Goal: Task Accomplishment & Management: Manage account settings

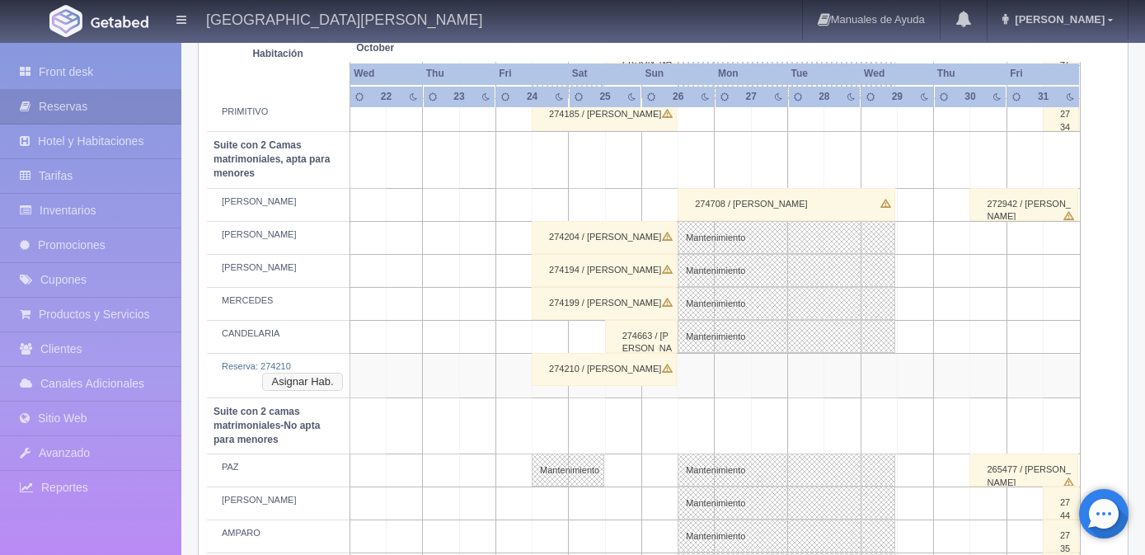
scroll to position [1110, 0]
click at [318, 386] on button "Asignar Hab." at bounding box center [302, 382] width 80 height 18
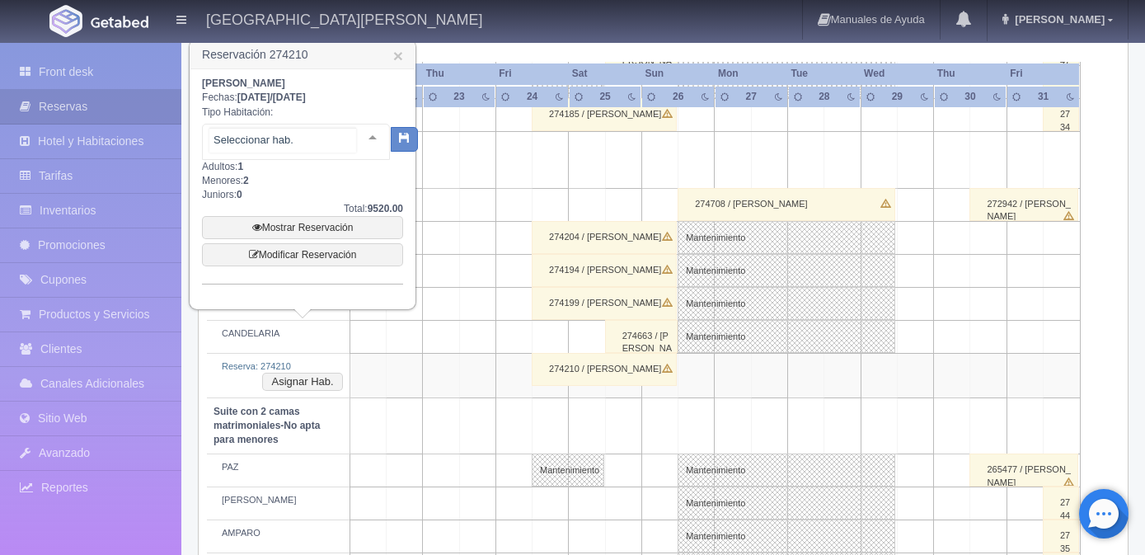
click at [359, 134] on div at bounding box center [372, 136] width 33 height 25
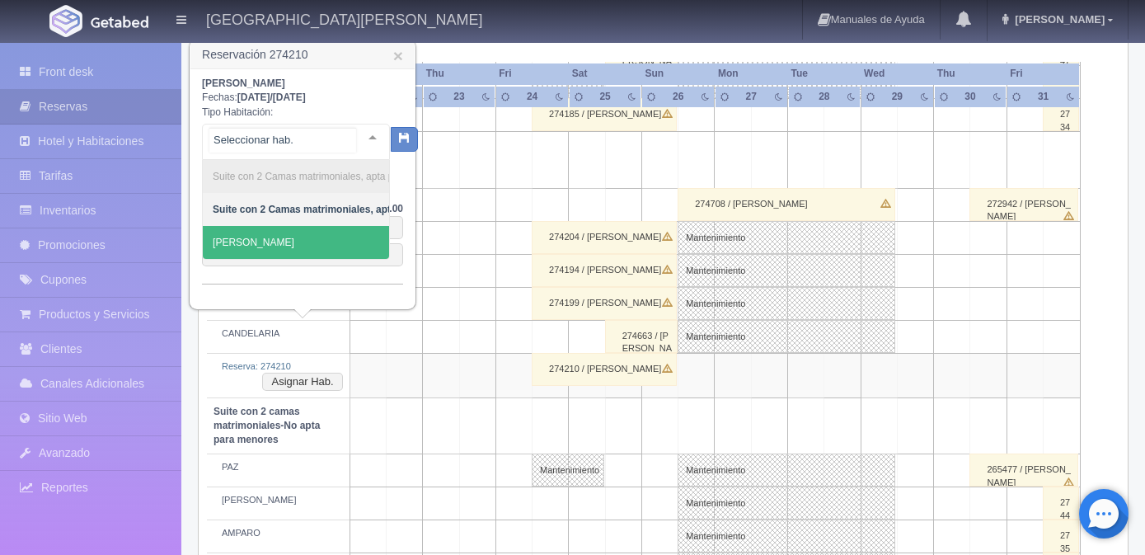
click at [271, 246] on span "[PERSON_NAME]" at bounding box center [369, 242] width 333 height 33
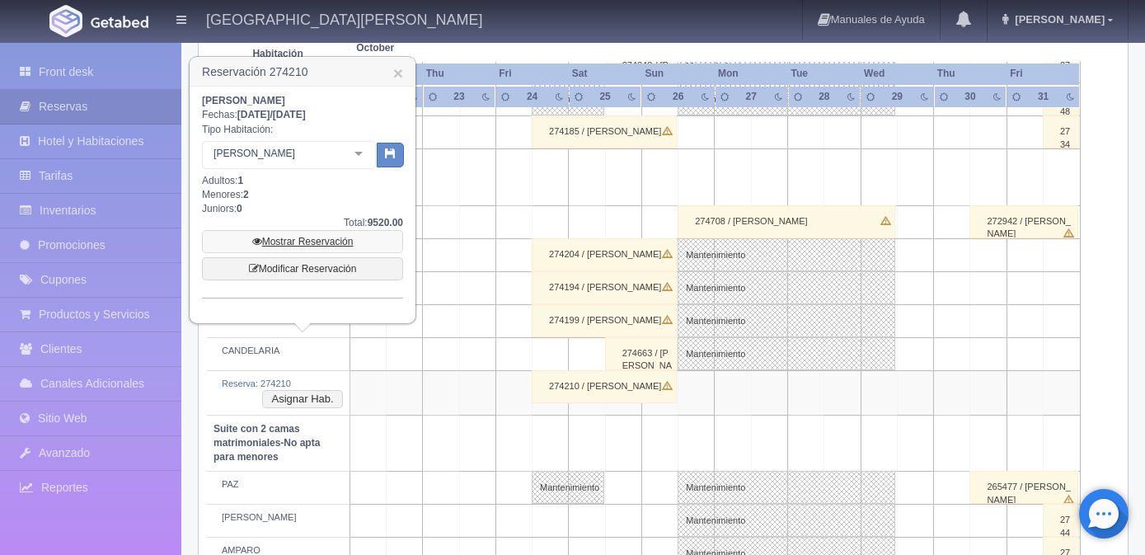
scroll to position [1027, 0]
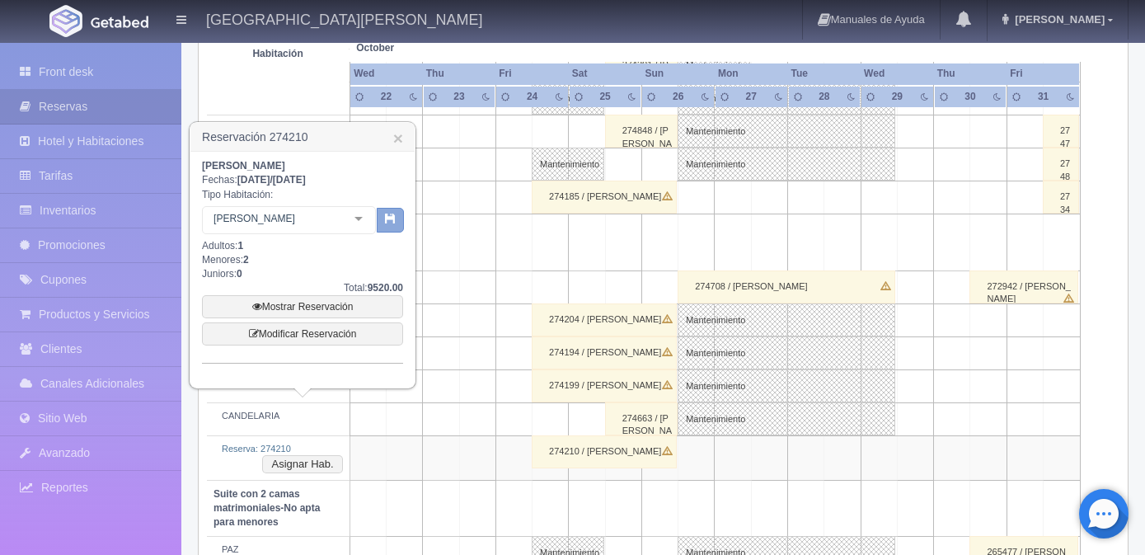
click at [387, 221] on icon "button" at bounding box center [390, 218] width 11 height 11
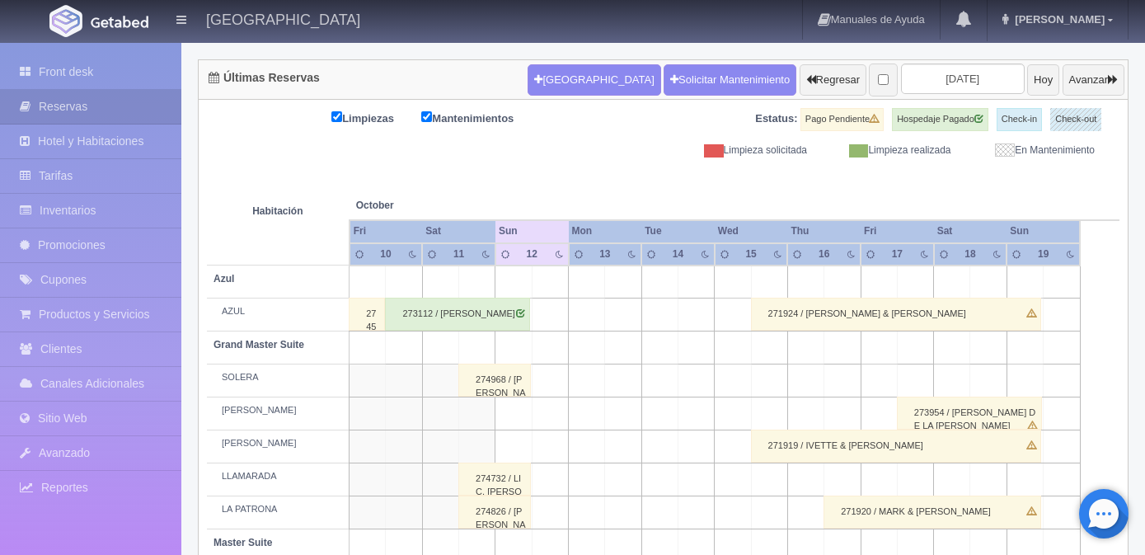
scroll to position [123, 0]
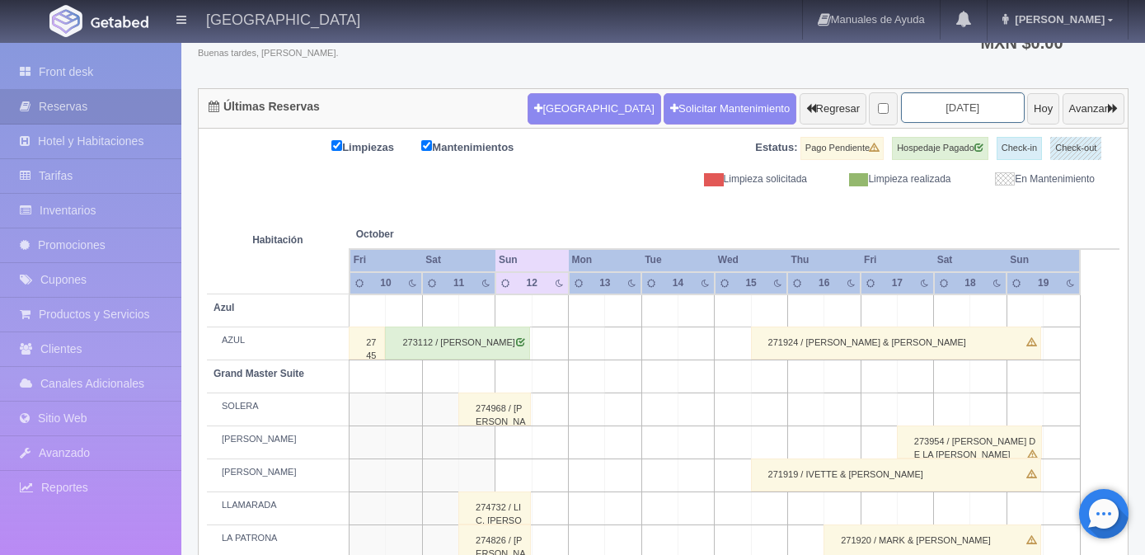
click at [923, 107] on input "2025-10-12" at bounding box center [963, 107] width 124 height 30
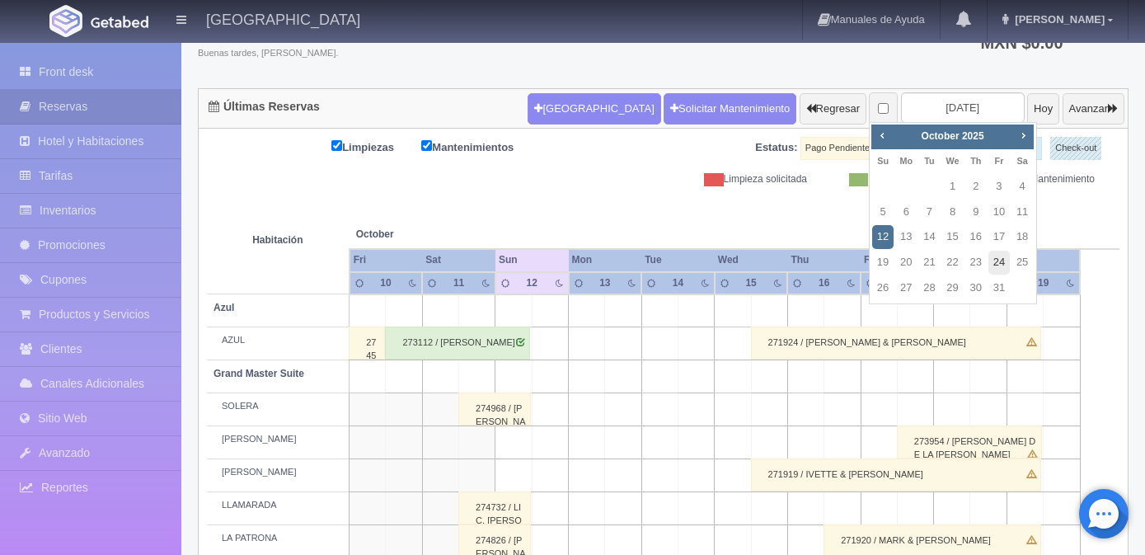
click at [997, 266] on link "24" at bounding box center [998, 263] width 21 height 24
type input "[DATE]"
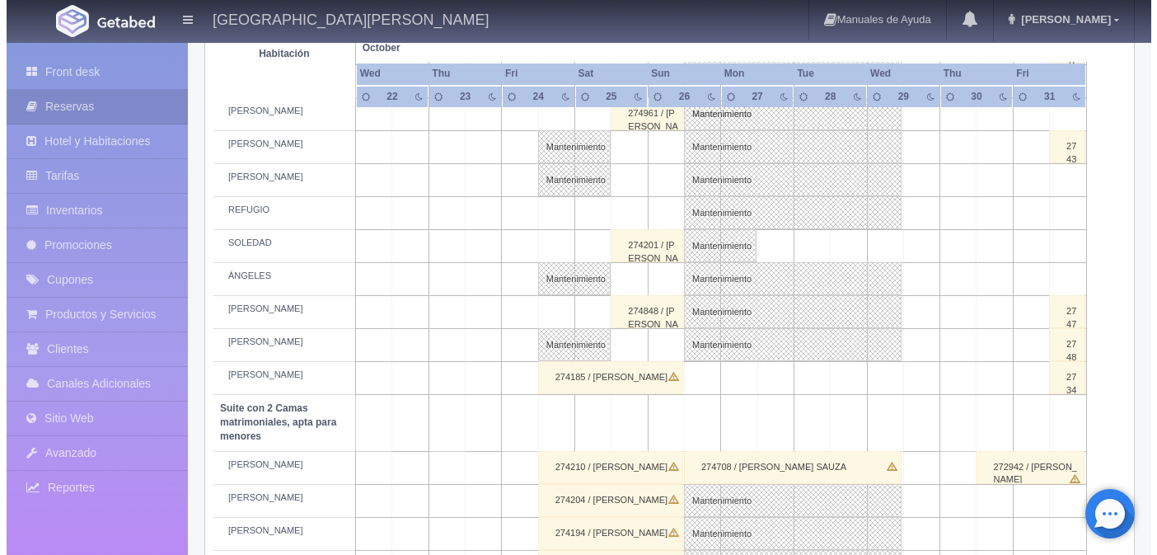
scroll to position [659, 0]
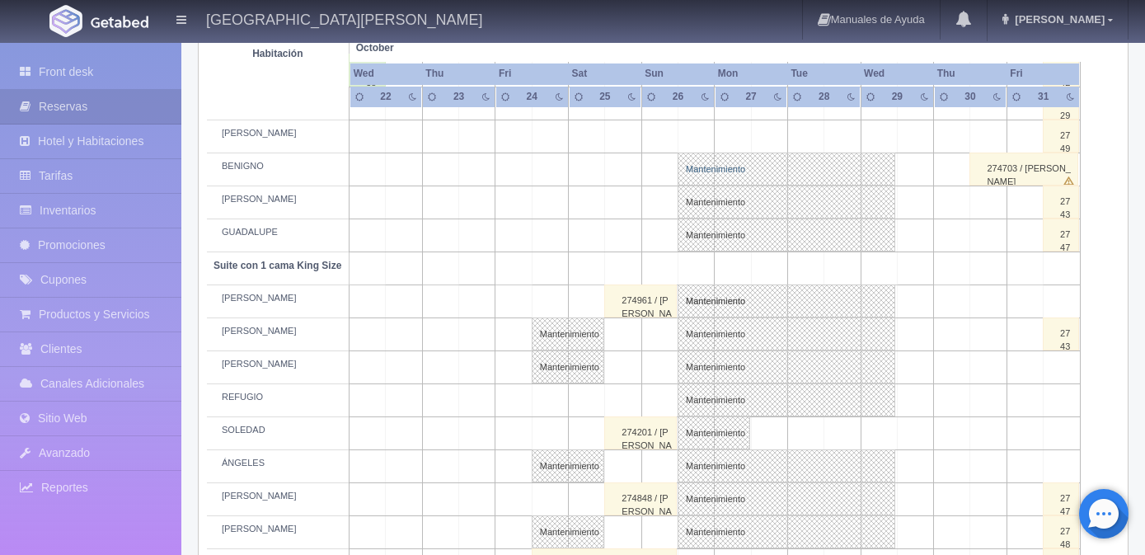
click at [730, 168] on link "Mantenimiento" at bounding box center [787, 168] width 218 height 33
select select "Mantenimiento"
select select "1894_BENIGNO"
type input "26-10-2025"
type input "29-10-2025"
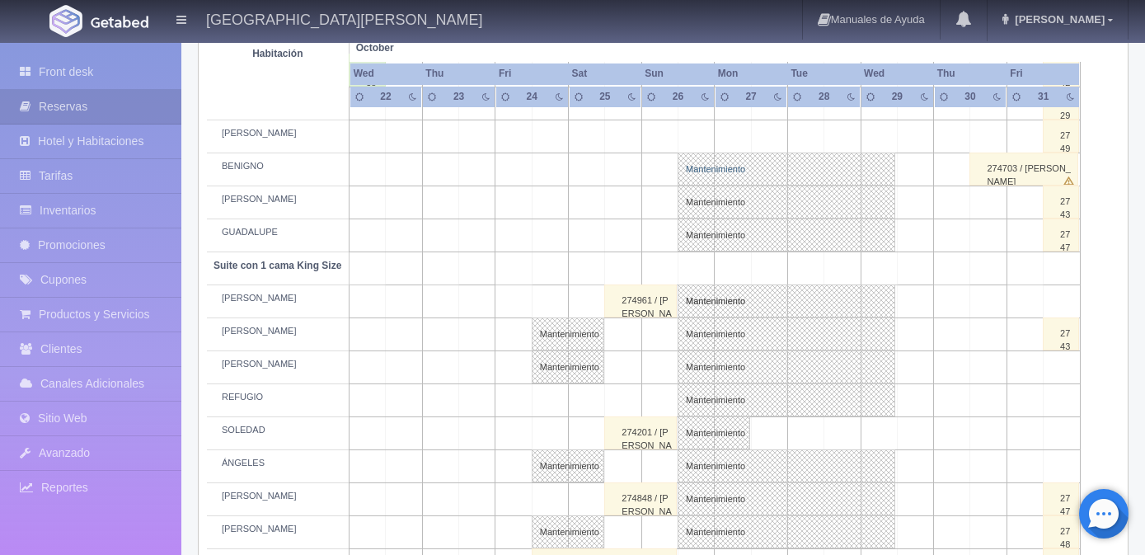
type textarea "MB- Fam Trip de la Industria"
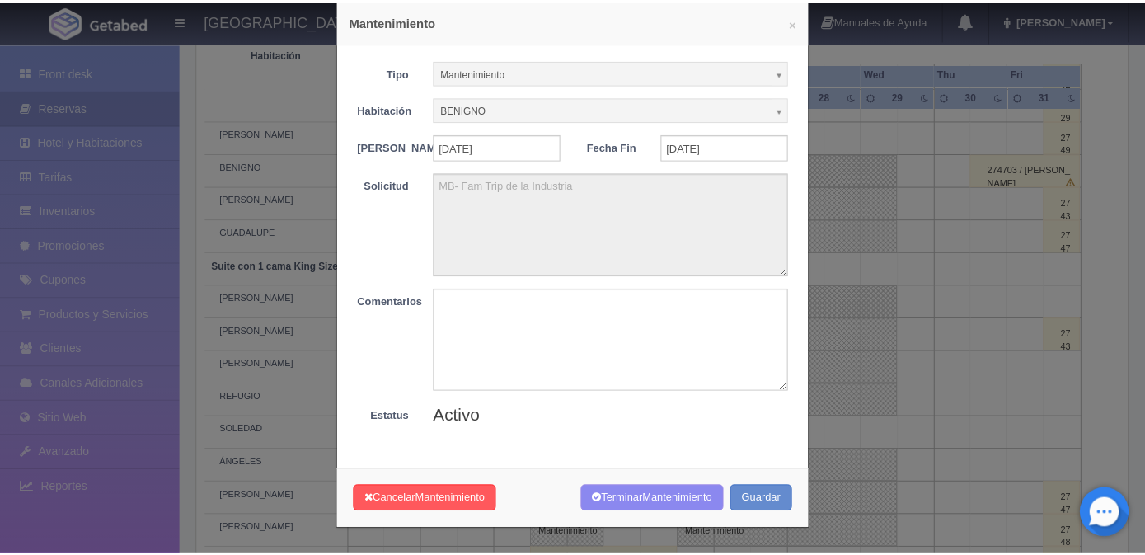
scroll to position [0, 0]
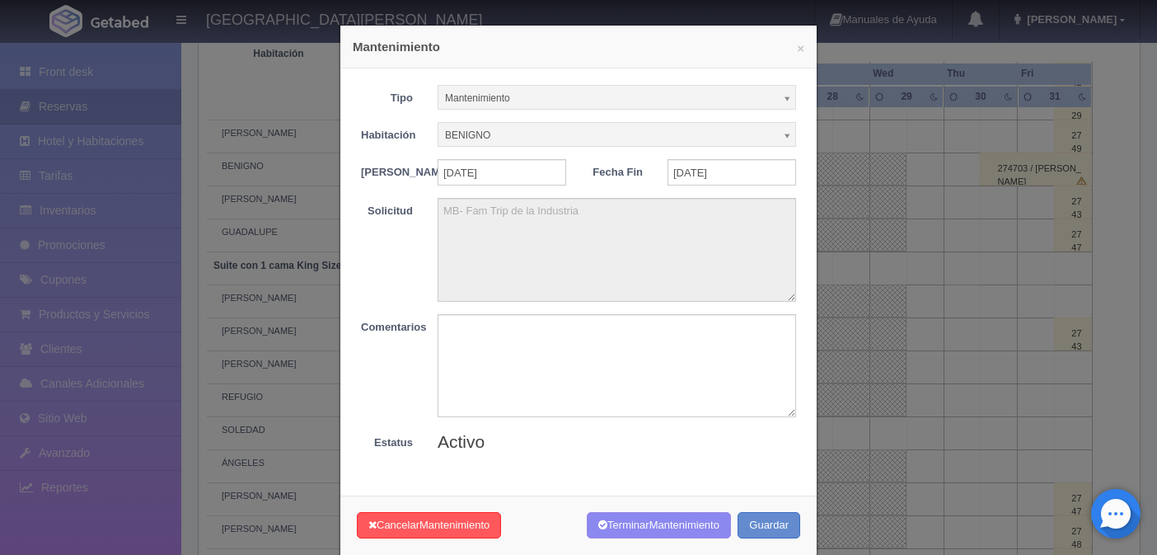
click at [855, 462] on div "× Mantenimiento Tipo Mantenimiento Limpieza Mantenimiento Habitación BENIGNO Si…" at bounding box center [578, 277] width 1157 height 555
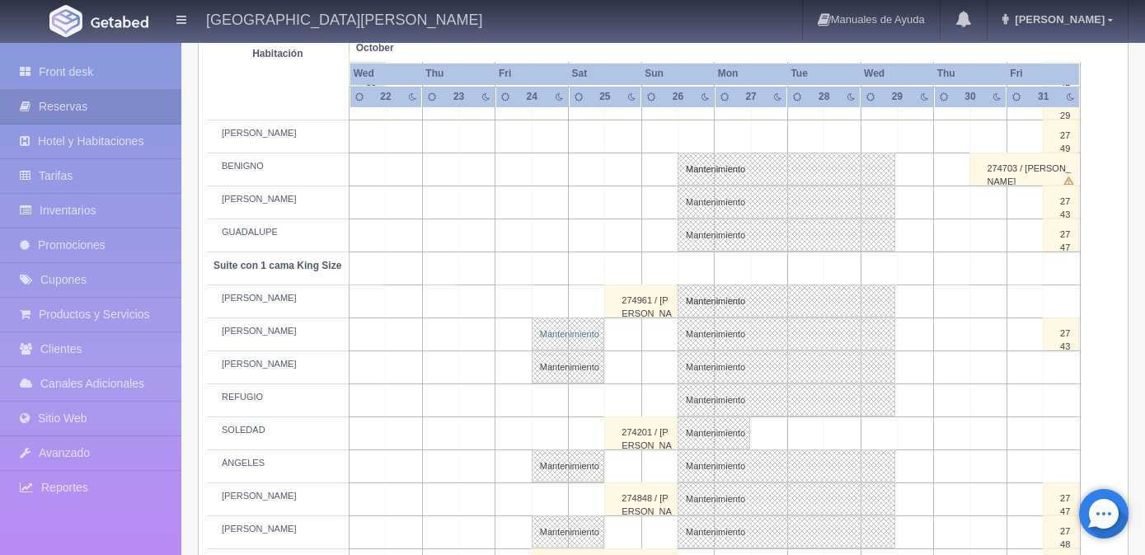
click at [575, 338] on link "Mantenimiento" at bounding box center [568, 333] width 73 height 33
select select "1921_MANUEL"
type input "[DATE]"
type textarea "JOL"
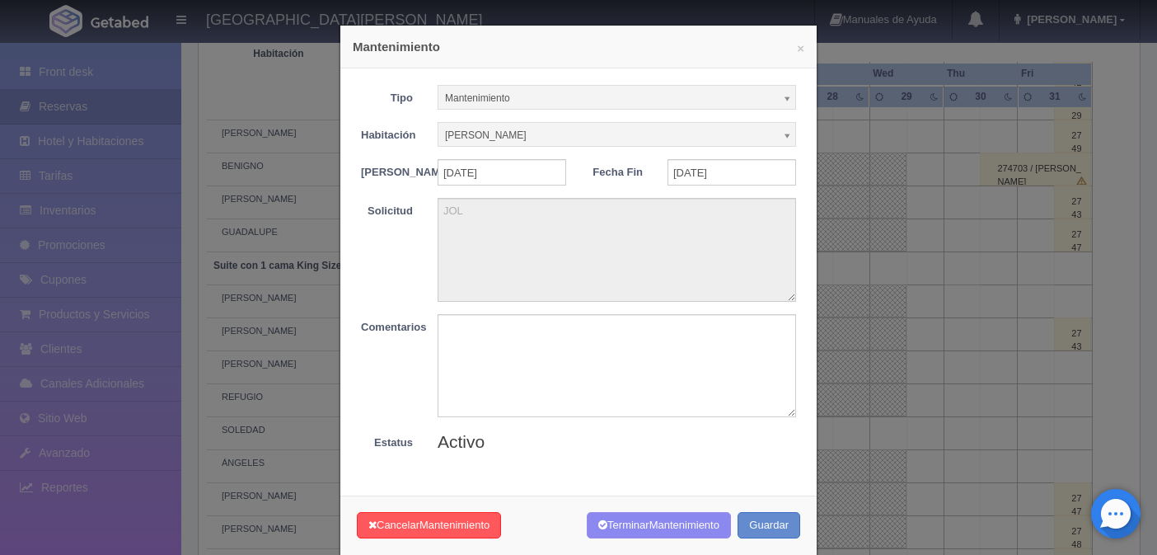
click at [887, 429] on div "× Mantenimiento Tipo Mantenimiento Limpieza Mantenimiento Habitación MANUEL Sin…" at bounding box center [578, 277] width 1157 height 555
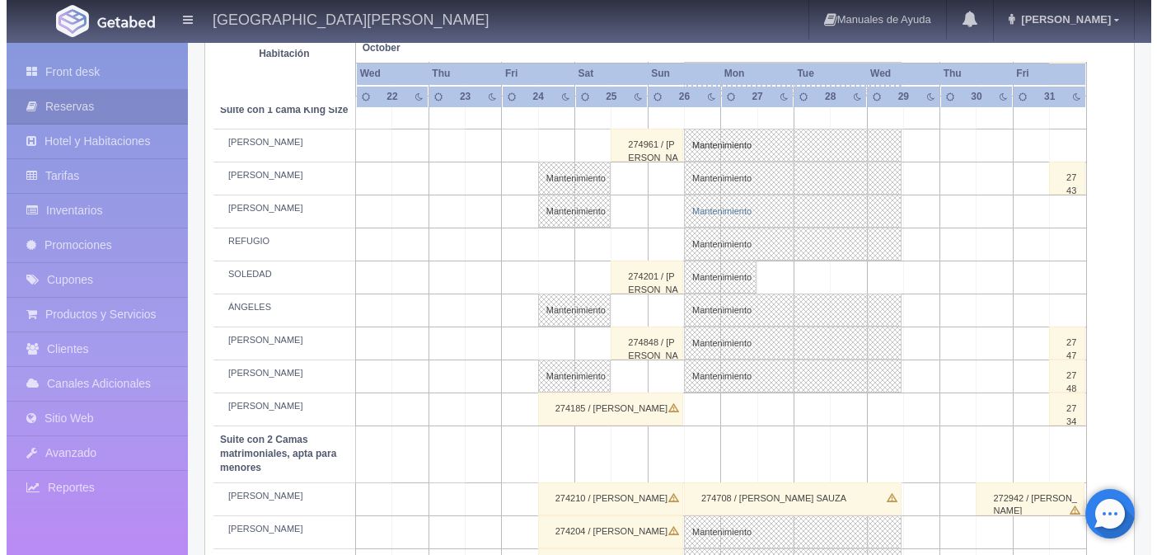
scroll to position [824, 0]
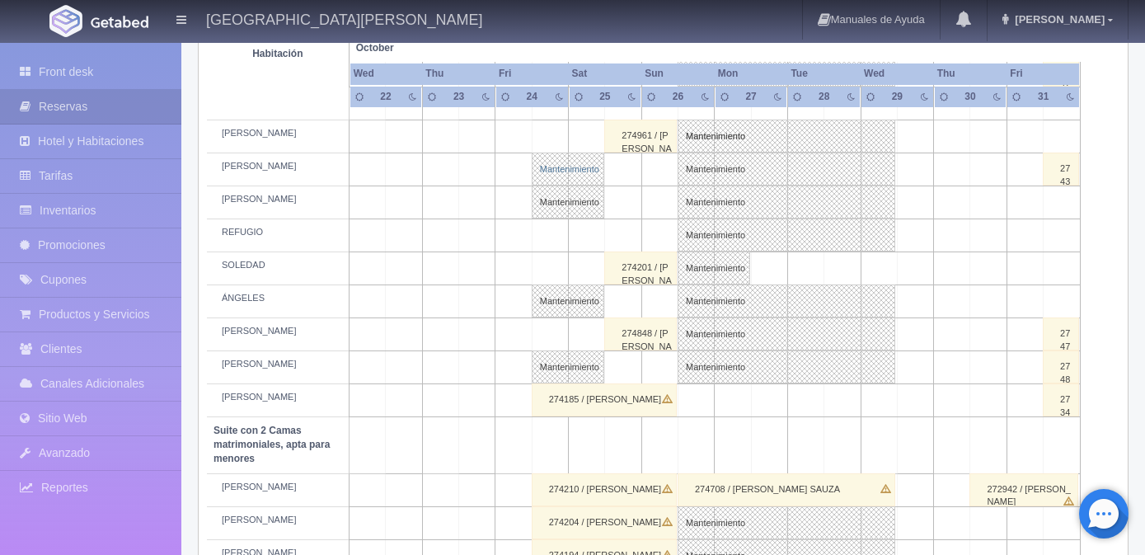
click at [565, 178] on link "Mantenimiento" at bounding box center [568, 168] width 73 height 33
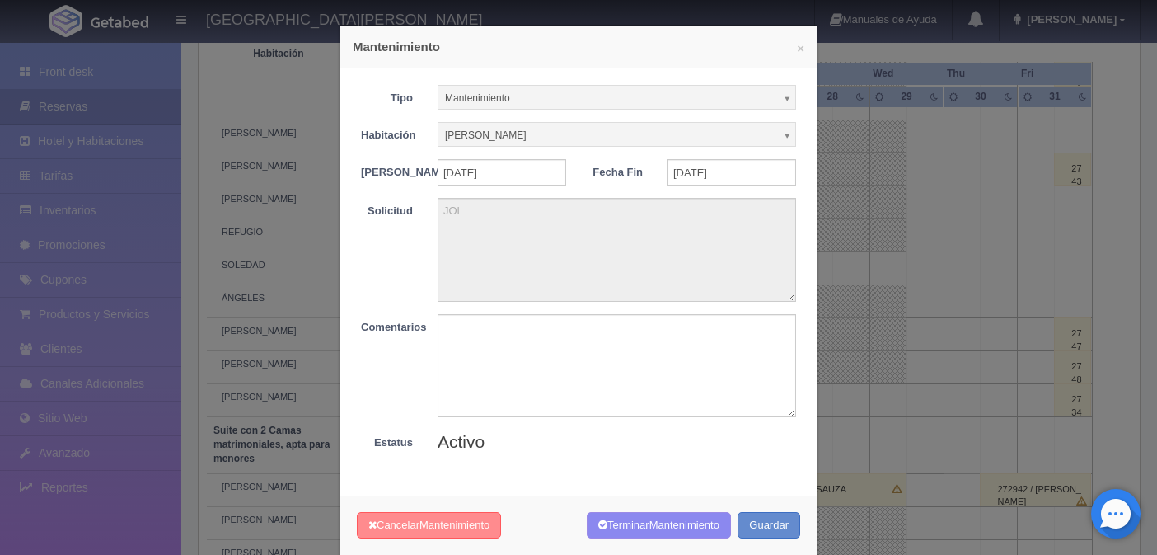
click at [438, 531] on span "Mantenimiento" at bounding box center [455, 524] width 70 height 12
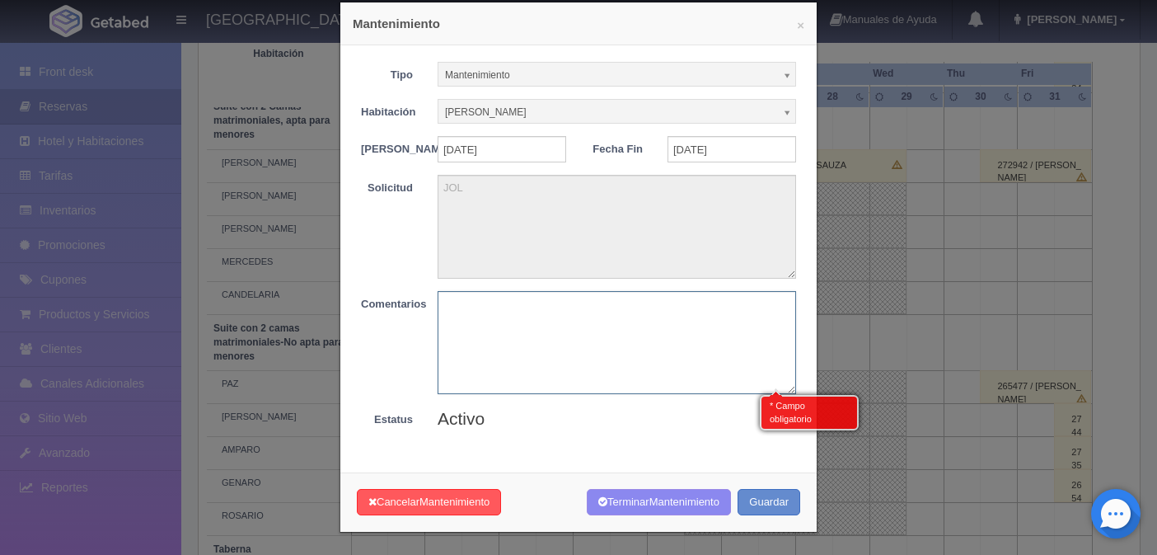
scroll to position [35, 0]
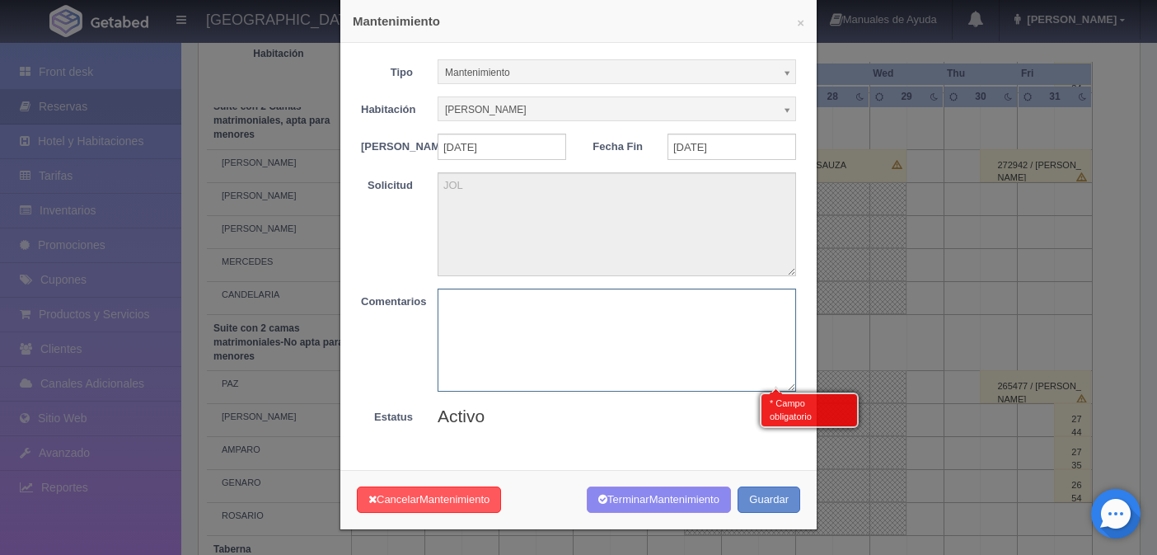
click at [522, 325] on textarea at bounding box center [617, 340] width 359 height 103
type textarea "ERROR"
click at [764, 487] on button "Guardar" at bounding box center [769, 499] width 63 height 27
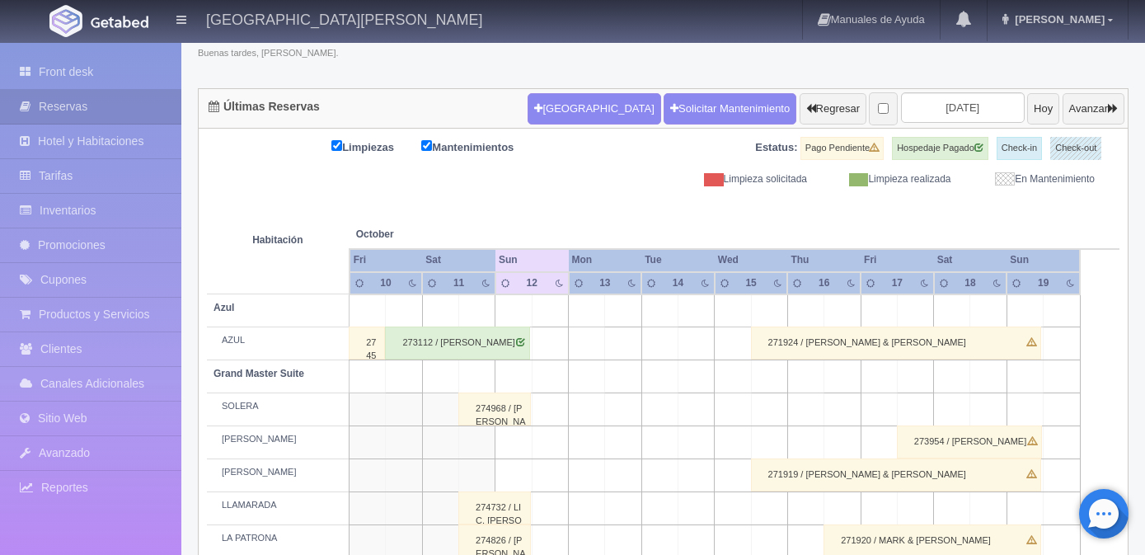
scroll to position [123, 0]
click at [941, 101] on input "2025-10-12" at bounding box center [963, 107] width 124 height 30
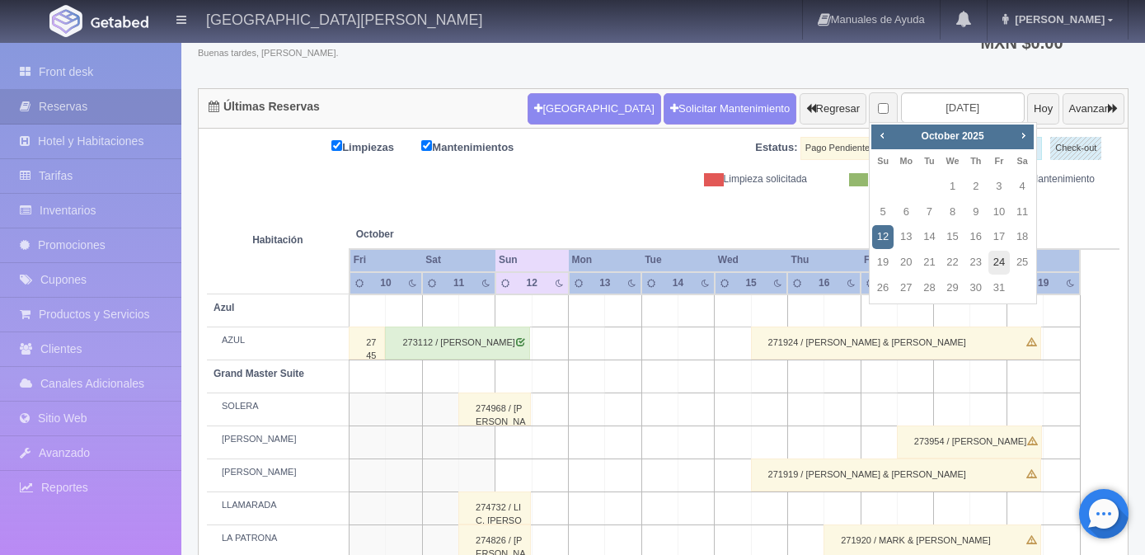
click at [1001, 266] on link "24" at bounding box center [998, 263] width 21 height 24
type input "[DATE]"
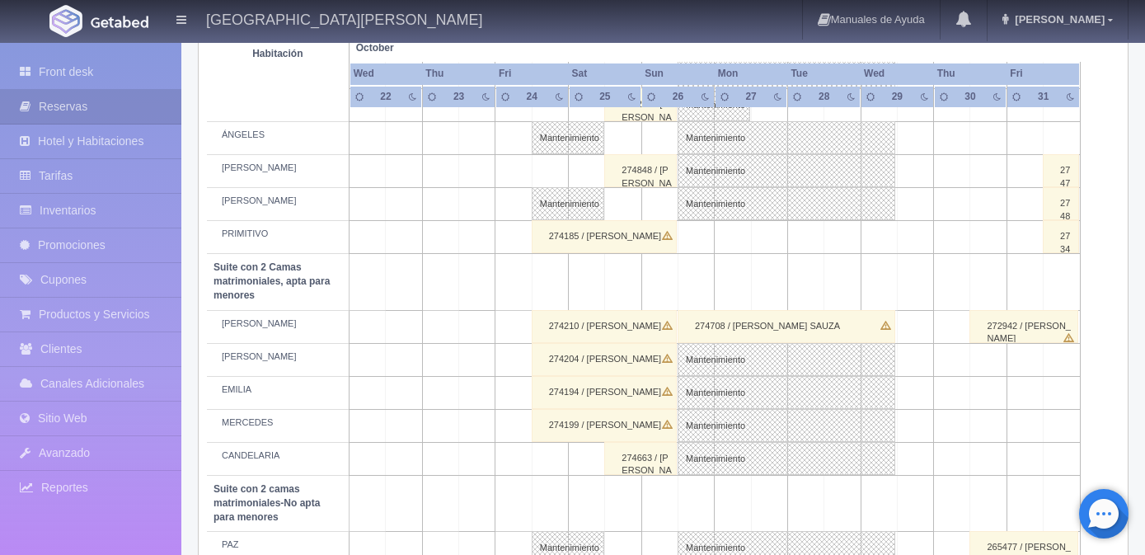
scroll to position [992, 0]
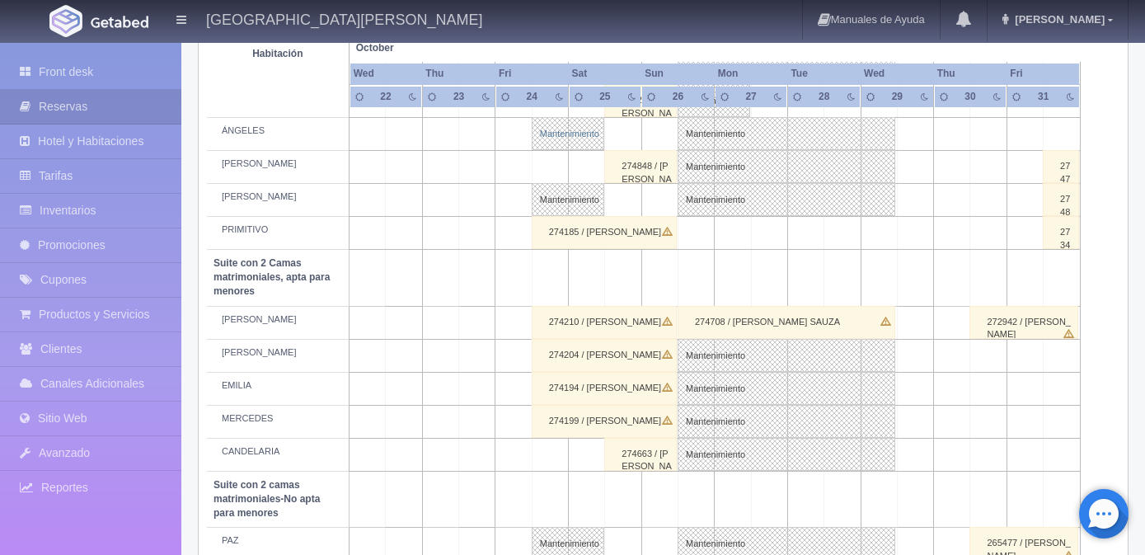
click at [569, 142] on link "Mantenimiento" at bounding box center [568, 133] width 73 height 33
select select "Mantenimiento"
select select "1921_ÁNGELES"
type input "24-10-2025"
type input "25-10-2025"
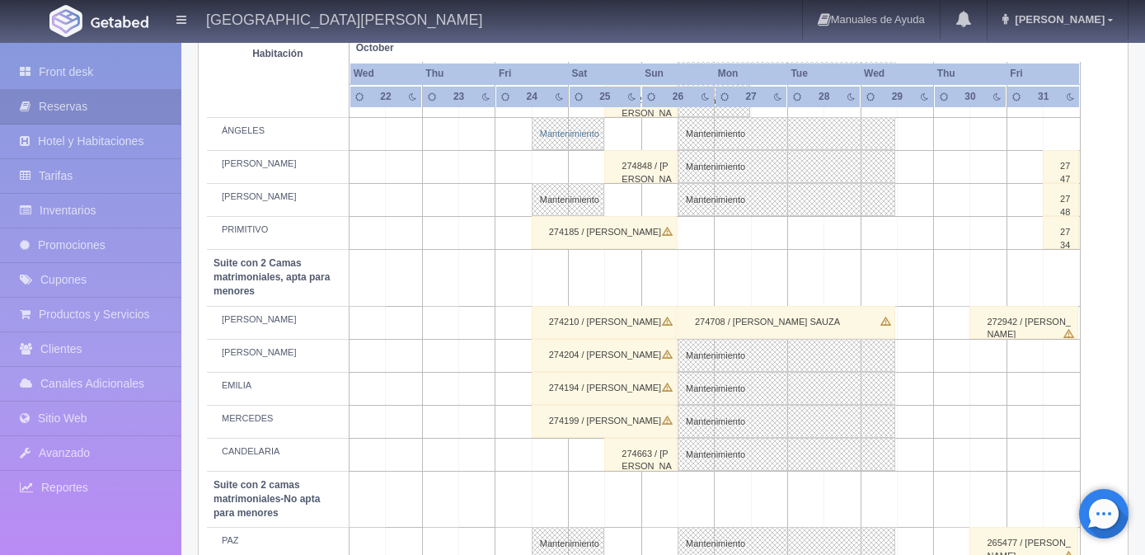
type textarea "JOL"
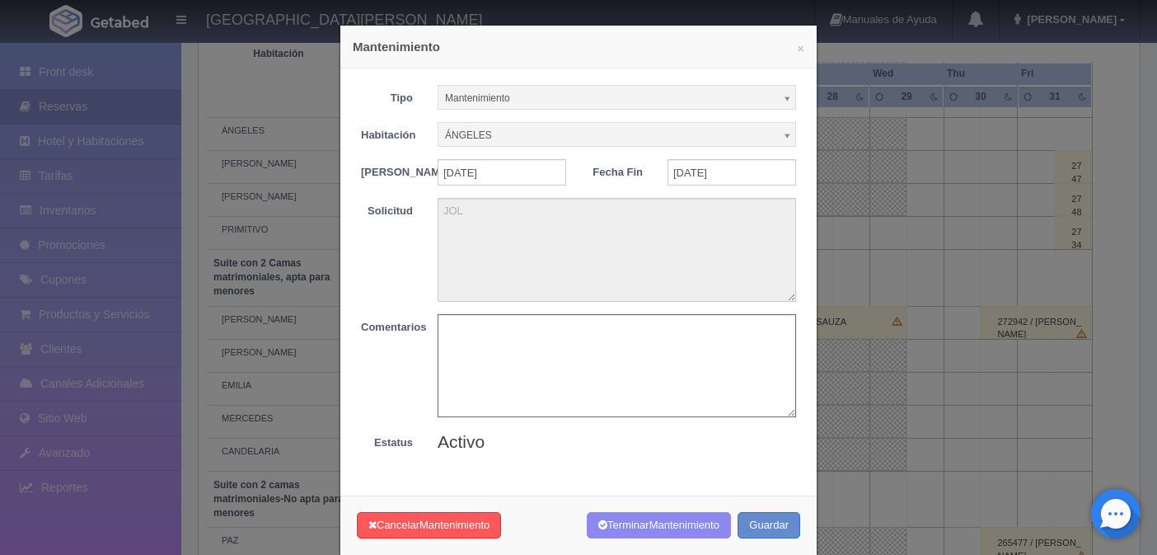
click at [495, 373] on textarea at bounding box center [617, 365] width 359 height 103
click at [864, 447] on div "× Mantenimiento Tipo Mantenimiento Limpieza Mantenimiento Habitación ÁNGELES Si…" at bounding box center [578, 277] width 1157 height 555
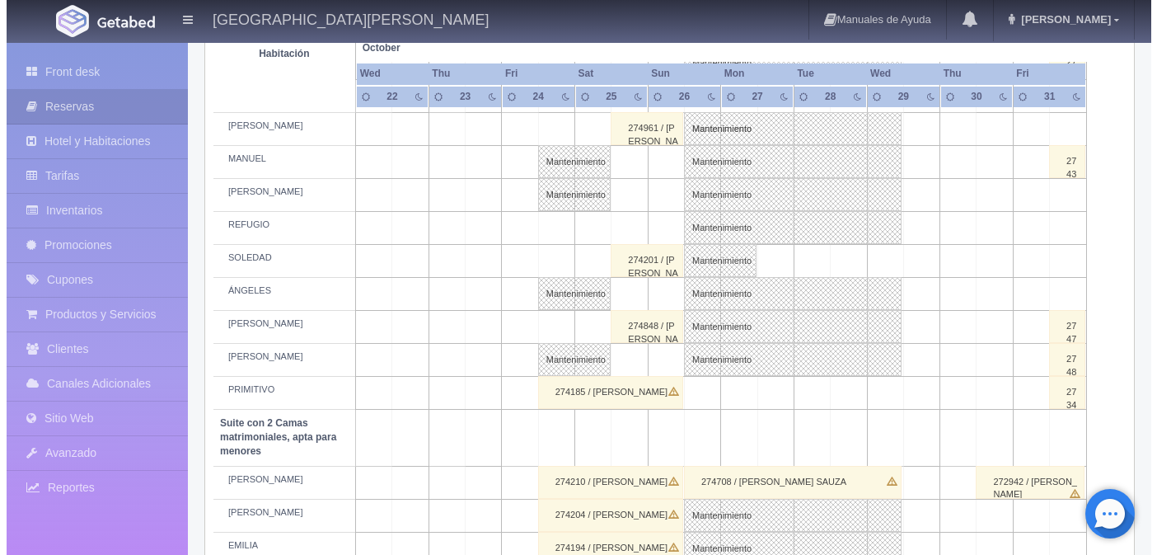
scroll to position [827, 0]
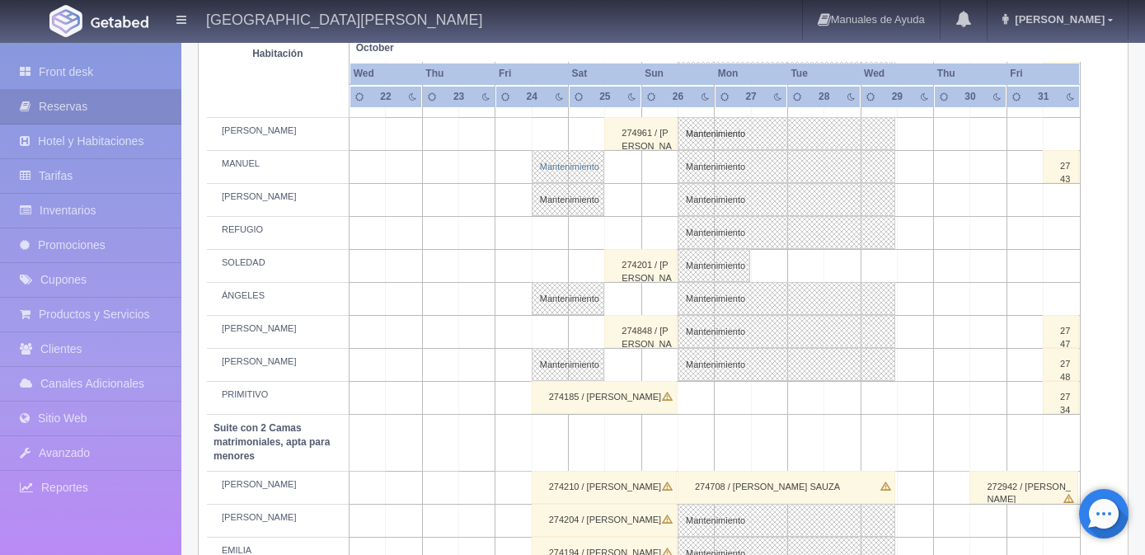
click at [570, 176] on link "Mantenimiento" at bounding box center [568, 166] width 73 height 33
select select "1921_MANUEL"
type textarea "JOL"
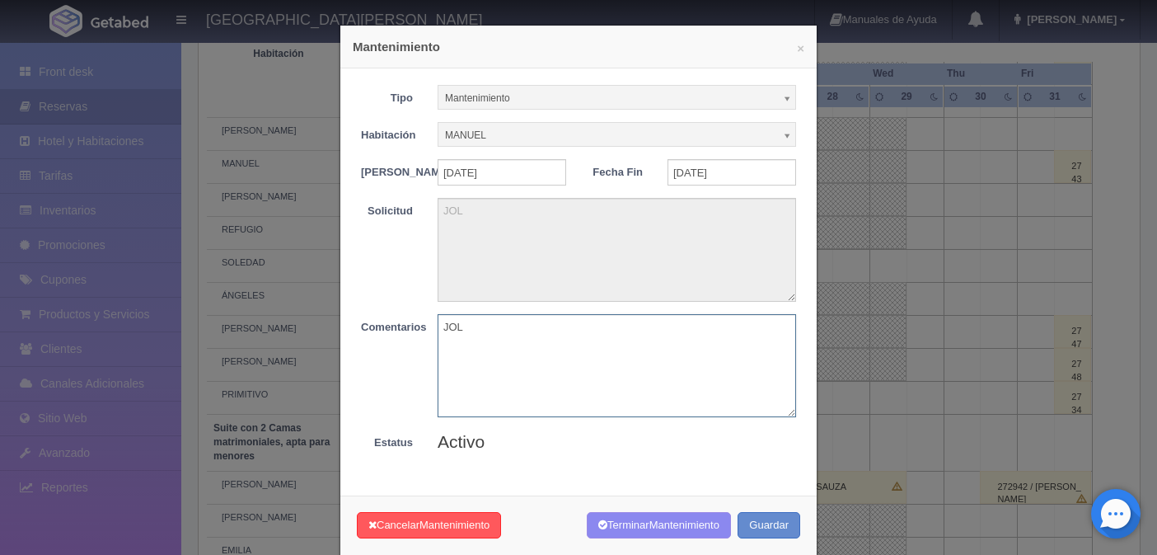
click at [498, 342] on textarea "JOL" at bounding box center [617, 365] width 359 height 103
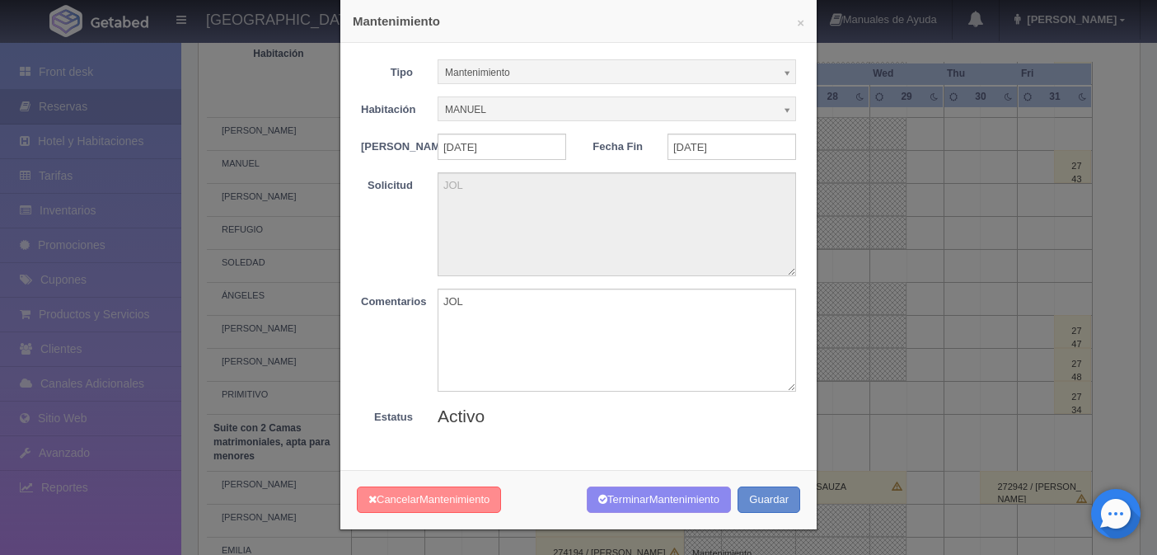
click at [453, 493] on span "Mantenimiento" at bounding box center [455, 499] width 70 height 12
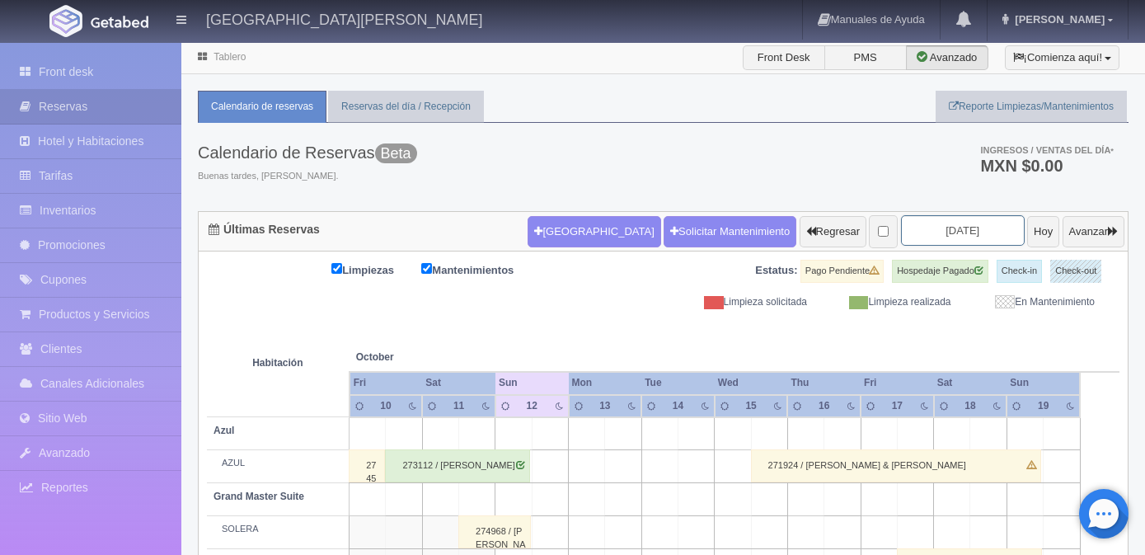
click at [954, 231] on input "[DATE]" at bounding box center [963, 230] width 124 height 30
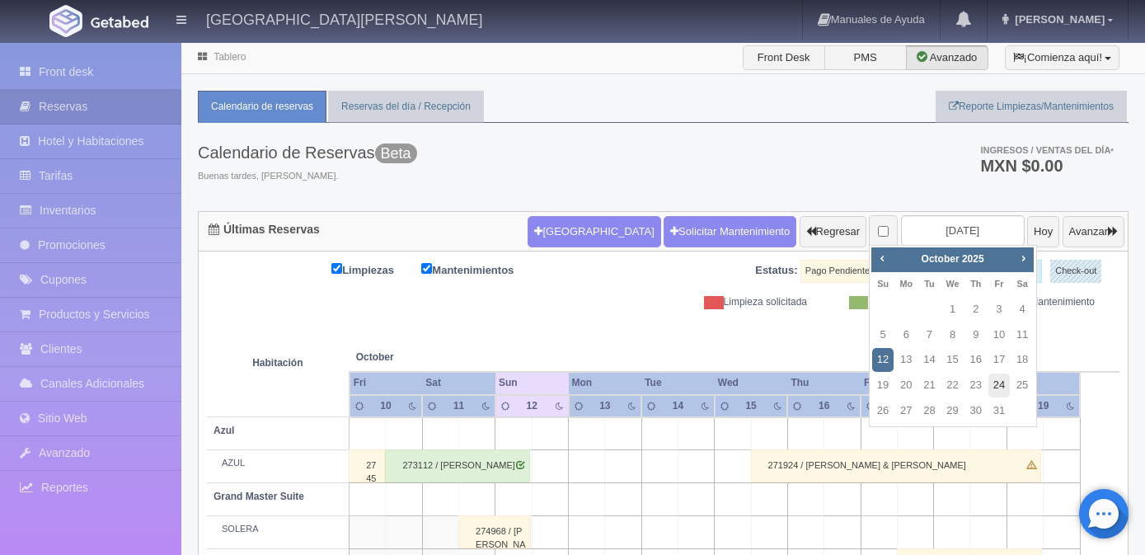
click at [996, 389] on link "24" at bounding box center [998, 385] width 21 height 24
type input "[DATE]"
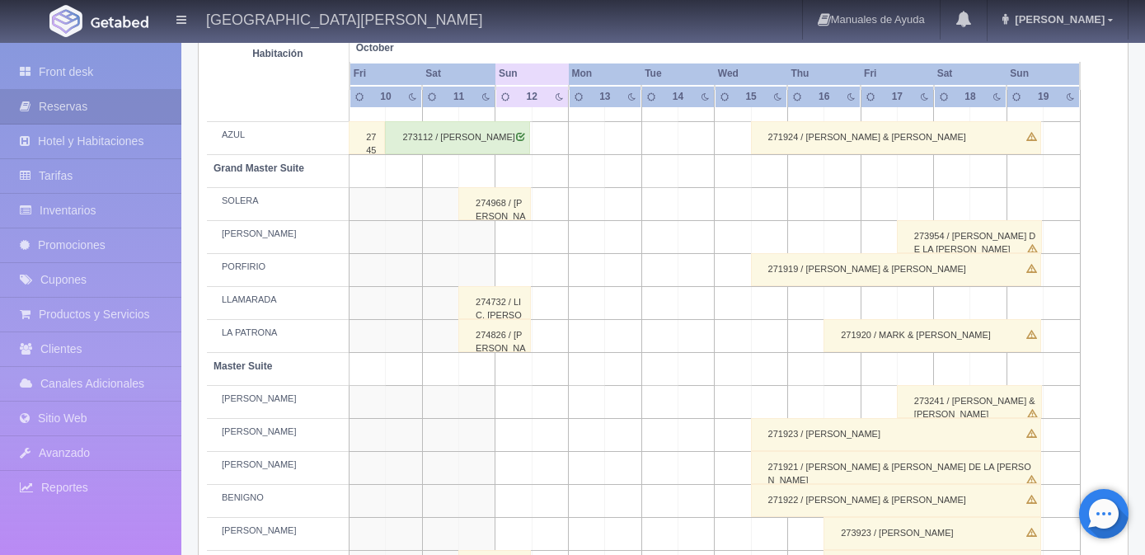
scroll to position [330, 0]
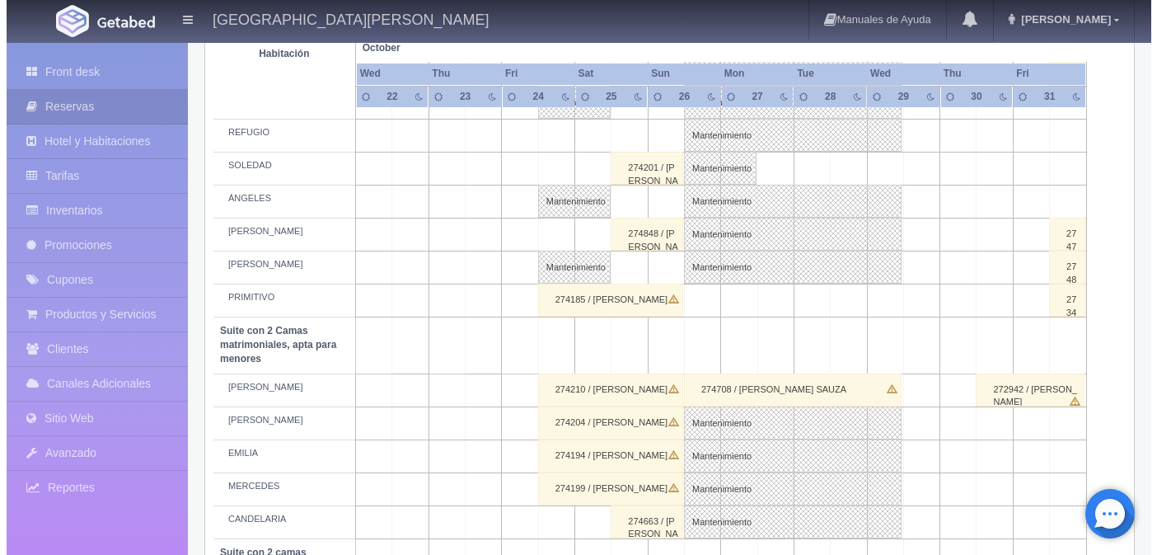
scroll to position [824, 0]
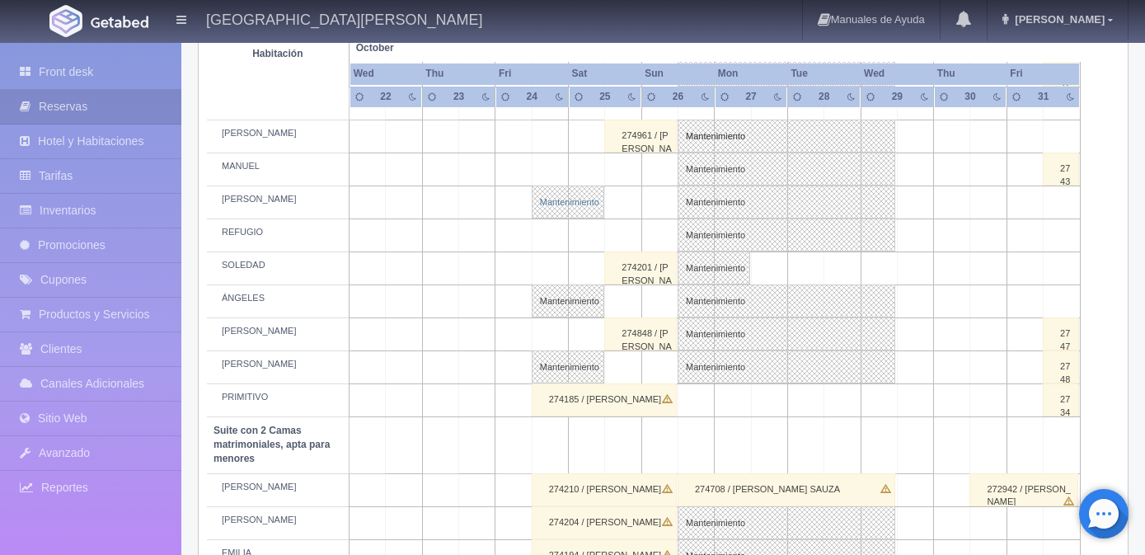
click at [567, 218] on link "Mantenimiento" at bounding box center [568, 201] width 73 height 33
select select "Mantenimiento"
select select "1921_MARÍA"
type input "24-10-2025"
type input "25-10-2025"
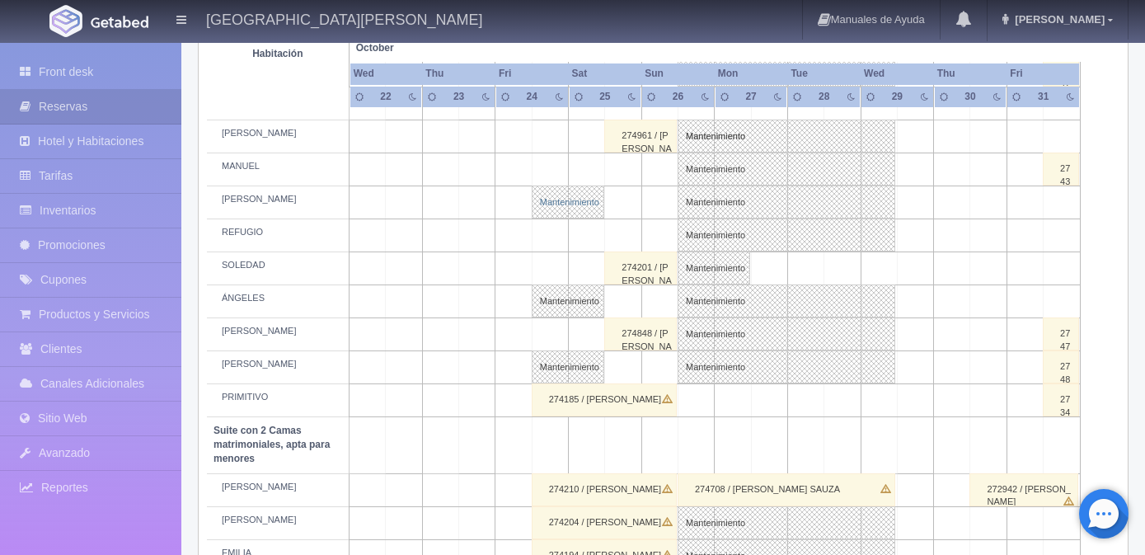
type textarea "JOL"
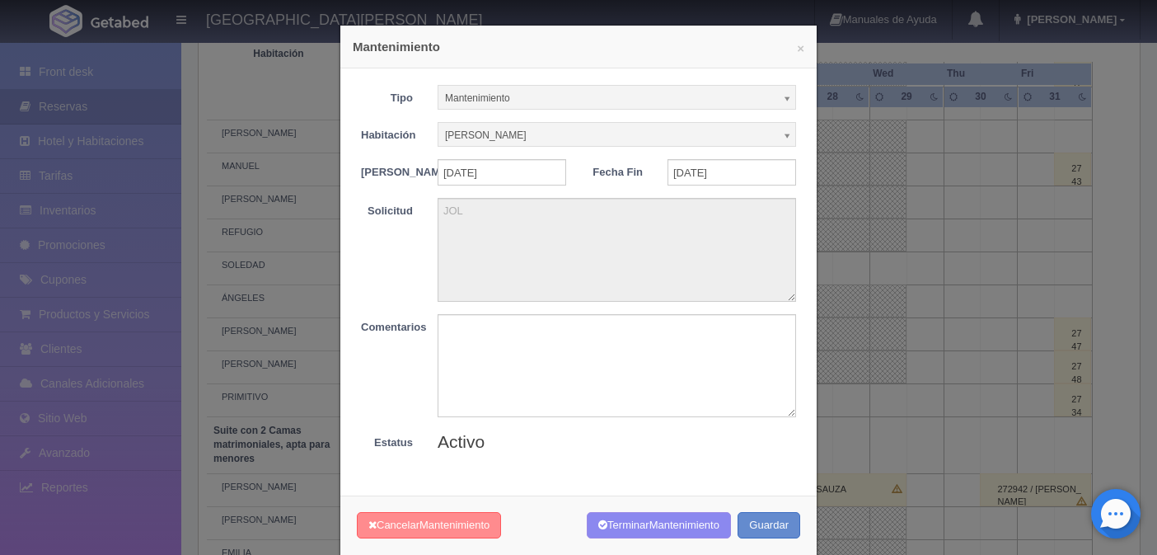
click at [469, 524] on button "Cancelar Mantenimiento" at bounding box center [429, 525] width 144 height 27
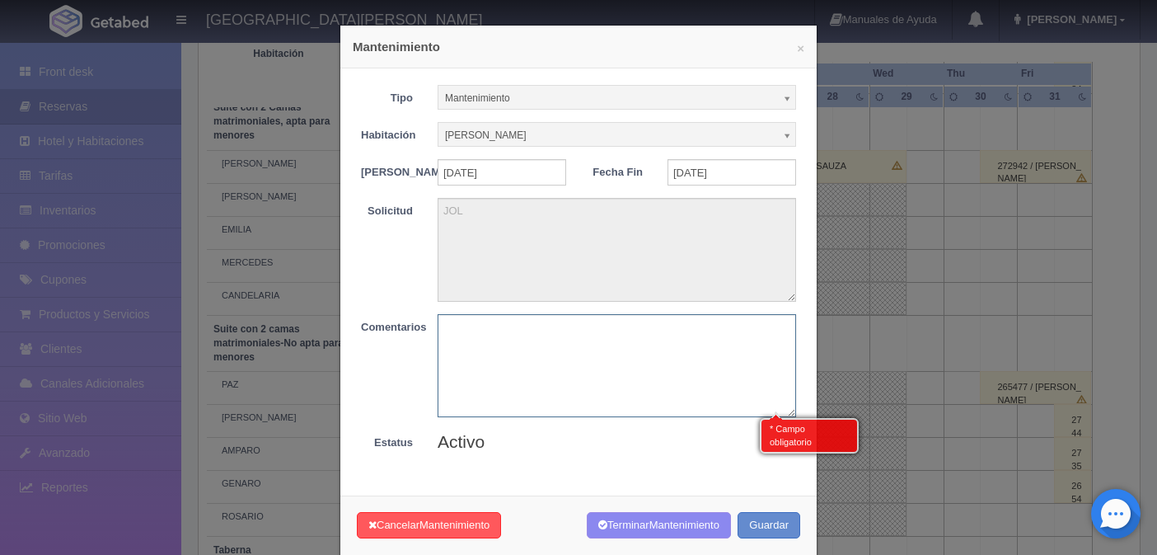
click at [503, 361] on textarea at bounding box center [617, 365] width 359 height 103
click at [758, 537] on button "Guardar" at bounding box center [769, 525] width 63 height 27
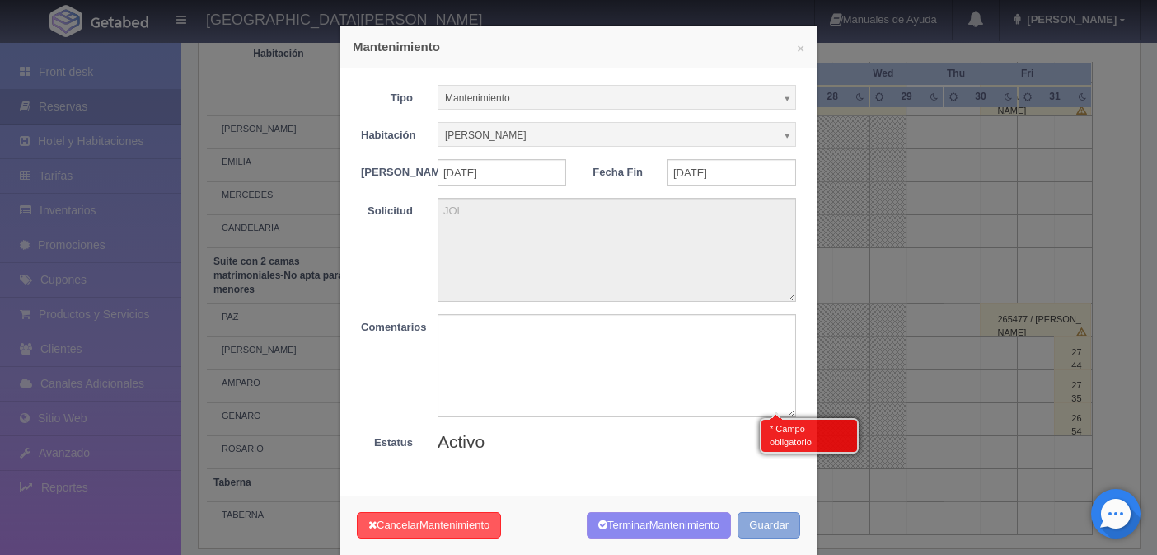
scroll to position [1230, 0]
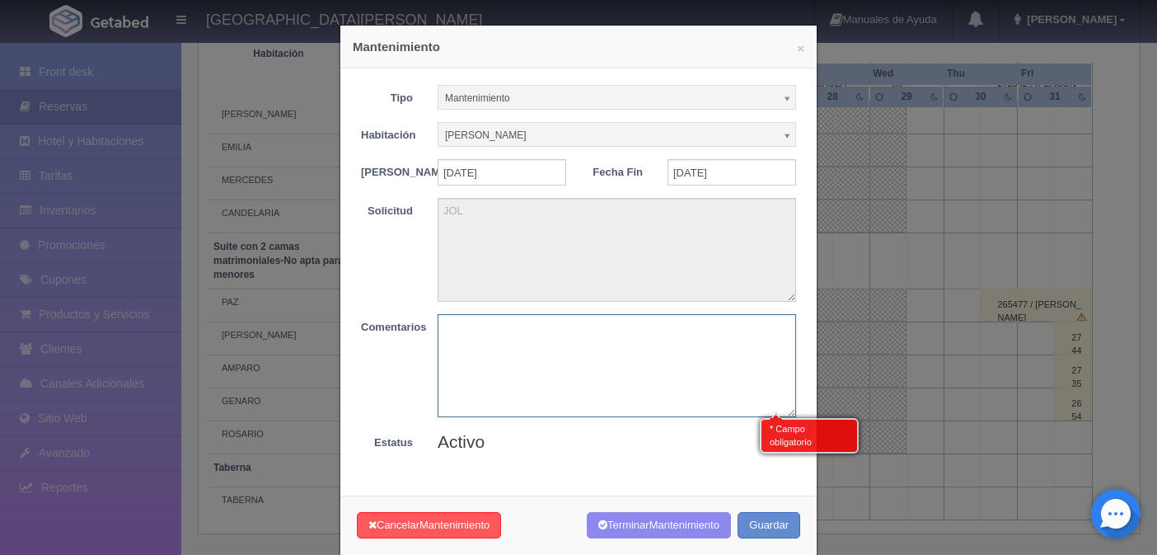
click at [515, 385] on textarea at bounding box center [617, 365] width 359 height 103
type textarea "."
click at [758, 536] on button "Guardar" at bounding box center [769, 525] width 63 height 27
click at [461, 336] on textarea "." at bounding box center [617, 365] width 359 height 103
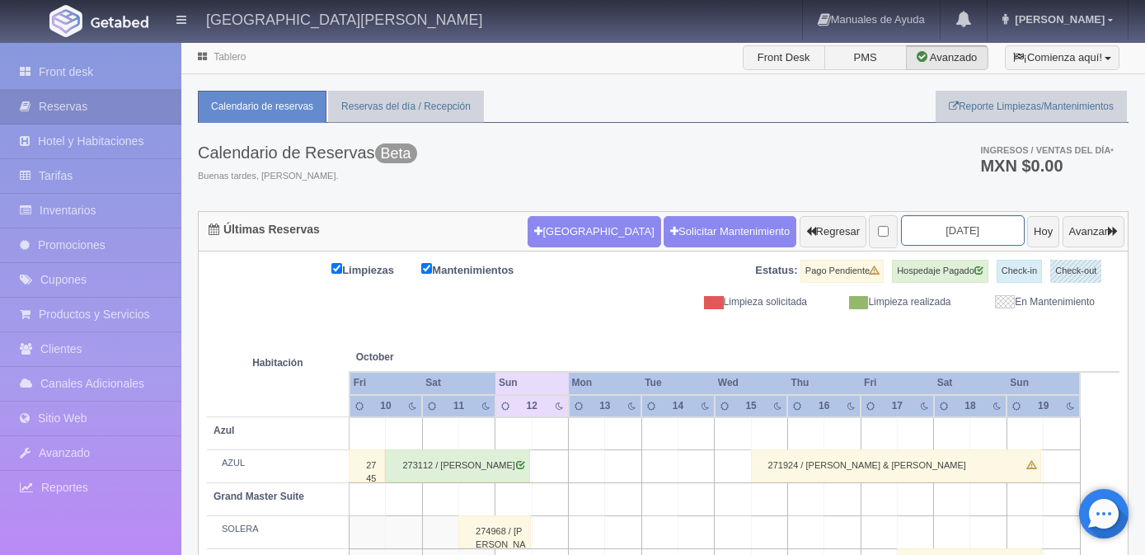
click at [971, 233] on input "[DATE]" at bounding box center [963, 230] width 124 height 30
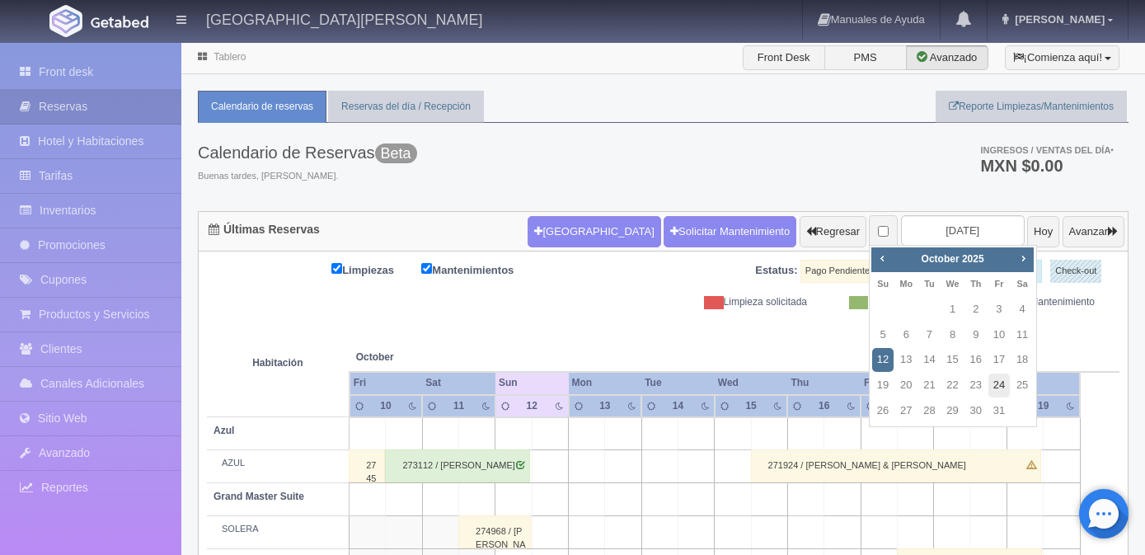
click at [1000, 382] on link "24" at bounding box center [998, 385] width 21 height 24
type input "[DATE]"
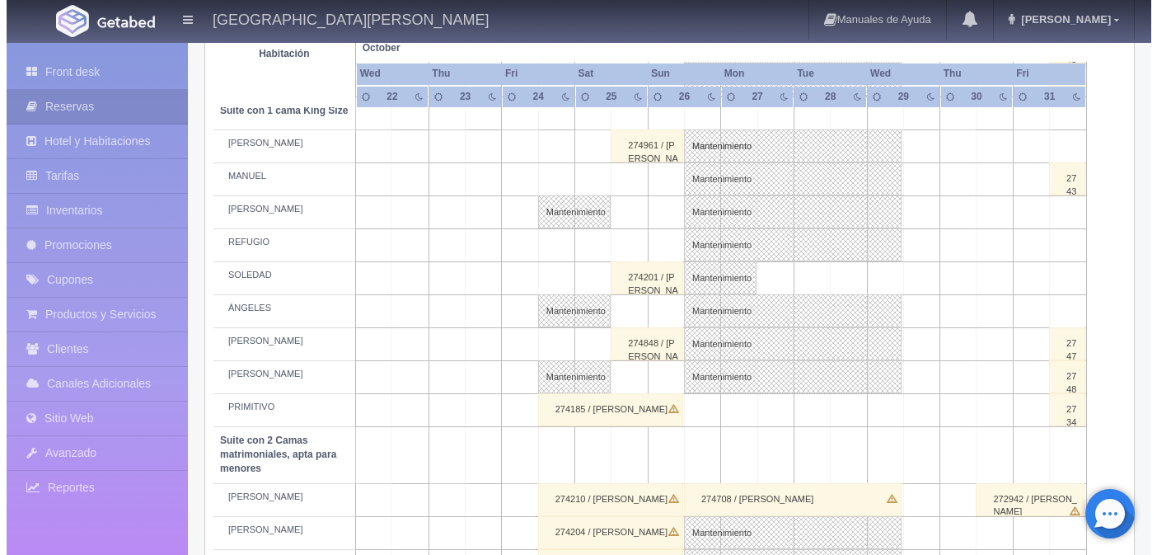
scroll to position [907, 0]
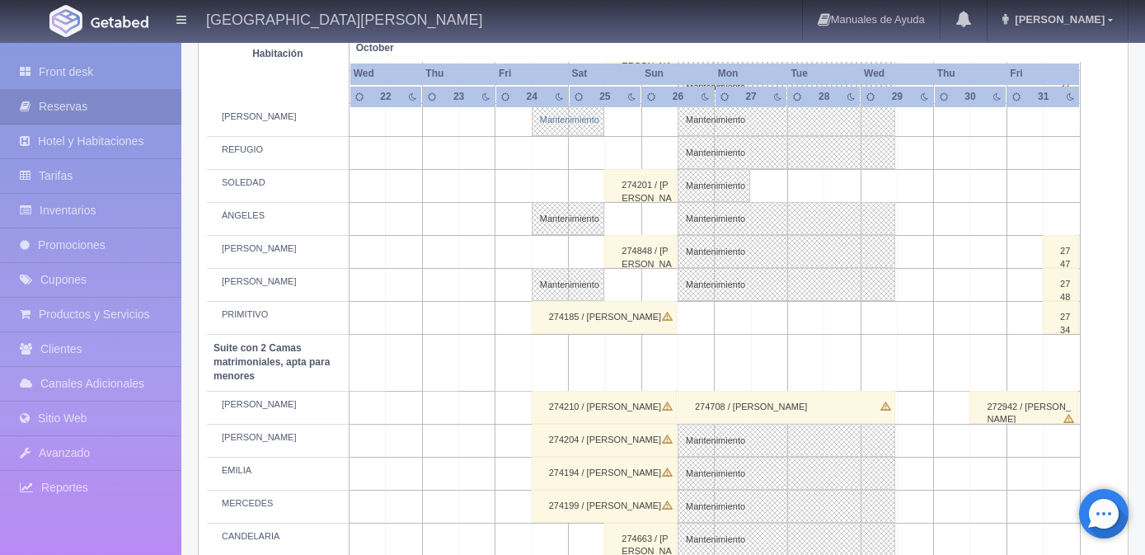
click at [575, 125] on link "Mantenimiento" at bounding box center [568, 119] width 73 height 33
select select "Mantenimiento"
select select "1921_MARÍA"
type input "24-10-2025"
type input "25-10-2025"
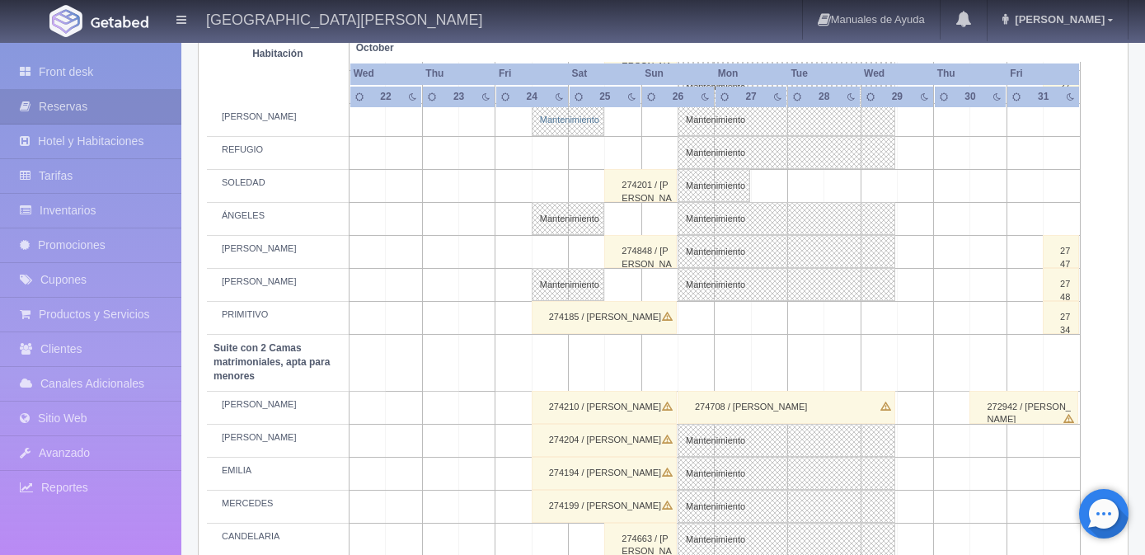
type textarea "JOL"
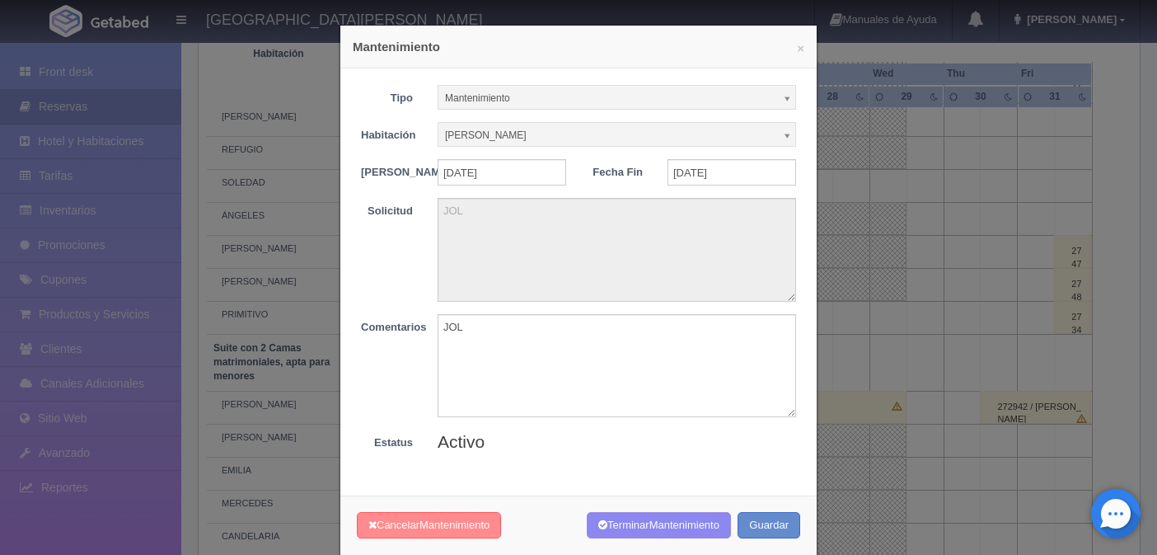
drag, startPoint x: 411, startPoint y: 527, endPoint x: 416, endPoint y: 509, distance: 18.2
click at [409, 527] on button "Cancelar Mantenimiento" at bounding box center [429, 525] width 144 height 27
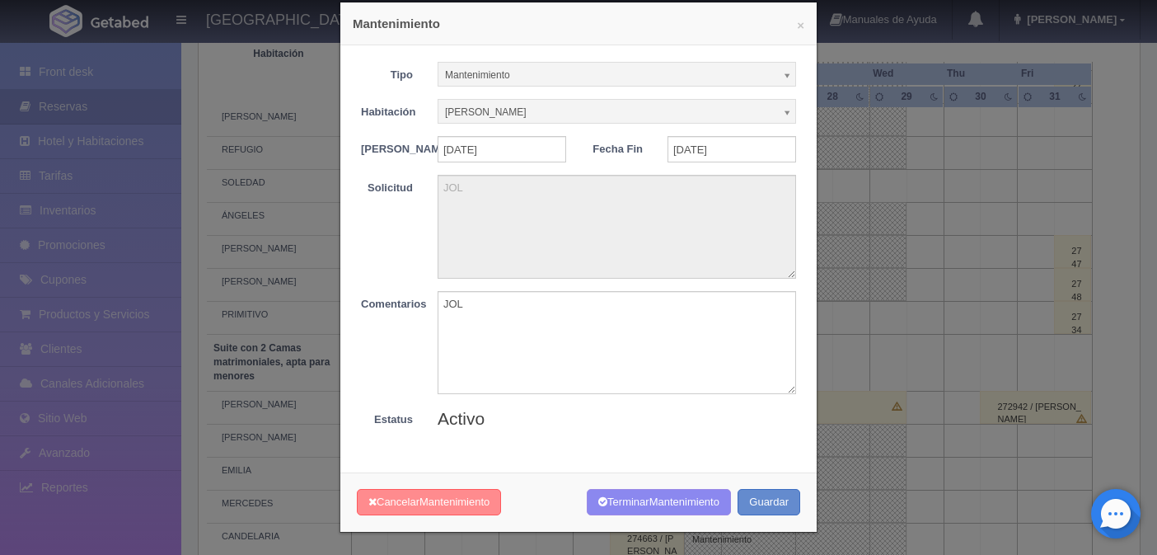
scroll to position [35, 0]
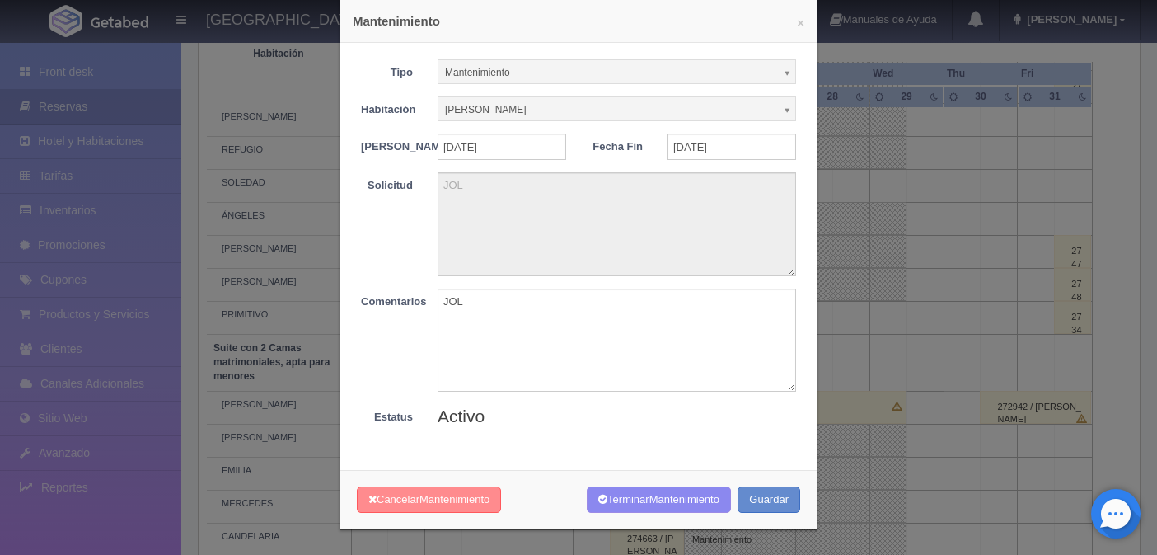
click at [431, 500] on span "Mantenimiento" at bounding box center [455, 499] width 70 height 12
click at [504, 321] on textarea "JOL" at bounding box center [617, 340] width 359 height 103
click at [507, 298] on textarea "JOL" at bounding box center [617, 340] width 359 height 103
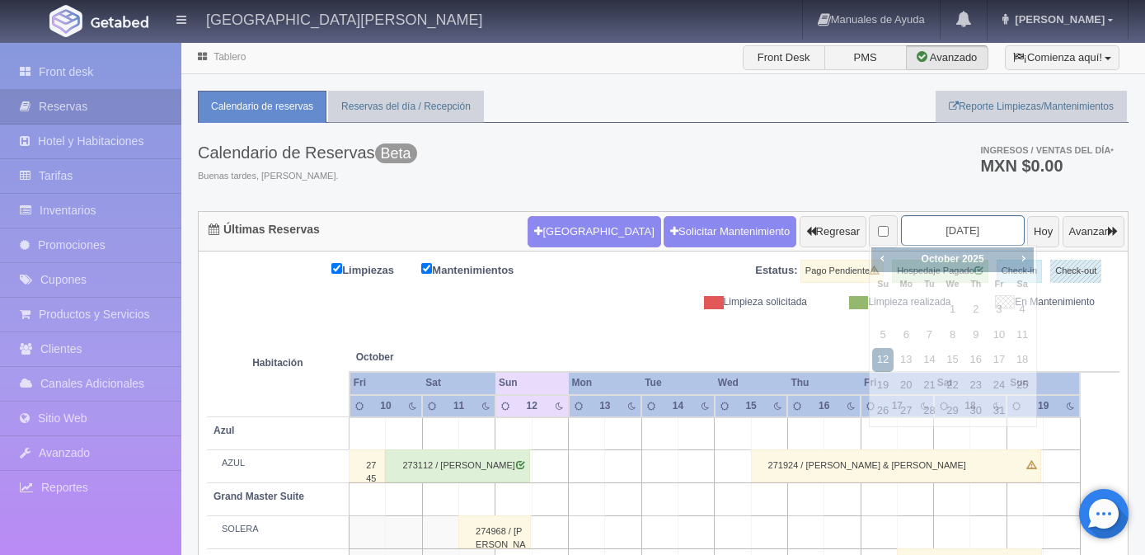
click at [959, 232] on input "[DATE]" at bounding box center [963, 230] width 124 height 30
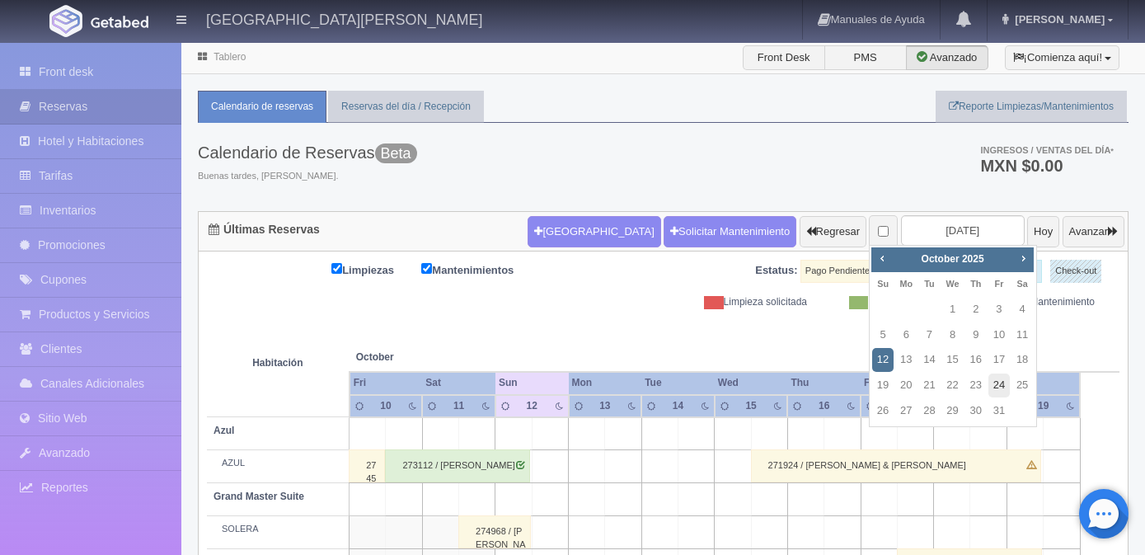
click at [1000, 384] on link "24" at bounding box center [998, 385] width 21 height 24
type input "[DATE]"
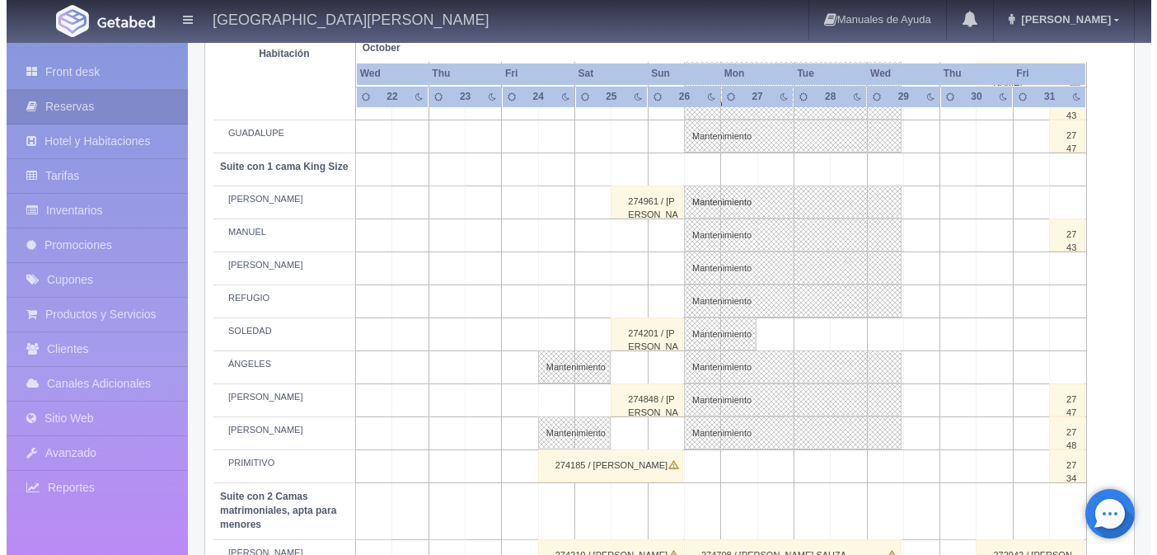
scroll to position [742, 0]
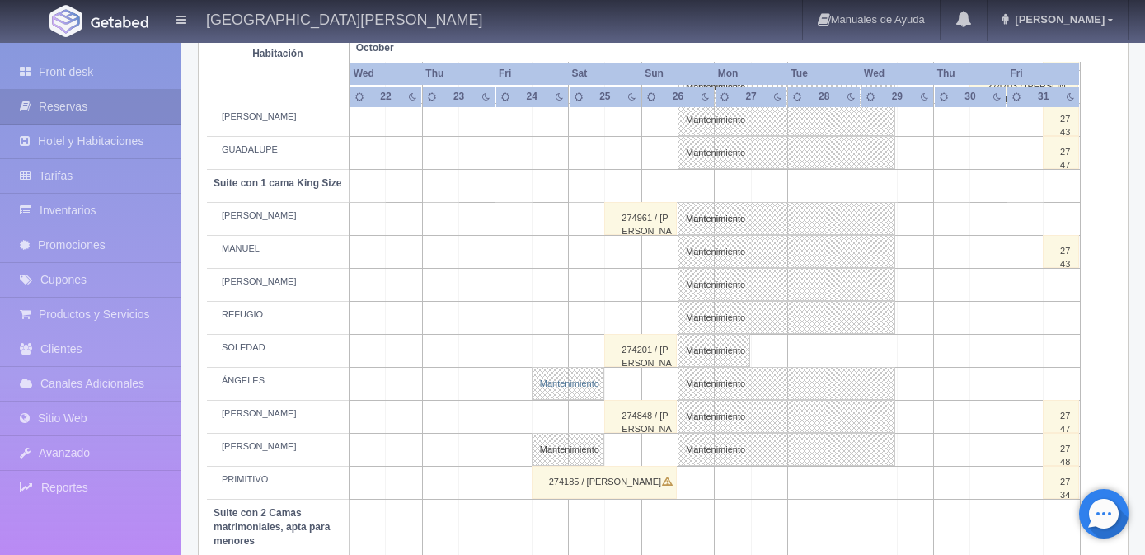
click at [577, 393] on link "Mantenimiento" at bounding box center [568, 383] width 73 height 33
select select "Mantenimiento"
select select "1921_ÁNGELES"
type input "[DATE]"
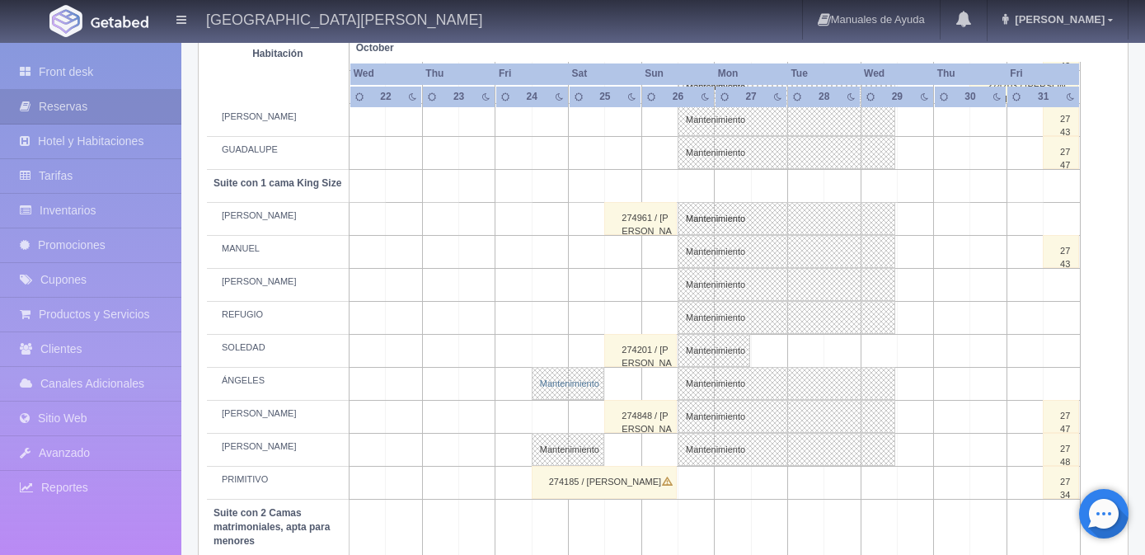
type textarea "JOL"
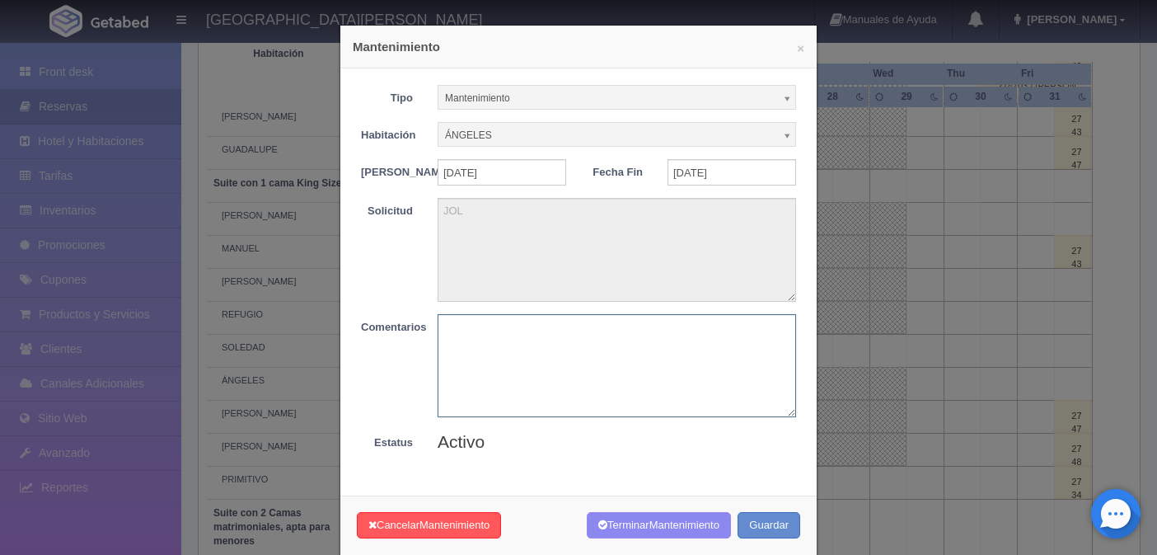
click at [498, 364] on textarea at bounding box center [617, 365] width 359 height 103
type textarea "J"
drag, startPoint x: 498, startPoint y: 342, endPoint x: 373, endPoint y: 336, distance: 125.4
click at [373, 336] on div "Comentarios LIBRE" at bounding box center [579, 365] width 460 height 103
type textarea "LIBRE"
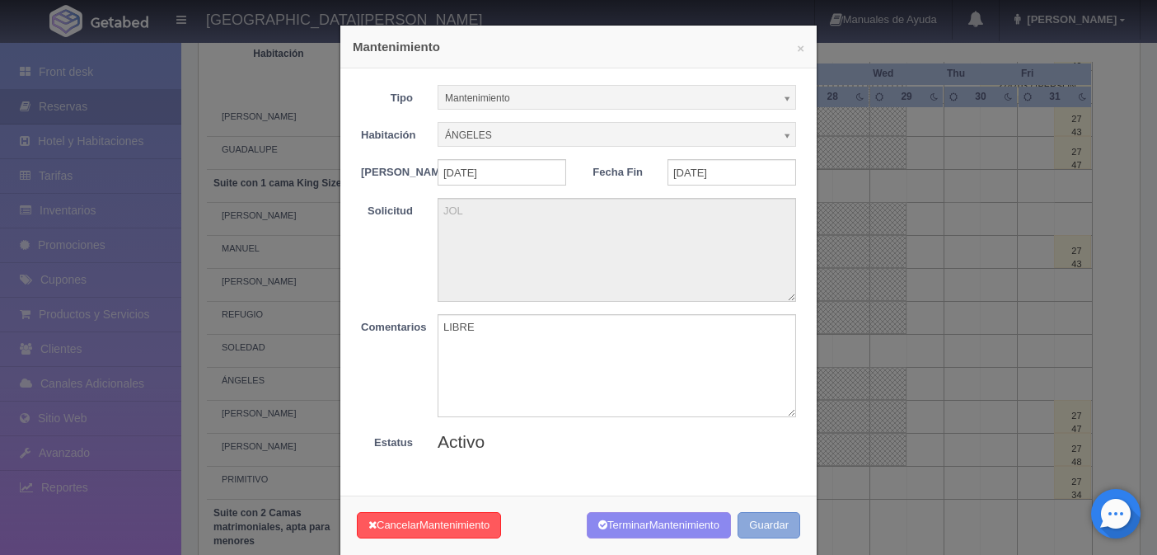
click at [747, 535] on button "Guardar" at bounding box center [769, 525] width 63 height 27
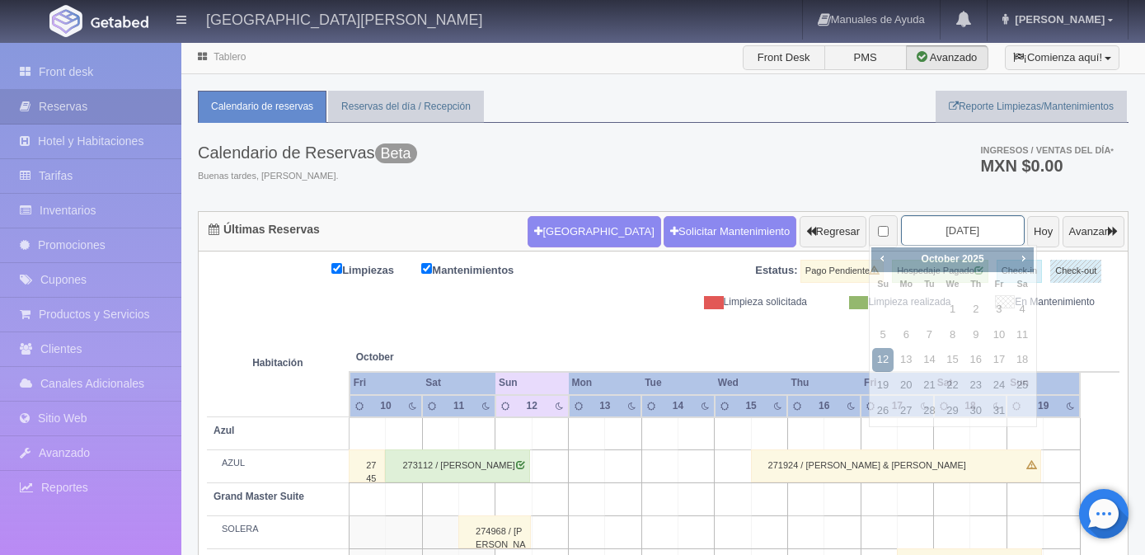
click at [954, 227] on input "2025-10-12" at bounding box center [963, 230] width 124 height 30
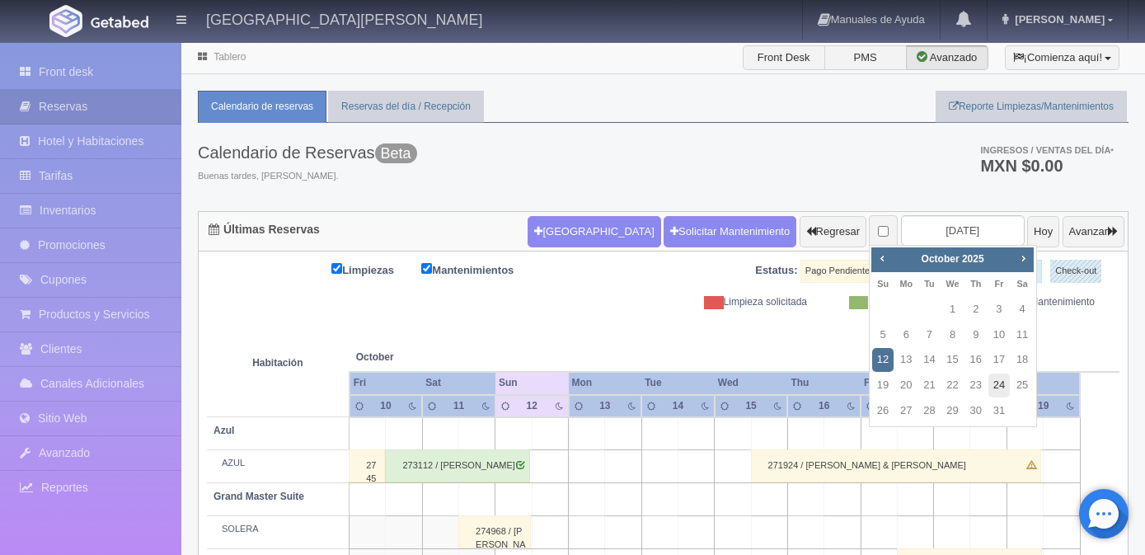
click at [997, 377] on link "24" at bounding box center [998, 385] width 21 height 24
type input "[DATE]"
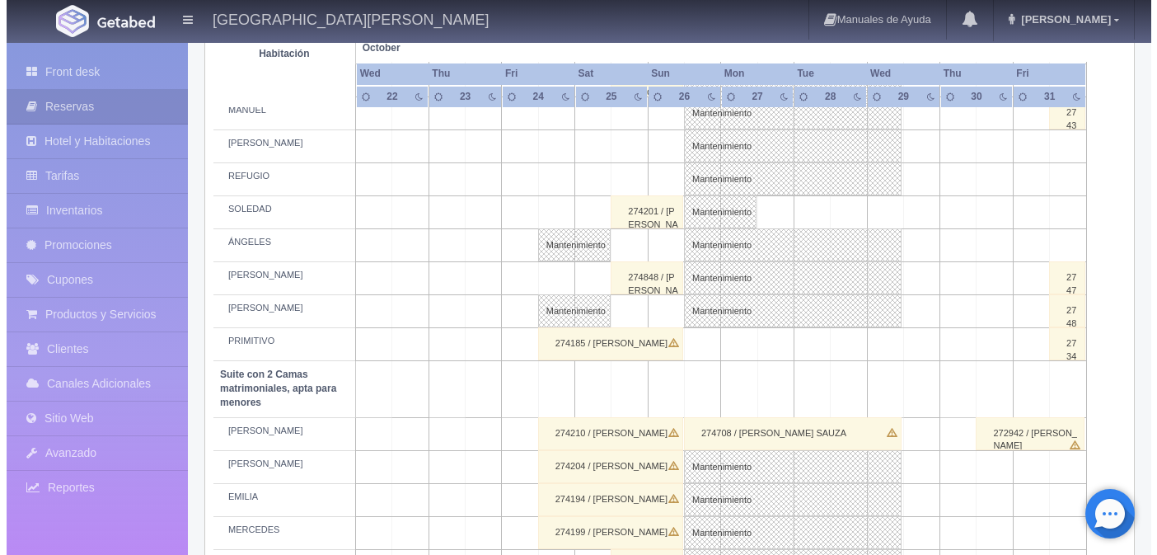
scroll to position [824, 0]
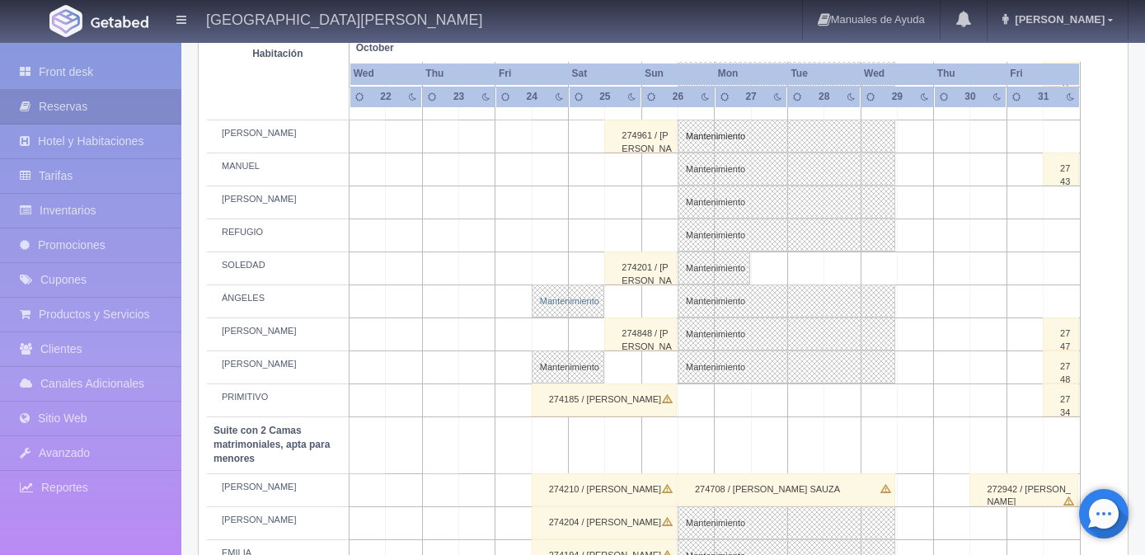
click at [591, 313] on link "Mantenimiento" at bounding box center [568, 300] width 73 height 33
select select "Mantenimiento"
select select "1921_ÁNGELES"
type input "[DATE]"
type input "25-10-2025"
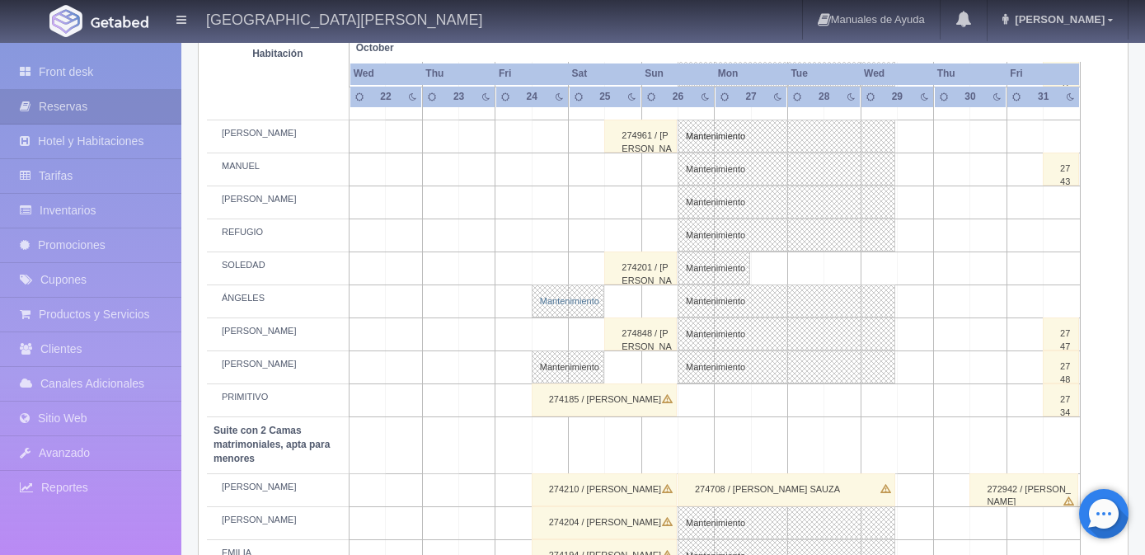
type textarea "JOL"
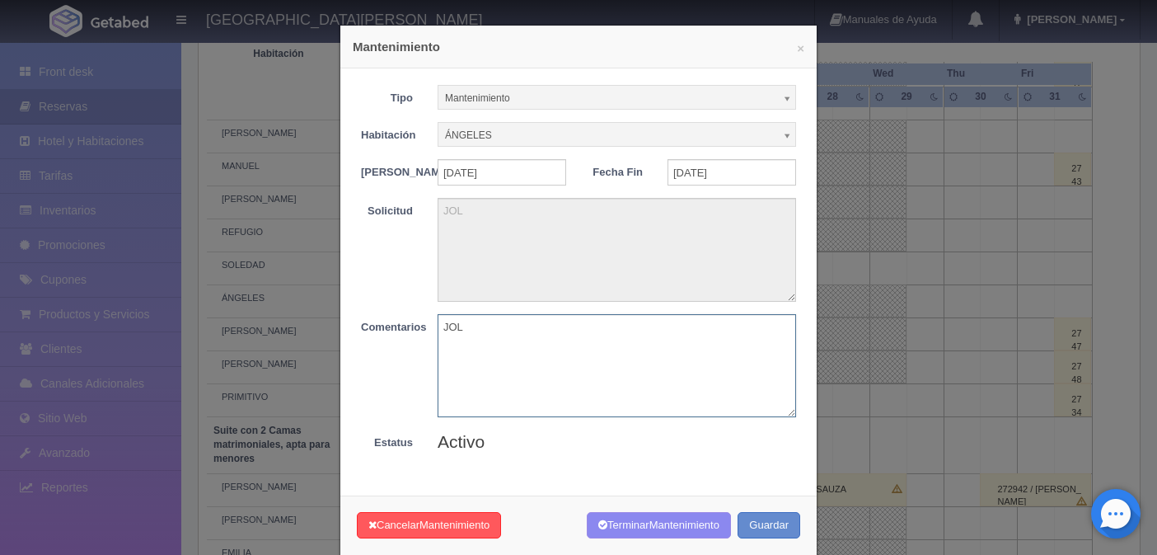
drag, startPoint x: 479, startPoint y: 340, endPoint x: 415, endPoint y: 348, distance: 64.8
click at [414, 347] on div "Comentarios JOL" at bounding box center [579, 365] width 460 height 103
click at [458, 531] on span "Mantenimiento" at bounding box center [455, 524] width 70 height 12
click at [500, 379] on textarea "JOL" at bounding box center [617, 365] width 359 height 103
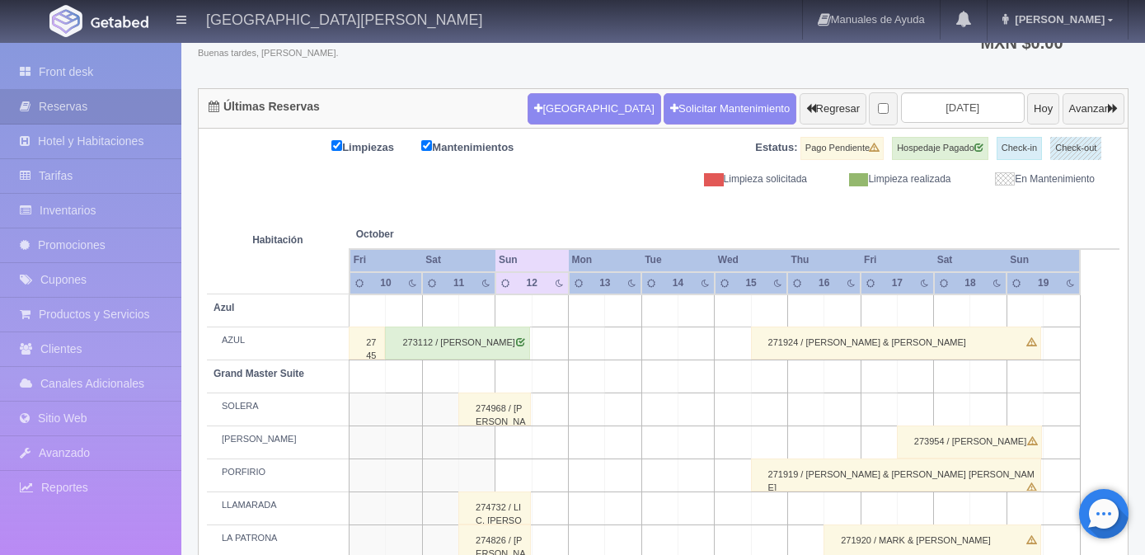
scroll to position [123, 0]
click at [956, 112] on input "[DATE]" at bounding box center [963, 107] width 124 height 30
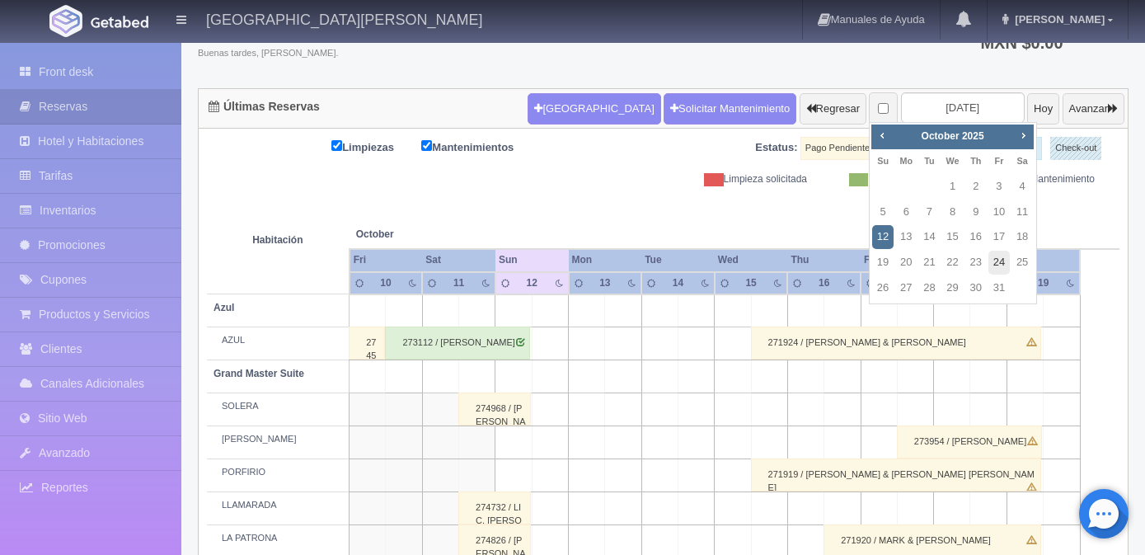
click at [1002, 257] on link "24" at bounding box center [998, 263] width 21 height 24
type input "[DATE]"
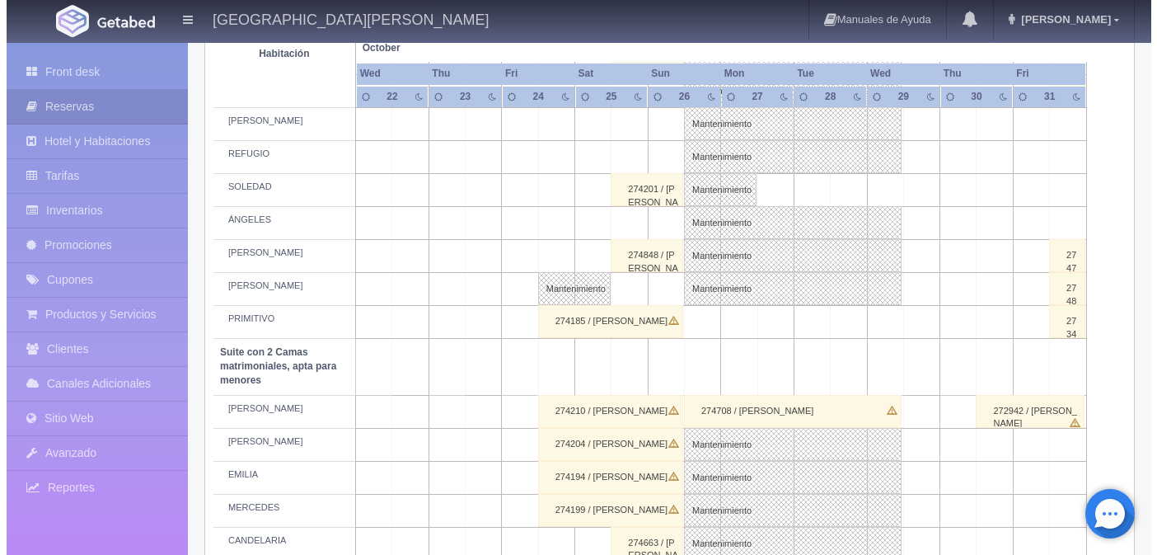
scroll to position [907, 0]
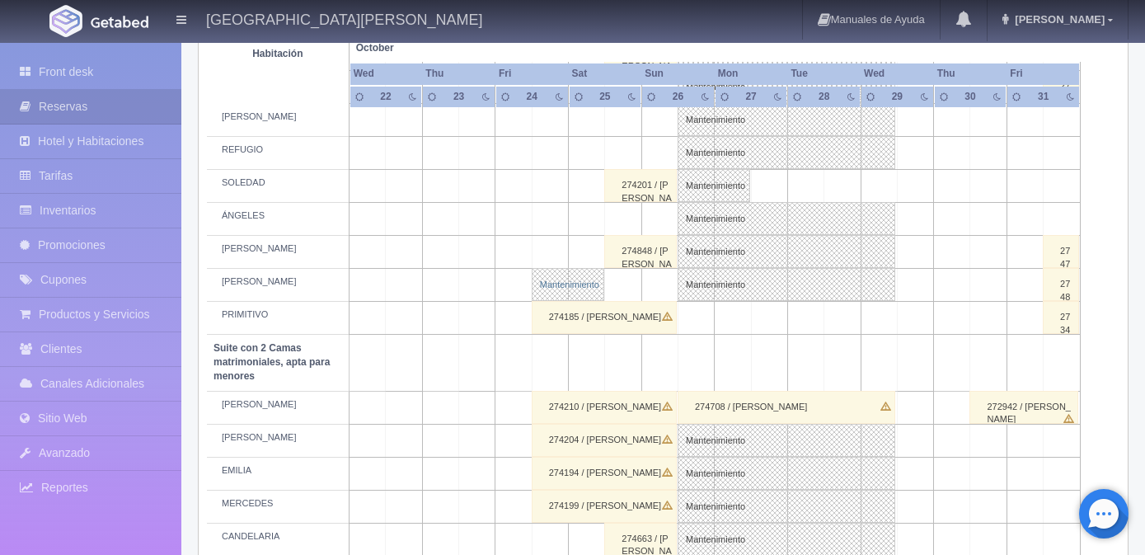
click at [578, 295] on link "Mantenimiento" at bounding box center [568, 284] width 73 height 33
select select "Mantenimiento"
select select "1921_NICOLÁS"
type input "[DATE]"
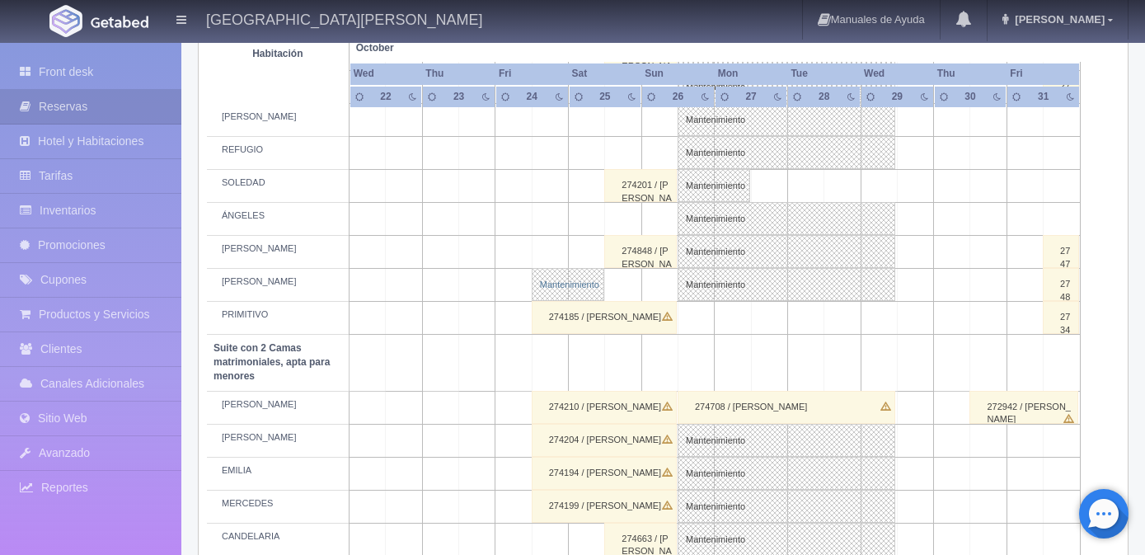
type textarea "JOL"
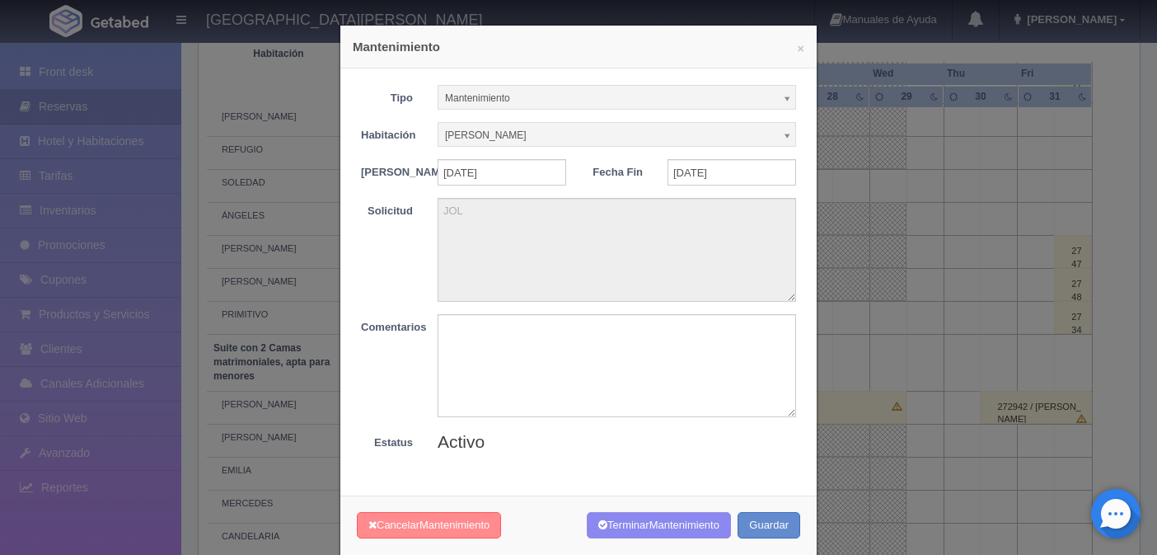
click at [415, 534] on button "Cancelar Mantenimiento" at bounding box center [429, 525] width 144 height 27
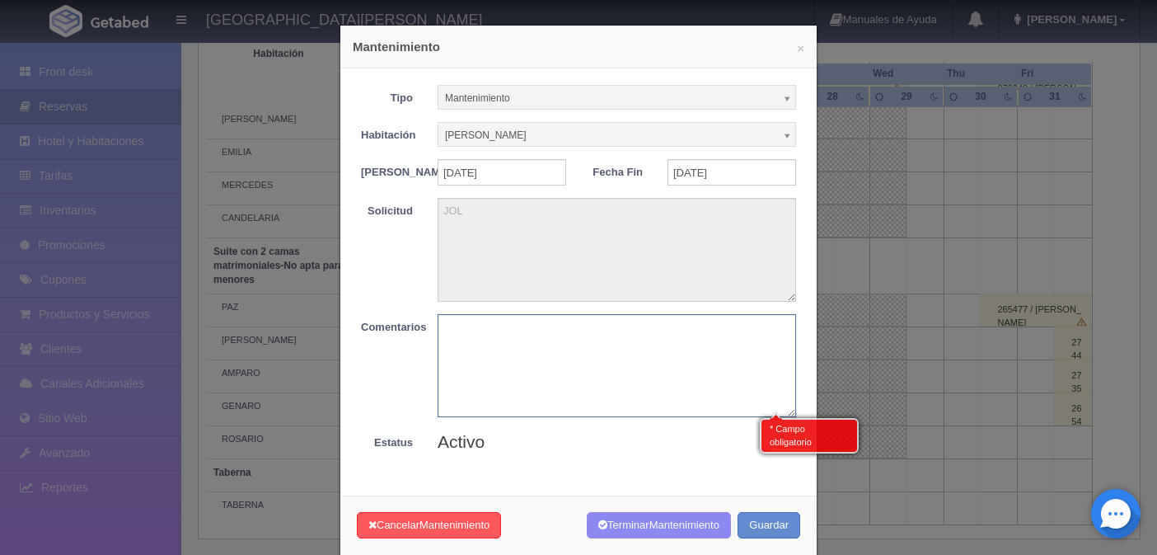
scroll to position [1230, 0]
click at [571, 364] on textarea at bounding box center [617, 365] width 359 height 103
click at [547, 377] on textarea at bounding box center [617, 365] width 359 height 103
paste textarea "LIBRE"
type textarea "LIBRE"
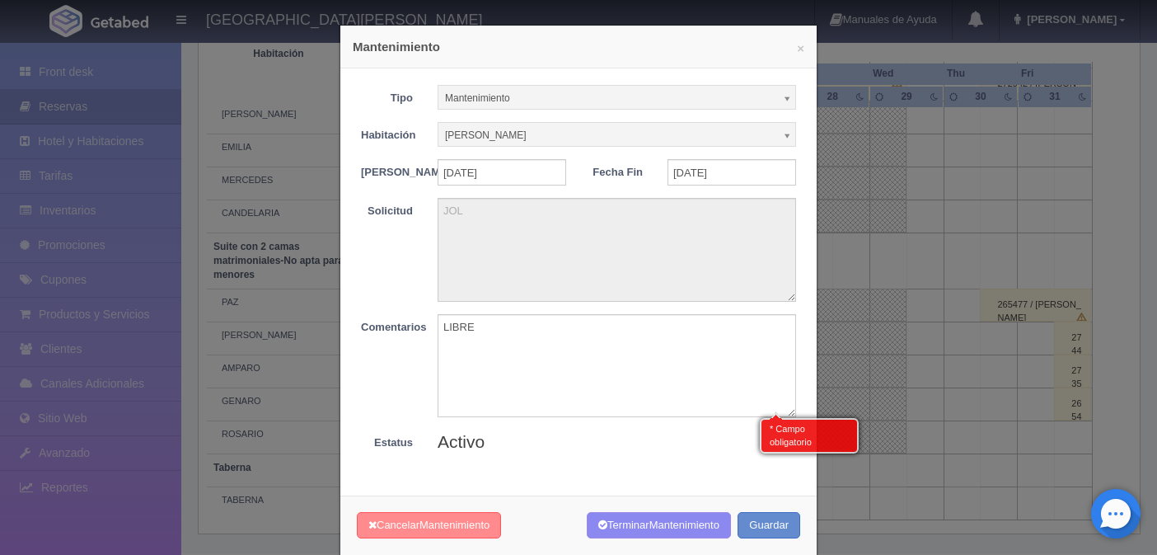
click at [456, 539] on button "Cancelar Mantenimiento" at bounding box center [429, 525] width 144 height 27
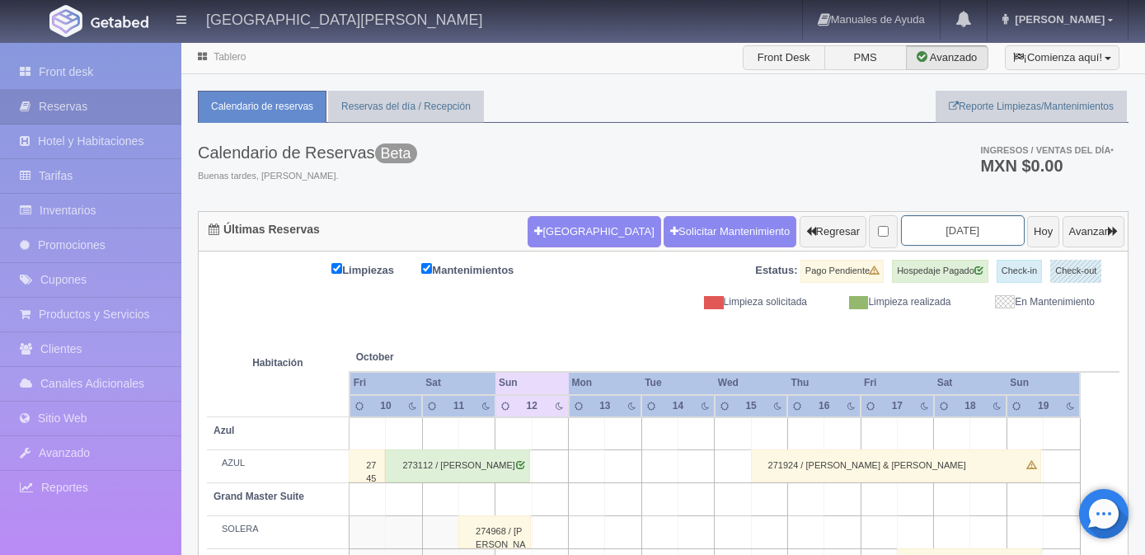
click at [958, 227] on input "[DATE]" at bounding box center [963, 230] width 124 height 30
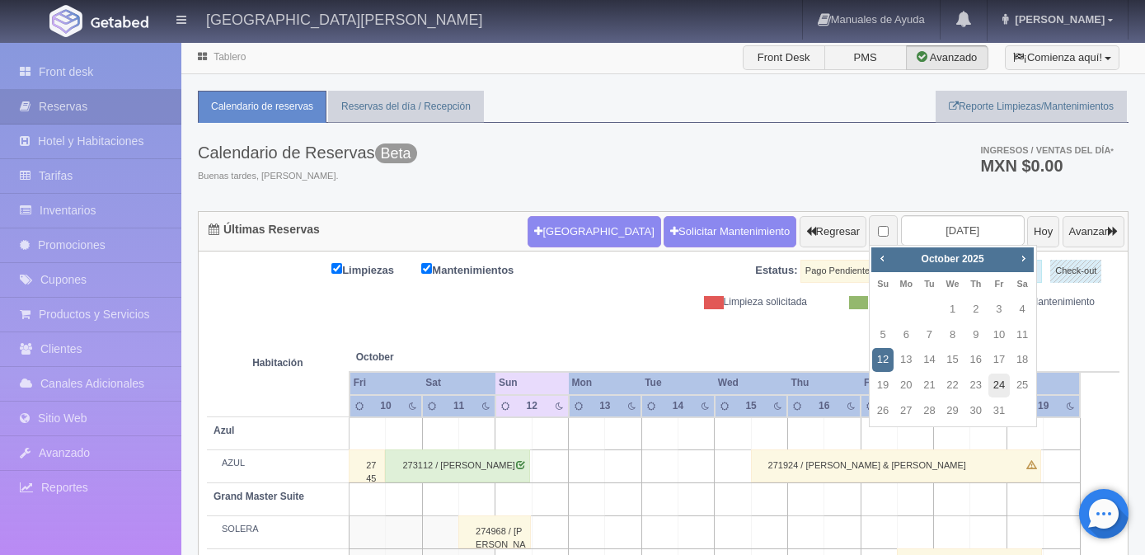
click at [994, 384] on link "24" at bounding box center [998, 385] width 21 height 24
type input "[DATE]"
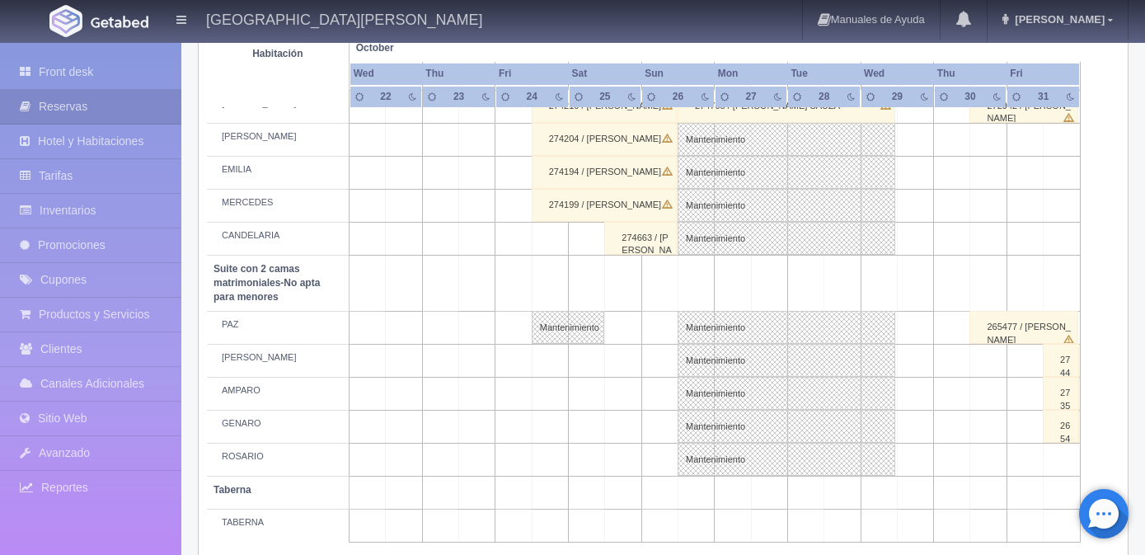
scroll to position [1239, 0]
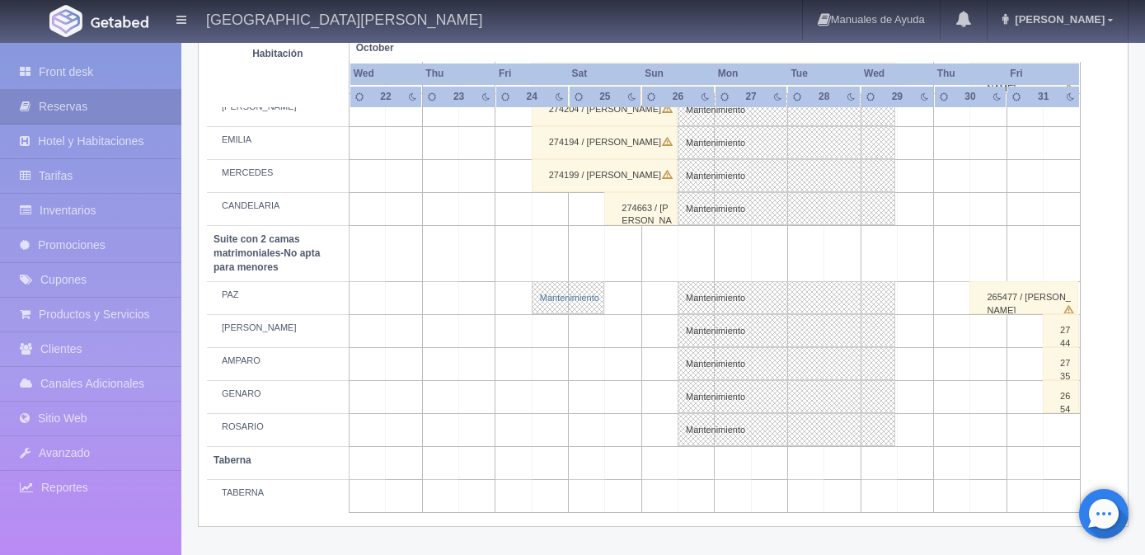
click at [578, 305] on link "Mantenimiento" at bounding box center [568, 297] width 73 height 33
select select "Mantenimiento"
select select "1891_PAZ"
type input "24-10-2025"
type input "25-10-2025"
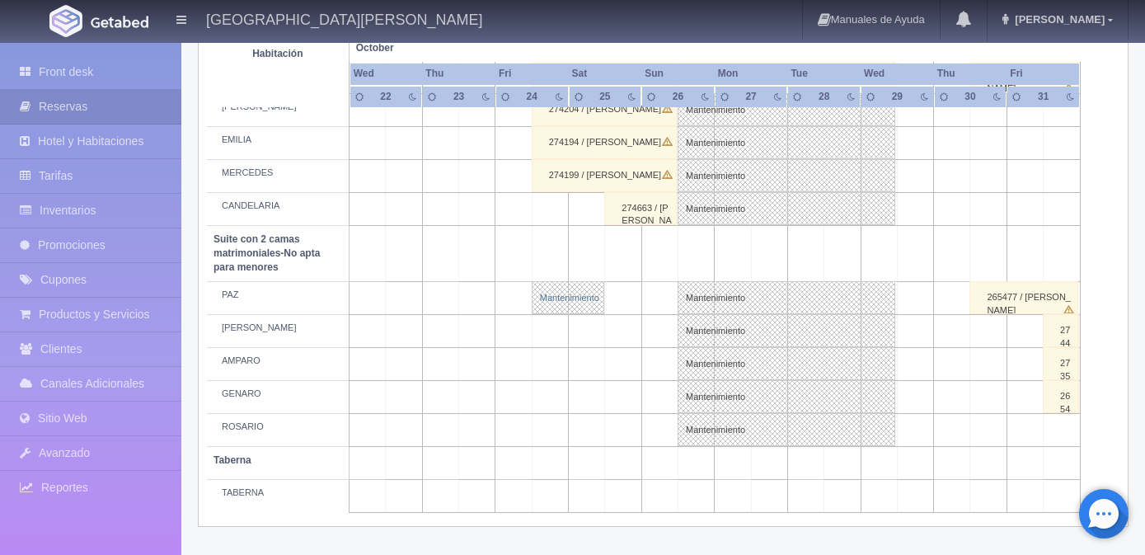
type textarea "JOL"
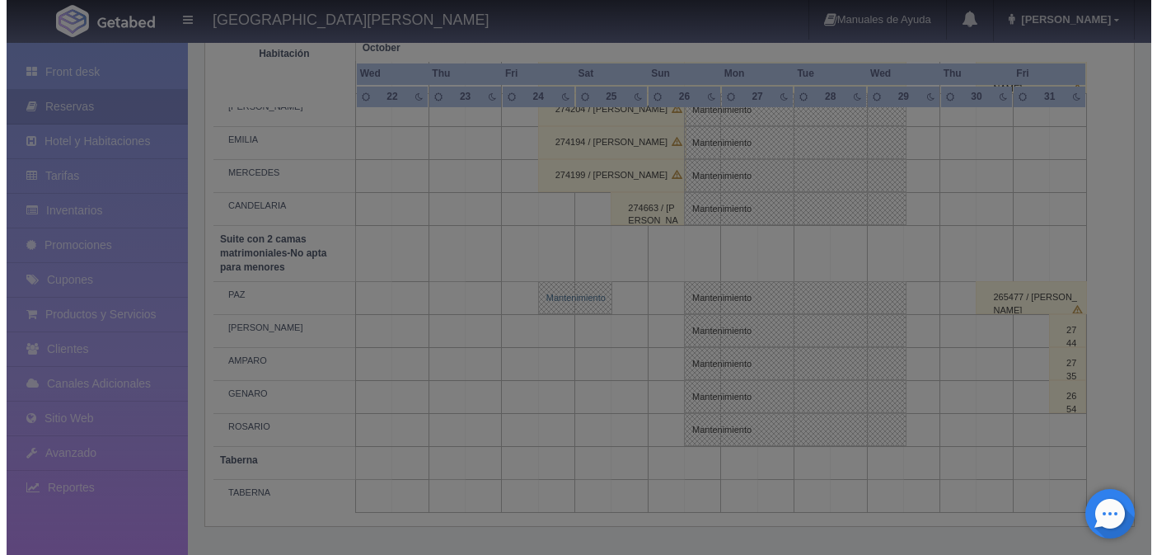
scroll to position [1230, 0]
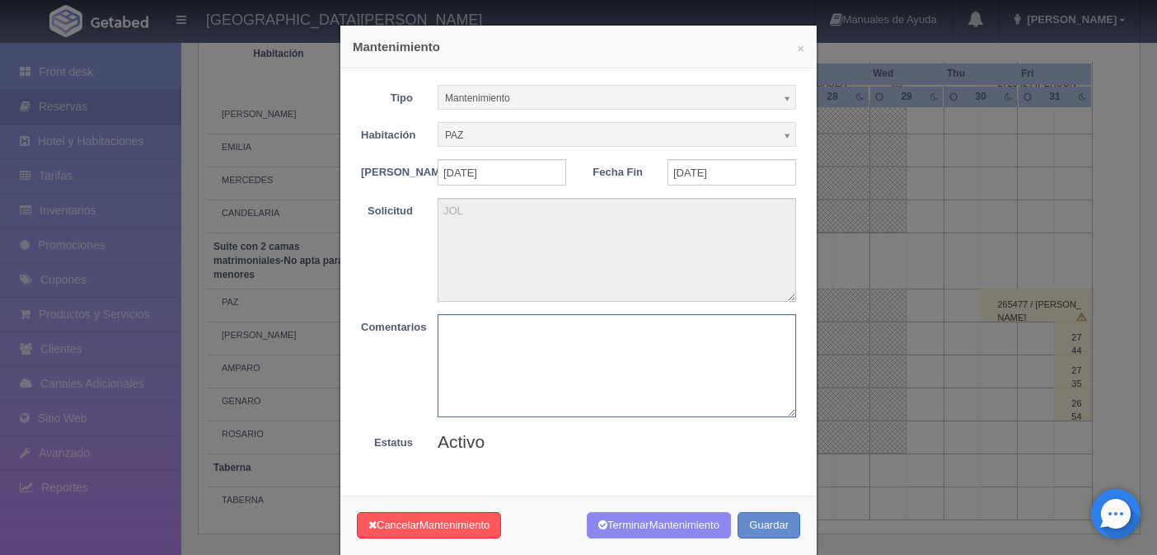
click at [475, 354] on textarea at bounding box center [617, 365] width 359 height 103
paste textarea "LIBRE"
type textarea "LIBRE"
click at [420, 531] on span "Mantenimiento" at bounding box center [455, 524] width 70 height 12
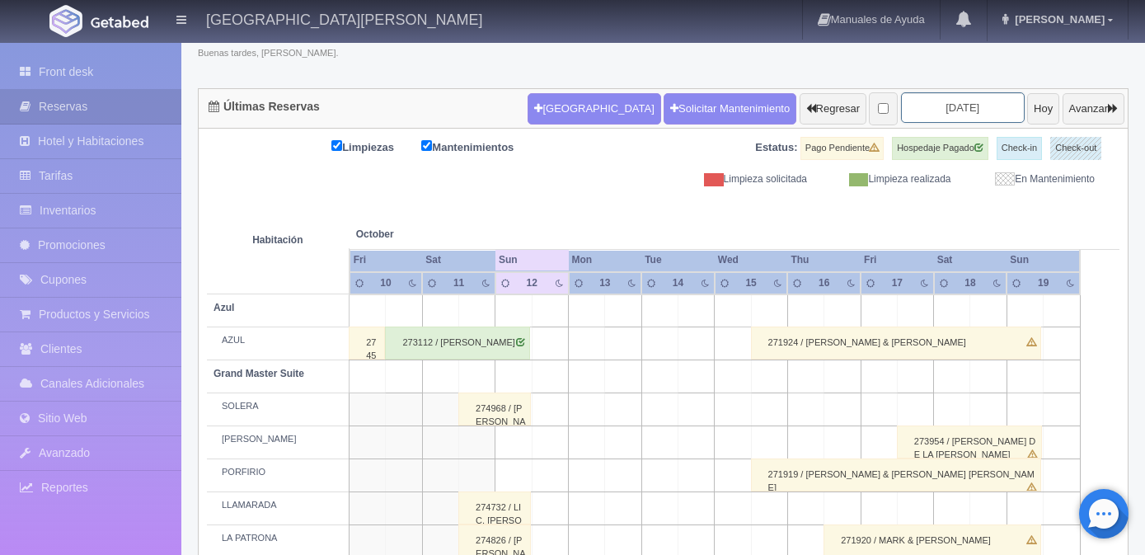
click at [975, 97] on input "[DATE]" at bounding box center [963, 107] width 124 height 30
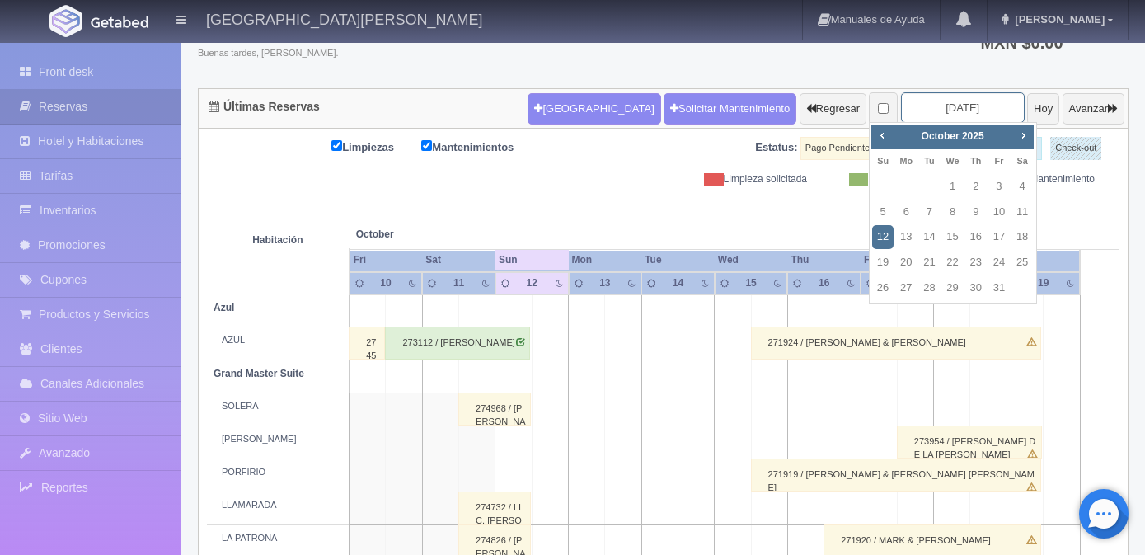
scroll to position [123, 0]
click at [1000, 260] on link "24" at bounding box center [998, 263] width 21 height 24
type input "[DATE]"
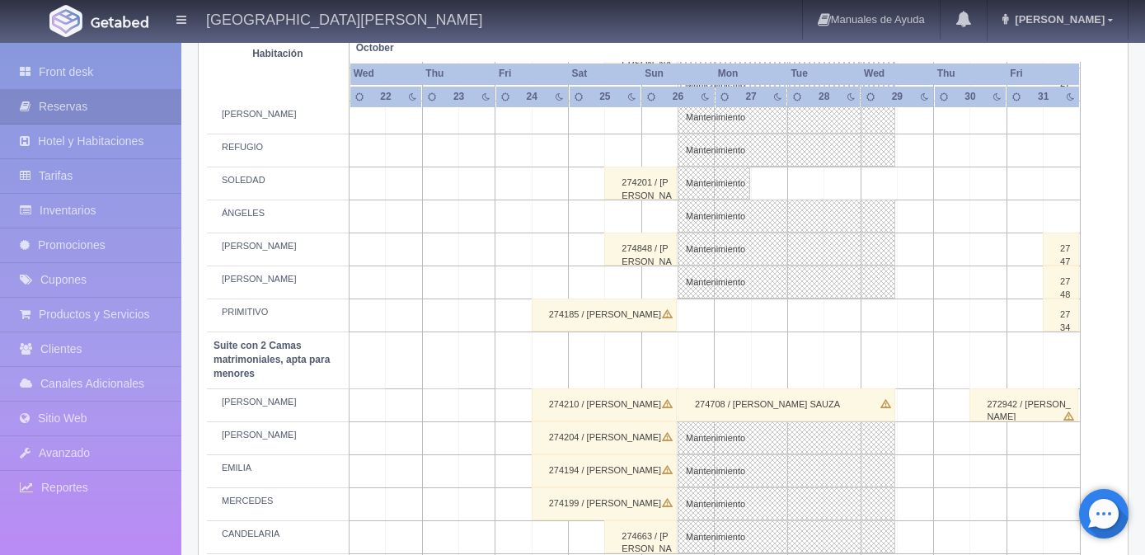
scroll to position [827, 0]
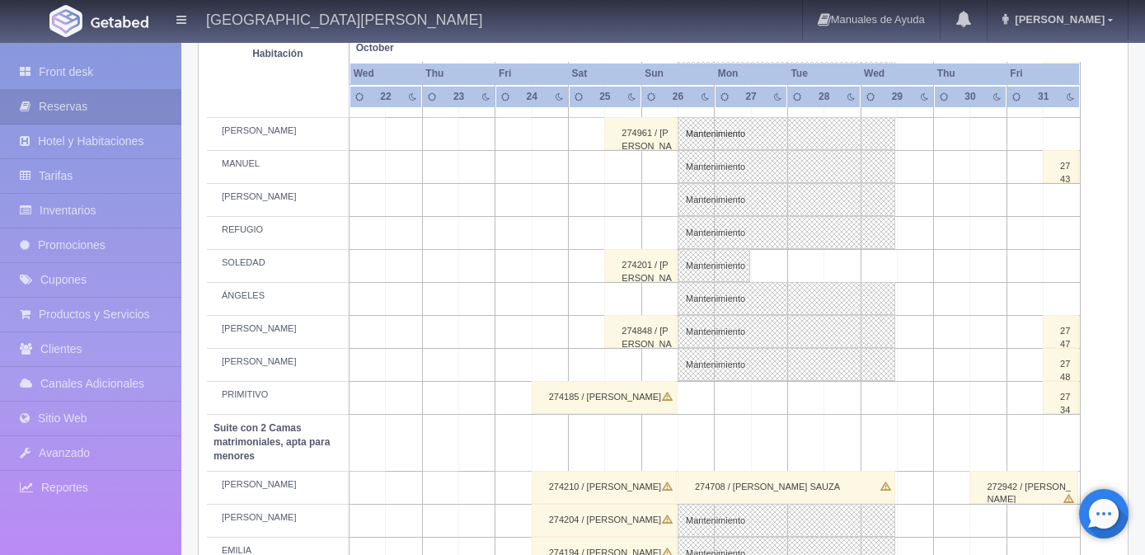
click at [640, 279] on div "274201 / [PERSON_NAME]" at bounding box center [640, 265] width 73 height 33
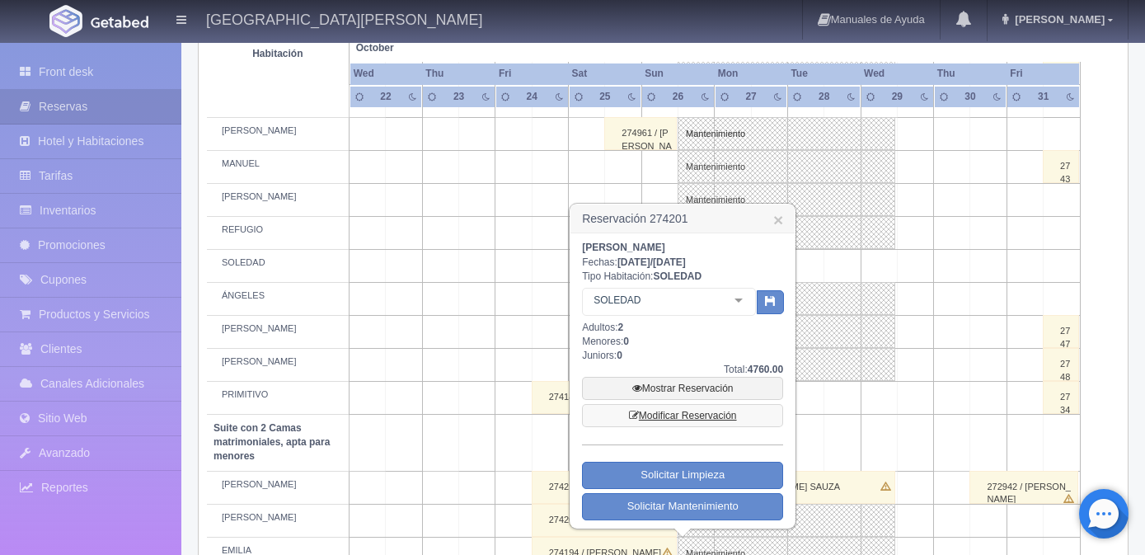
click at [671, 412] on link "Modificar Reservación" at bounding box center [682, 415] width 201 height 23
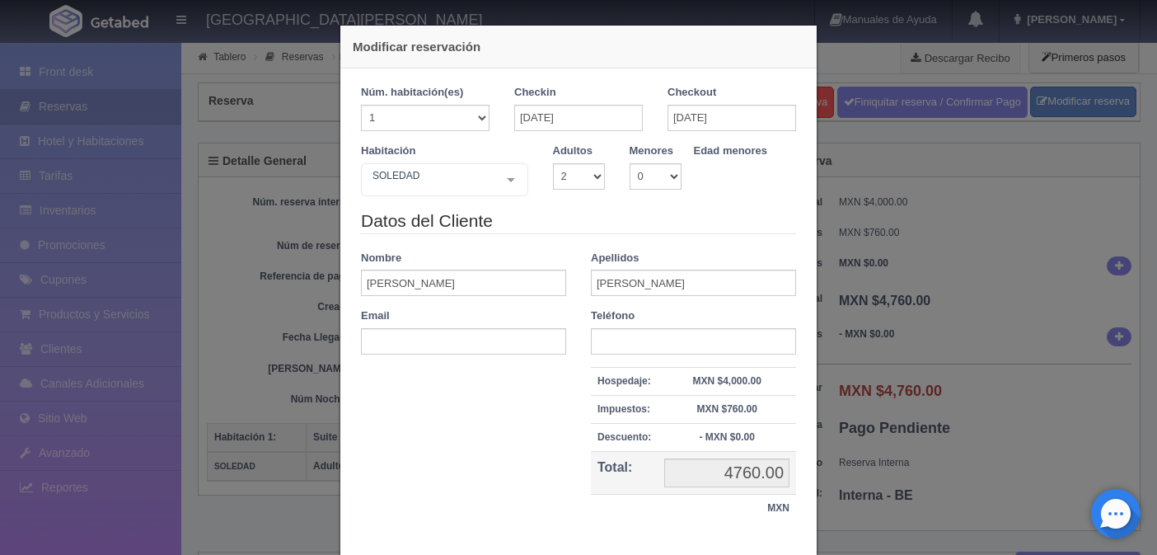
select select "2"
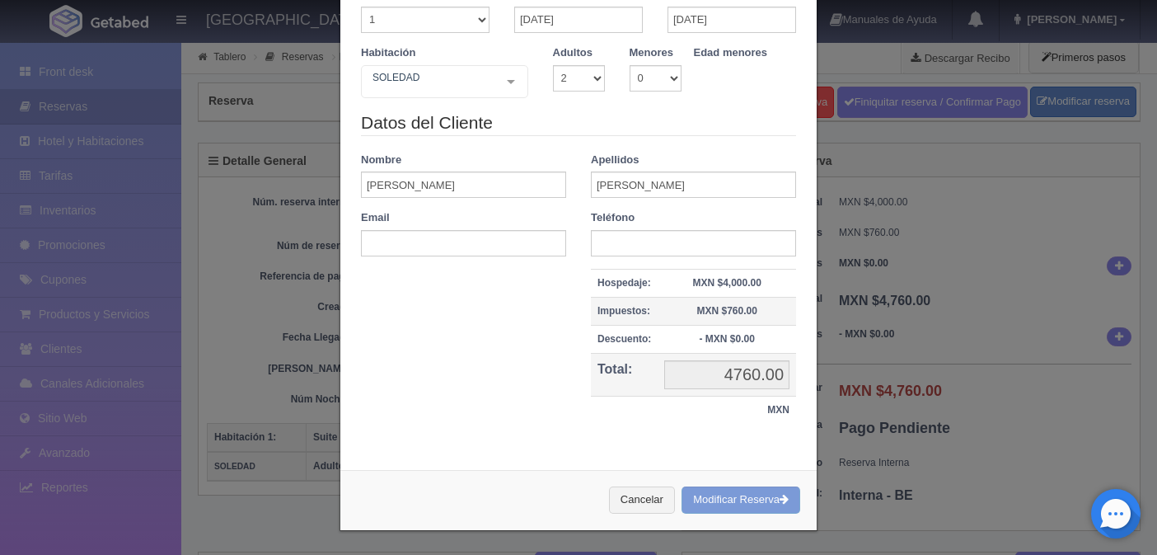
scroll to position [99, 0]
click at [736, 501] on div "Cancelar Modificar Reserva" at bounding box center [578, 499] width 476 height 60
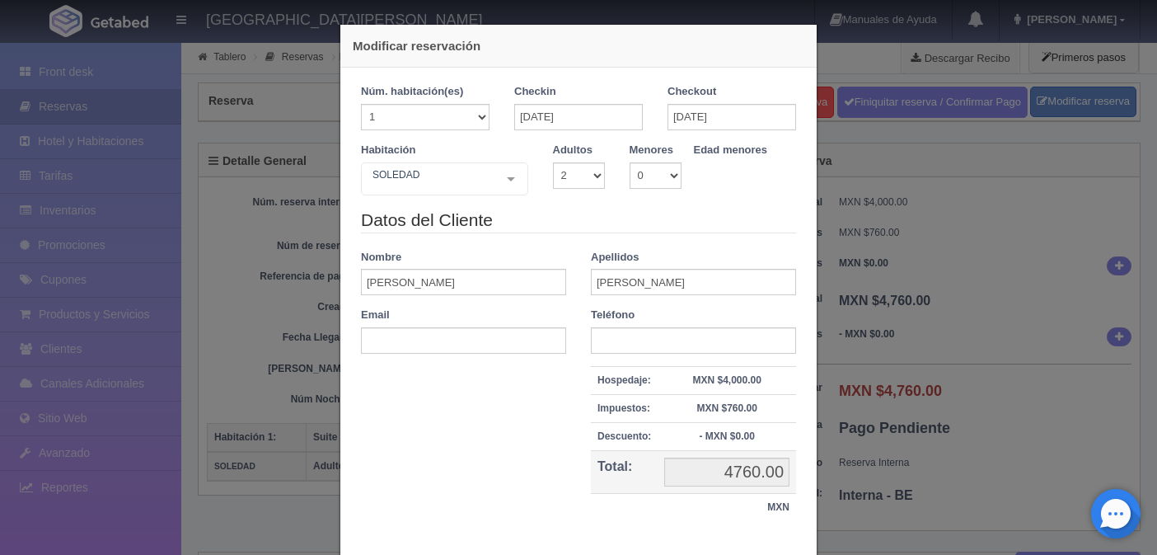
scroll to position [0, 0]
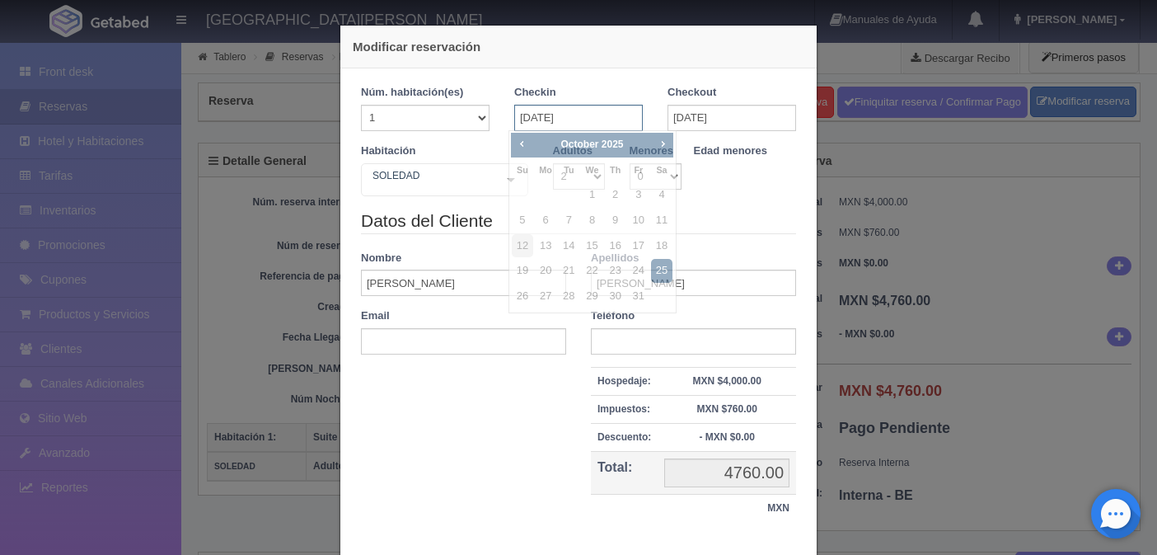
click at [537, 116] on input "25-10-2025" at bounding box center [578, 118] width 129 height 26
click at [639, 266] on link "24" at bounding box center [638, 271] width 21 height 24
type input "24-10-2025"
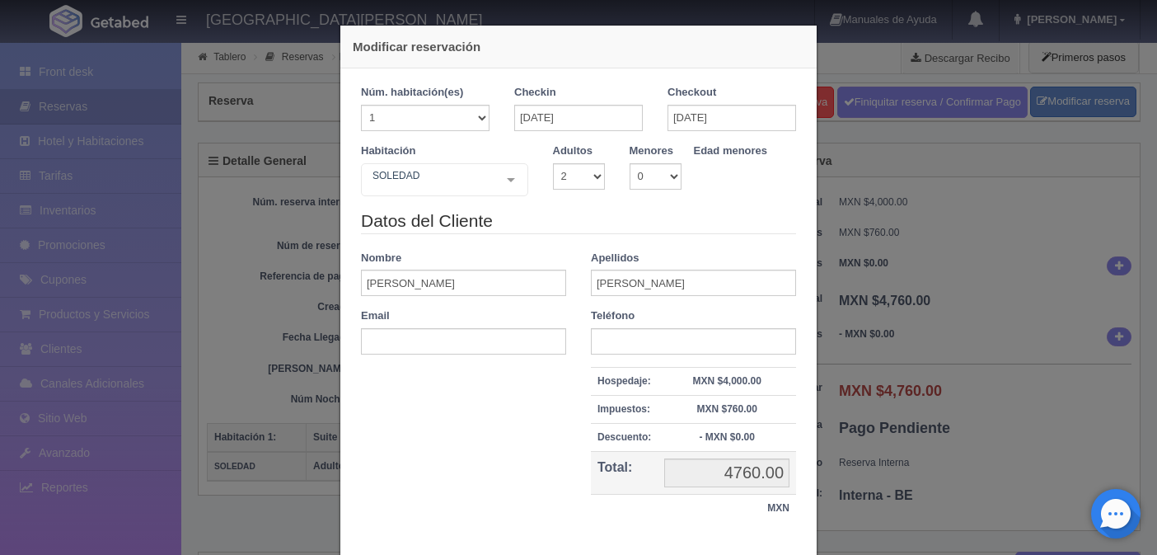
checkbox input "false"
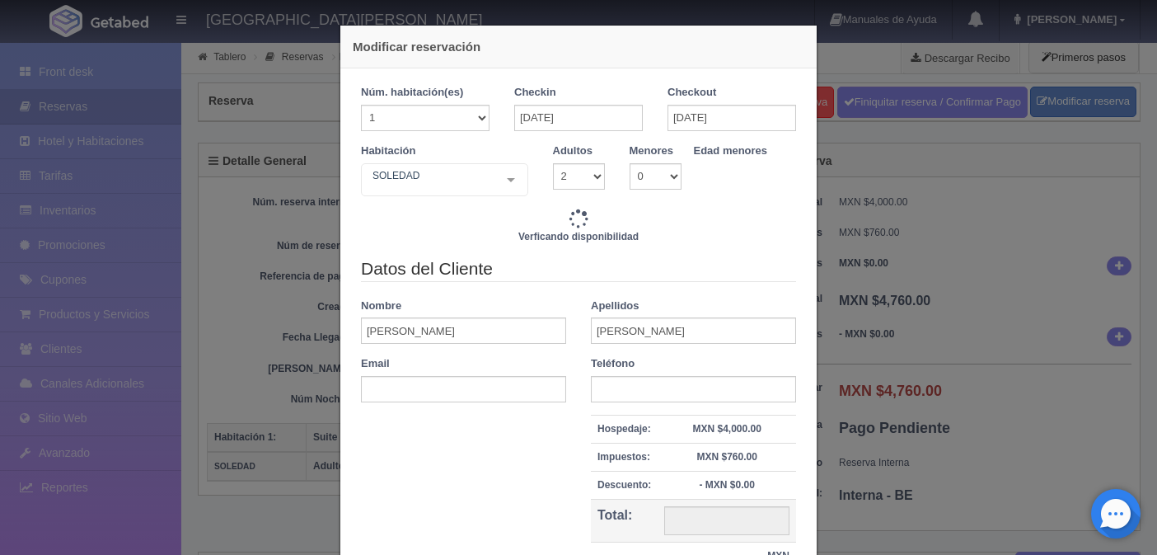
type input "9520.00"
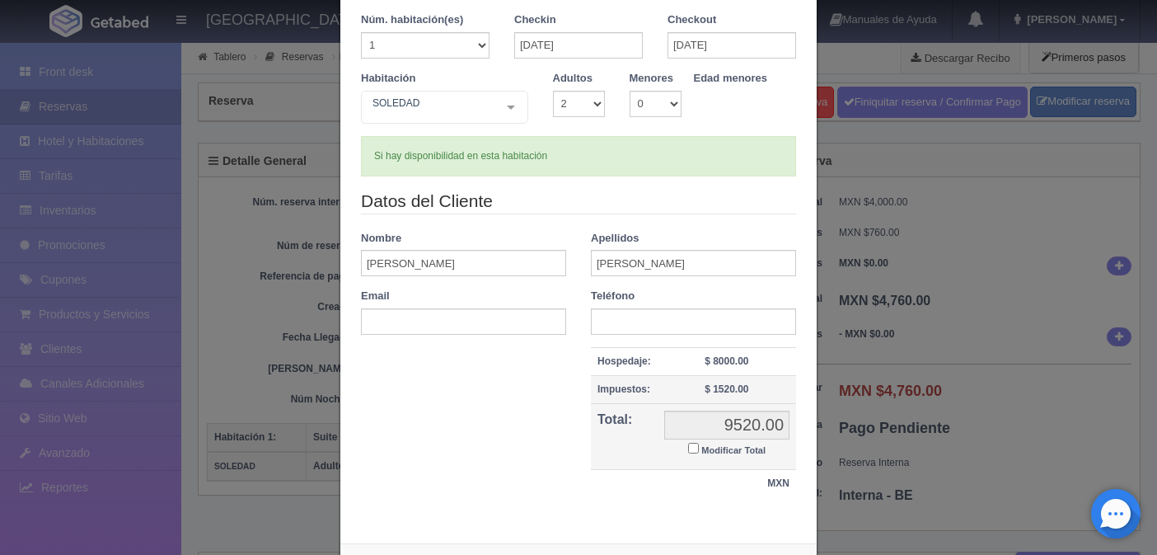
scroll to position [146, 0]
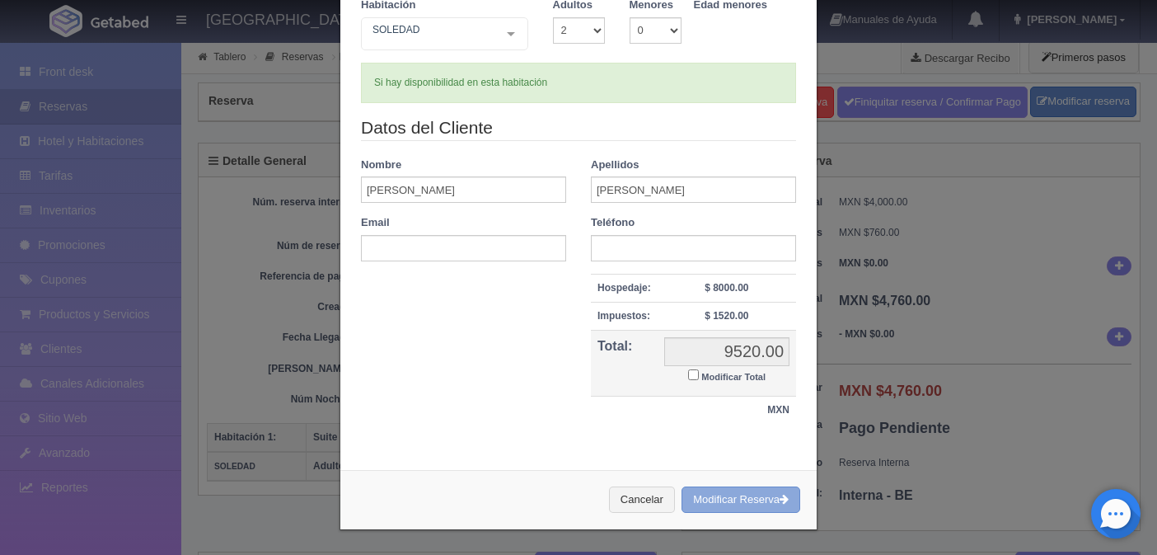
click at [706, 495] on button "Modificar Reserva" at bounding box center [741, 499] width 119 height 27
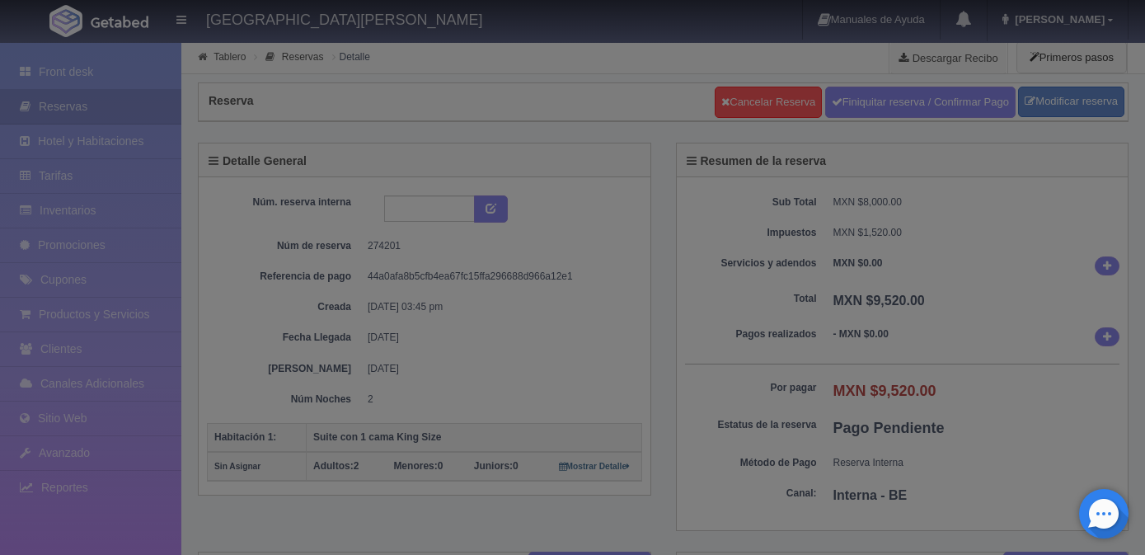
select select "2"
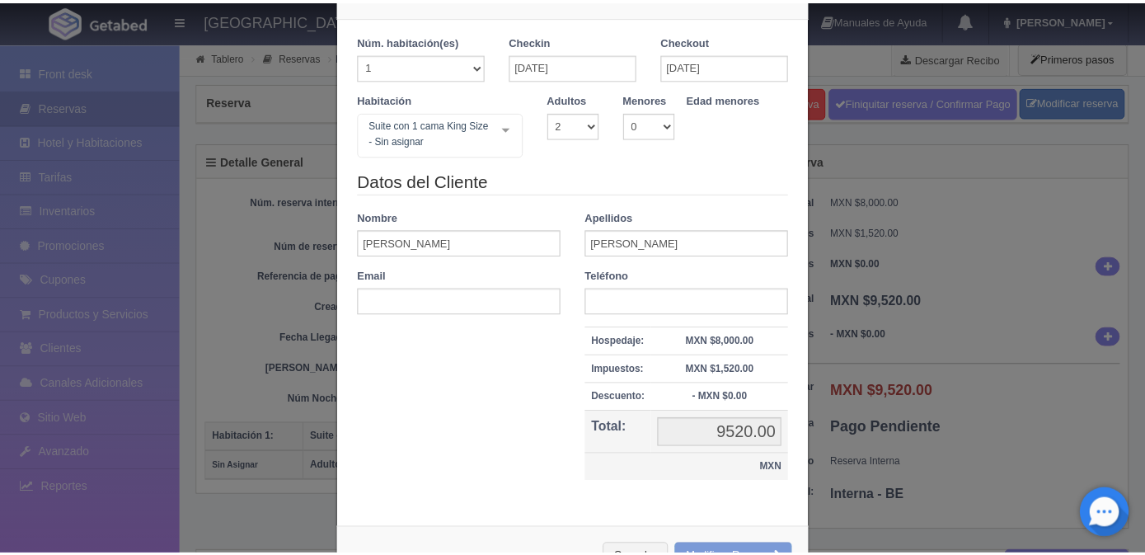
scroll to position [110, 0]
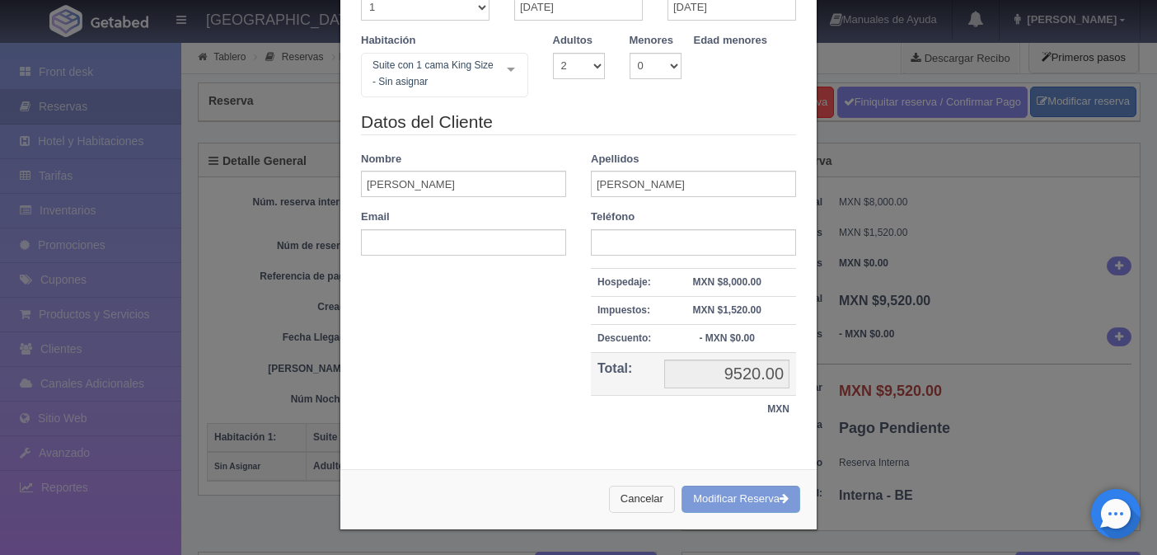
click at [634, 508] on button "Cancelar" at bounding box center [642, 499] width 66 height 27
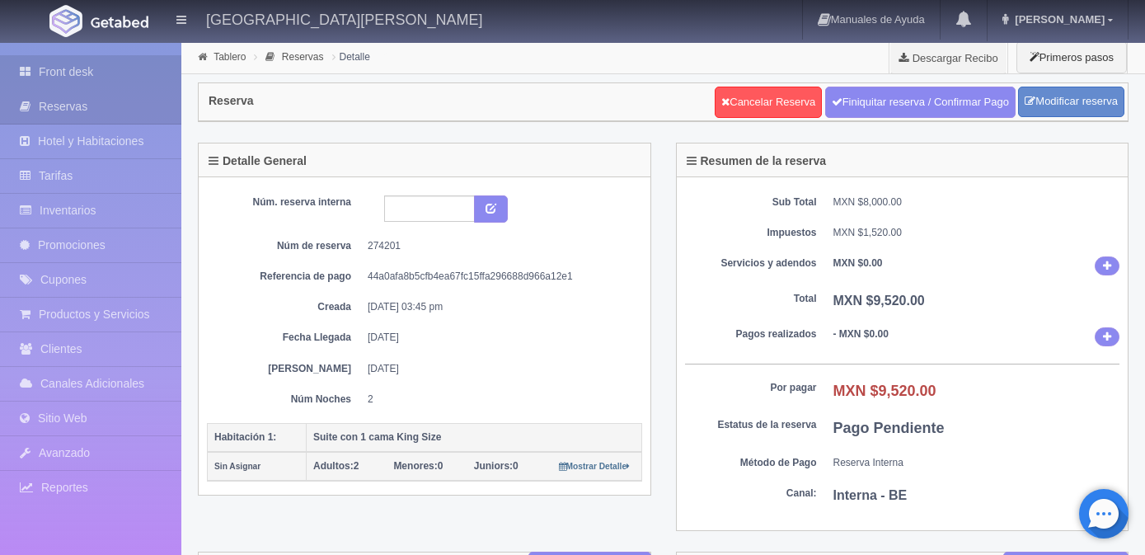
click at [59, 65] on link "Front desk" at bounding box center [90, 72] width 181 height 34
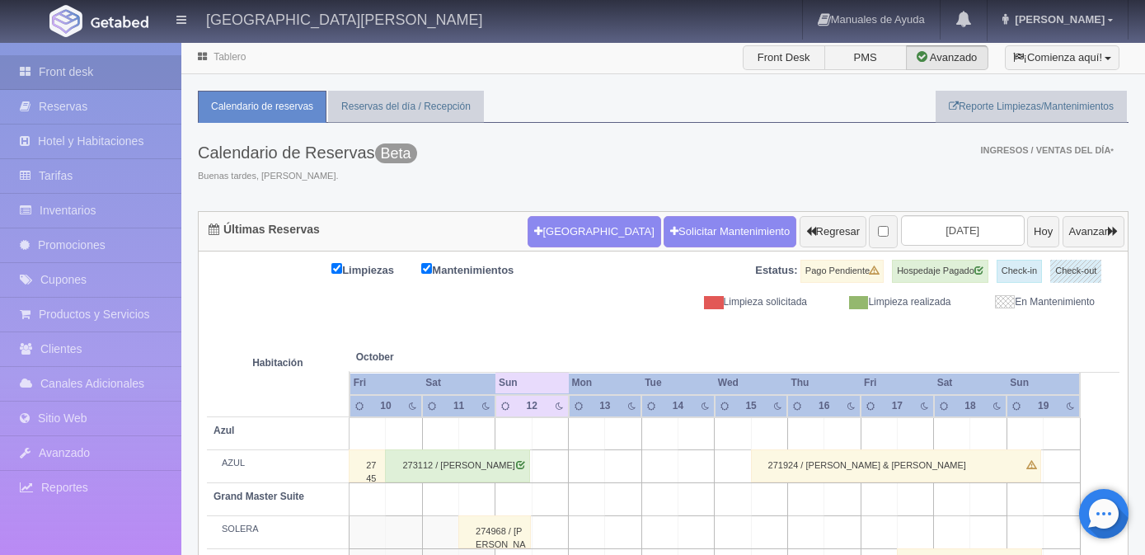
click at [969, 229] on input "[DATE]" at bounding box center [963, 230] width 124 height 30
click at [950, 227] on input "2025-10-12" at bounding box center [963, 230] width 124 height 30
click at [901, 228] on input "2025-10-12" at bounding box center [963, 230] width 124 height 30
click at [969, 233] on input "2025-10-12" at bounding box center [963, 230] width 124 height 30
click at [964, 230] on input "2025-10-12" at bounding box center [963, 230] width 124 height 30
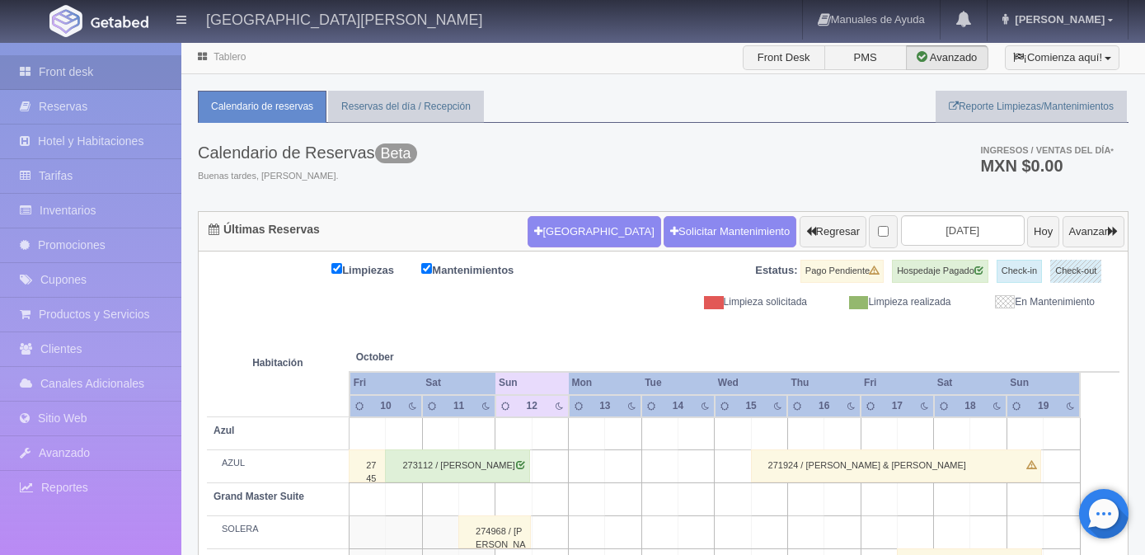
click at [944, 228] on input "2025-10-12" at bounding box center [963, 230] width 124 height 30
click at [950, 228] on input "2025-10-12" at bounding box center [963, 230] width 124 height 30
click at [913, 231] on input "2025-10-12" at bounding box center [963, 230] width 124 height 30
click at [978, 231] on input "2025-10-12" at bounding box center [963, 230] width 124 height 30
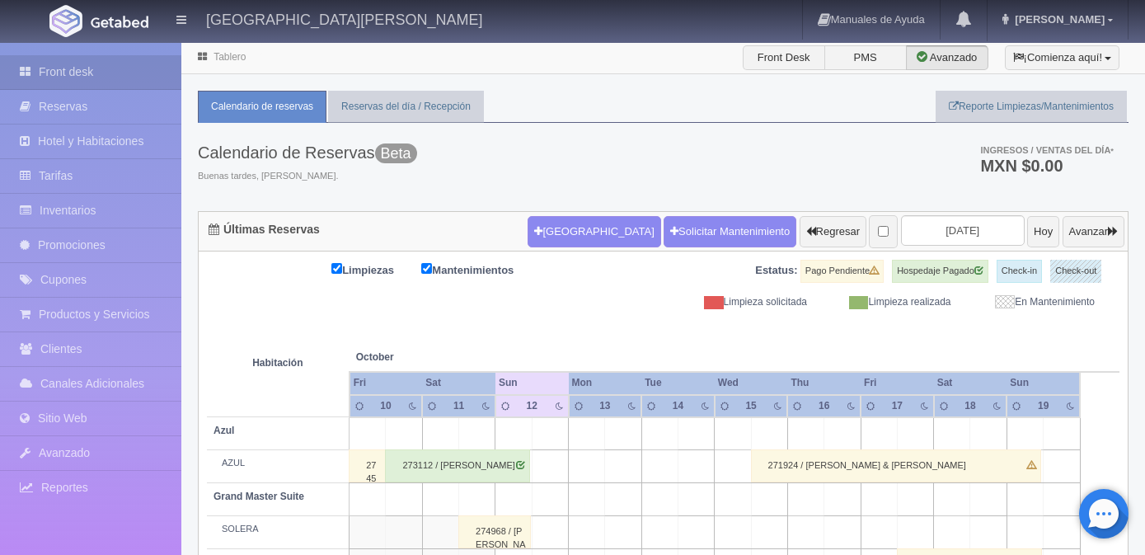
click at [975, 339] on th at bounding box center [989, 340] width 110 height 63
click at [963, 227] on input "2025-10-12" at bounding box center [963, 230] width 124 height 30
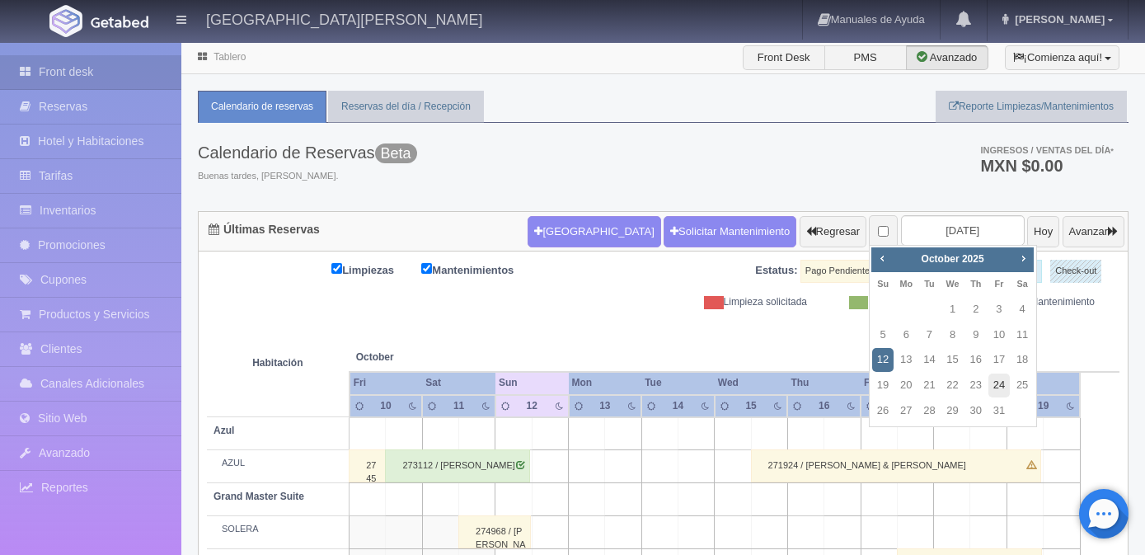
click at [1004, 382] on link "24" at bounding box center [998, 385] width 21 height 24
type input "[DATE]"
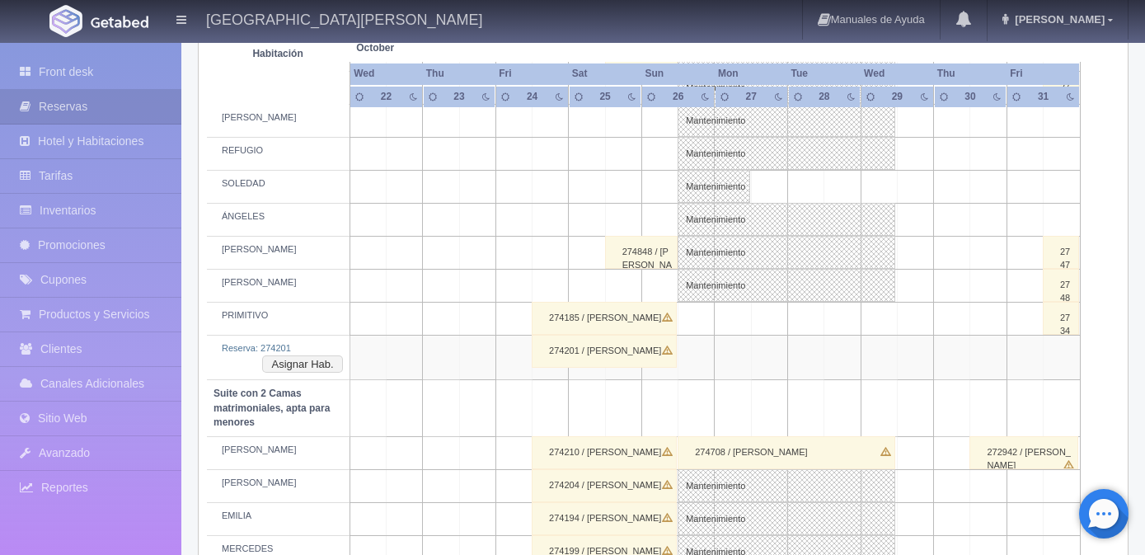
scroll to position [907, 0]
click at [296, 368] on button "Asignar Hab." at bounding box center [302, 363] width 80 height 18
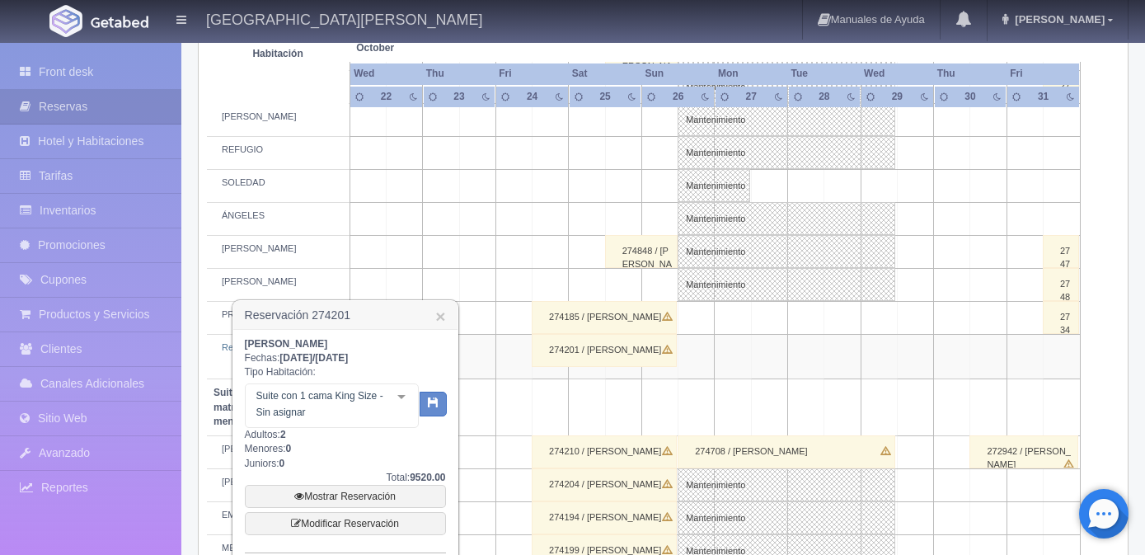
click at [398, 390] on div "Suite con 1 cama King Size - Sin asignar Suite con 1 cama King Size Suite con 1…" at bounding box center [332, 405] width 174 height 45
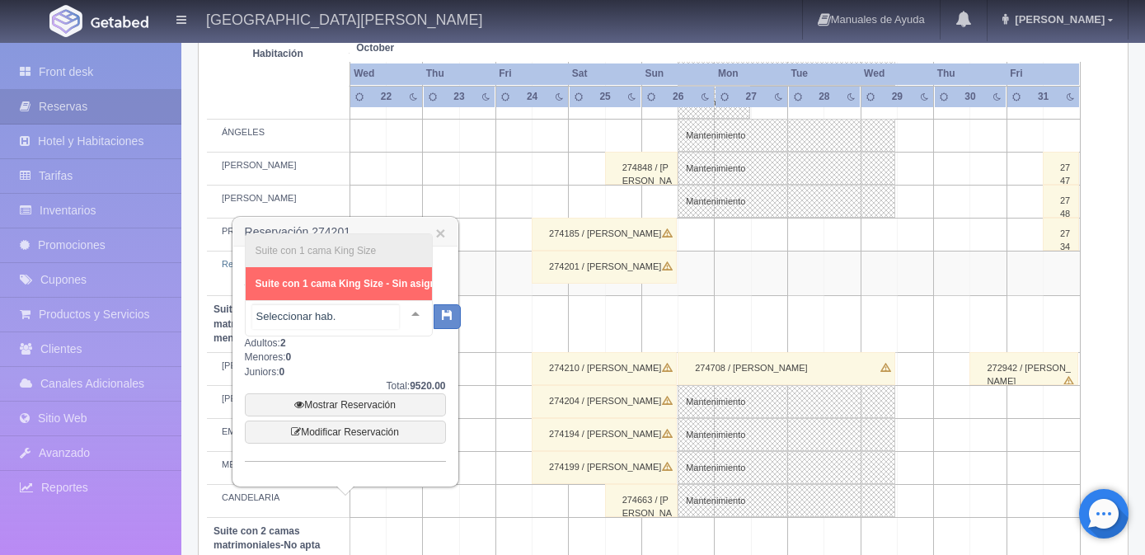
scroll to position [989, 0]
click at [415, 316] on div at bounding box center [415, 314] width 33 height 25
click at [401, 314] on div at bounding box center [415, 314] width 33 height 25
click at [345, 328] on input "text" at bounding box center [325, 317] width 147 height 25
click at [345, 317] on input "text" at bounding box center [325, 317] width 147 height 25
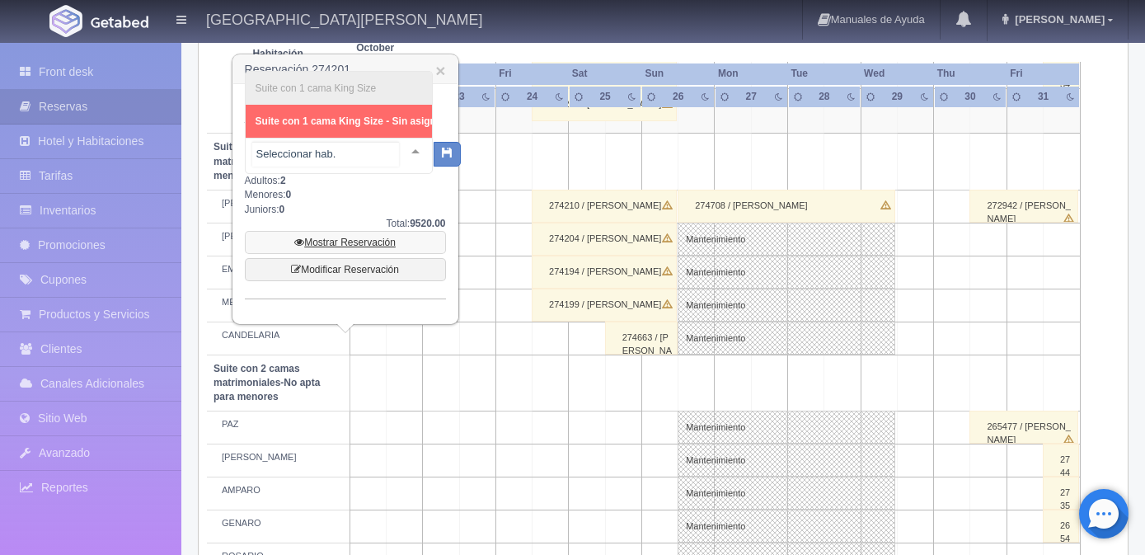
scroll to position [1154, 0]
click at [403, 74] on li "Suite con 1 cama King Size" at bounding box center [351, 86] width 210 height 33
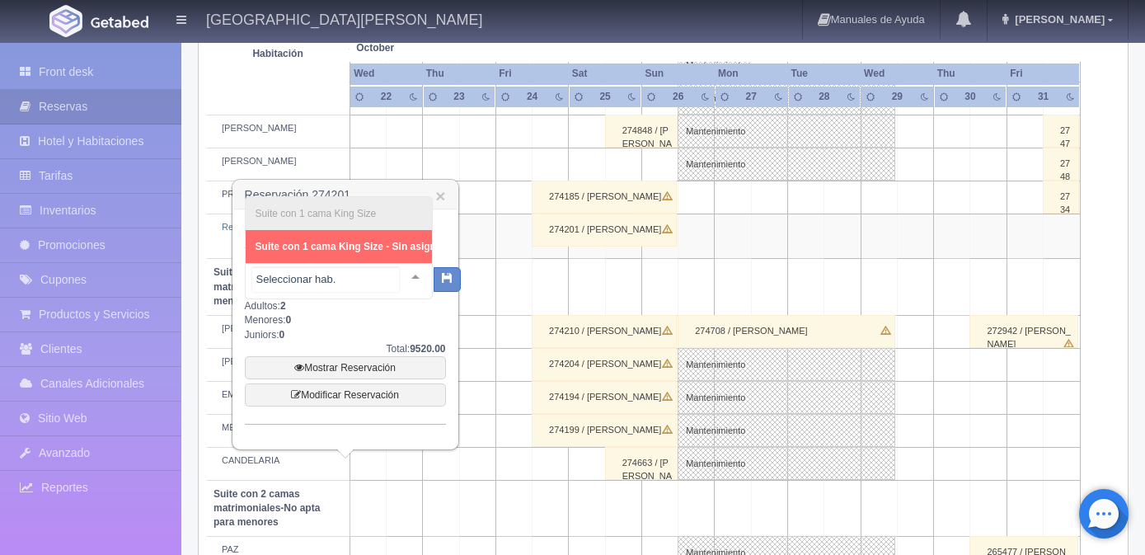
scroll to position [0, 23]
click at [443, 197] on link "×" at bounding box center [440, 195] width 10 height 17
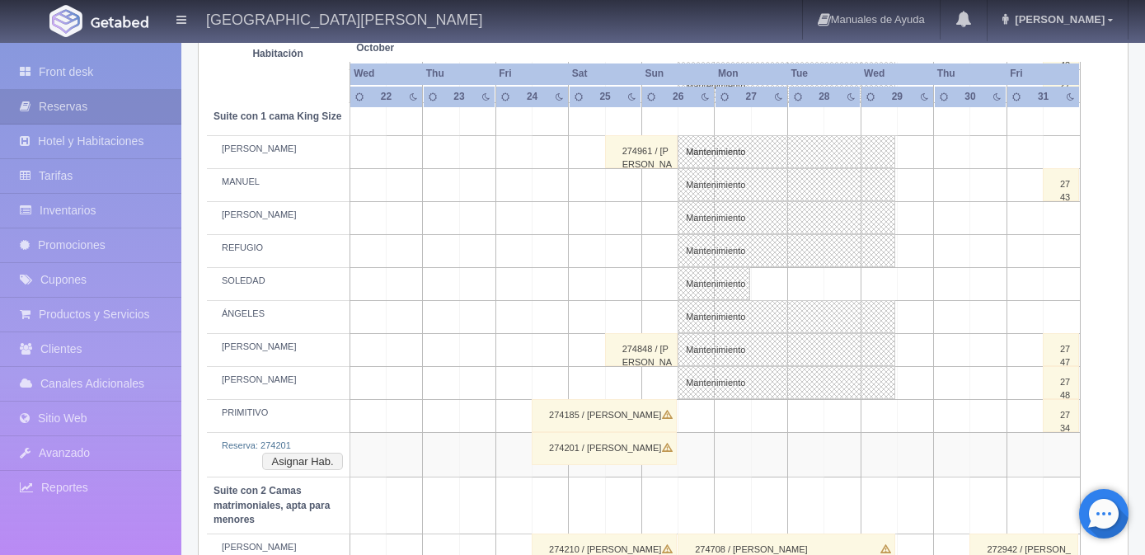
scroll to position [780, 0]
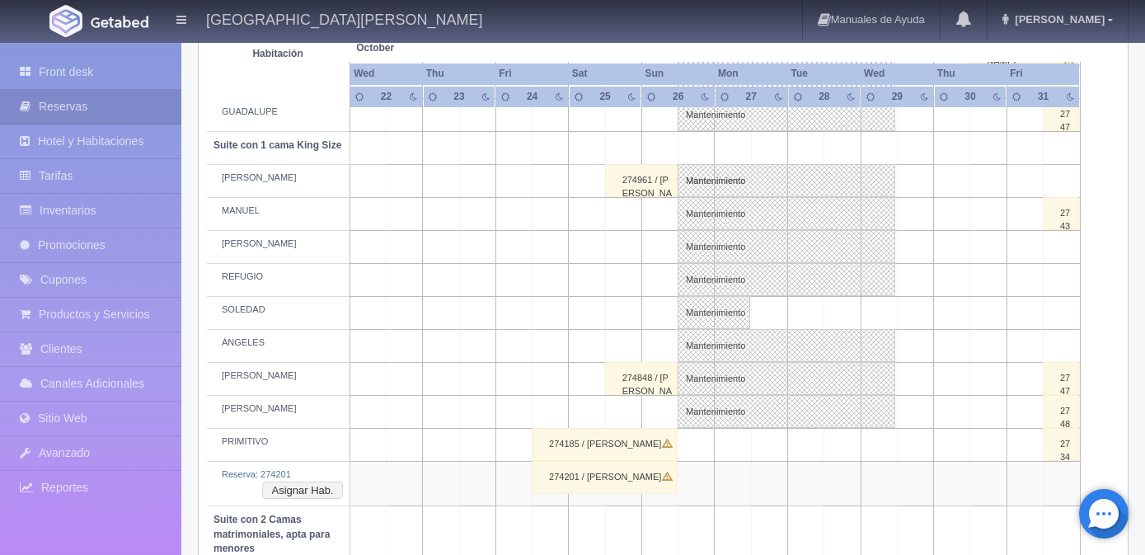
click at [638, 377] on div "274848 / lazaro alvarez" at bounding box center [641, 378] width 73 height 33
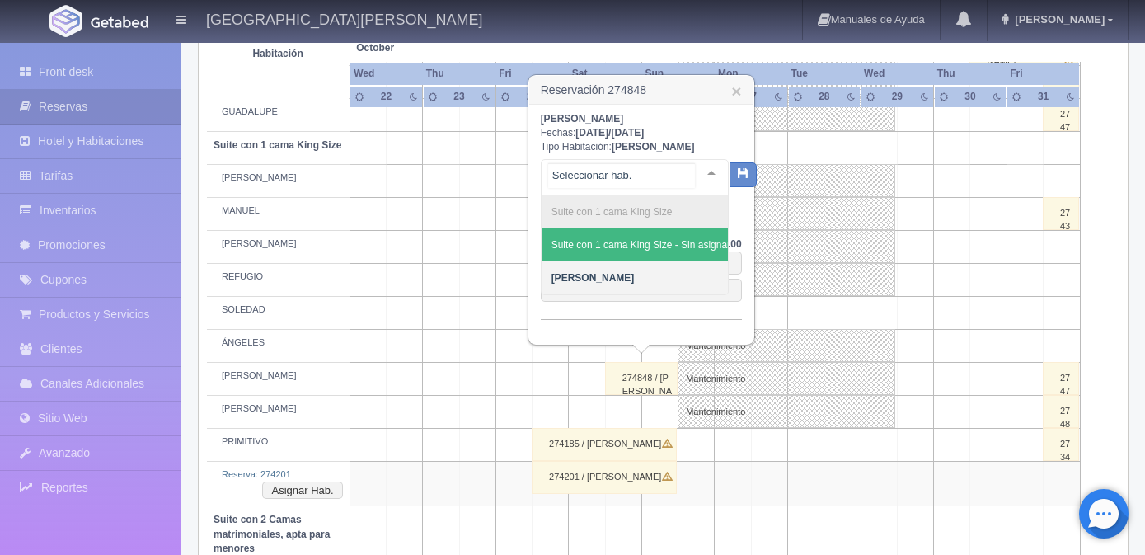
click at [698, 172] on div at bounding box center [711, 172] width 33 height 25
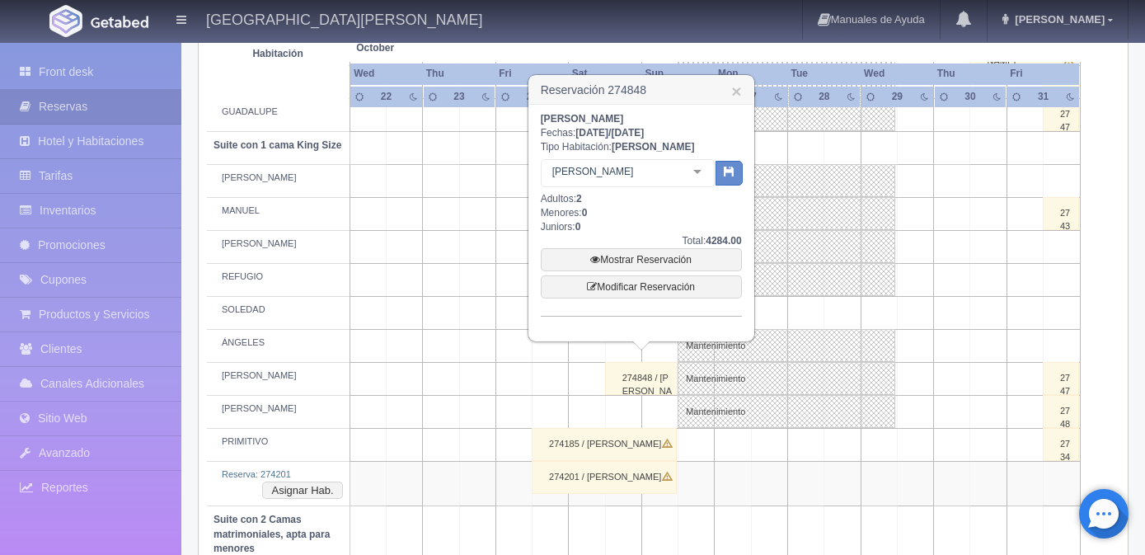
click at [711, 174] on div at bounding box center [697, 172] width 33 height 25
click at [734, 94] on link "×" at bounding box center [736, 90] width 10 height 17
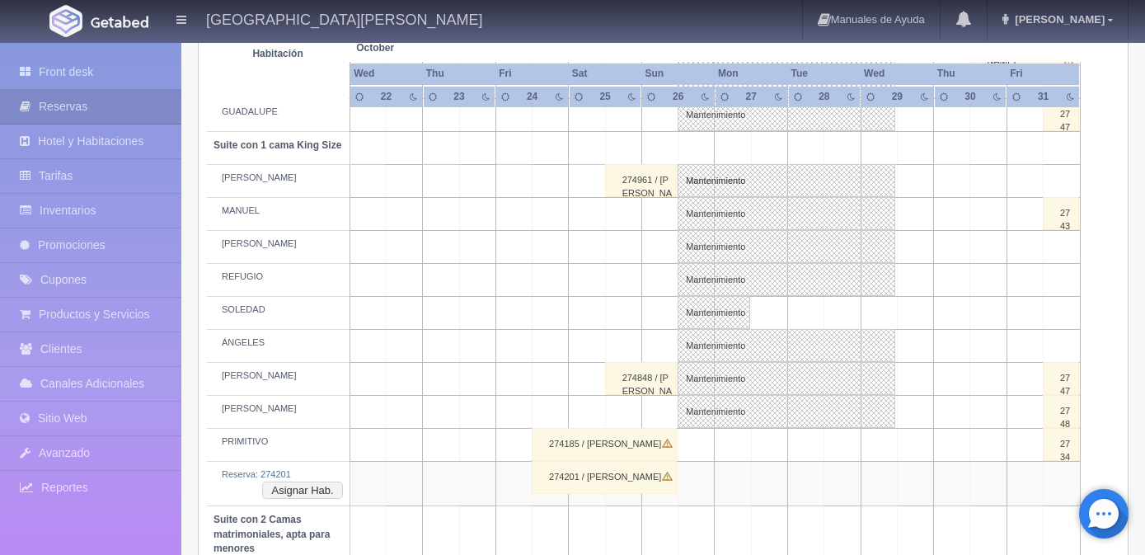
click at [612, 476] on div "274201 / OZIEL ARIZPE" at bounding box center [604, 477] width 145 height 33
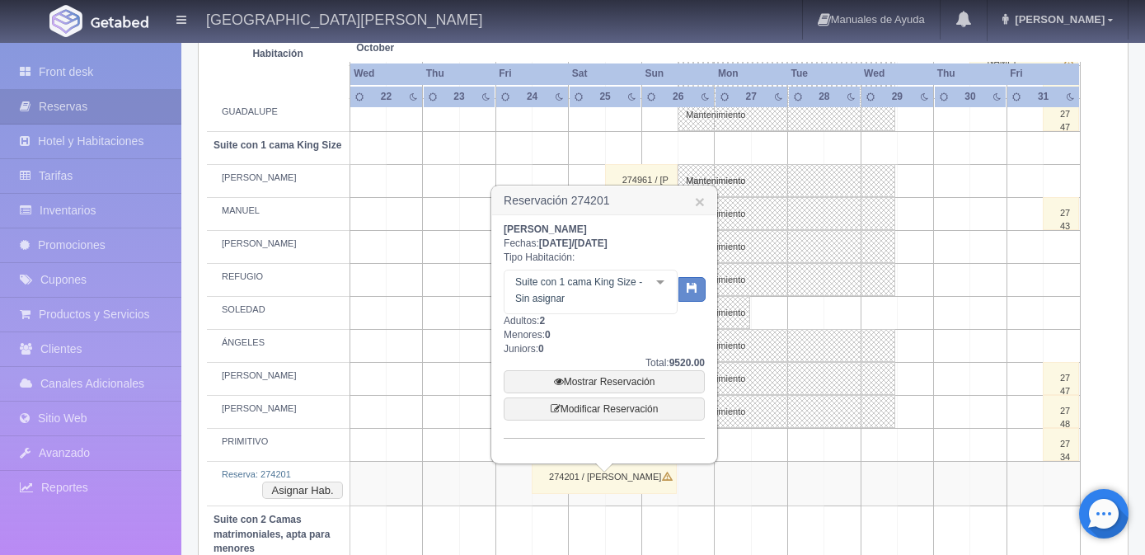
click at [659, 280] on div at bounding box center [660, 282] width 33 height 25
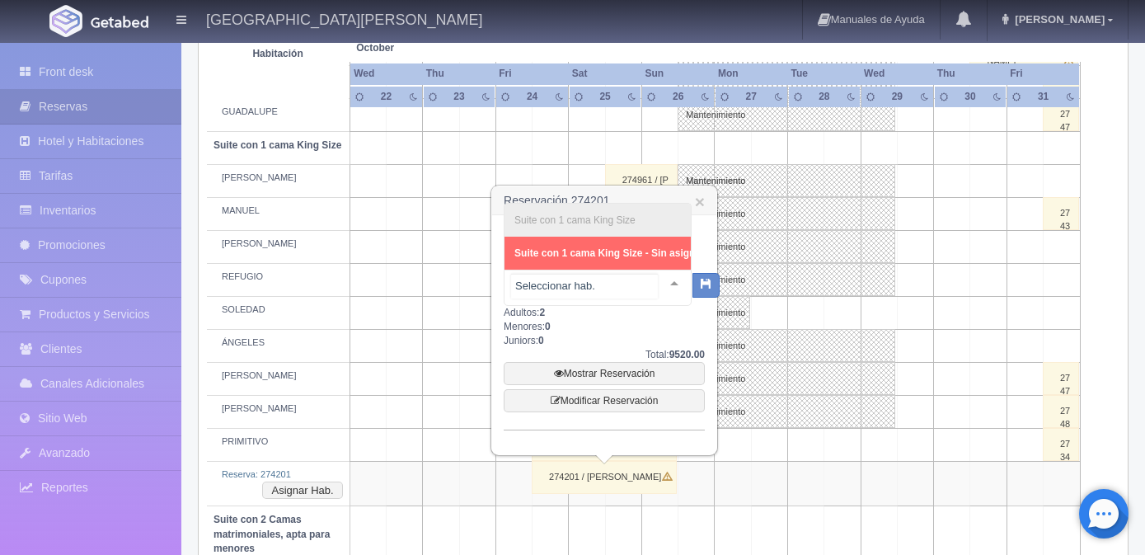
scroll to position [0, 24]
click at [619, 286] on input "text" at bounding box center [584, 286] width 147 height 25
drag, startPoint x: 619, startPoint y: 286, endPoint x: 608, endPoint y: 286, distance: 11.5
click at [617, 286] on input "text" at bounding box center [584, 286] width 147 height 25
click at [604, 286] on input "text" at bounding box center [584, 286] width 147 height 25
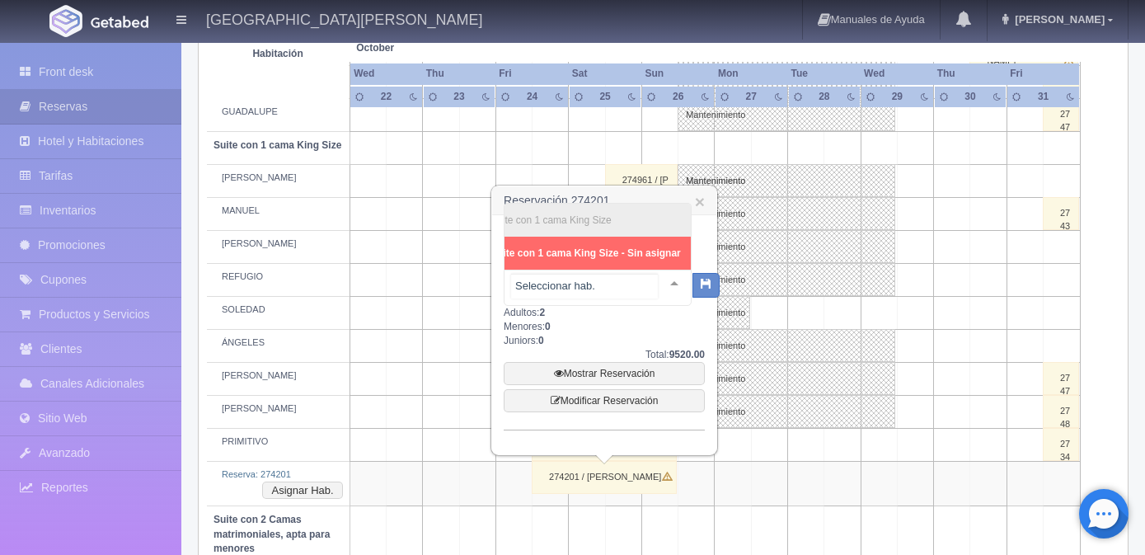
click at [604, 286] on input "text" at bounding box center [584, 286] width 147 height 25
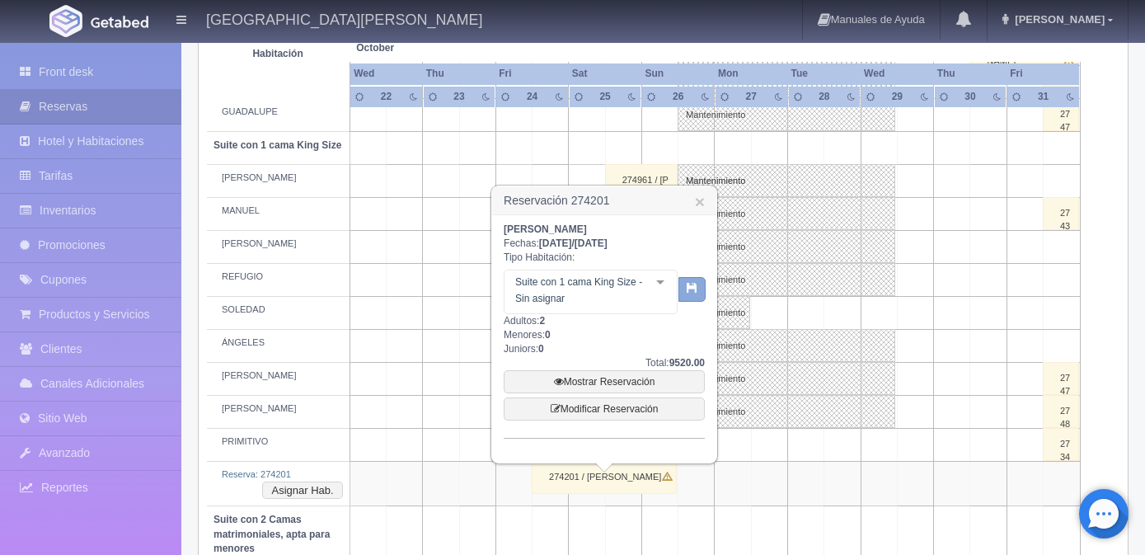
click at [701, 277] on button "button" at bounding box center [691, 289] width 27 height 25
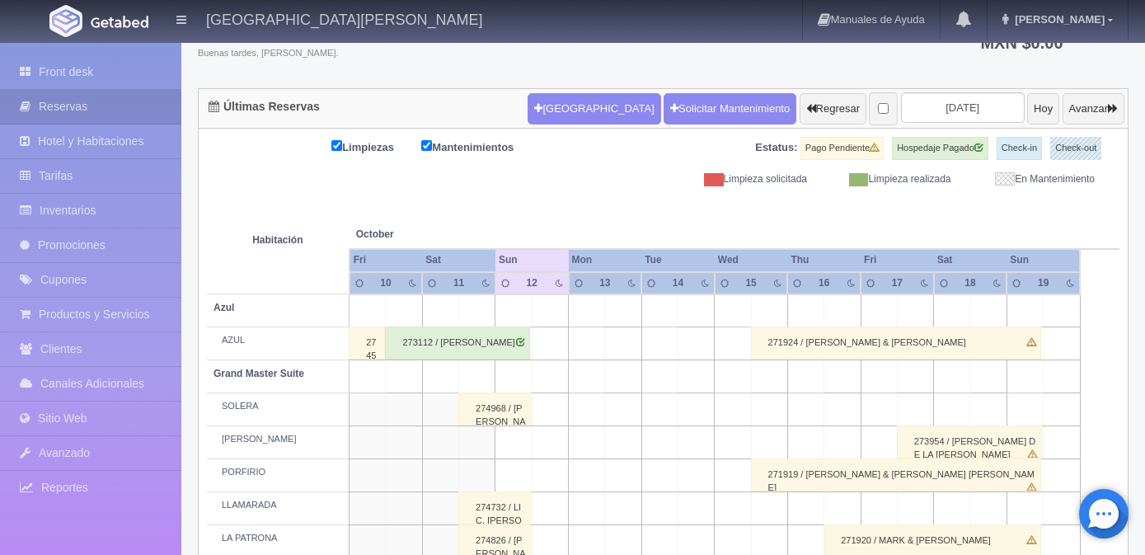
scroll to position [123, 0]
click at [954, 101] on input "2025-10-12" at bounding box center [963, 107] width 124 height 30
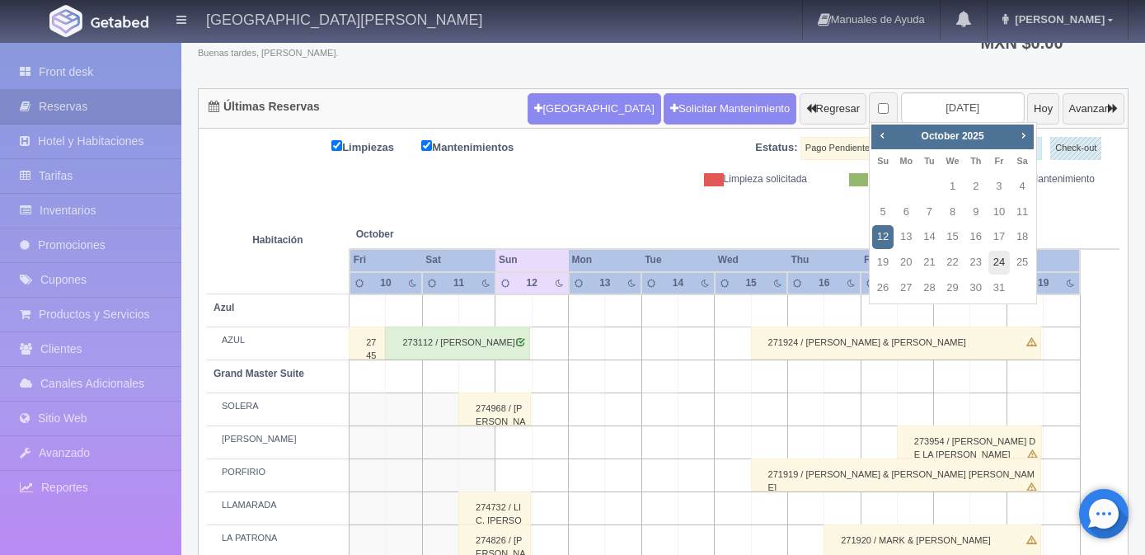
click at [1007, 261] on link "24" at bounding box center [998, 263] width 21 height 24
type input "[DATE]"
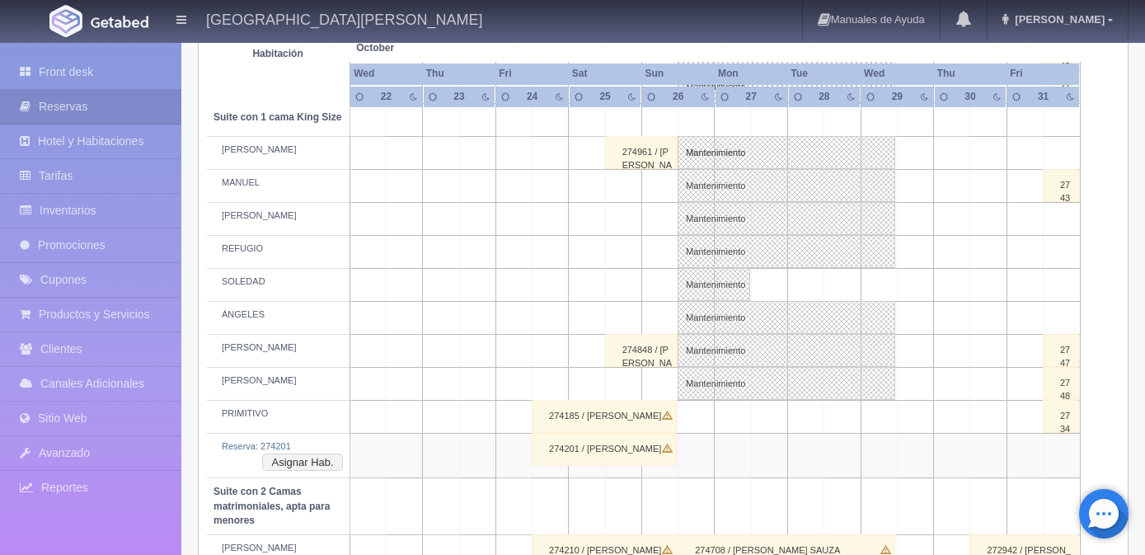
scroll to position [907, 0]
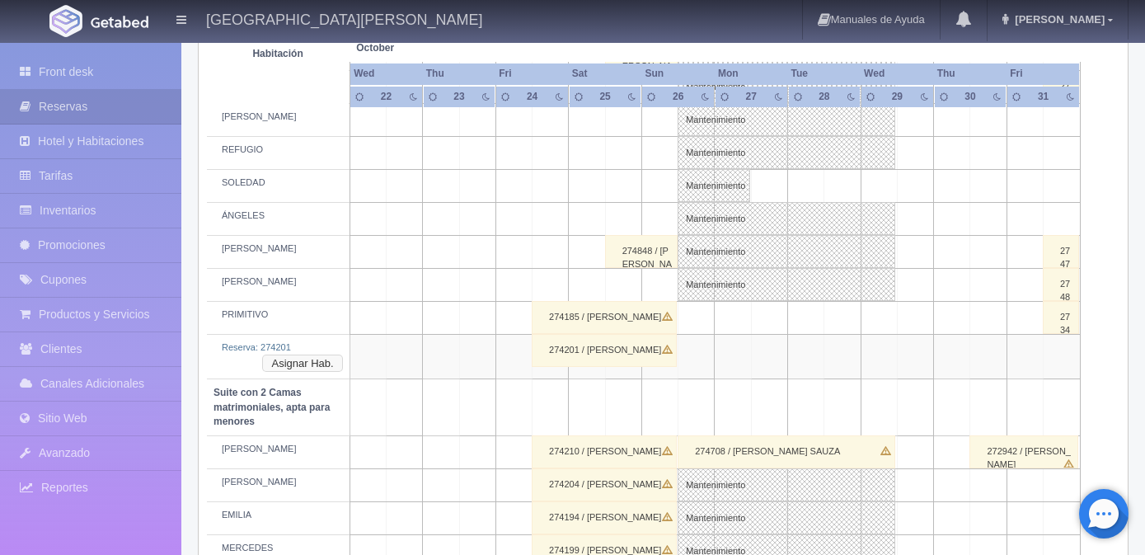
click at [298, 363] on button "Asignar Hab." at bounding box center [302, 363] width 80 height 18
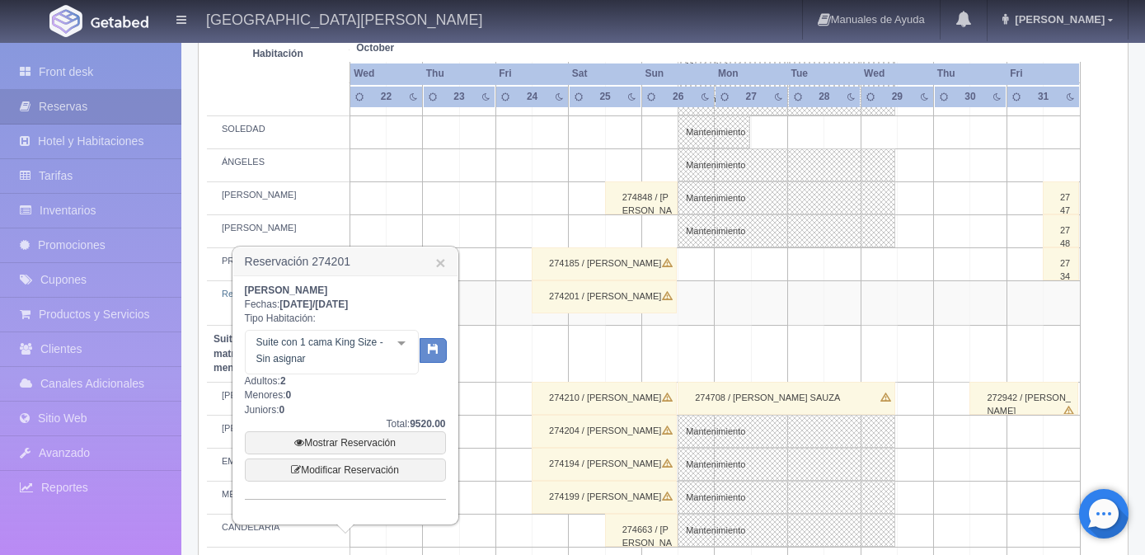
scroll to position [989, 0]
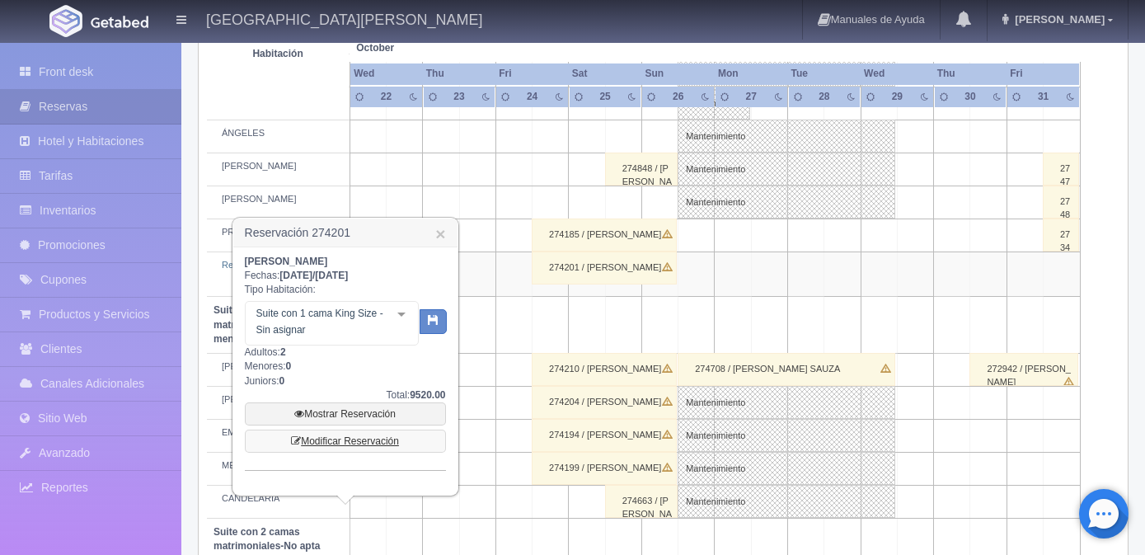
click at [346, 440] on link "Modificar Reservación" at bounding box center [345, 440] width 201 height 23
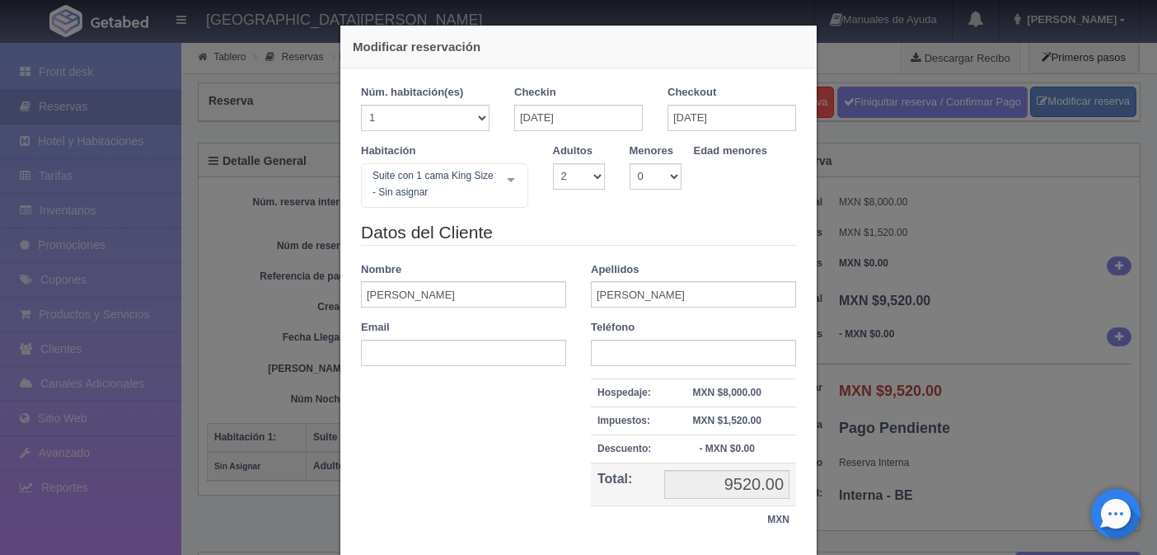
select select "2"
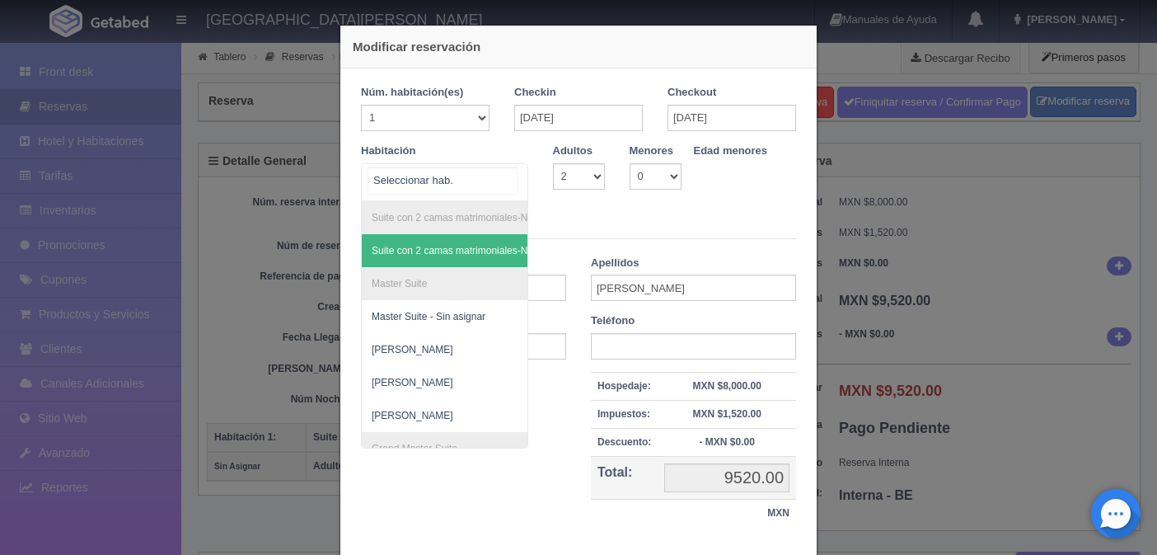
click at [503, 183] on div "Suite con 2 camas matrimoniales-No apta para menores Suite con 2 camas matrimon…" at bounding box center [444, 182] width 167 height 38
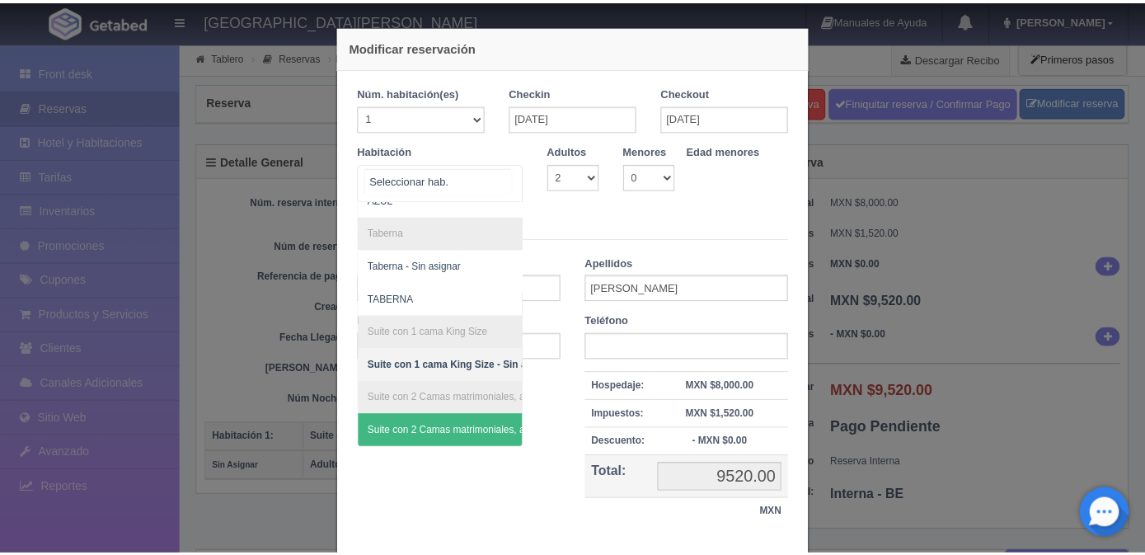
scroll to position [104, 0]
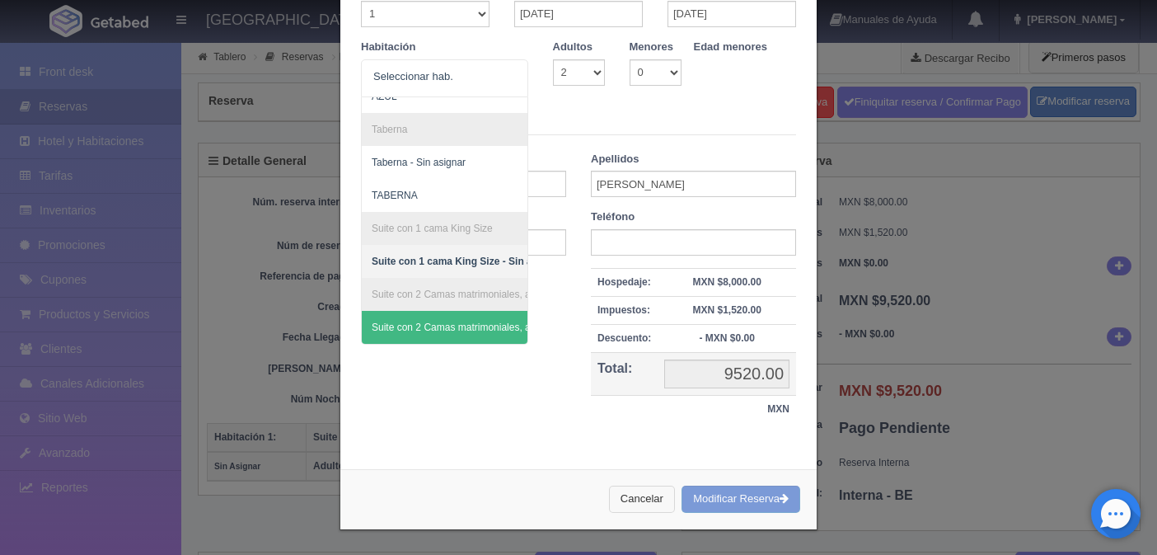
click at [618, 501] on button "Cancelar" at bounding box center [642, 499] width 66 height 27
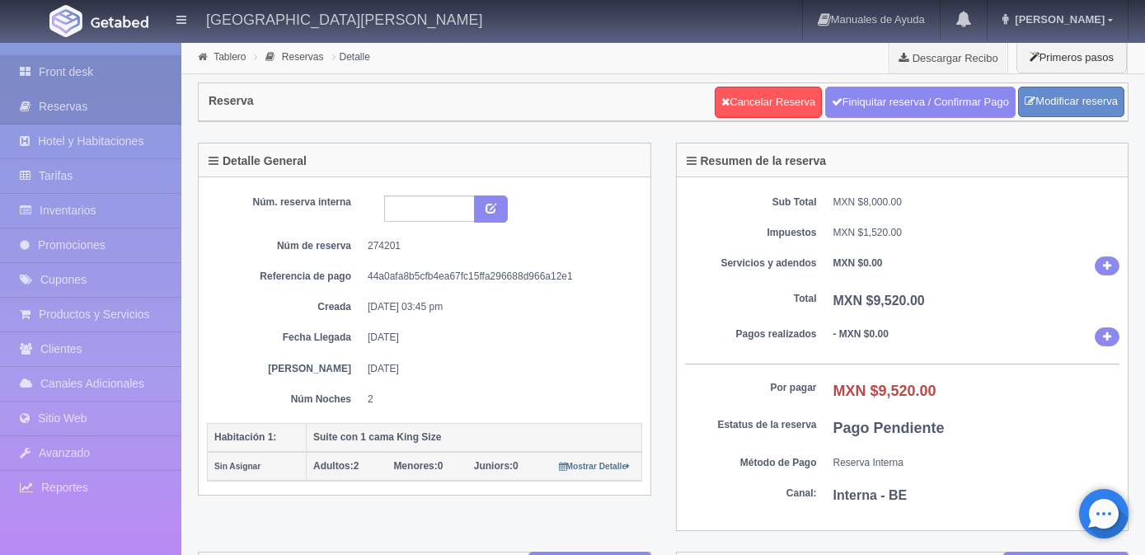
click at [44, 69] on link "Front desk" at bounding box center [90, 72] width 181 height 34
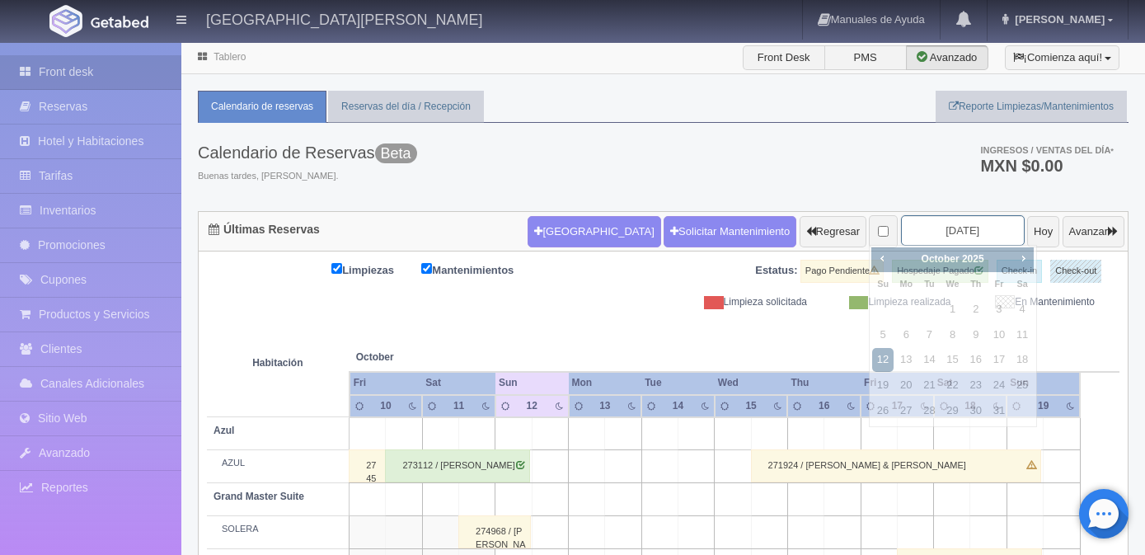
click at [971, 227] on input "2025-10-12" at bounding box center [963, 230] width 124 height 30
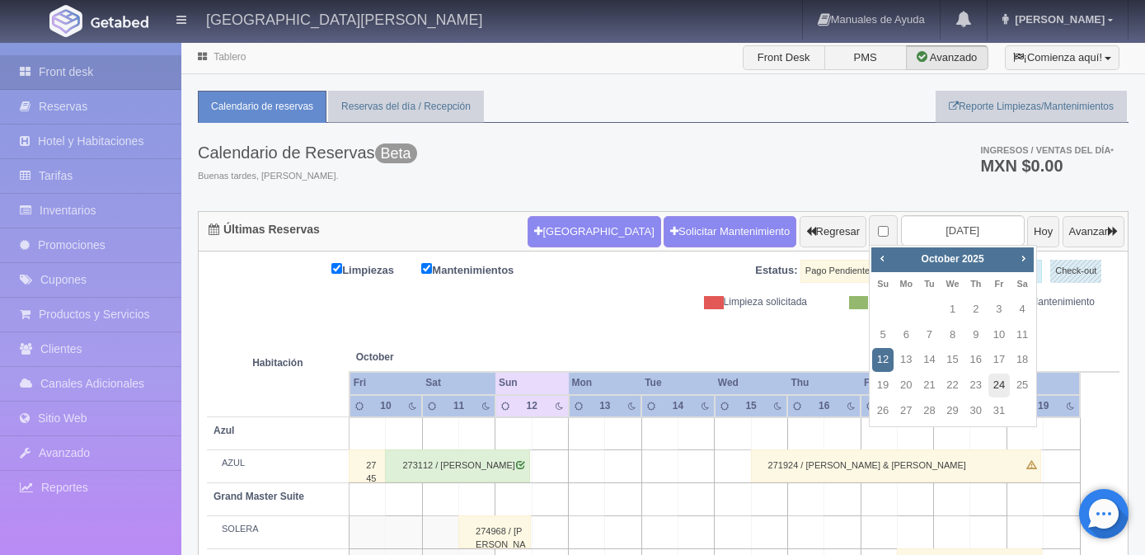
click at [997, 388] on link "24" at bounding box center [998, 385] width 21 height 24
type input "[DATE]"
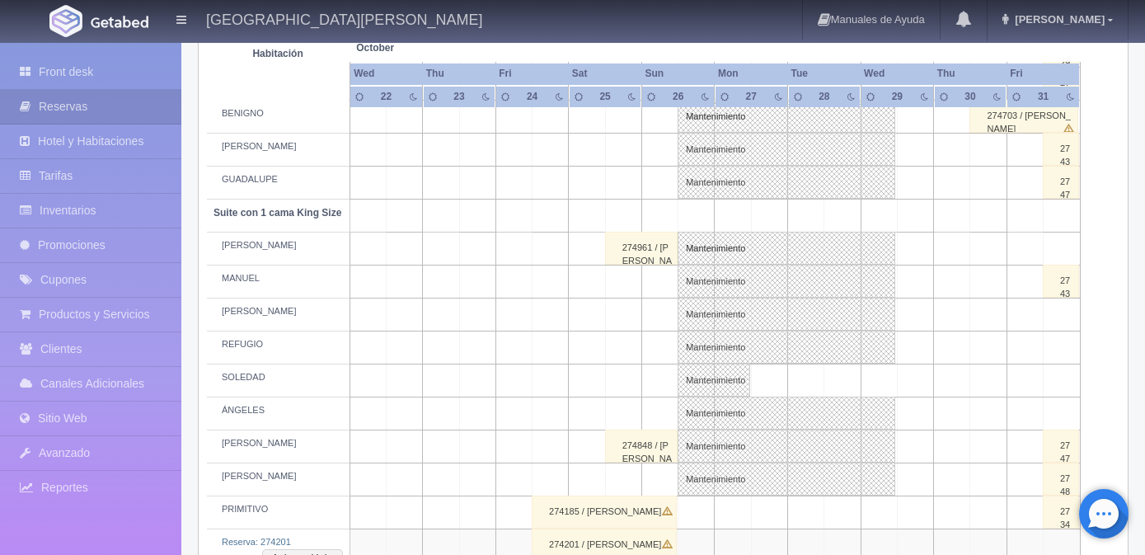
scroll to position [824, 0]
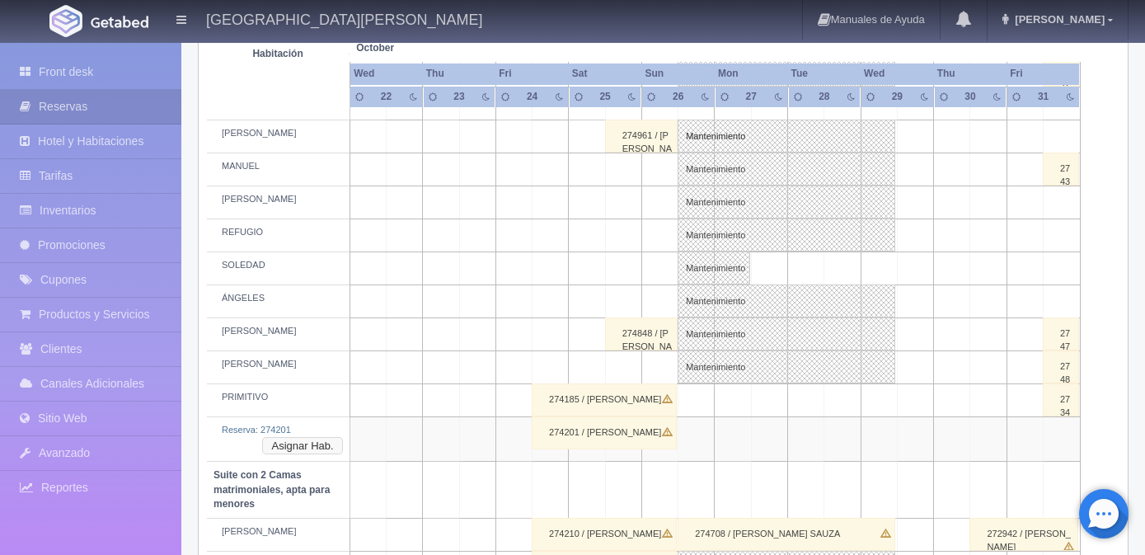
click at [312, 445] on button "Asignar Hab." at bounding box center [302, 446] width 80 height 18
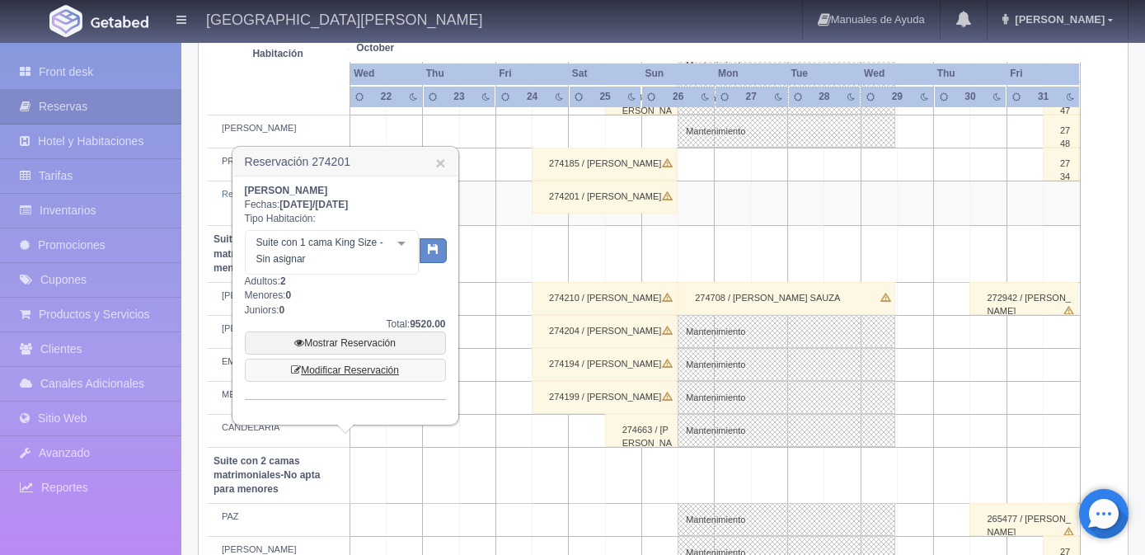
scroll to position [1072, 0]
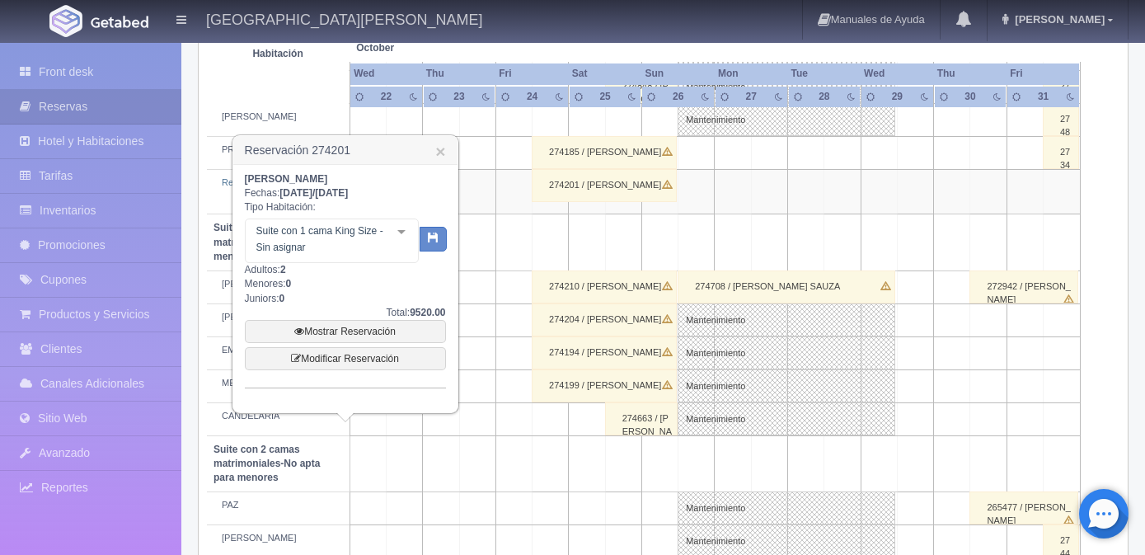
click at [408, 235] on div at bounding box center [401, 231] width 33 height 25
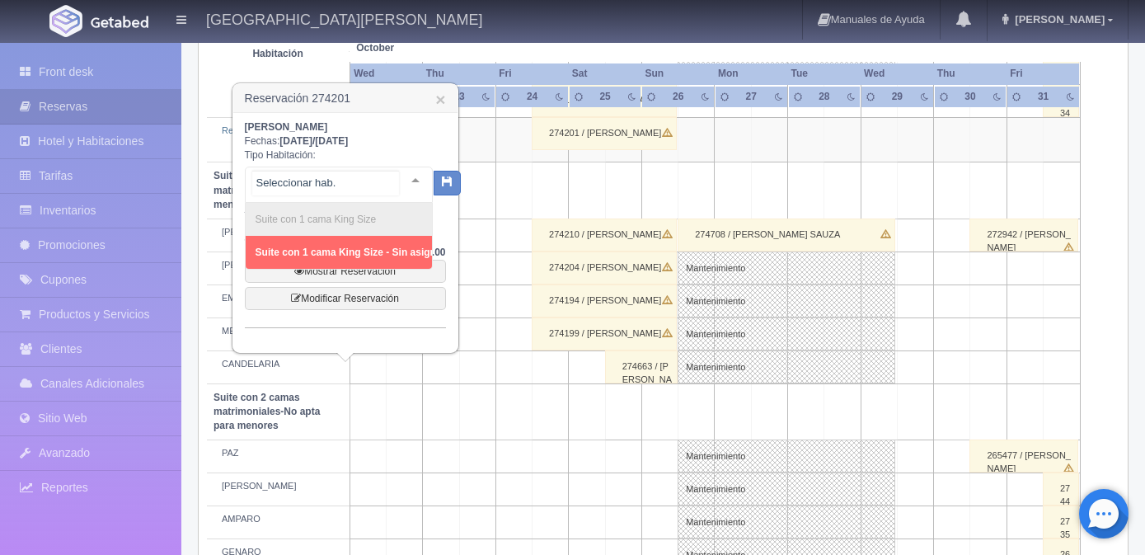
scroll to position [1027, 0]
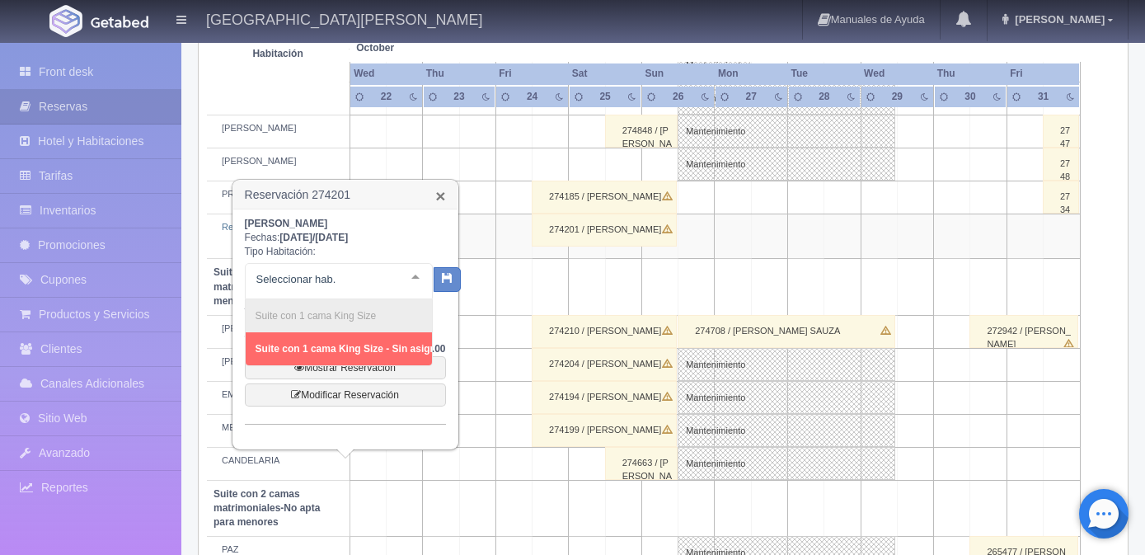
click at [441, 194] on link "×" at bounding box center [440, 195] width 10 height 17
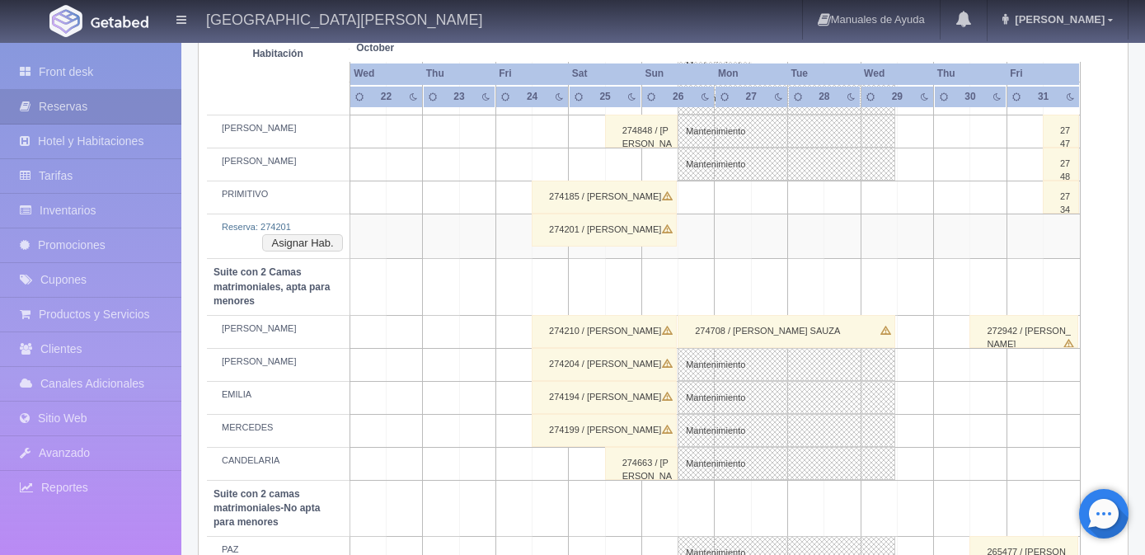
click at [617, 225] on div "274201 / OZIEL ARIZPE" at bounding box center [604, 229] width 145 height 33
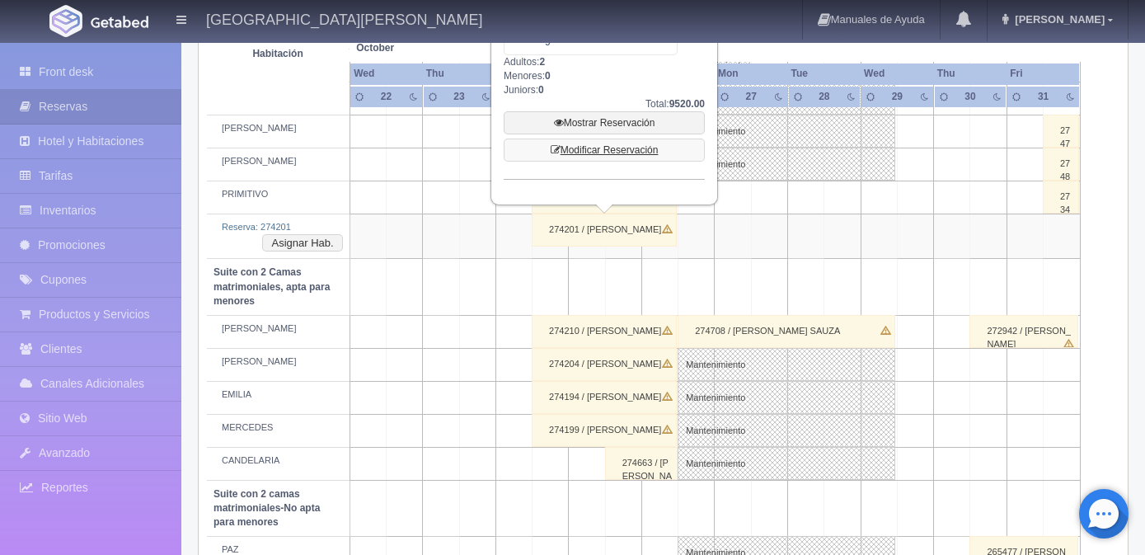
click at [603, 151] on link "Modificar Reservación" at bounding box center [604, 149] width 201 height 23
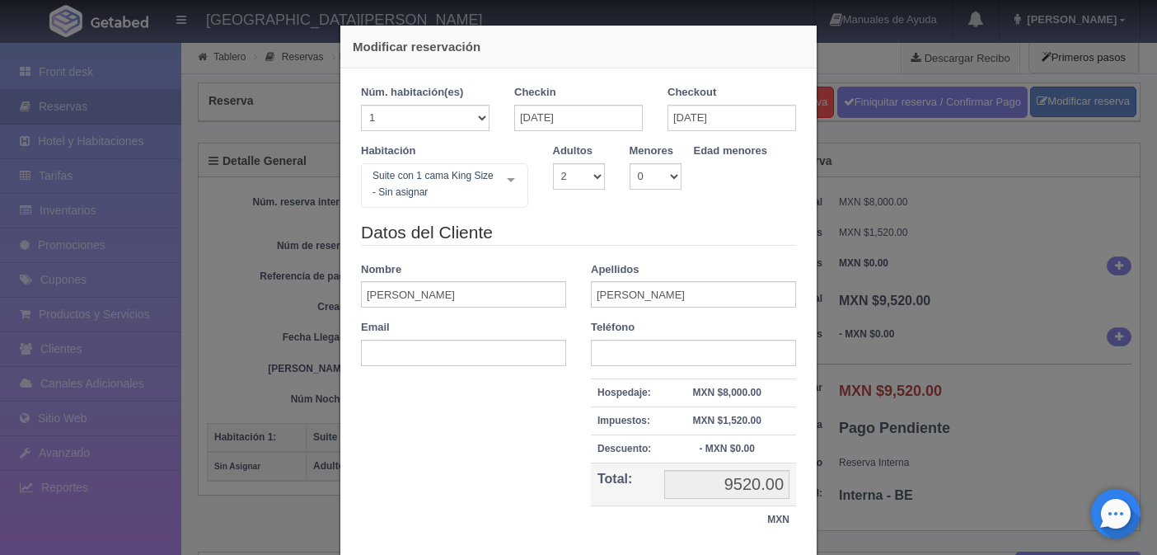
select select "2"
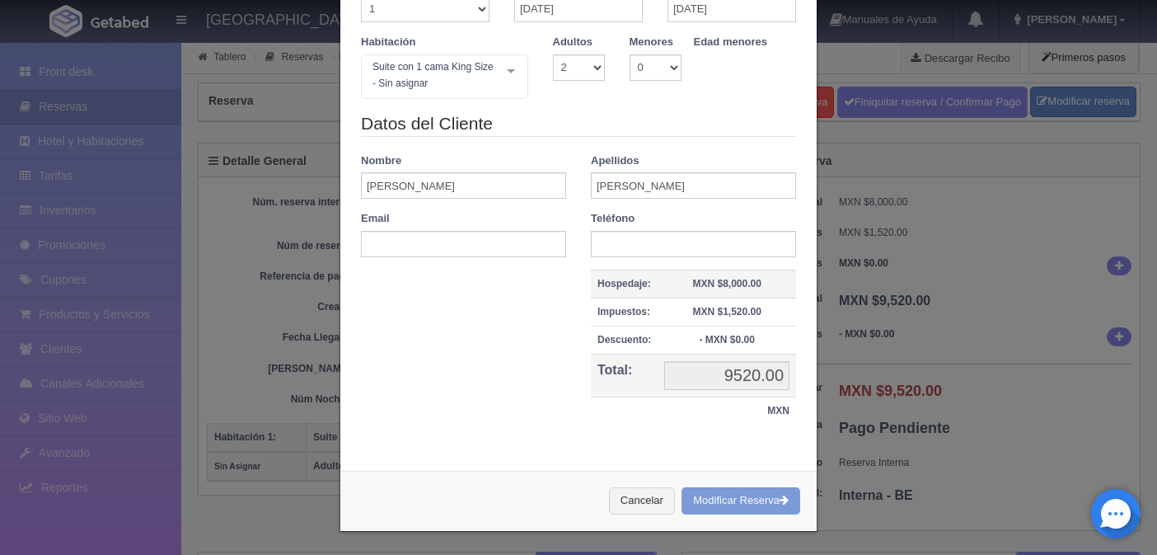
scroll to position [110, 0]
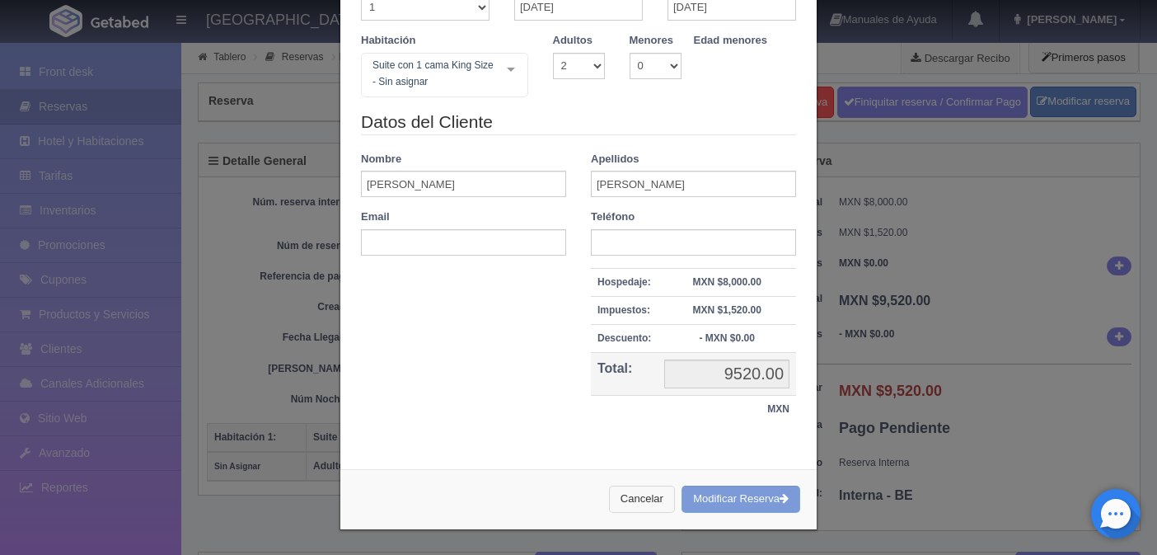
click at [638, 501] on button "Cancelar" at bounding box center [642, 499] width 66 height 27
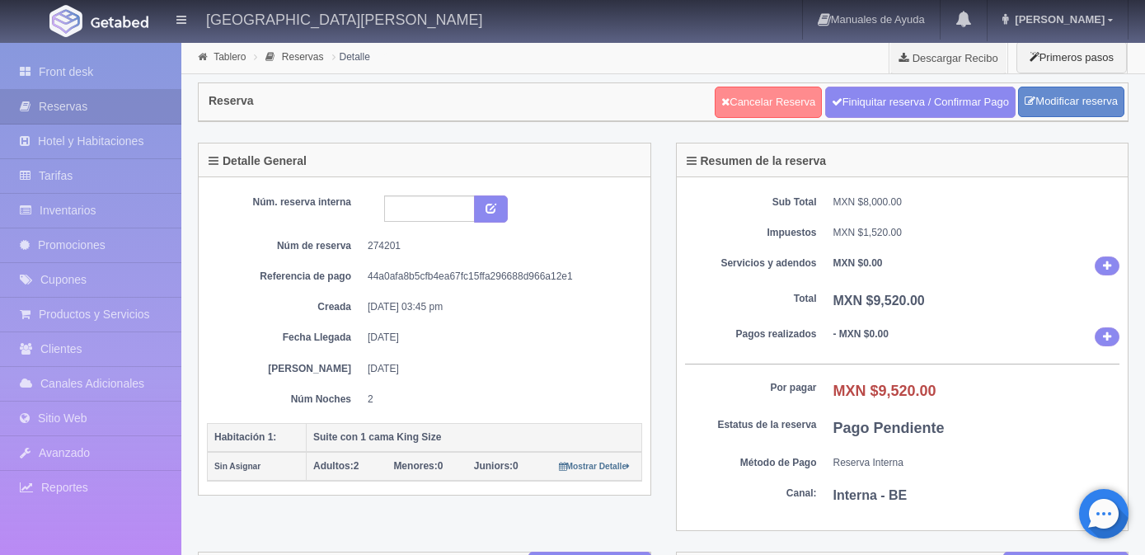
click at [750, 96] on link "Cancelar Reserva" at bounding box center [768, 102] width 107 height 31
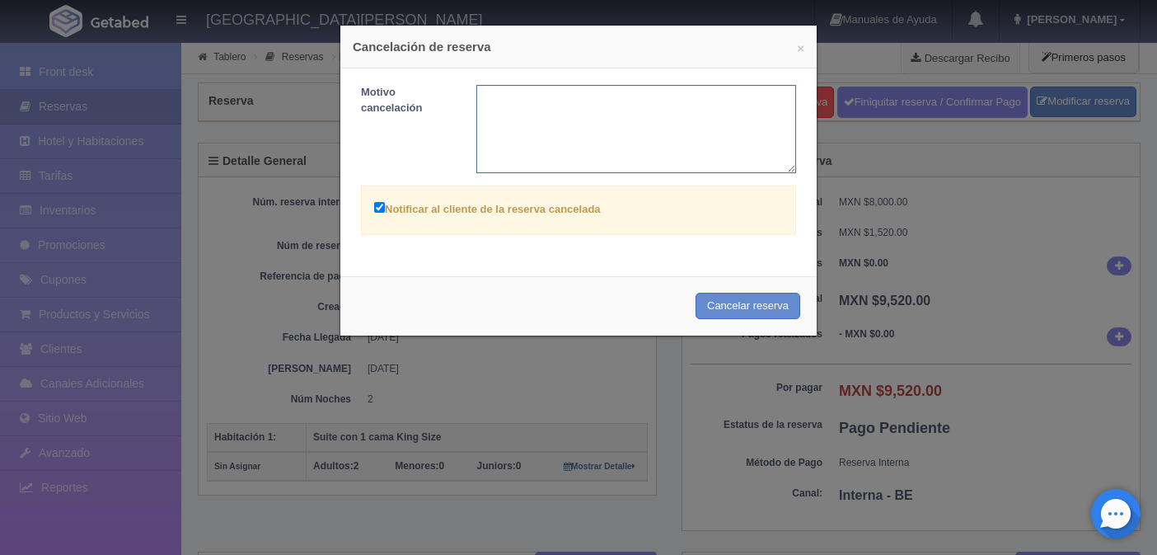
click at [547, 103] on textarea at bounding box center [636, 129] width 321 height 88
type textarea "ERROR"
click at [758, 303] on button "Cancelar reserva" at bounding box center [748, 306] width 105 height 27
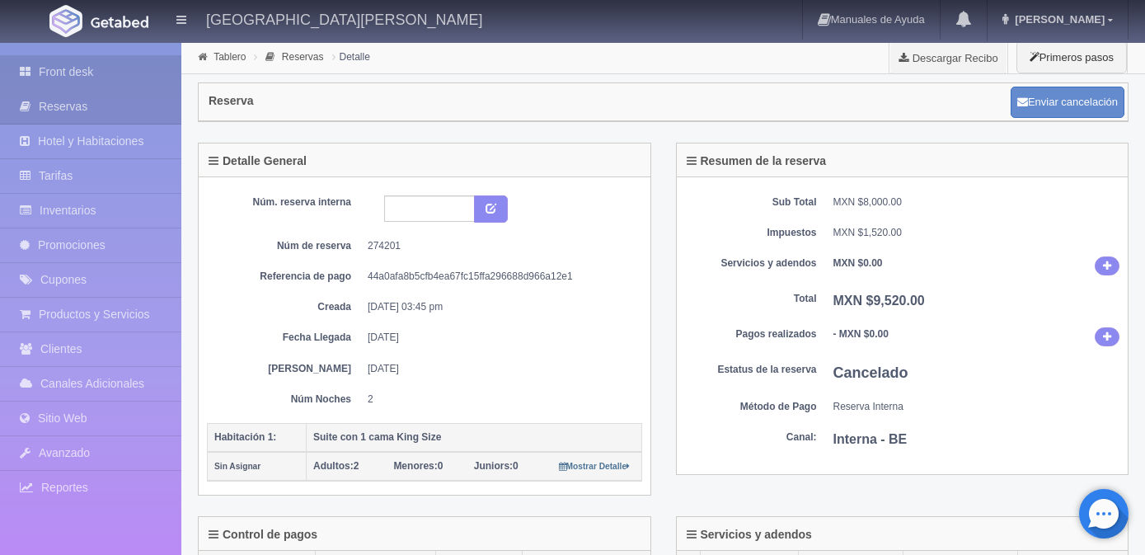
click at [58, 64] on link "Front desk" at bounding box center [90, 72] width 181 height 34
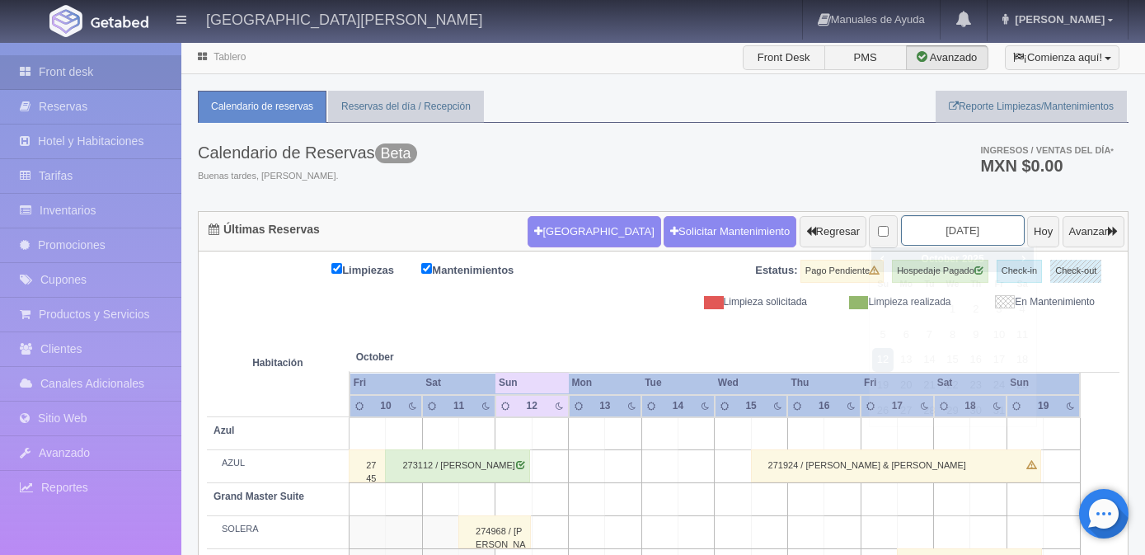
click at [966, 228] on input "2025-10-12" at bounding box center [963, 230] width 124 height 30
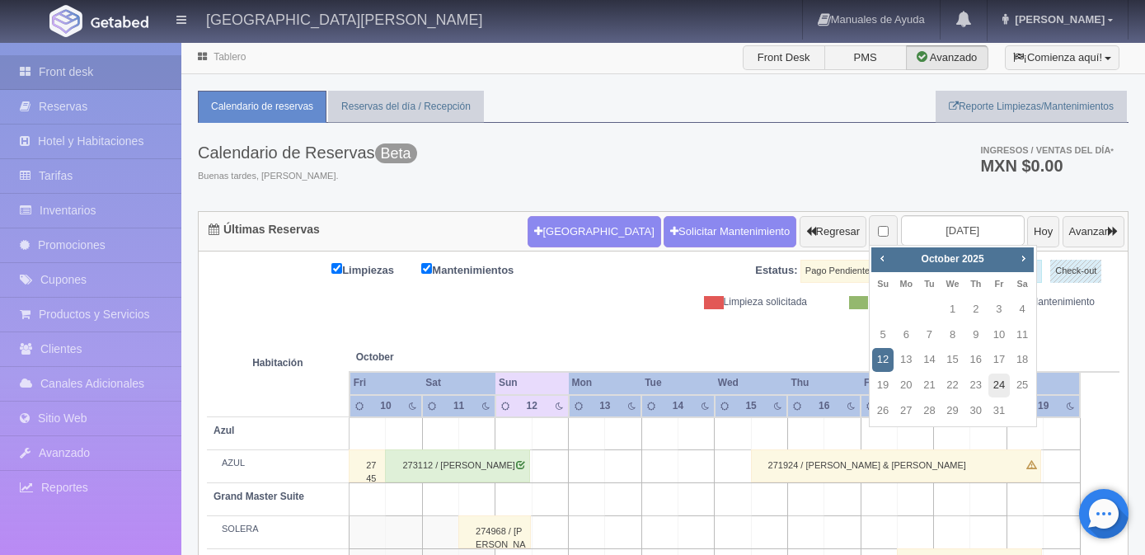
click at [992, 383] on link "24" at bounding box center [998, 385] width 21 height 24
type input "[DATE]"
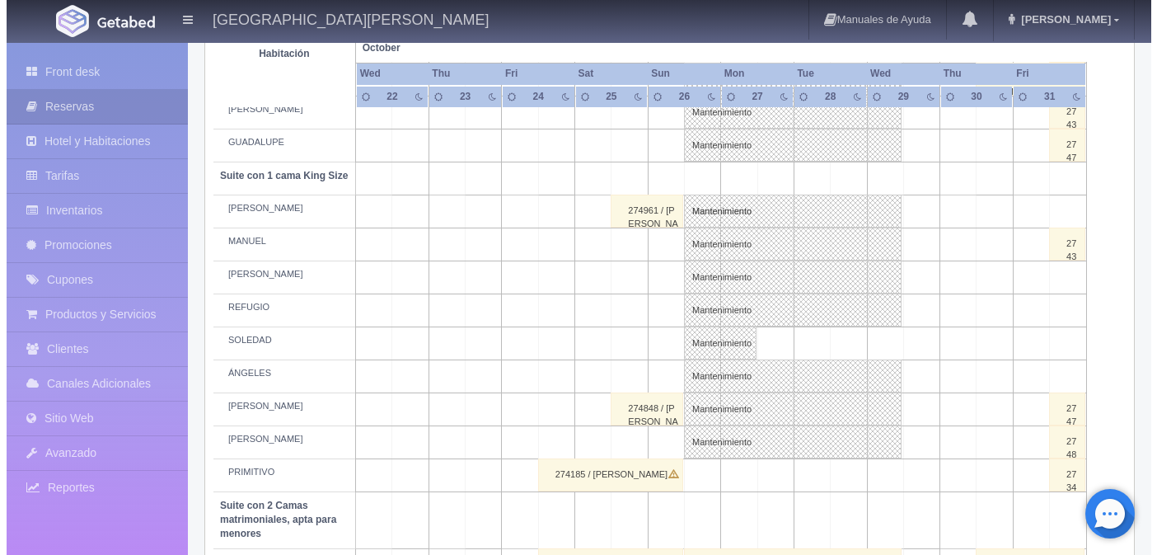
scroll to position [742, 0]
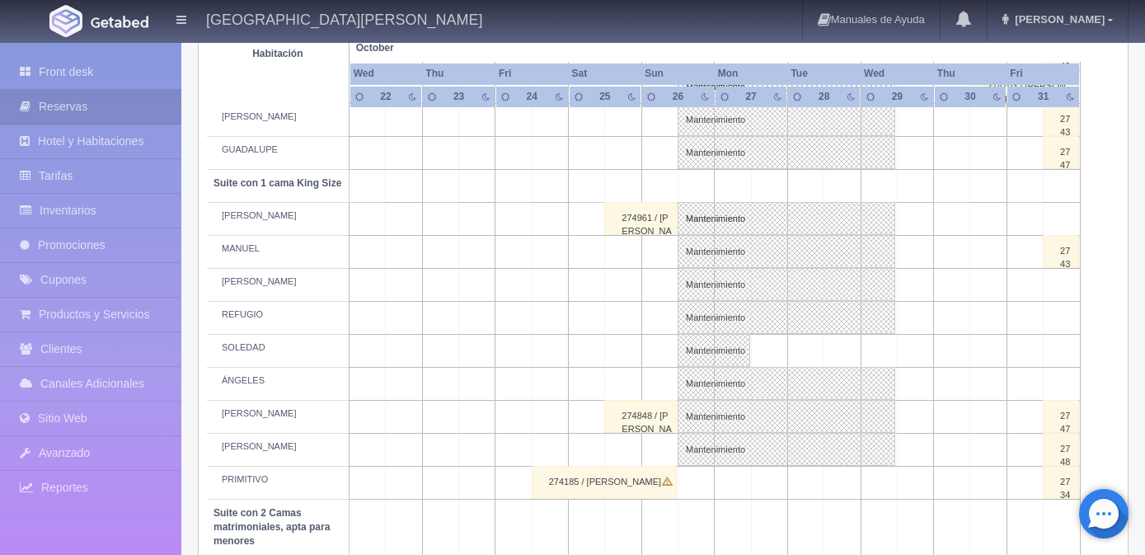
click at [542, 361] on td at bounding box center [550, 351] width 36 height 33
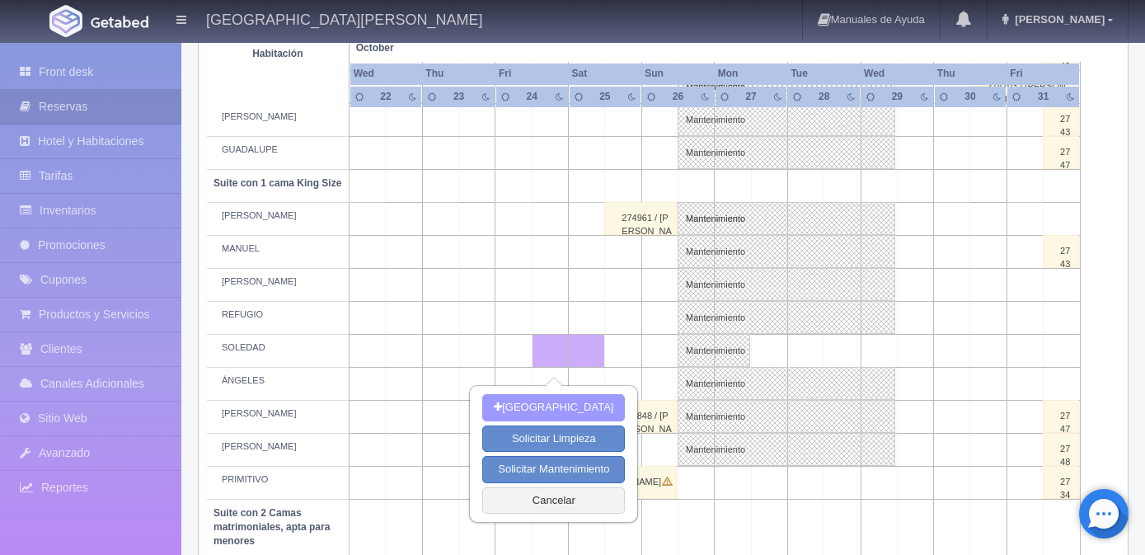
click at [559, 406] on button "Nueva Reserva" at bounding box center [553, 407] width 143 height 27
type input "[DATE]"
type input "25-10-2025"
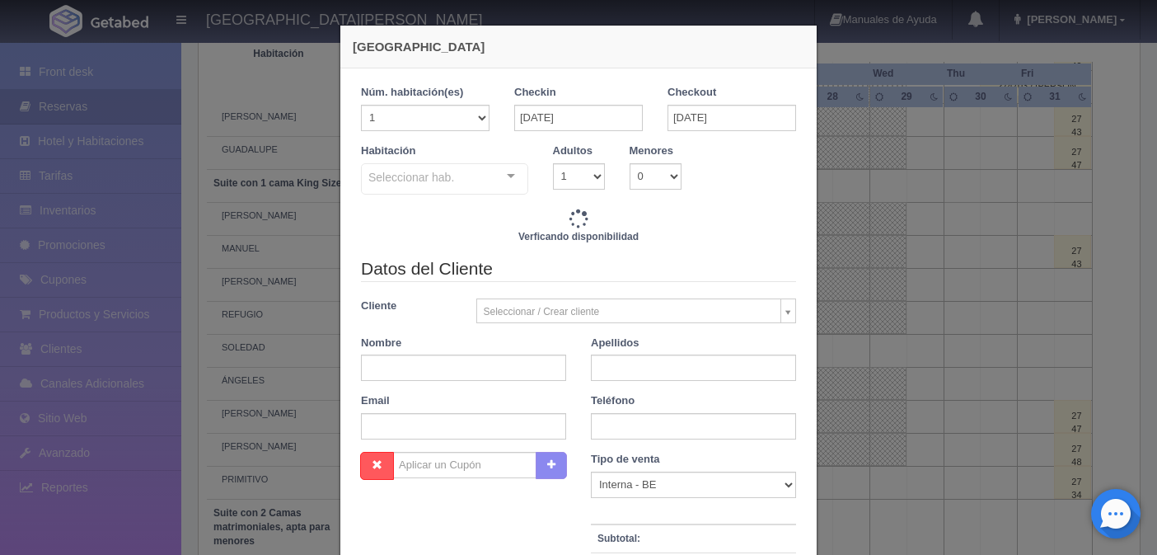
checkbox input "false"
type input "4760.00"
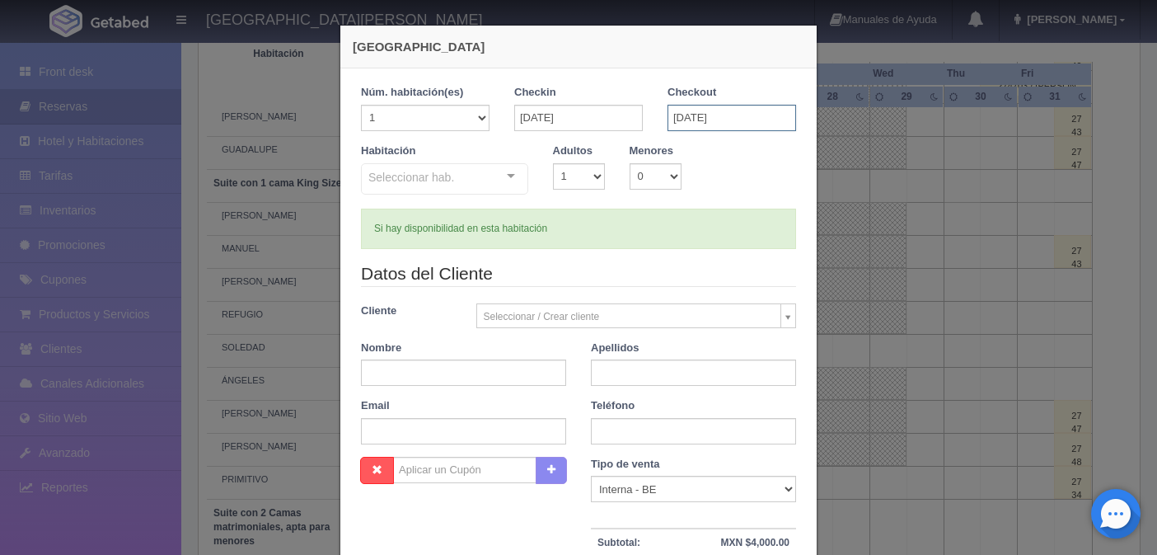
click at [698, 116] on input "25-10-2025" at bounding box center [732, 118] width 129 height 26
checkbox input "false"
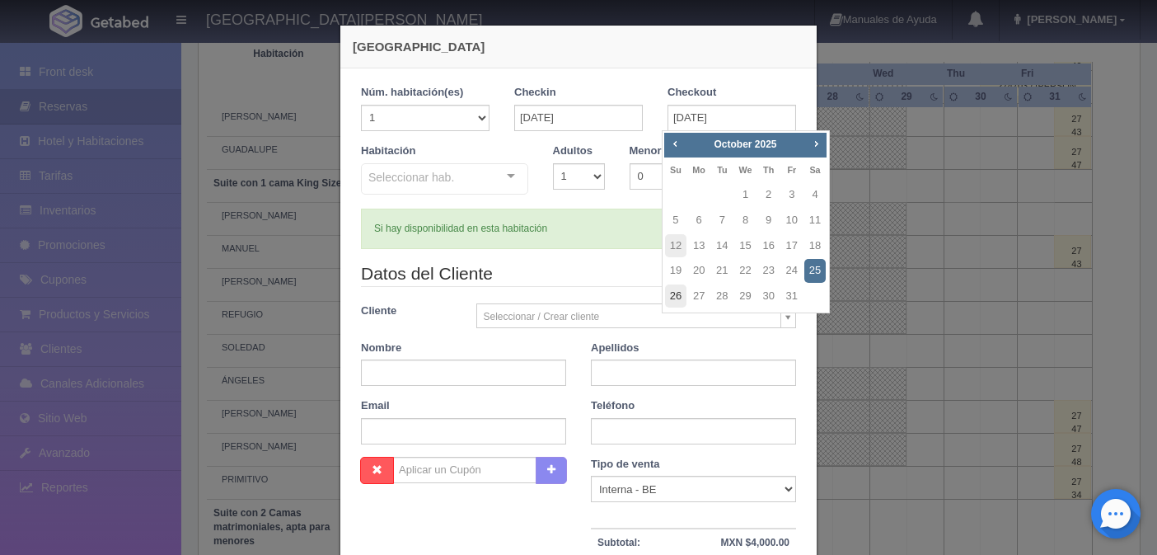
click at [673, 294] on link "26" at bounding box center [675, 296] width 21 height 24
type input "26-10-2025"
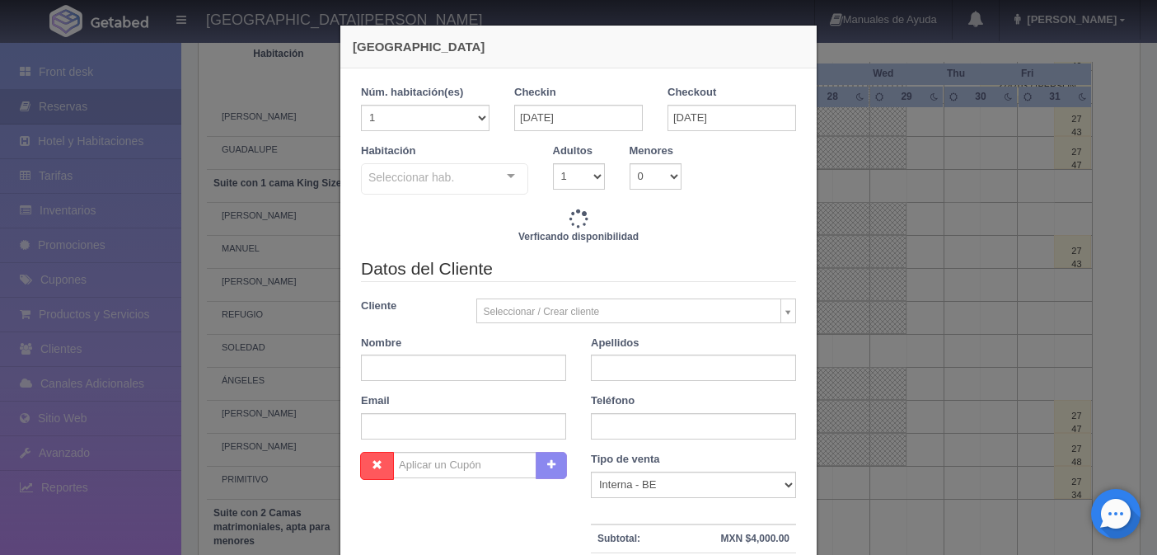
checkbox input "false"
type input "9520.00"
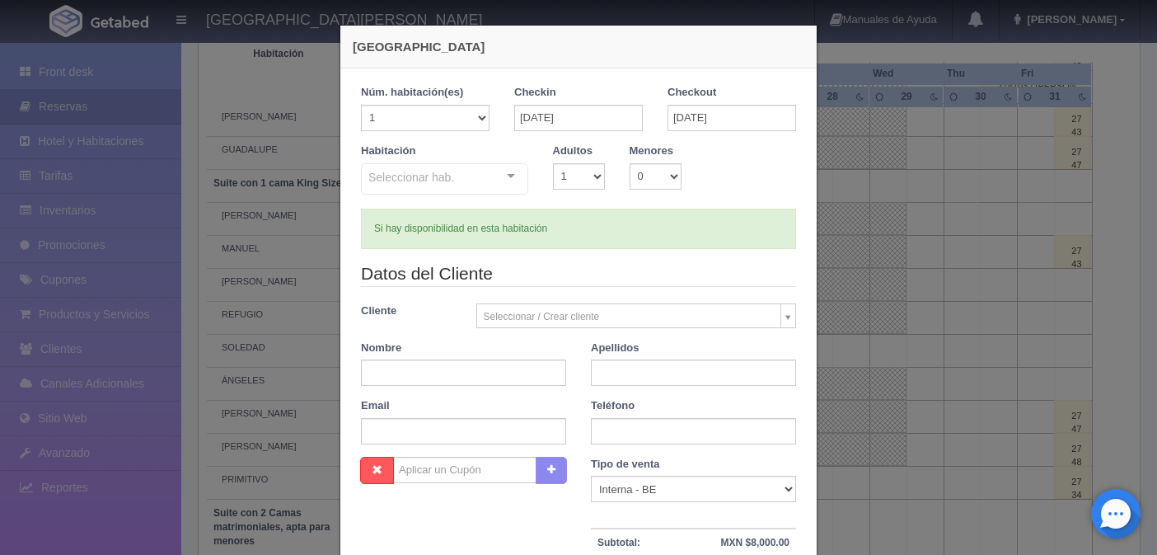
checkbox input "false"
click at [592, 171] on select "1 2 3 4 5 6 7 8 9 10" at bounding box center [579, 176] width 52 height 26
select select "2"
click at [553, 163] on select "1 2 3 4 5 6 7 8 9 10" at bounding box center [579, 176] width 52 height 26
checkbox input "false"
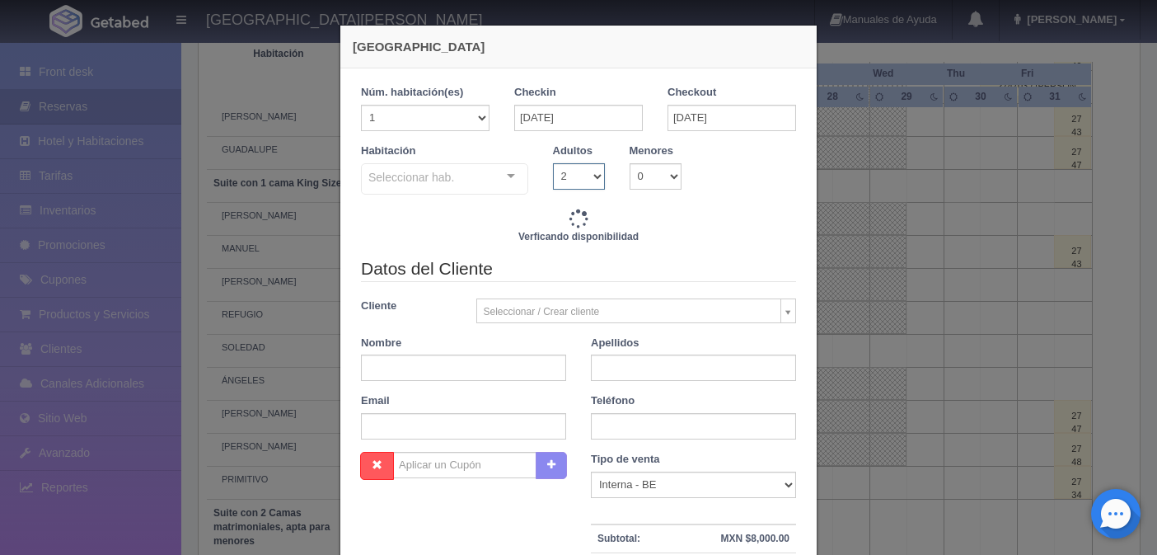
type input "9520.00"
checkbox input "false"
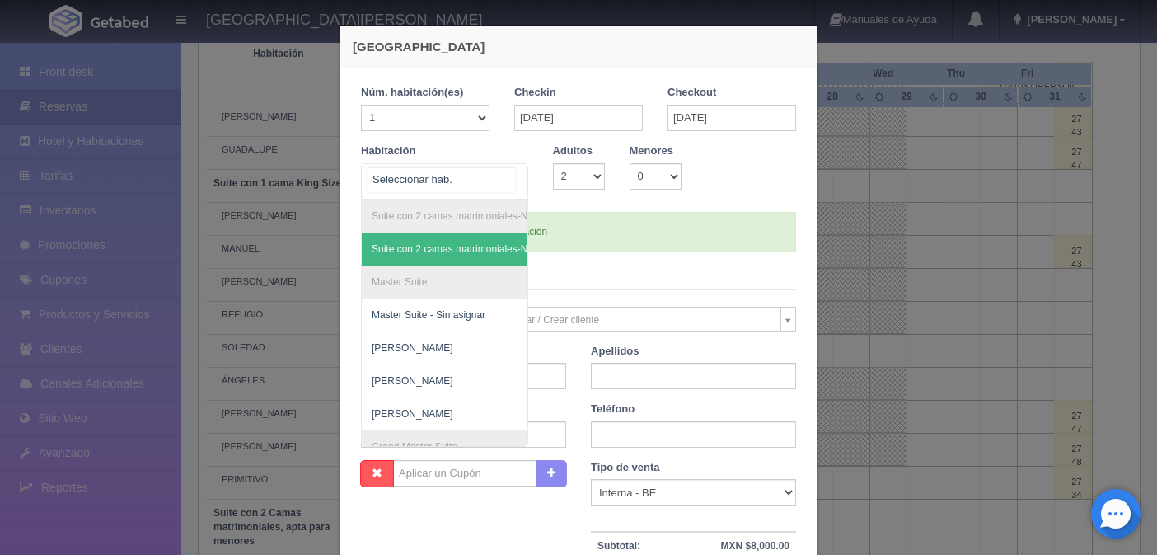
click at [504, 174] on div "Suite con 2 camas matrimoniales-No apta para menores Suite con 2 camas matrimon…" at bounding box center [444, 181] width 167 height 36
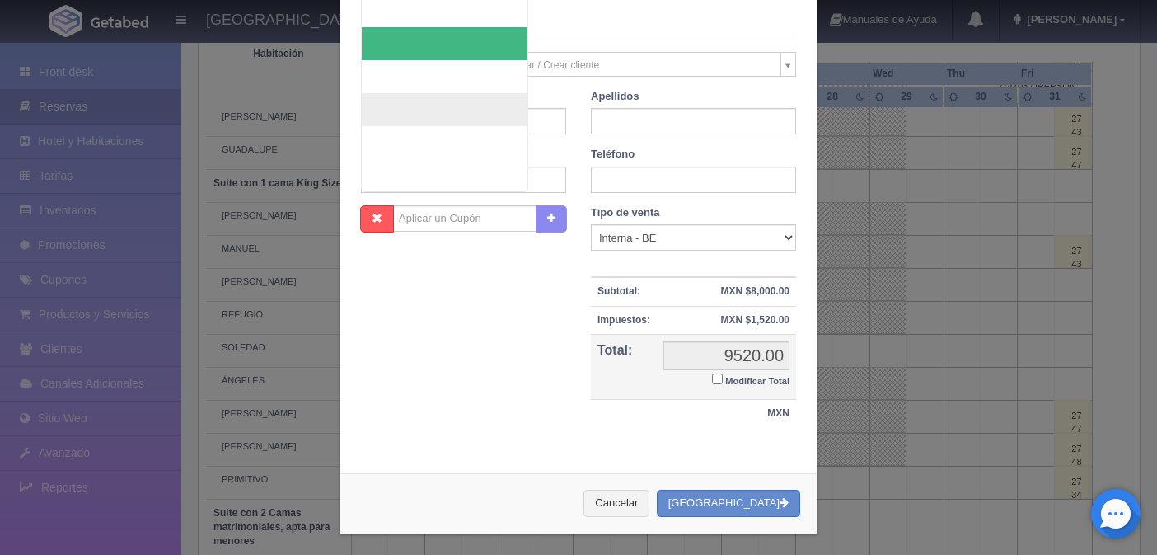
scroll to position [259, 0]
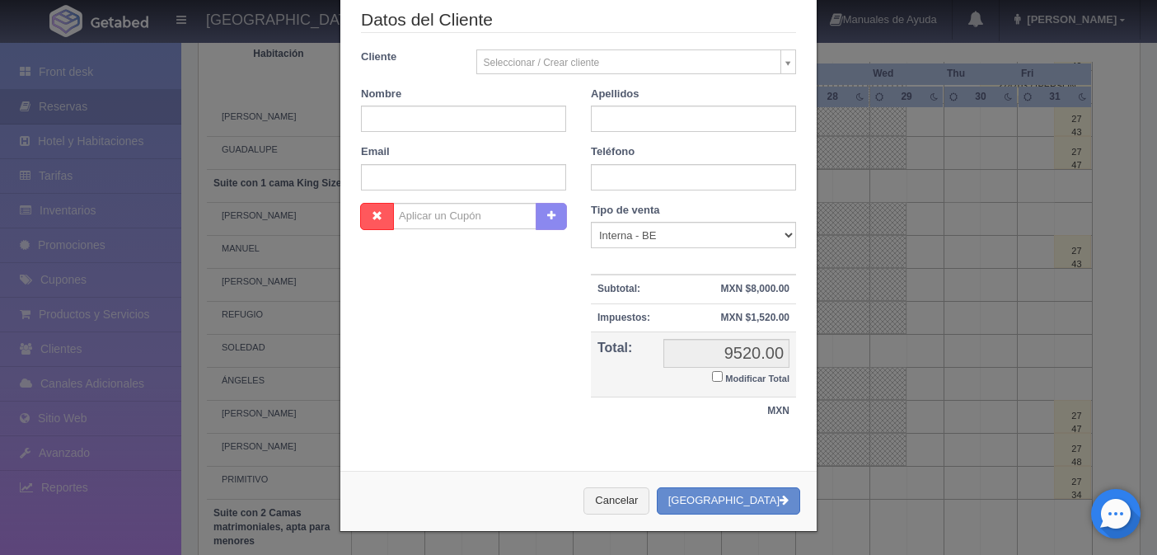
click at [514, 432] on div "Nombre Cupón : Descuentos : Tipo de venta Correo Electronico Interna - BE Llama…" at bounding box center [579, 323] width 460 height 240
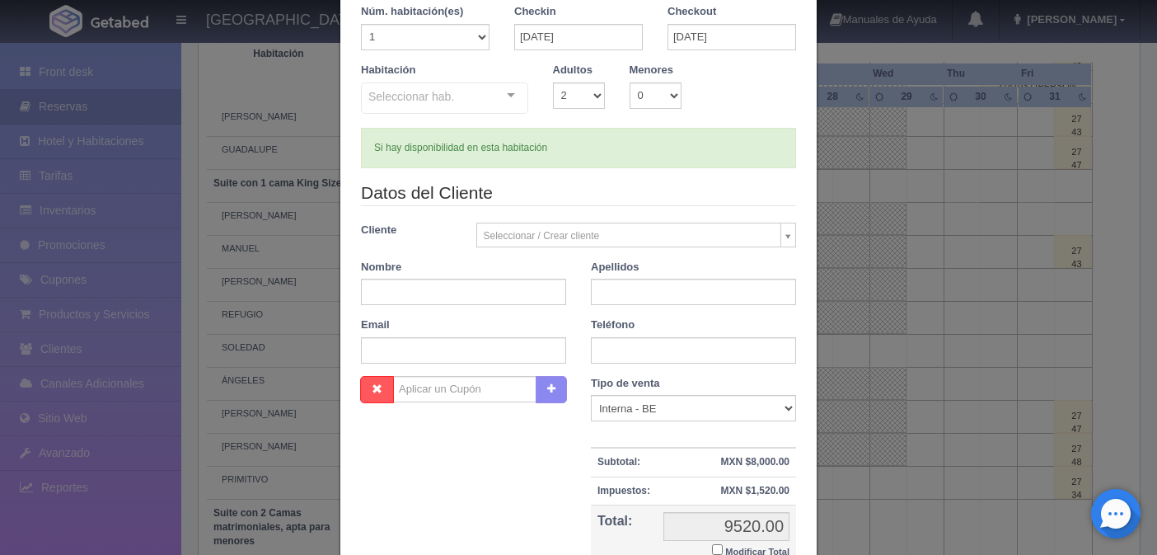
scroll to position [0, 0]
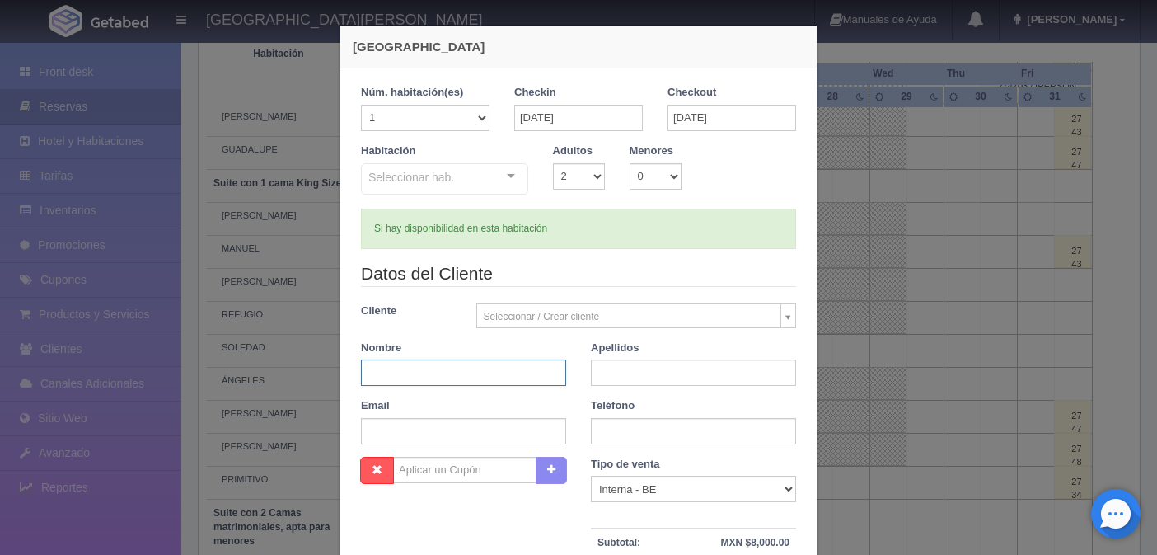
click at [413, 367] on input "text" at bounding box center [463, 372] width 205 height 26
type input "OZIEL"
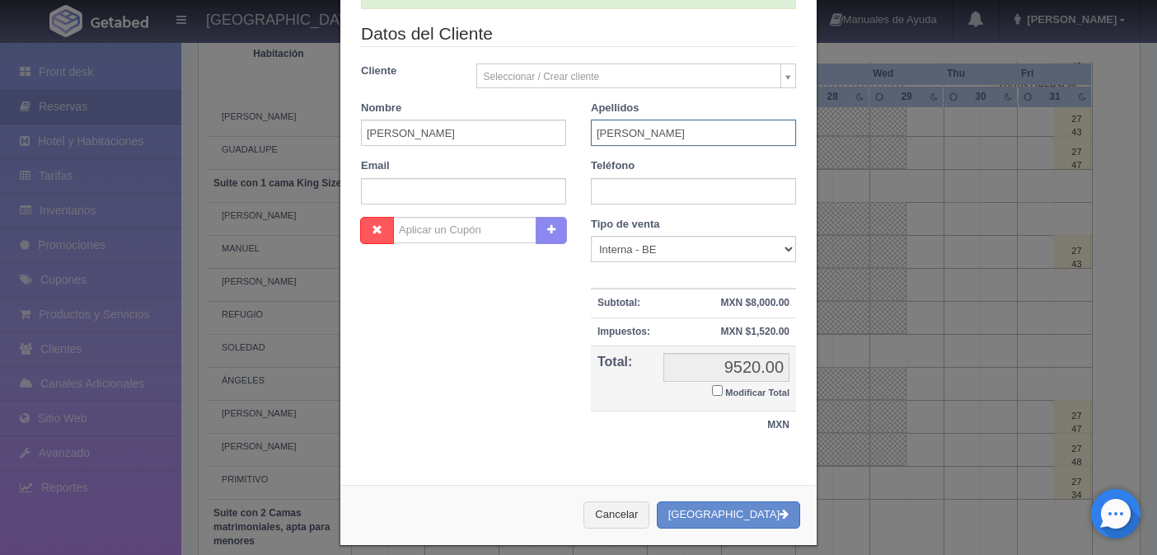
scroll to position [256, 0]
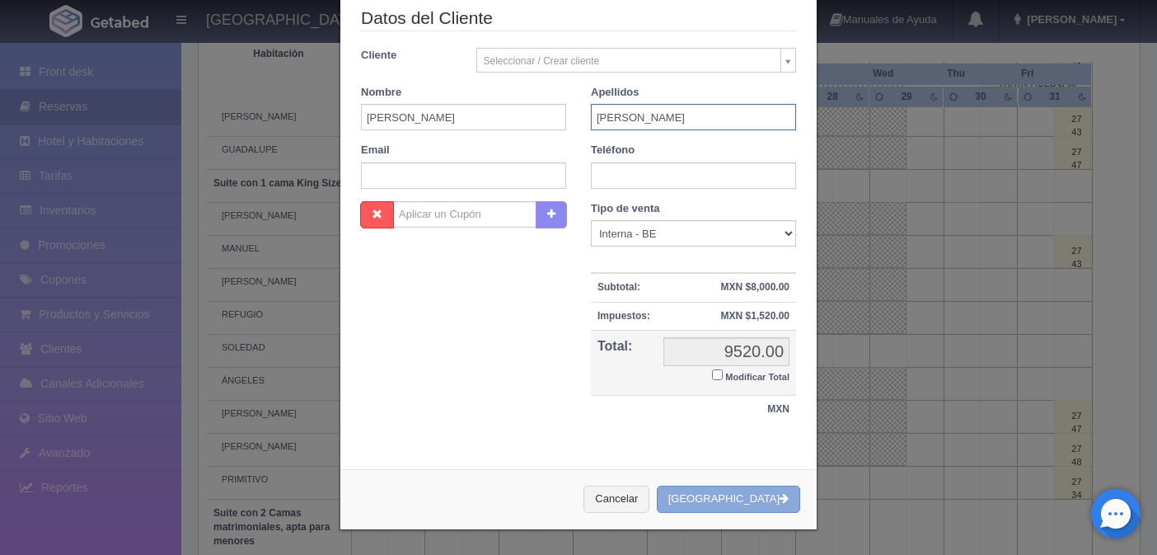
type input "ARIZPE"
click at [755, 504] on button "Crear Reserva" at bounding box center [728, 499] width 143 height 27
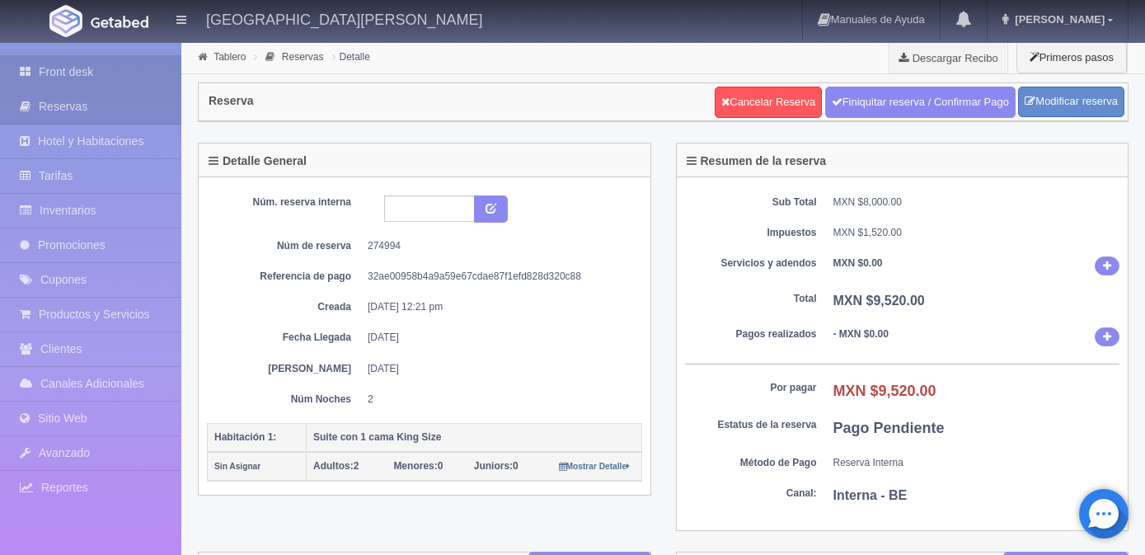
click at [107, 60] on link "Front desk" at bounding box center [90, 72] width 181 height 34
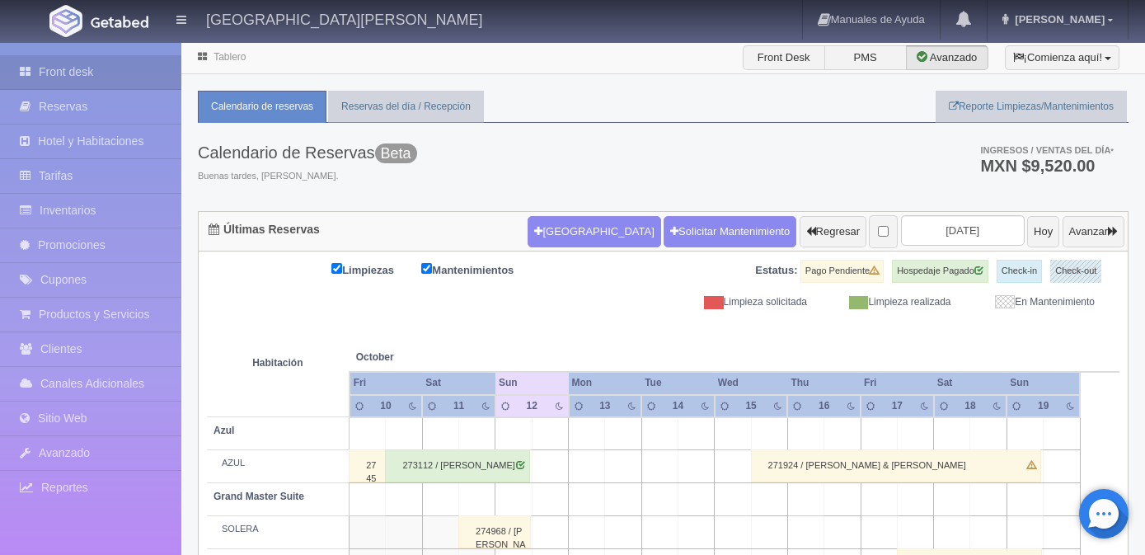
click at [918, 331] on th at bounding box center [879, 340] width 110 height 63
click at [914, 232] on input "[DATE]" at bounding box center [963, 230] width 124 height 30
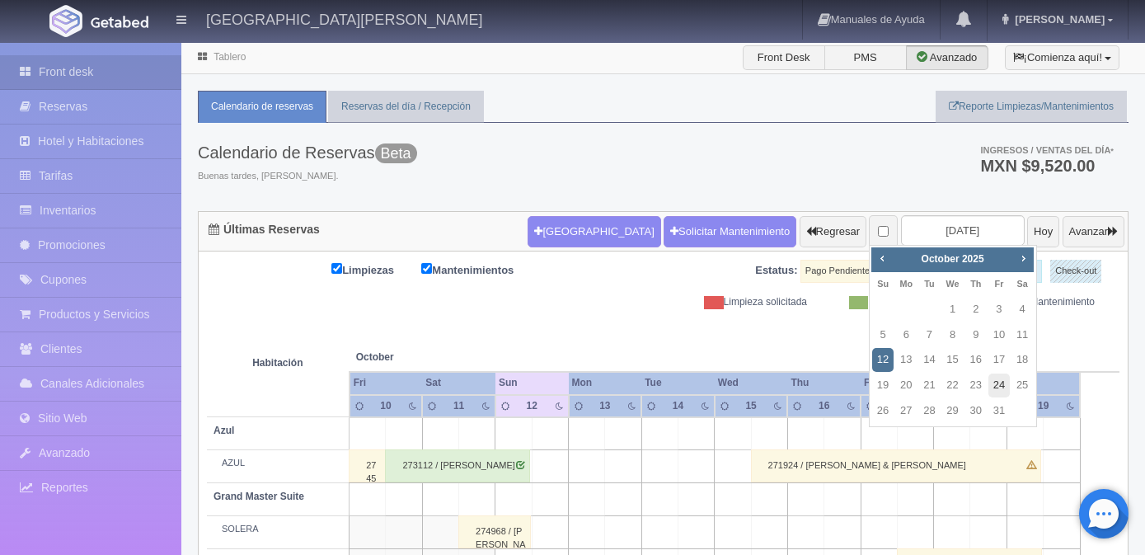
click at [1001, 382] on link "24" at bounding box center [998, 385] width 21 height 24
type input "[DATE]"
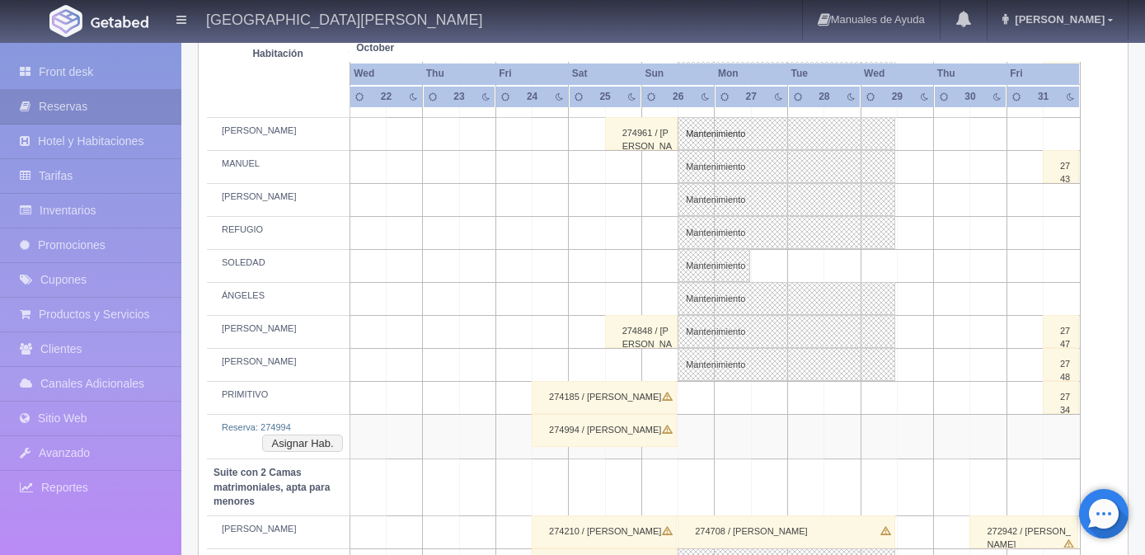
scroll to position [824, 0]
click at [299, 443] on button "Asignar Hab." at bounding box center [302, 446] width 80 height 18
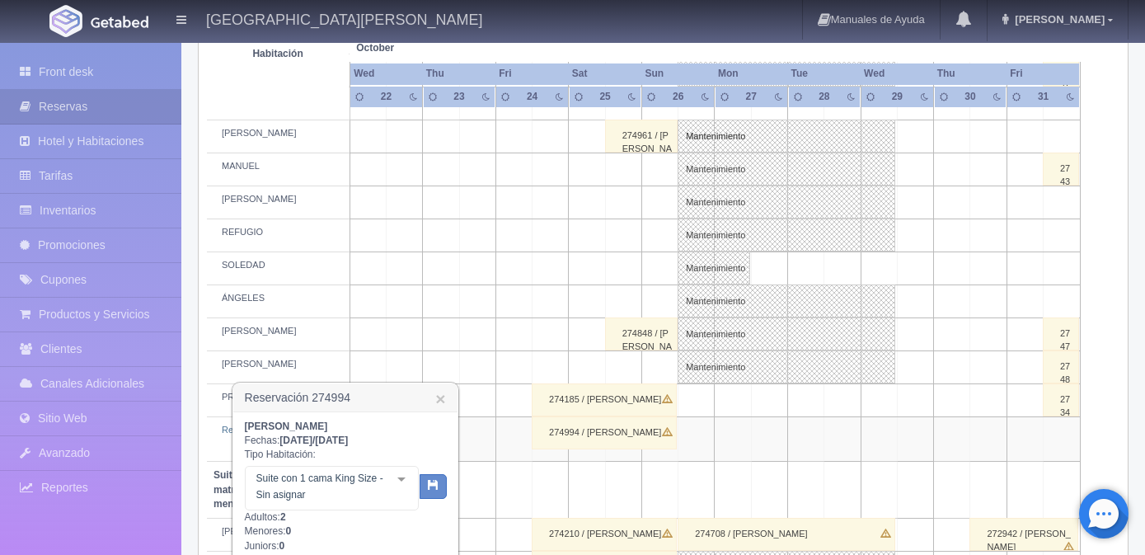
click at [391, 476] on div "Suite con 1 cama King Size - Sin asignar Suite con 1 cama King Size Suite con 1…" at bounding box center [332, 488] width 174 height 45
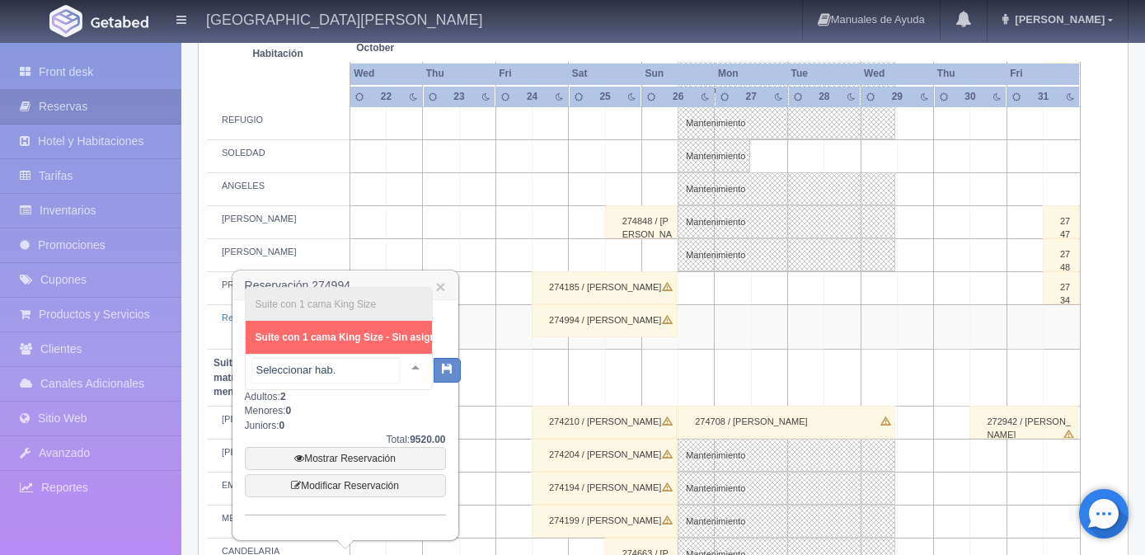
scroll to position [989, 0]
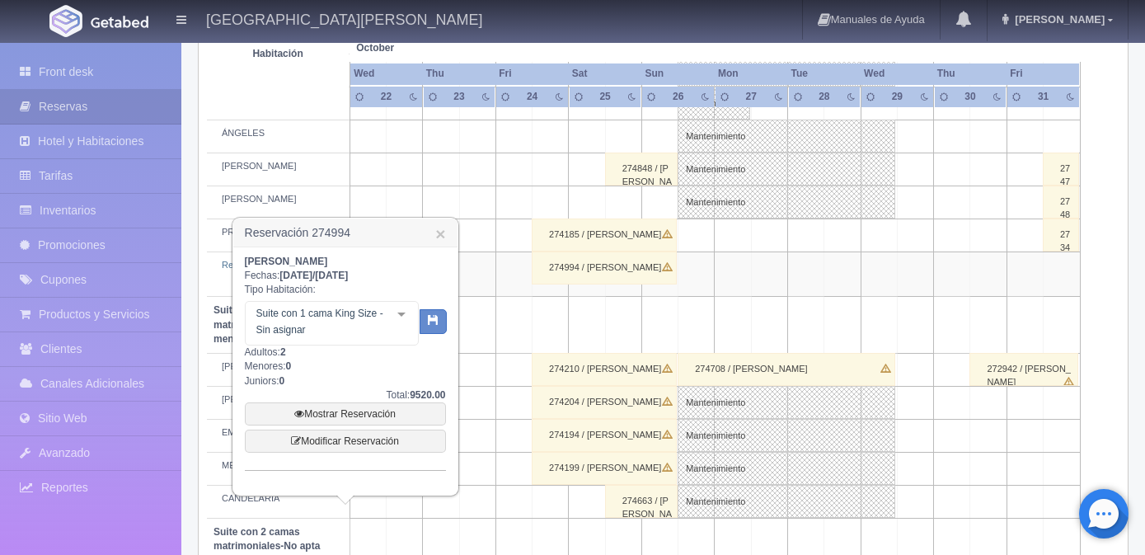
click at [401, 321] on div at bounding box center [401, 314] width 33 height 25
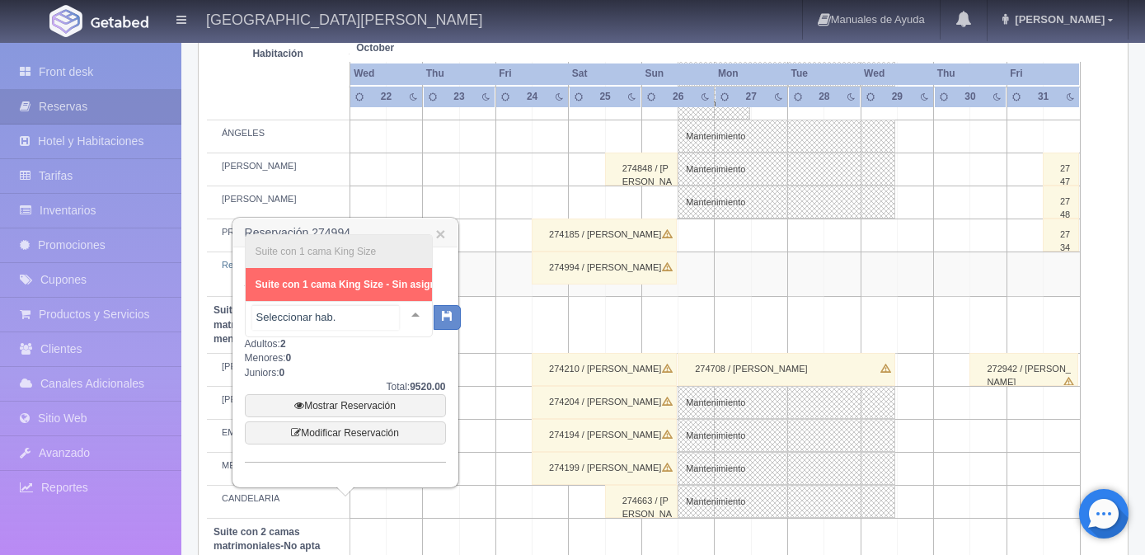
click at [395, 314] on div "Suite con 1 cama King Size Suite con 1 cama King Size - Sin asignar No elements…" at bounding box center [339, 319] width 188 height 36
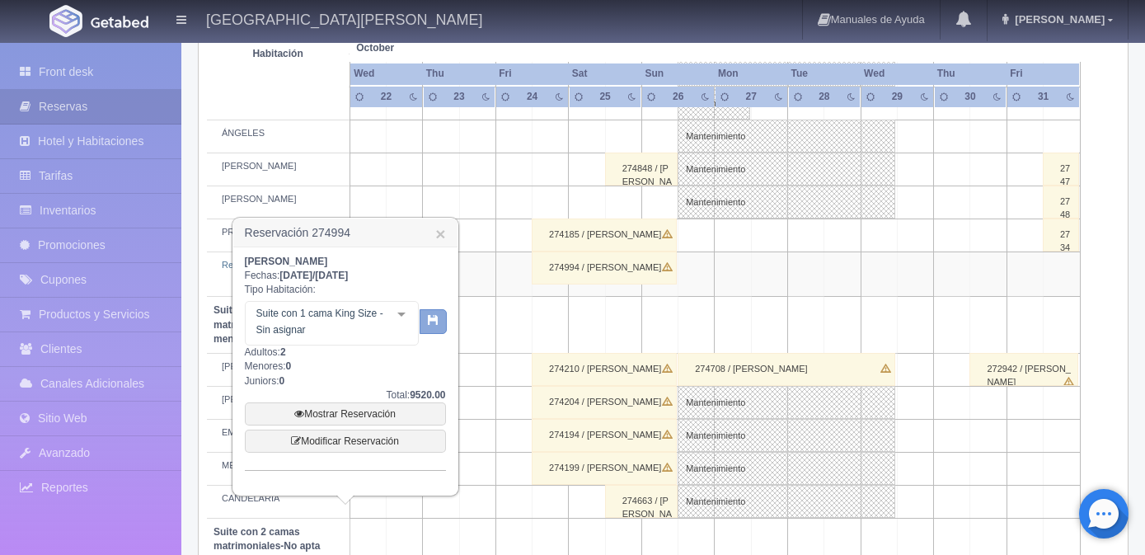
click at [420, 317] on div "Suite con 1 cama King Size - Sin asignar Suite con 1 cama King Size Suite con 1…" at bounding box center [345, 321] width 201 height 49
click at [445, 312] on button "button" at bounding box center [433, 321] width 27 height 25
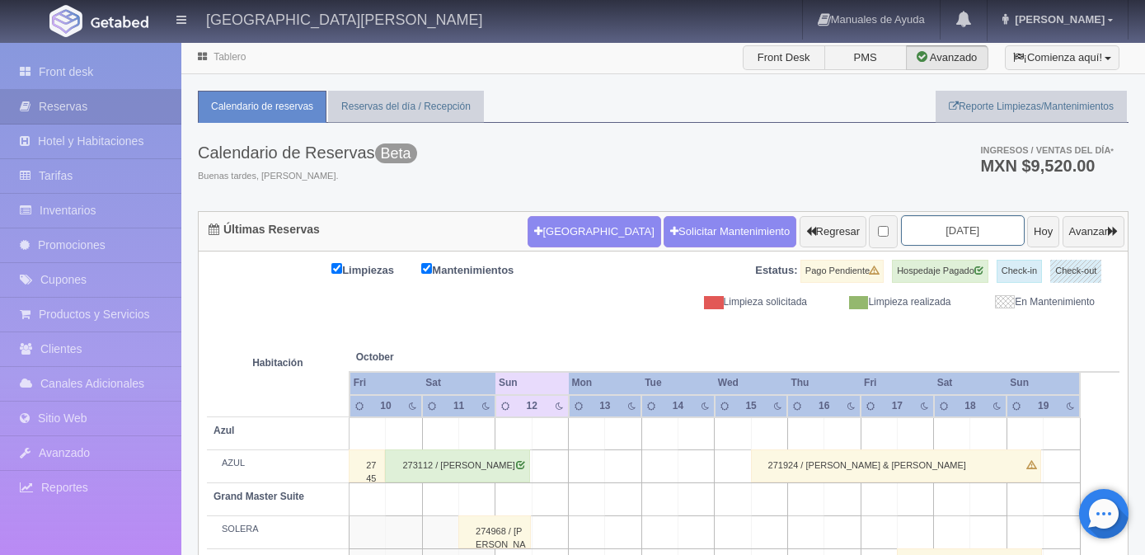
click at [962, 231] on input "[DATE]" at bounding box center [963, 230] width 124 height 30
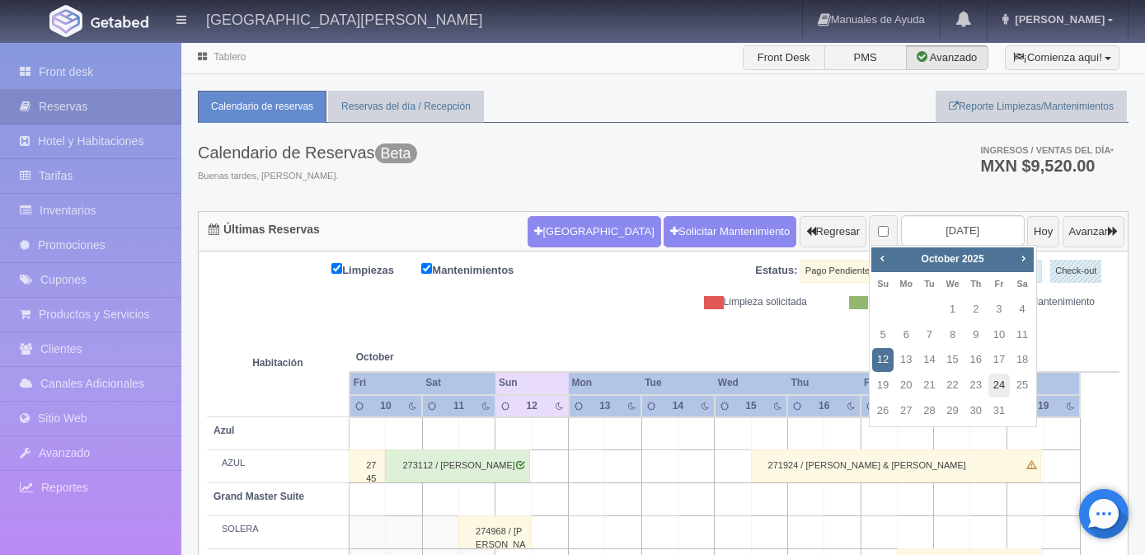
click at [997, 387] on link "24" at bounding box center [998, 385] width 21 height 24
type input "[DATE]"
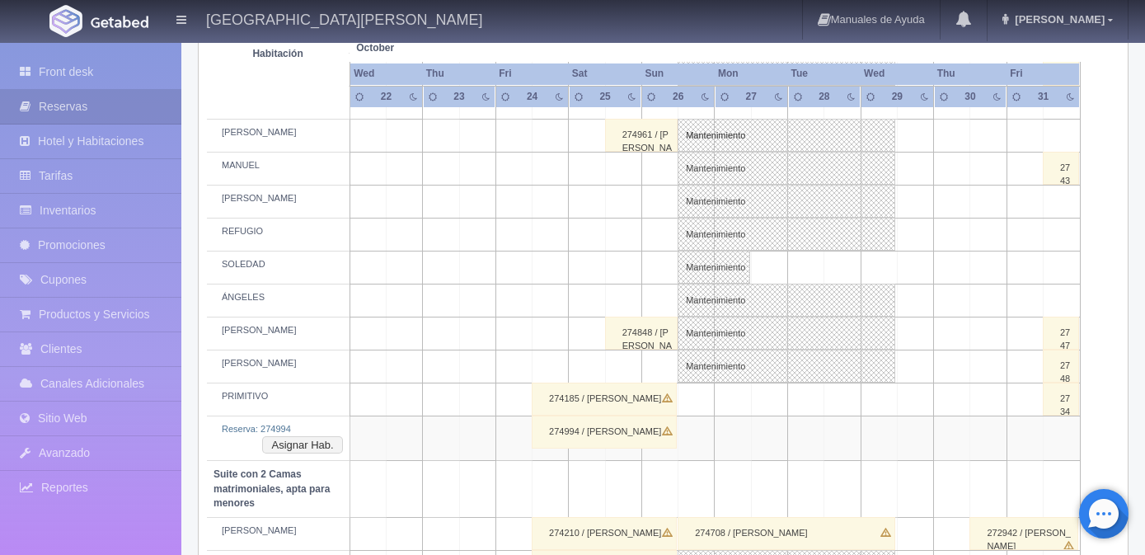
scroll to position [824, 0]
click at [622, 432] on div "274994 / OZIEL ARIZPE" at bounding box center [604, 432] width 145 height 33
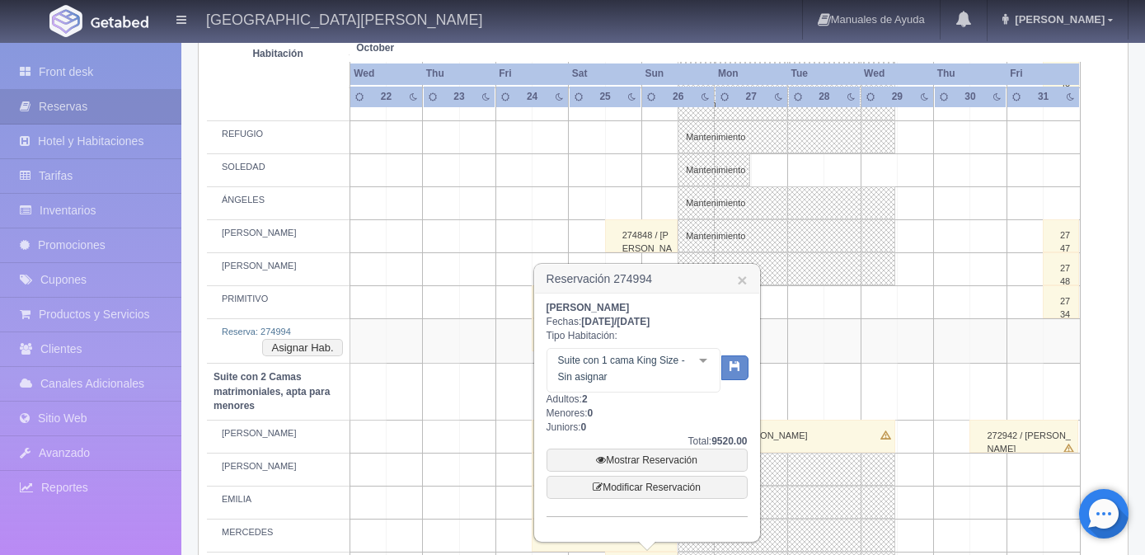
scroll to position [1154, 0]
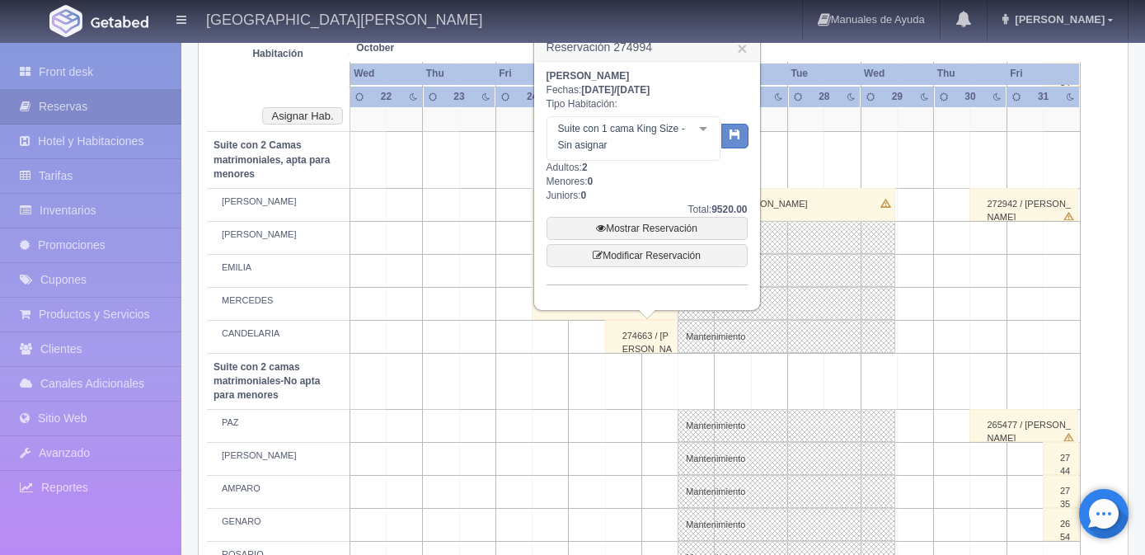
click at [427, 232] on td at bounding box center [441, 237] width 36 height 33
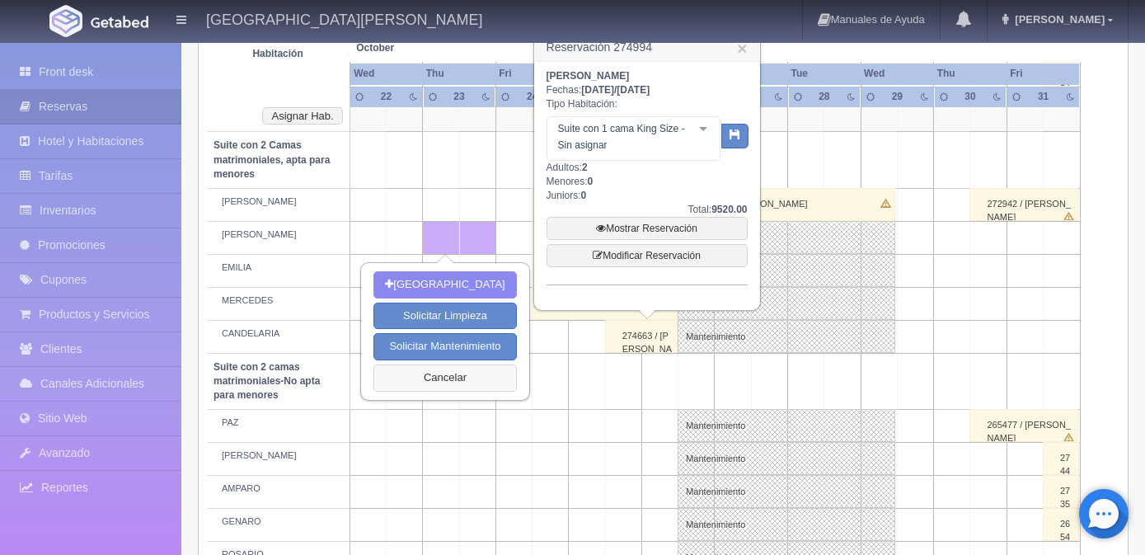
click at [455, 374] on button "Cancelar" at bounding box center [444, 377] width 143 height 27
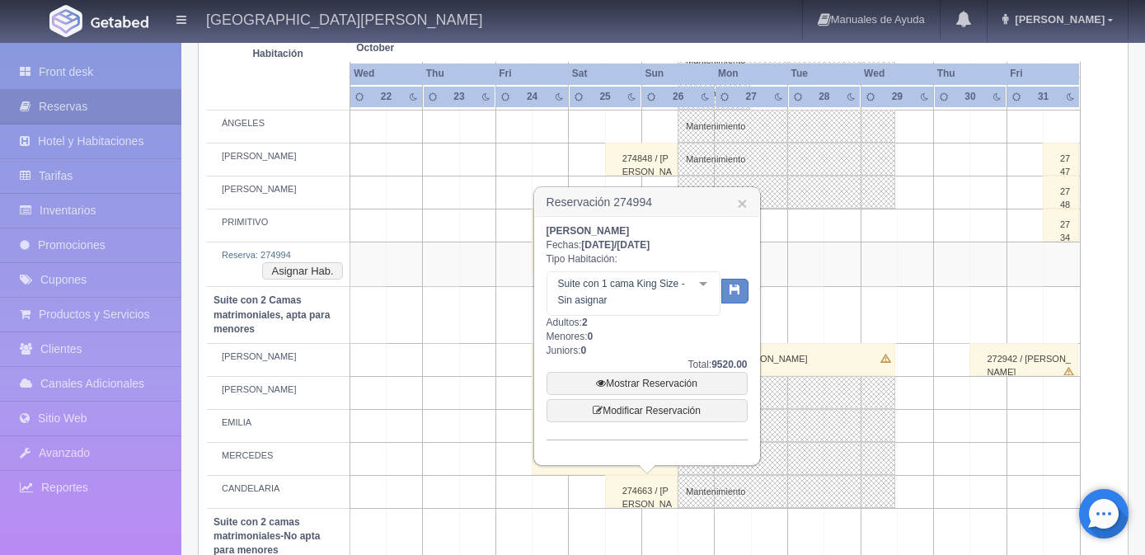
scroll to position [989, 0]
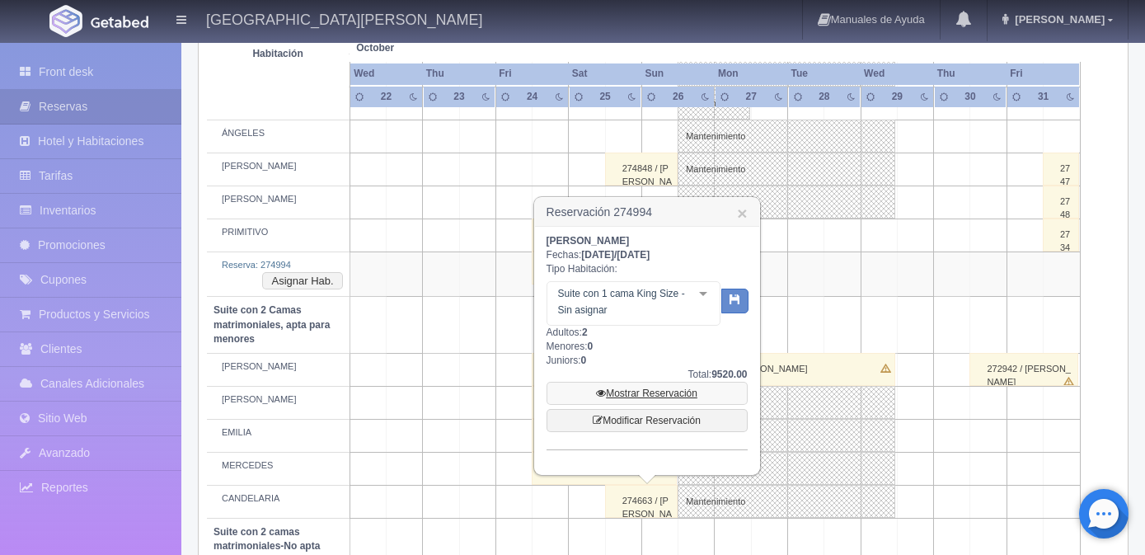
click at [669, 395] on link "Mostrar Reservación" at bounding box center [647, 393] width 201 height 23
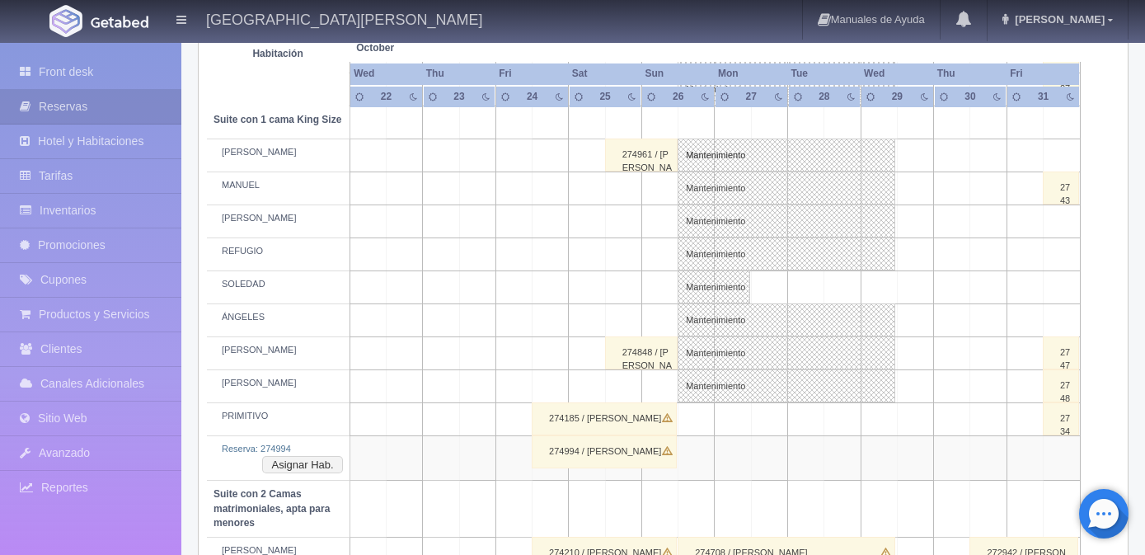
scroll to position [1072, 0]
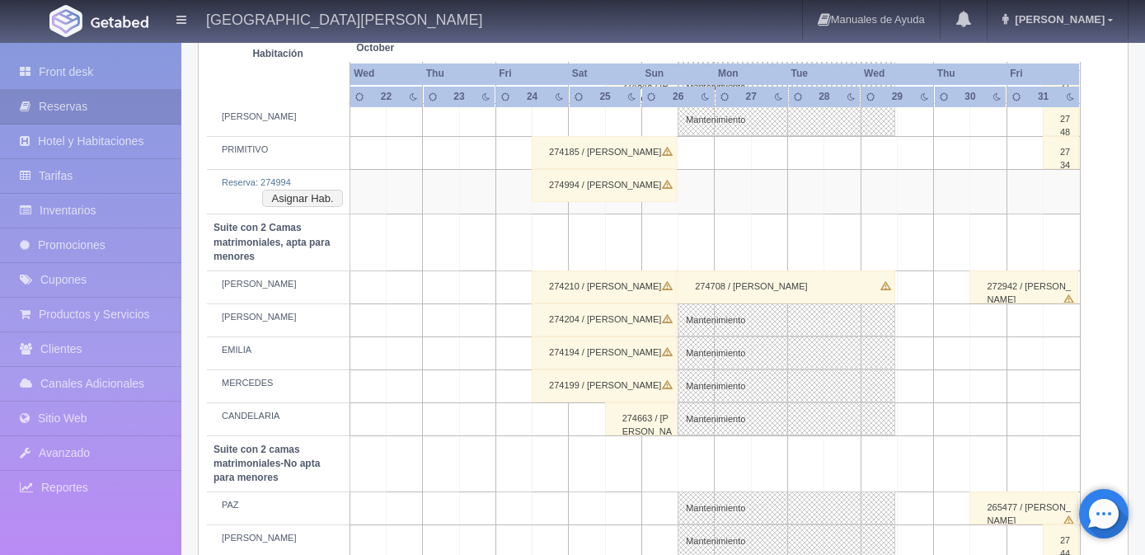
click at [598, 185] on div "274994 / OZIEL ARIZPE" at bounding box center [604, 185] width 145 height 33
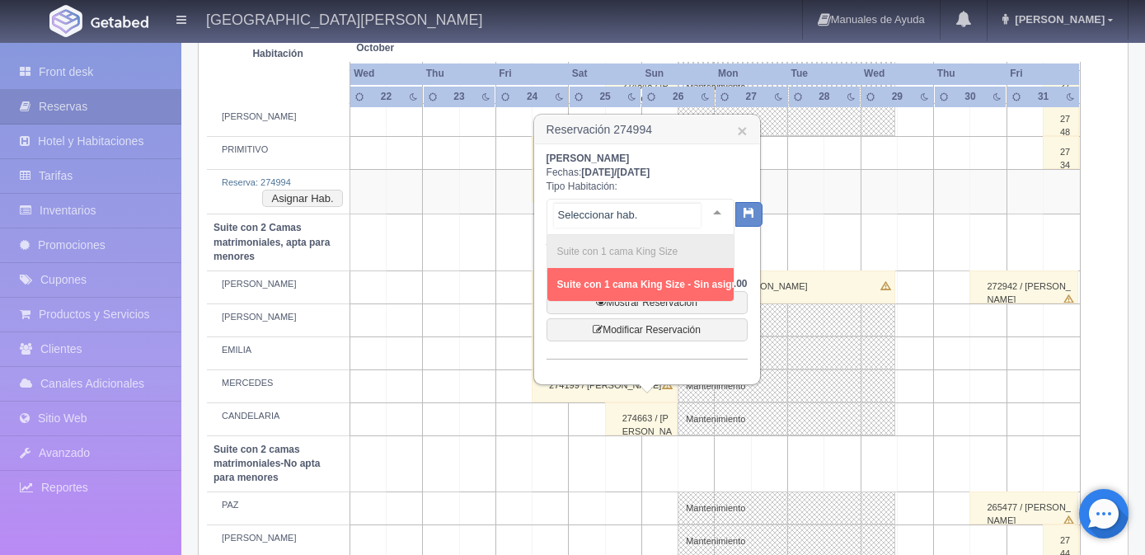
click at [701, 210] on div at bounding box center [717, 211] width 33 height 25
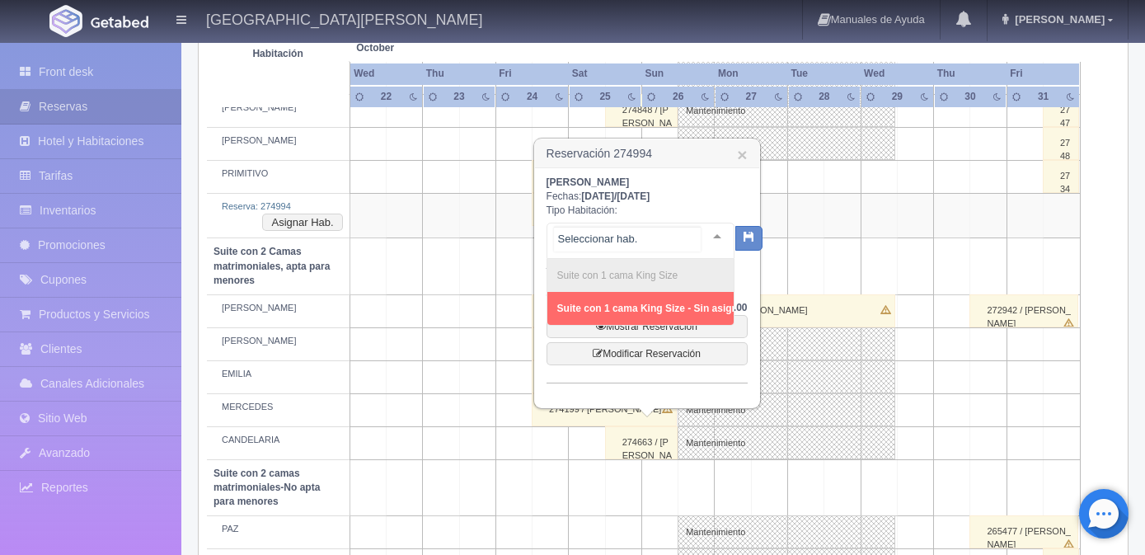
scroll to position [1027, 0]
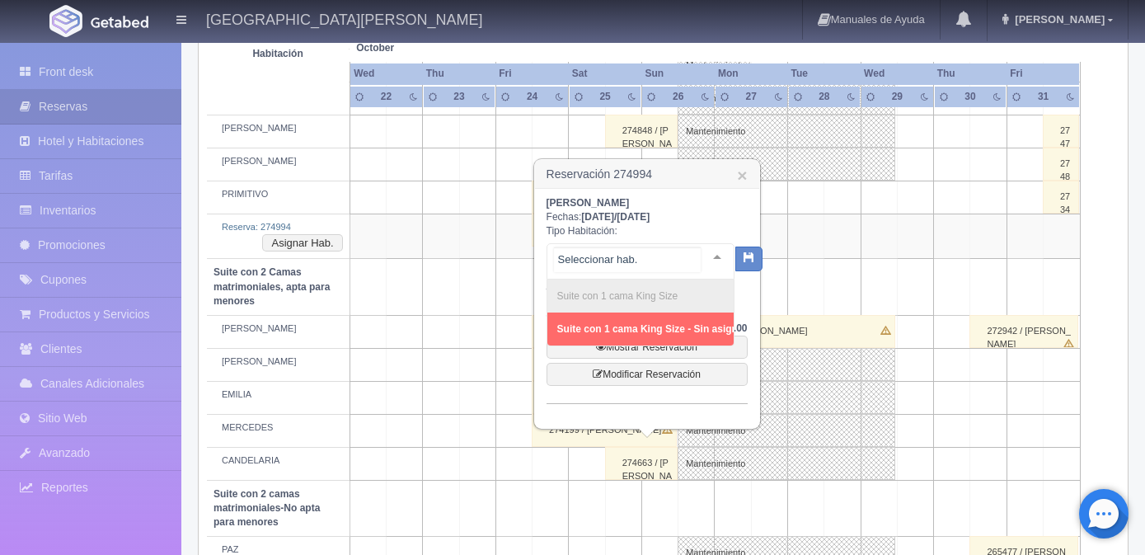
click at [589, 328] on span "Suite con 1 cama King Size - Sin asignar" at bounding box center [652, 329] width 190 height 12
click at [698, 264] on div "Suite con 1 cama King Size Suite con 1 cama King Size - Sin asignar No elements…" at bounding box center [641, 261] width 188 height 36
click at [585, 327] on span "Suite con 1 cama King Size - Sin asignar" at bounding box center [652, 329] width 190 height 12
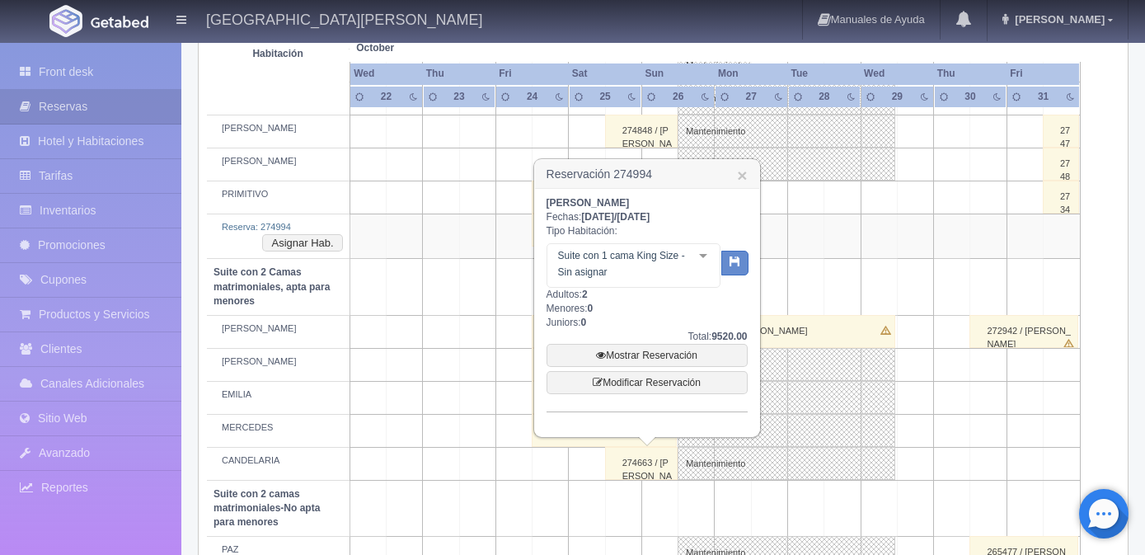
click at [695, 299] on div "OZIEL ARIZPE Fechas: 2025-10-24 / 2025-10-26 Tipo Habitación: Suite con 1 cama …" at bounding box center [647, 304] width 201 height 216
click at [709, 259] on div at bounding box center [703, 256] width 33 height 25
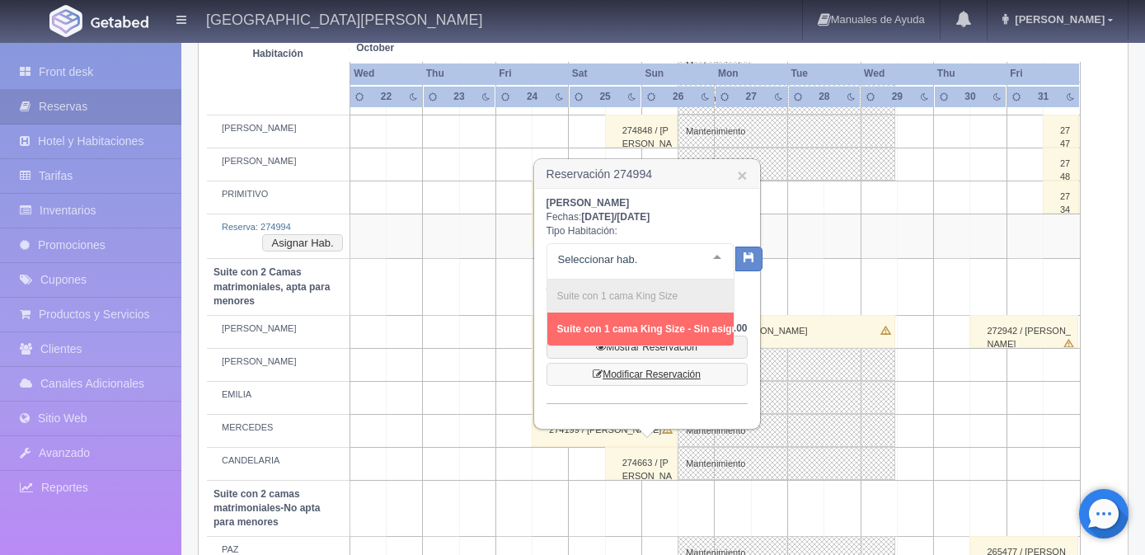
click at [633, 374] on link "Modificar Reservación" at bounding box center [647, 374] width 201 height 23
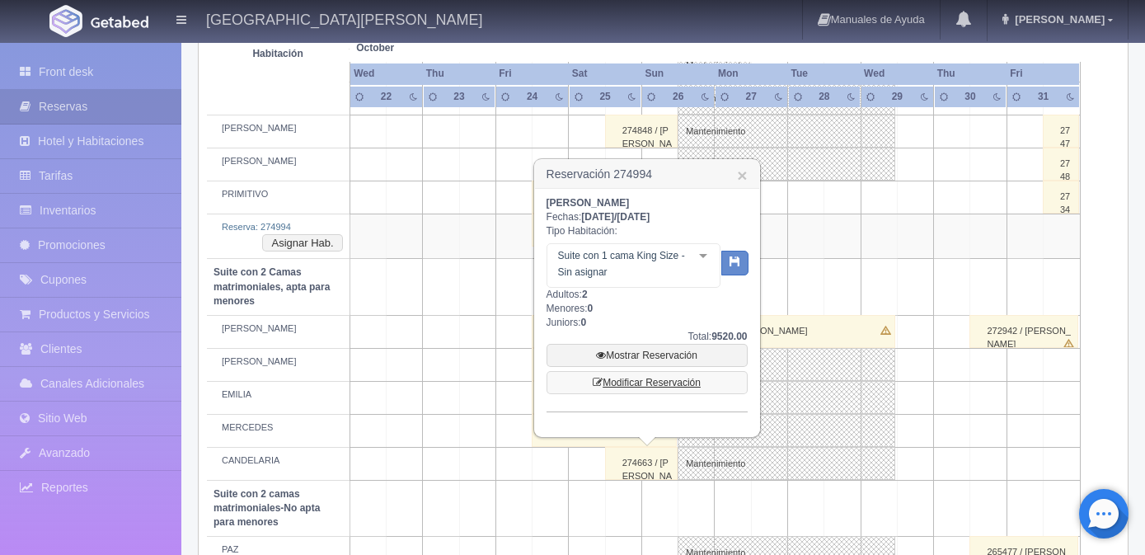
click at [629, 378] on link "Modificar Reservación" at bounding box center [647, 382] width 201 height 23
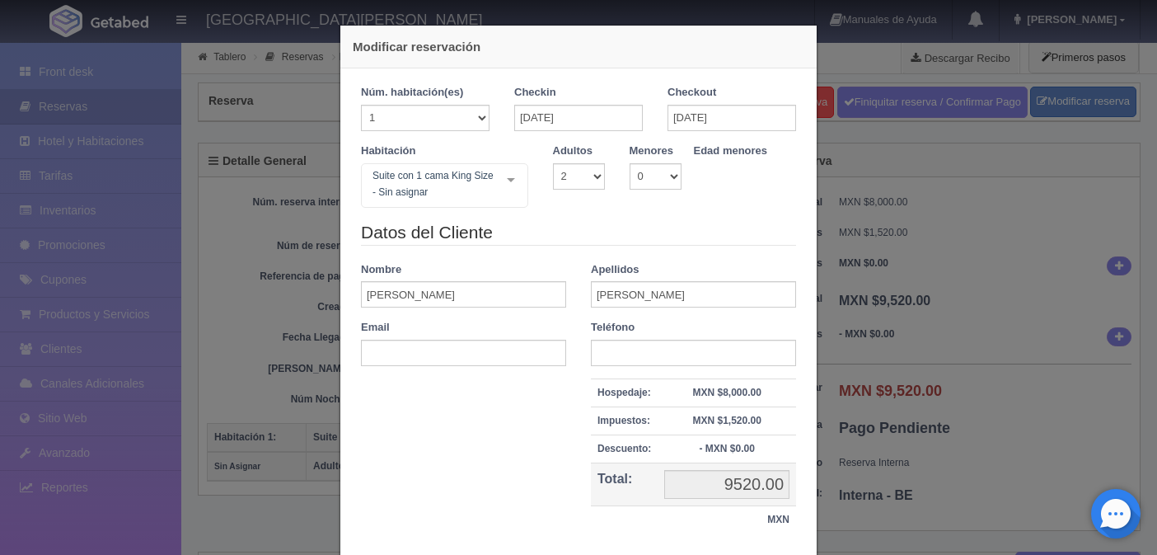
select select "2"
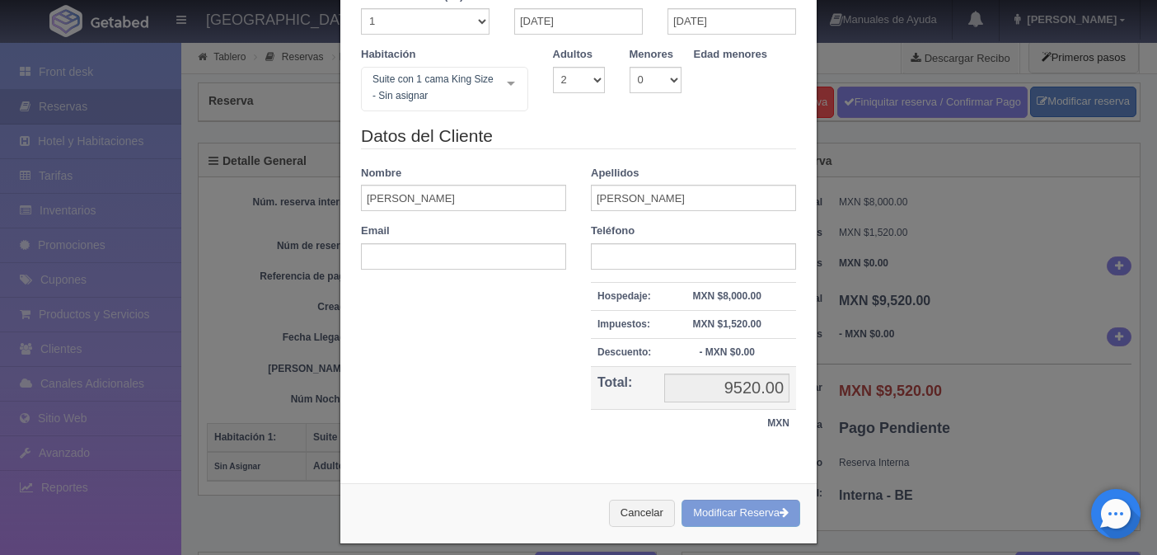
scroll to position [110, 0]
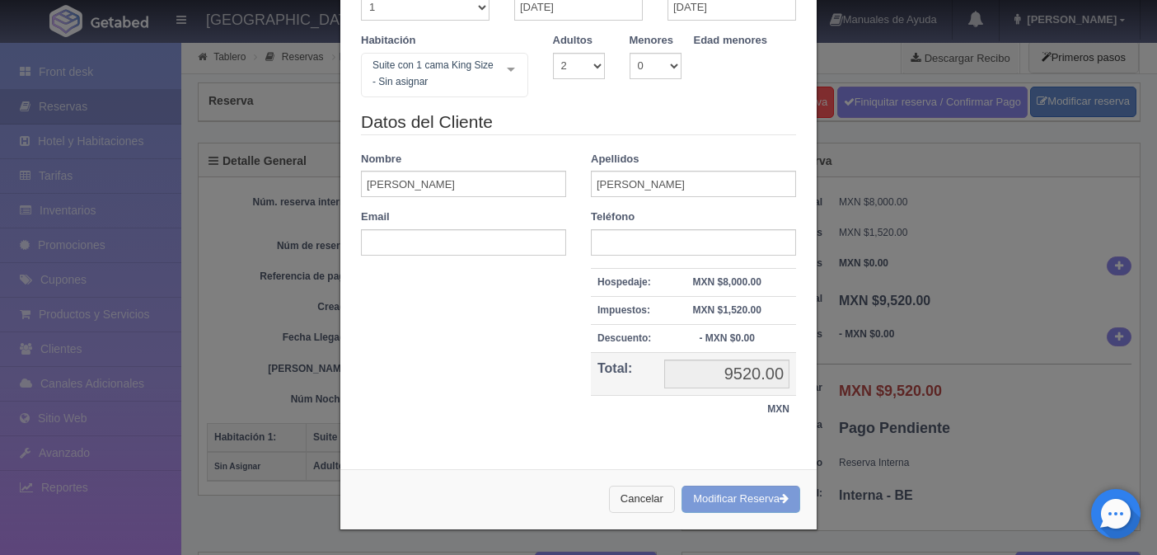
drag, startPoint x: 645, startPoint y: 499, endPoint x: 669, endPoint y: 321, distance: 179.5
click at [645, 498] on button "Cancelar" at bounding box center [642, 499] width 66 height 27
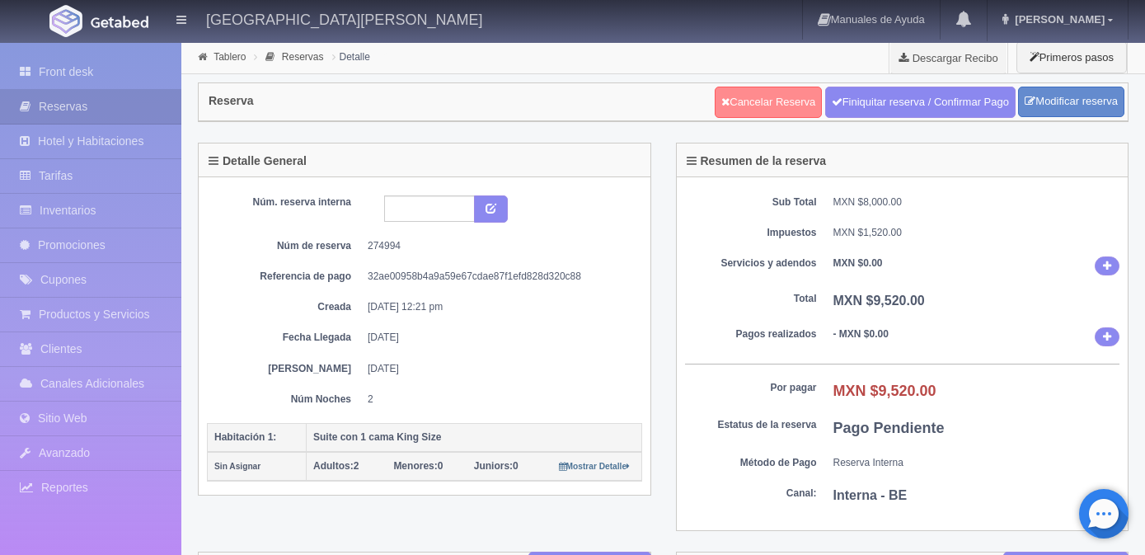
click at [744, 116] on link "Cancelar Reserva" at bounding box center [768, 102] width 107 height 31
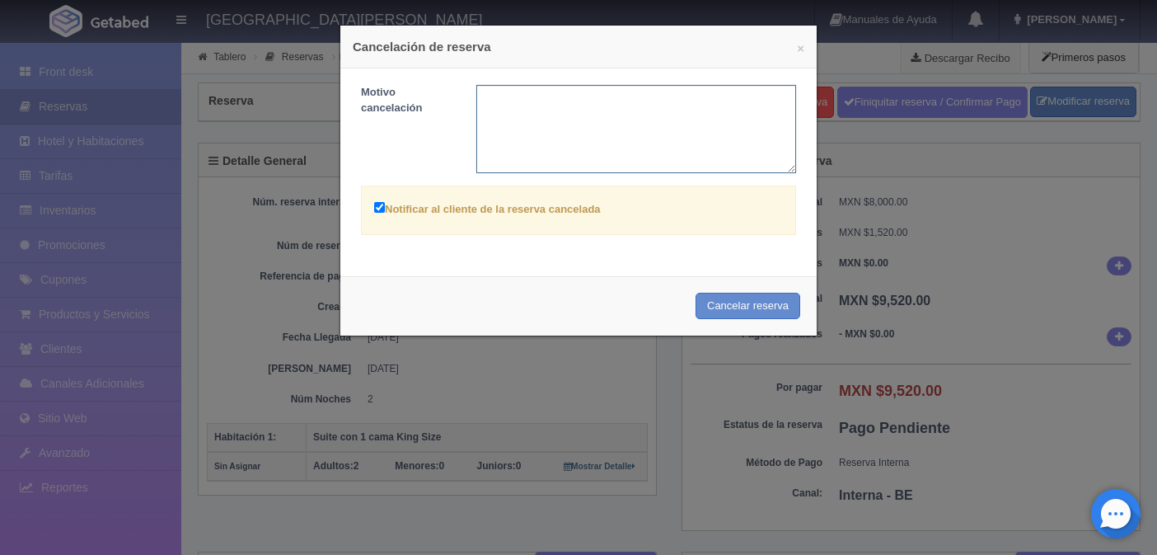
click at [575, 132] on textarea at bounding box center [636, 129] width 321 height 88
paste textarea "LIBRE"
type textarea "LIBRE"
click at [732, 303] on button "Cancelar reserva" at bounding box center [748, 306] width 105 height 27
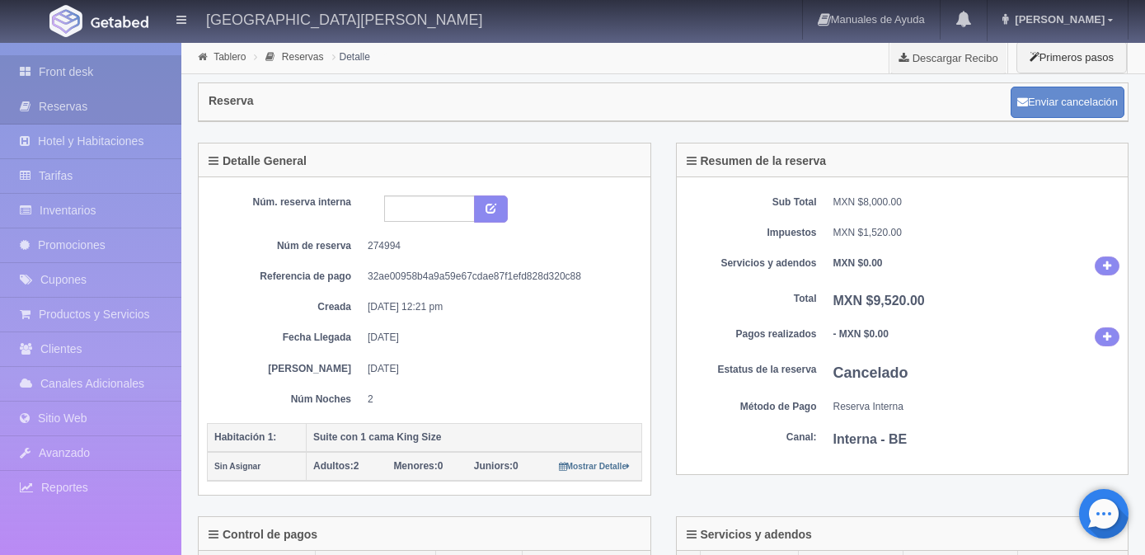
click at [66, 62] on link "Front desk" at bounding box center [90, 72] width 181 height 34
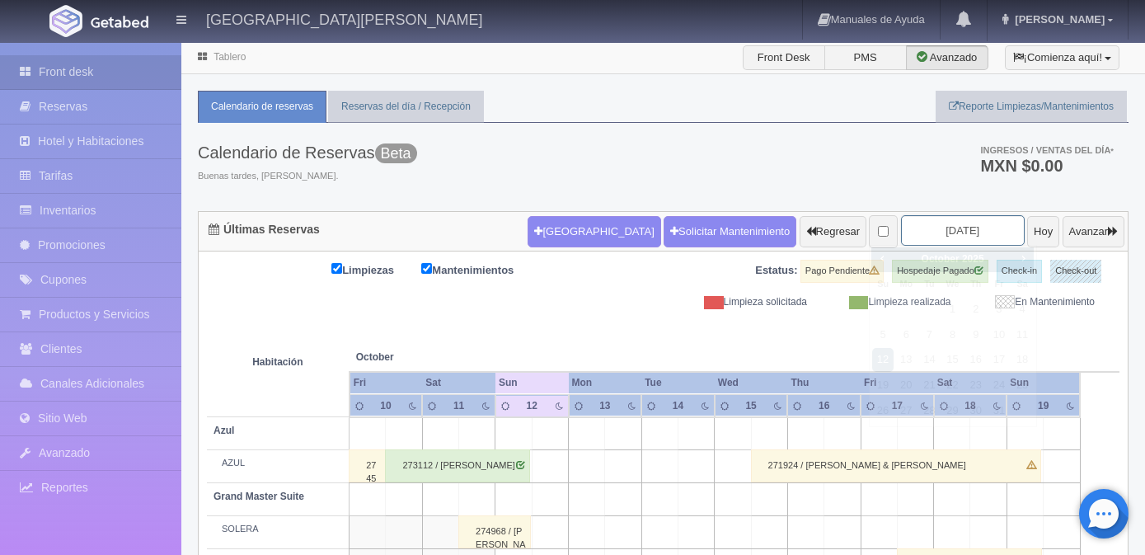
click at [966, 230] on input "2025-10-12" at bounding box center [963, 230] width 124 height 30
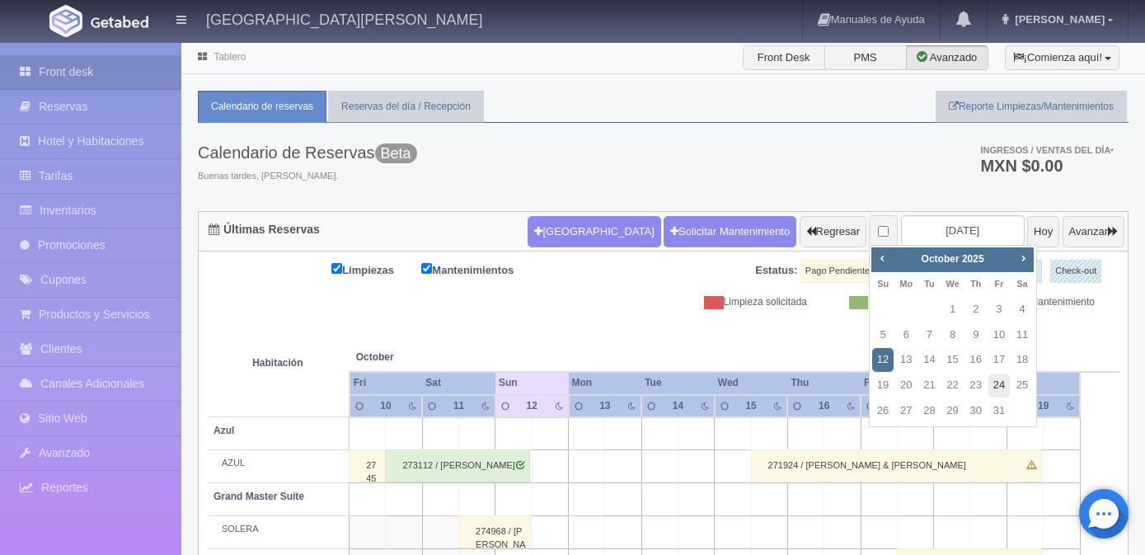
click at [989, 380] on link "24" at bounding box center [998, 385] width 21 height 24
type input "[DATE]"
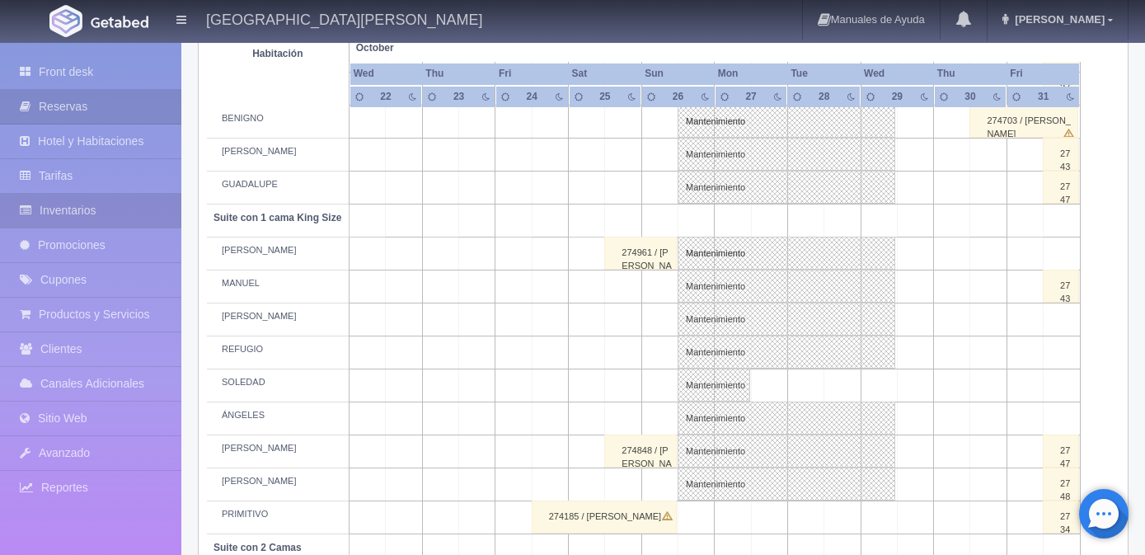
scroll to position [659, 0]
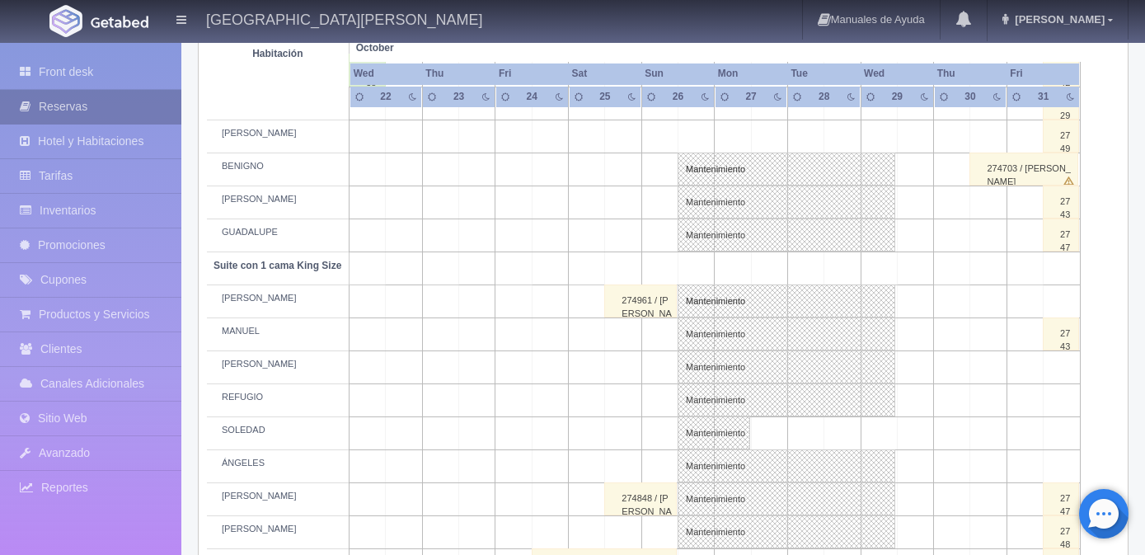
click at [80, 101] on link "Reservas" at bounding box center [90, 107] width 181 height 34
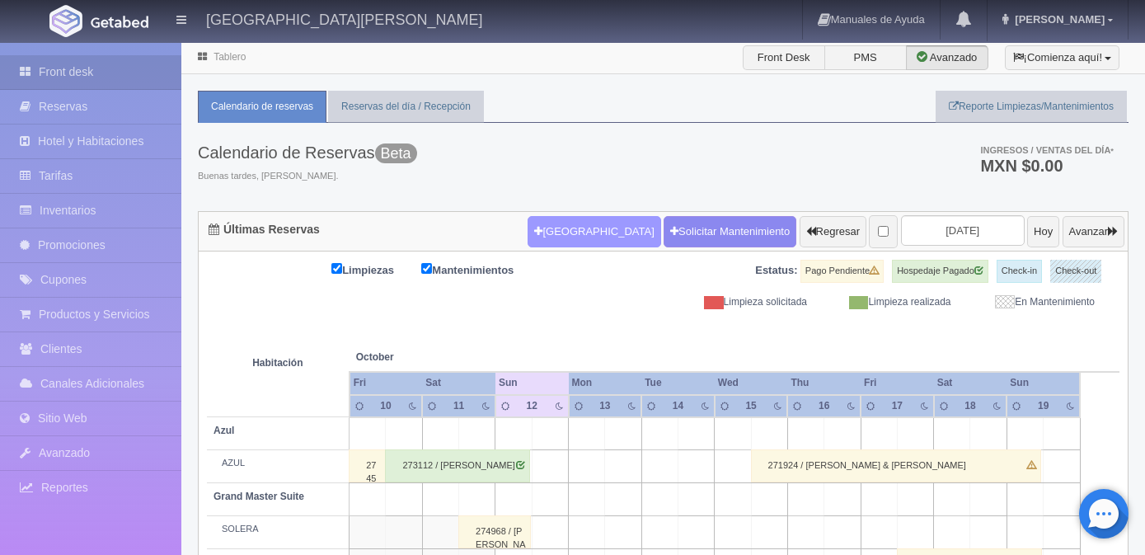
click at [543, 232] on button "[GEOGRAPHIC_DATA]" at bounding box center [594, 231] width 133 height 31
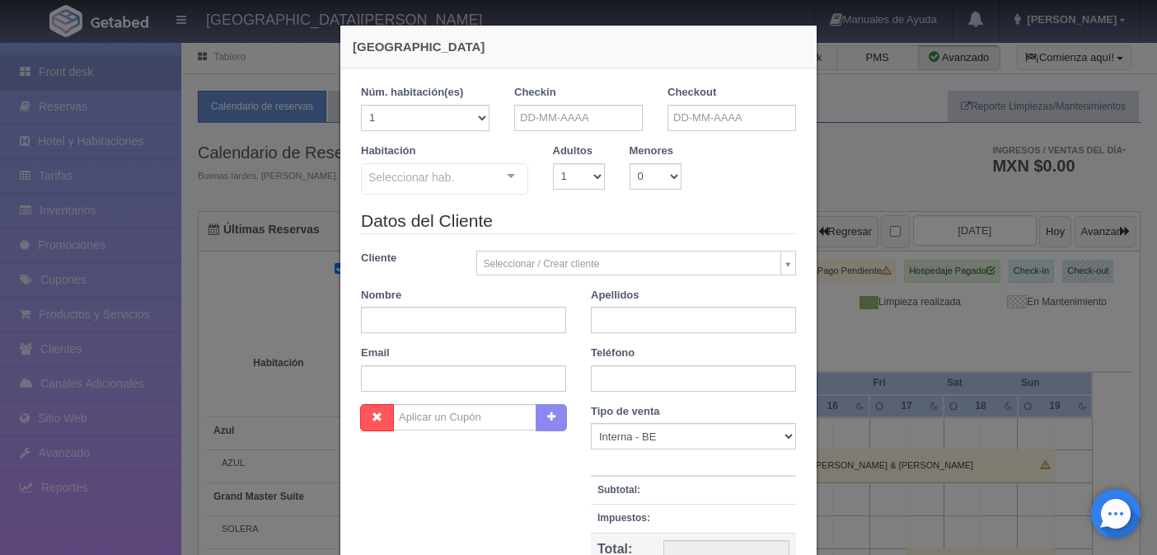
checkbox input "false"
click at [473, 112] on select "1 2 3 4 5 6 7 8 9 10 11 12 13 14 15 16 17 18 19 20" at bounding box center [425, 118] width 129 height 26
click at [502, 173] on div "Suite con 2 camas matrimoniales-No apta para menores Suite con 2 camas matrimon…" at bounding box center [444, 181] width 167 height 36
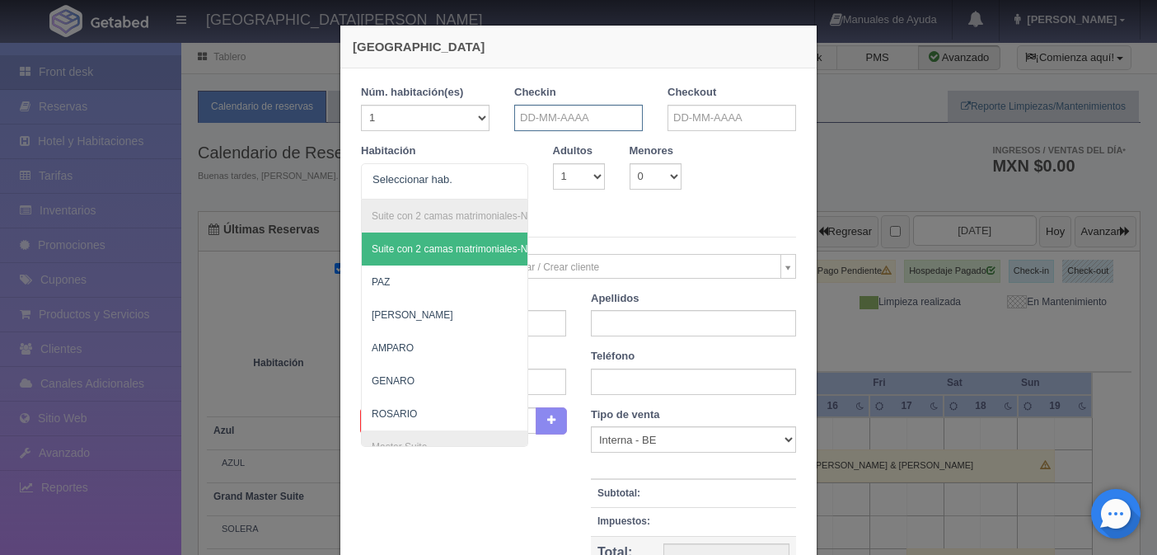
click at [571, 110] on input "text" at bounding box center [578, 118] width 129 height 26
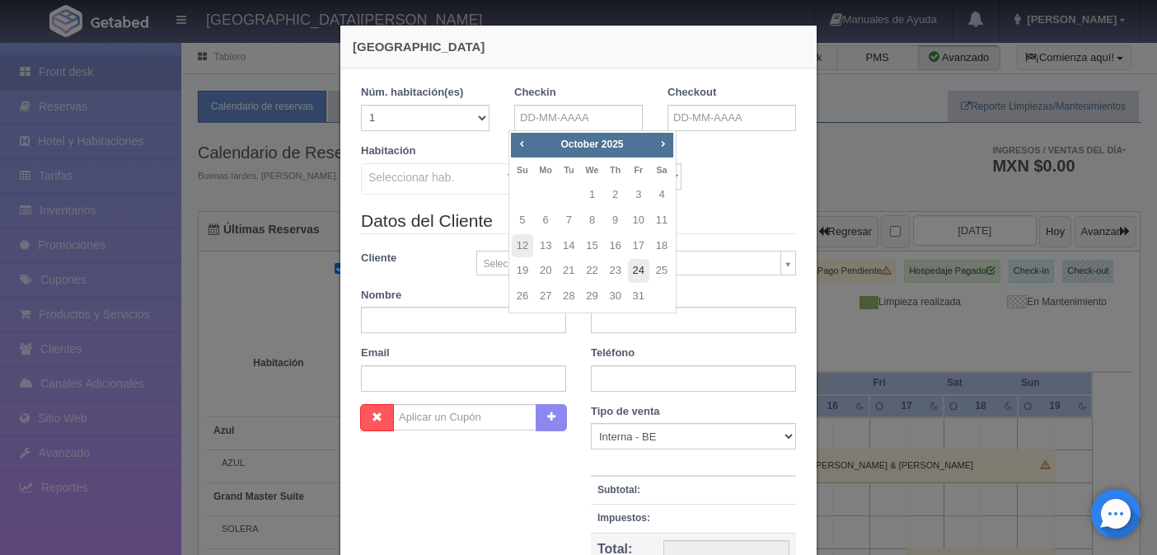
click at [641, 264] on link "24" at bounding box center [638, 271] width 21 height 24
type input "[DATE]"
checkbox input "false"
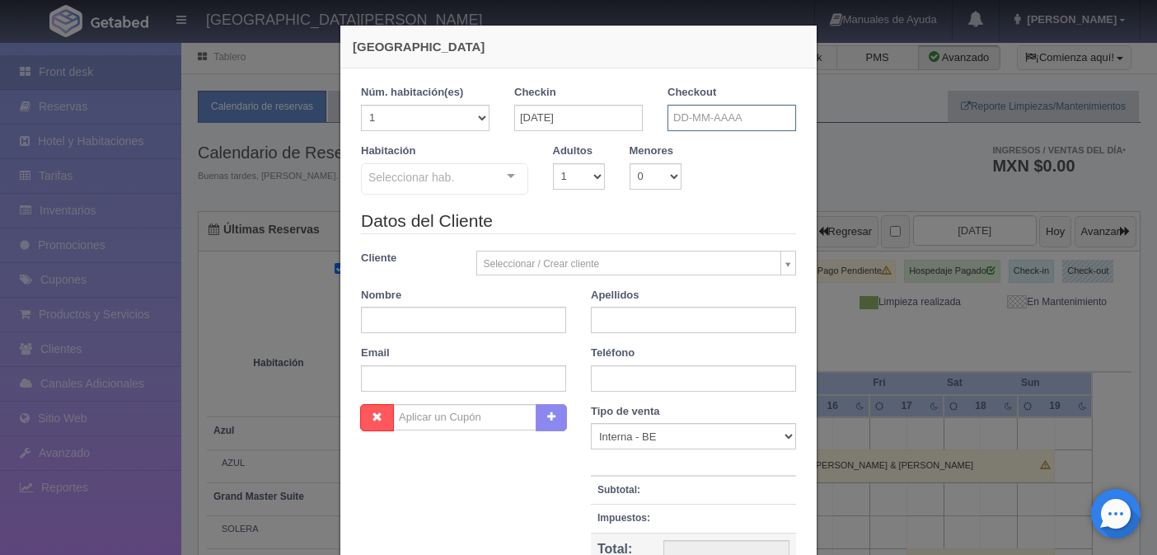
click at [703, 113] on input "text" at bounding box center [732, 118] width 129 height 26
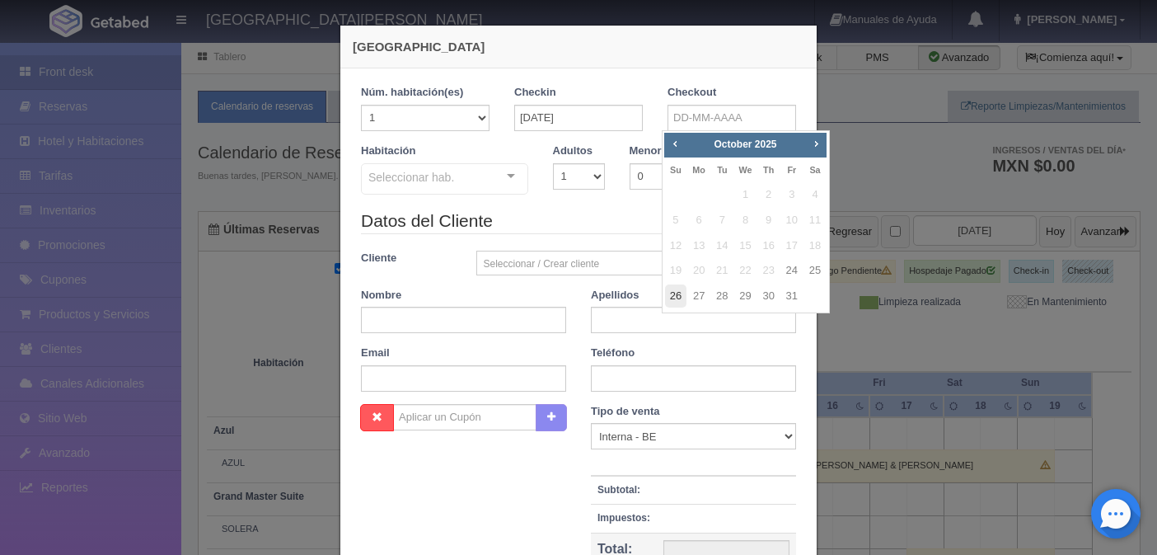
click at [671, 298] on link "26" at bounding box center [675, 296] width 21 height 24
type input "[DATE]"
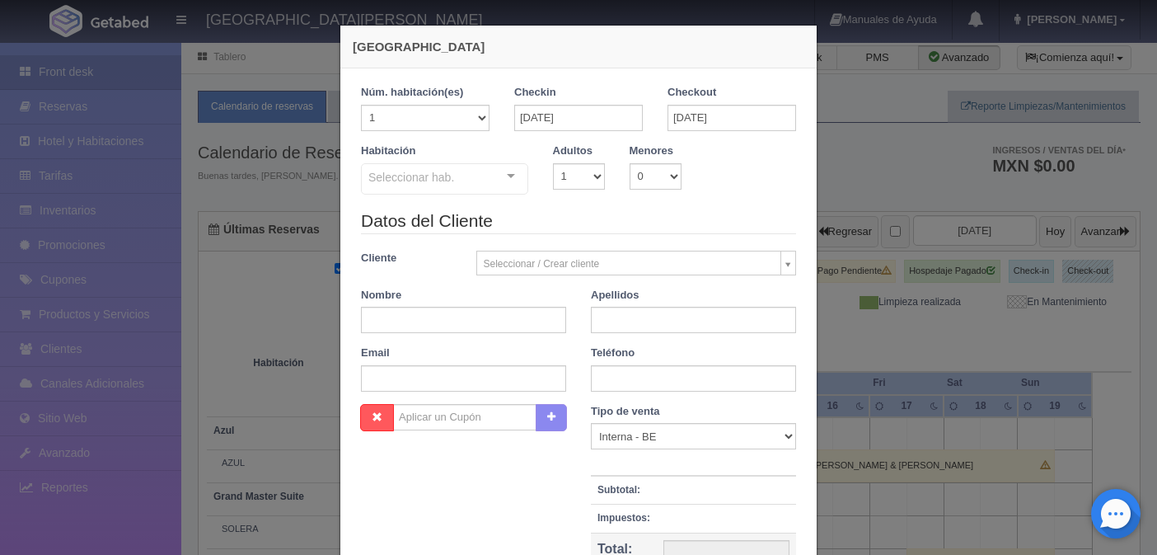
checkbox input "false"
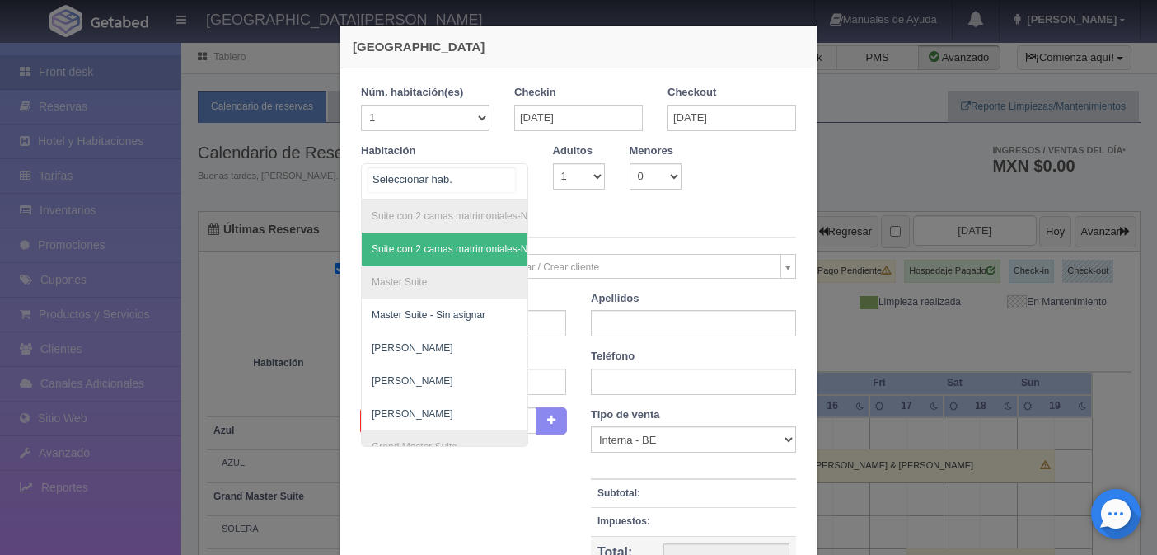
click at [496, 177] on div "Suite con 2 camas matrimoniales-No apta para menores Suite con 2 camas matrimon…" at bounding box center [444, 181] width 167 height 36
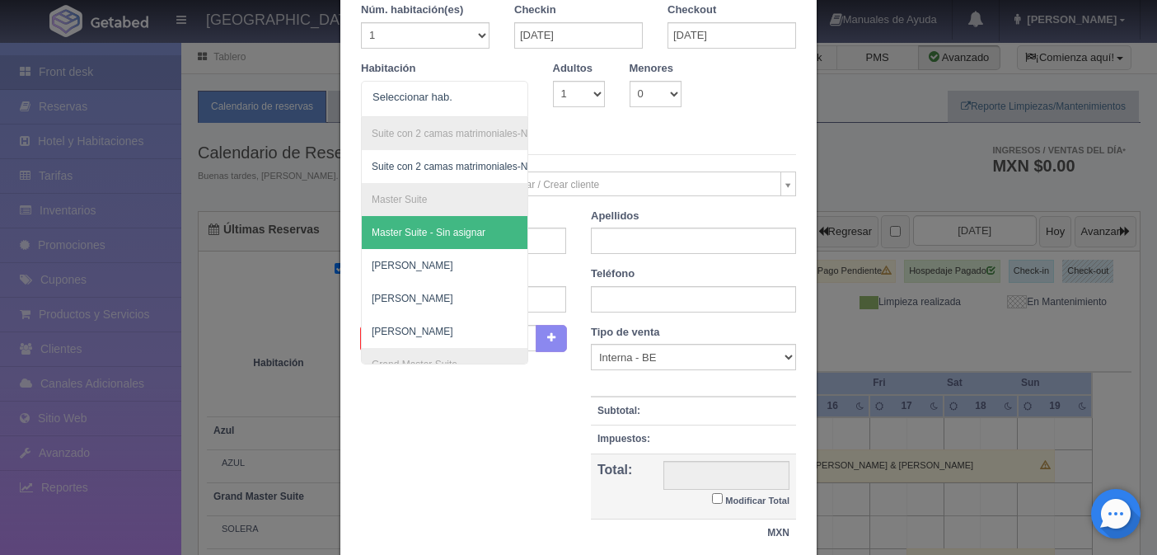
click at [577, 129] on legend "Datos del Cliente" at bounding box center [578, 142] width 435 height 26
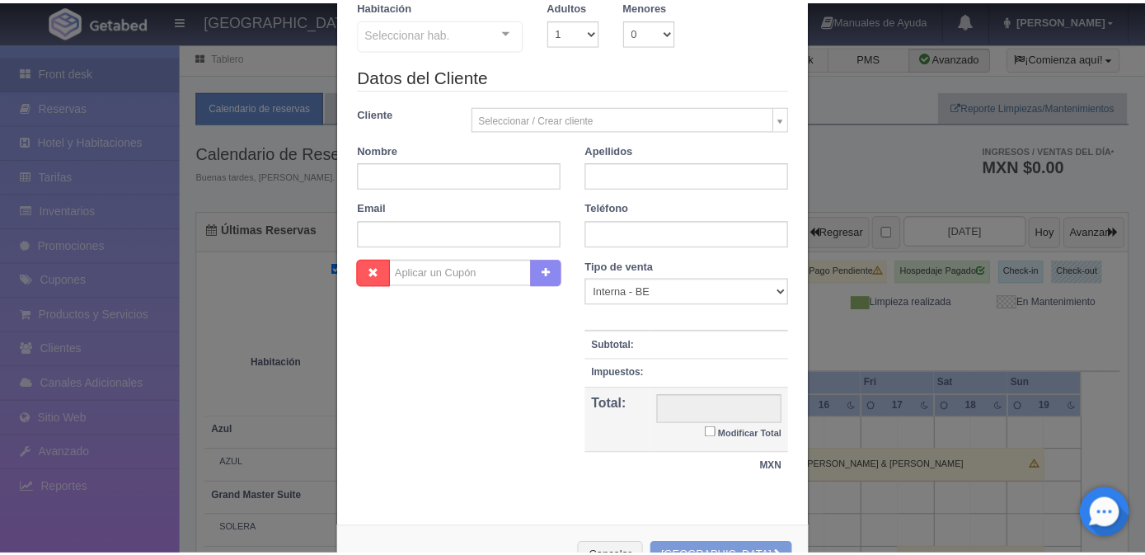
scroll to position [203, 0]
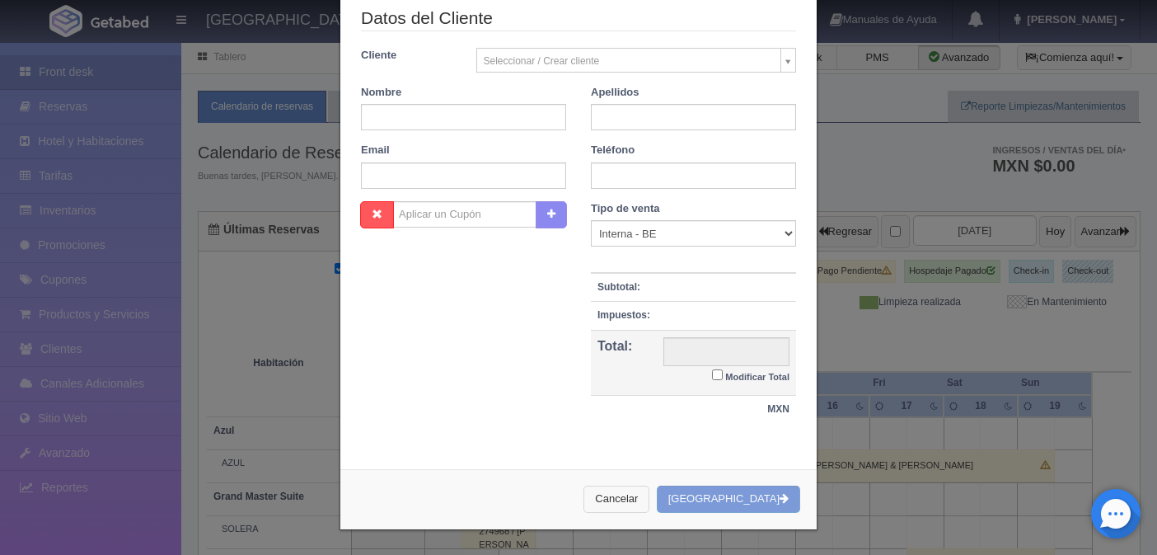
click at [650, 496] on button "Cancelar" at bounding box center [617, 499] width 66 height 27
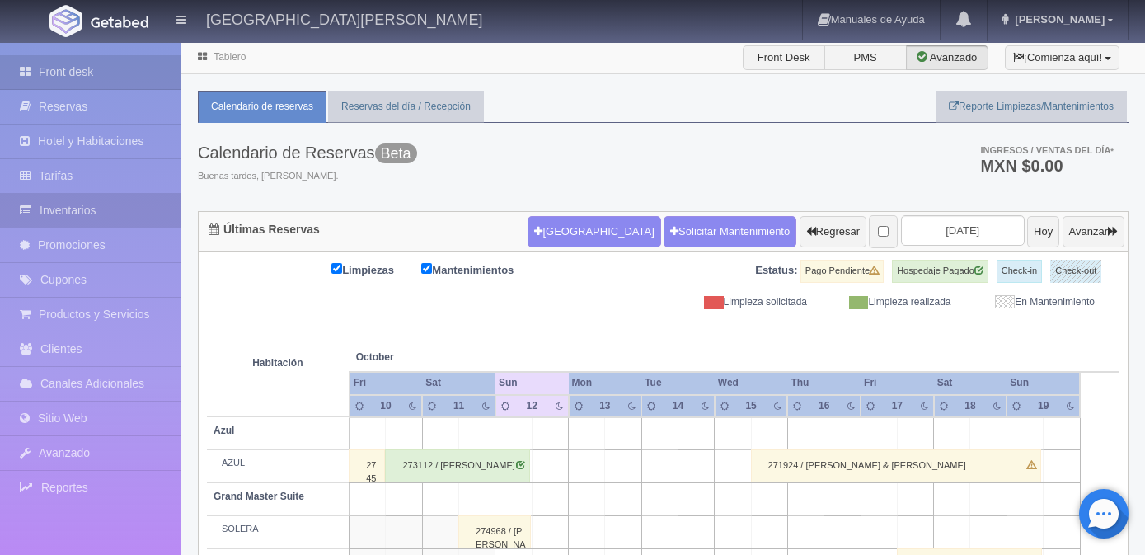
click at [63, 212] on link "Inventarios" at bounding box center [90, 211] width 181 height 34
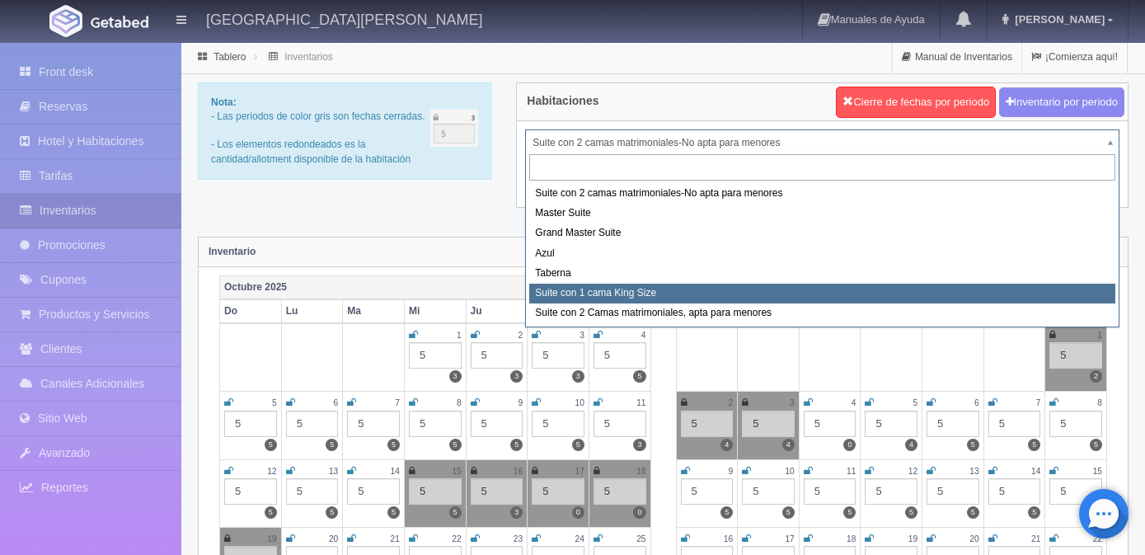
select select "1921"
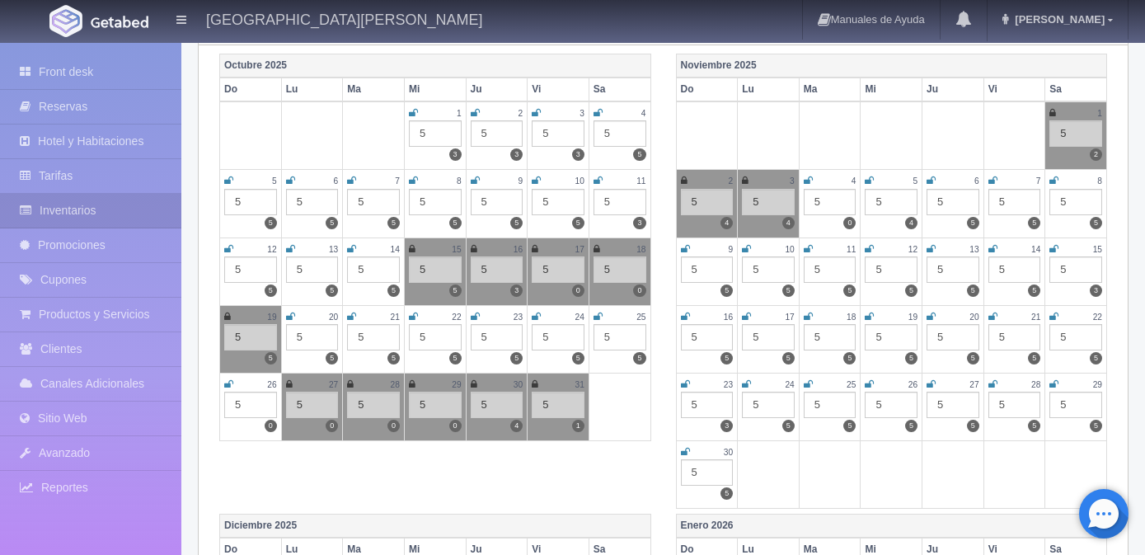
scroll to position [247, 0]
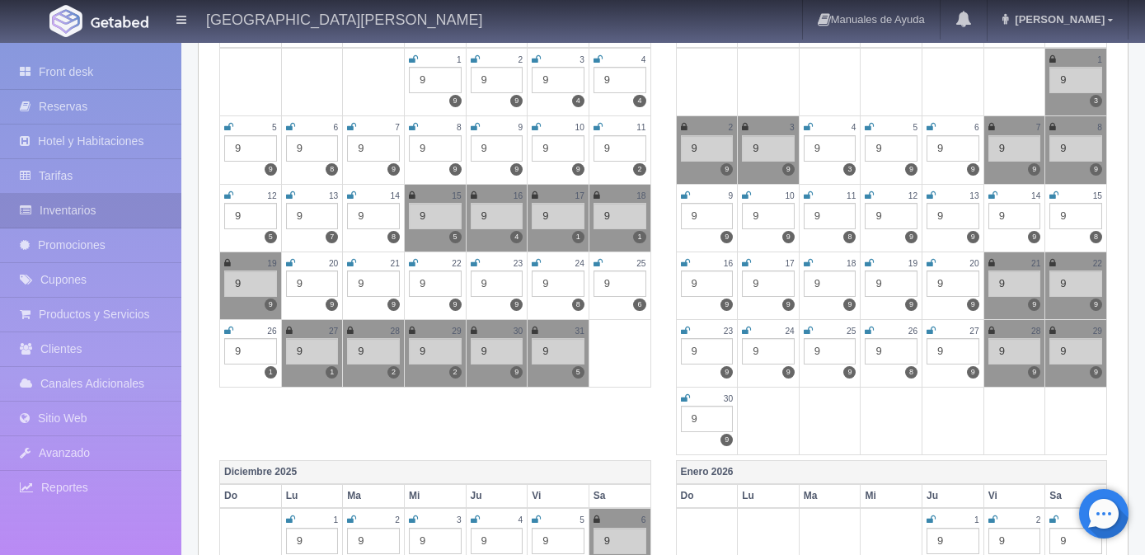
scroll to position [247, 0]
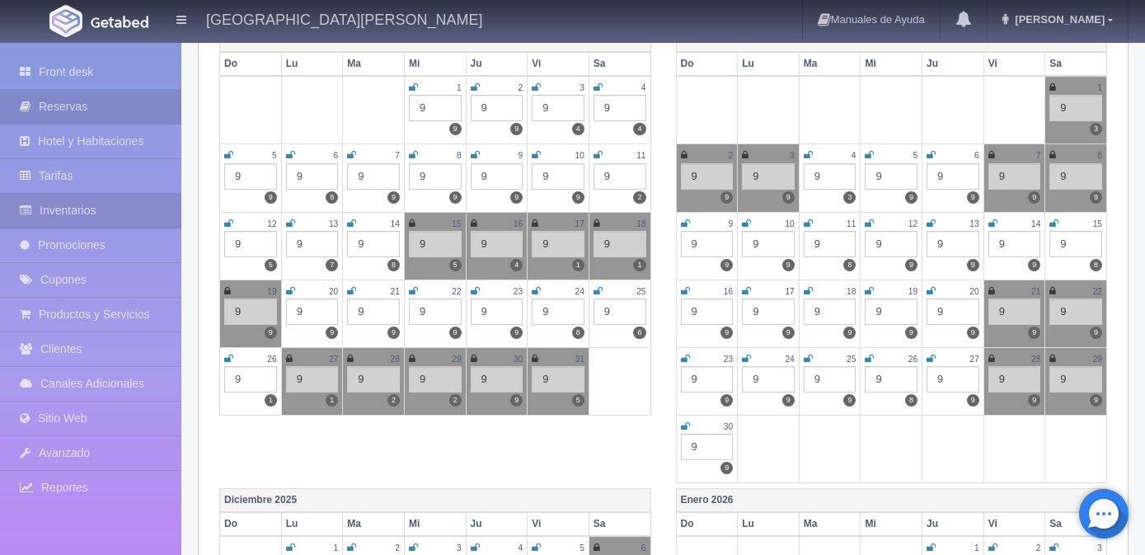
click at [82, 101] on link "Reservas" at bounding box center [90, 107] width 181 height 34
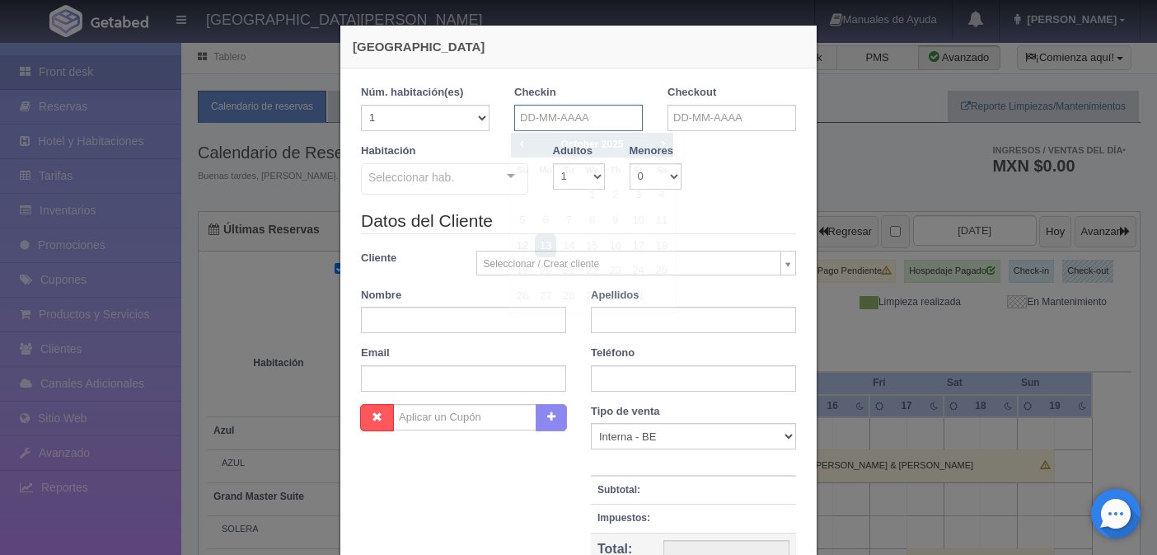
click at [559, 116] on input "text" at bounding box center [578, 118] width 129 height 26
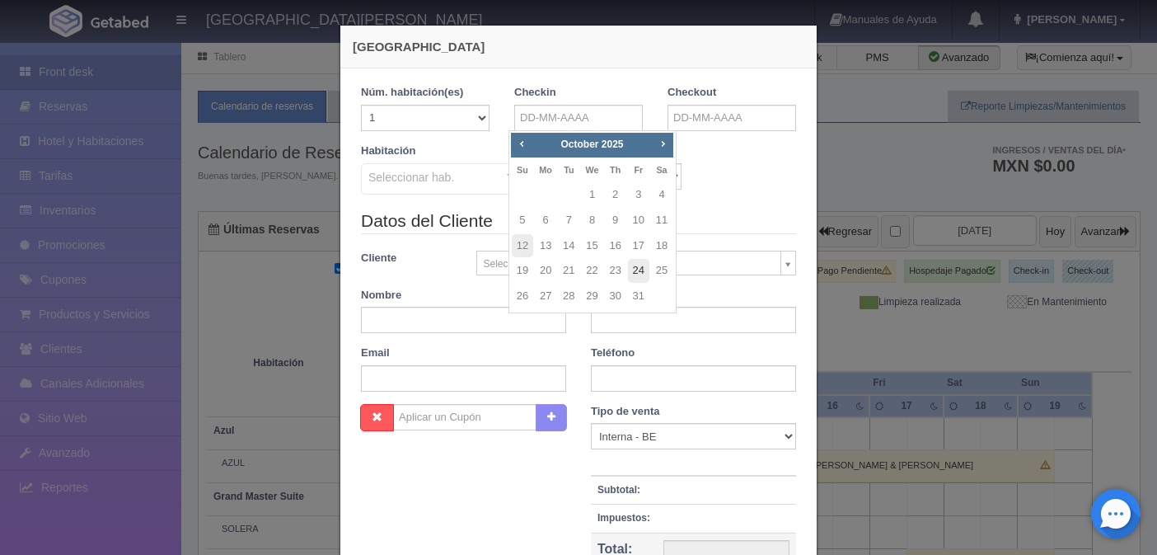
click at [636, 276] on link "24" at bounding box center [638, 271] width 21 height 24
type input "24-10-2025"
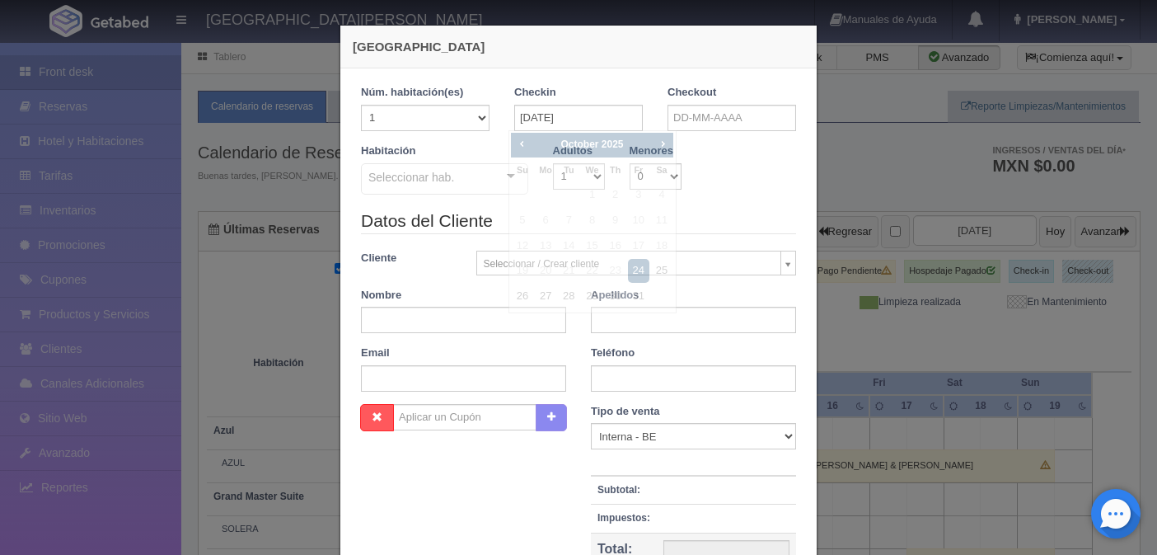
checkbox input "false"
click at [714, 114] on input "text" at bounding box center [732, 118] width 129 height 26
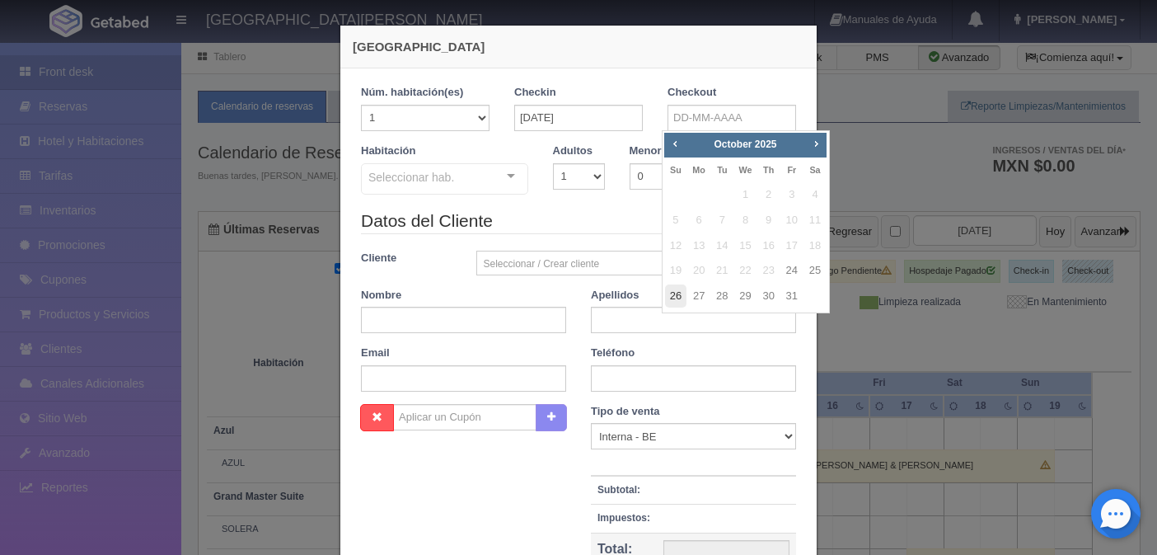
click at [676, 295] on link "26" at bounding box center [675, 296] width 21 height 24
type input "26-10-2025"
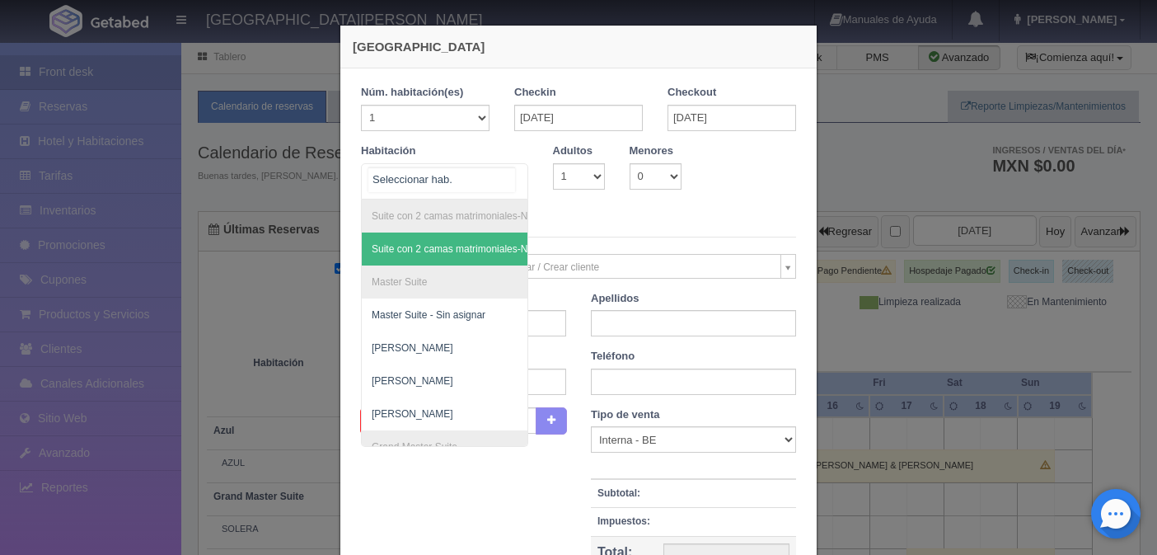
click at [490, 171] on div "Suite con 2 camas matrimoniales-No apta para menores Suite con 2 camas matrimon…" at bounding box center [444, 181] width 167 height 36
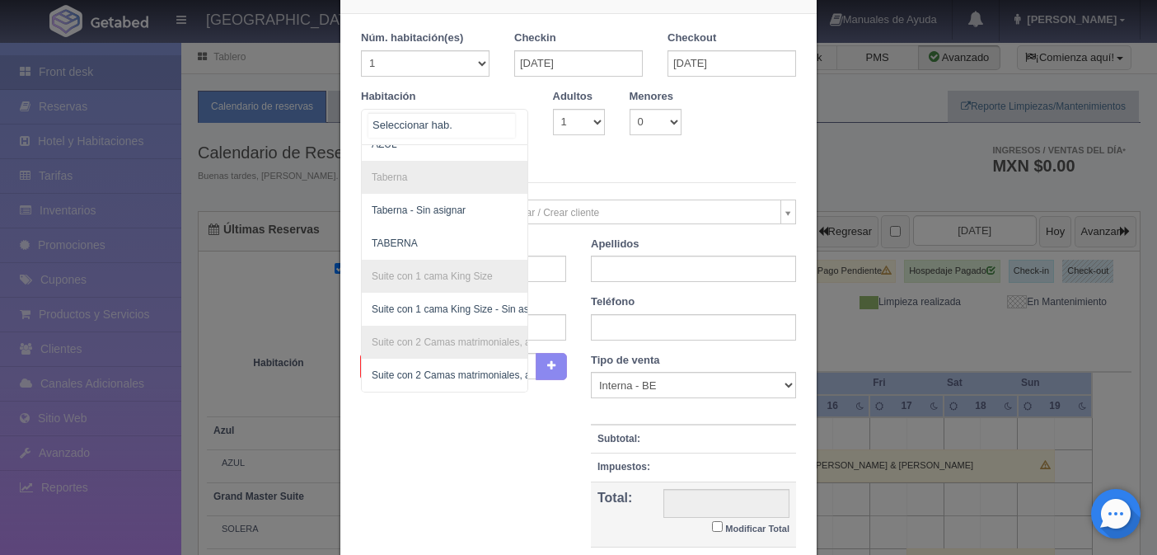
scroll to position [82, 0]
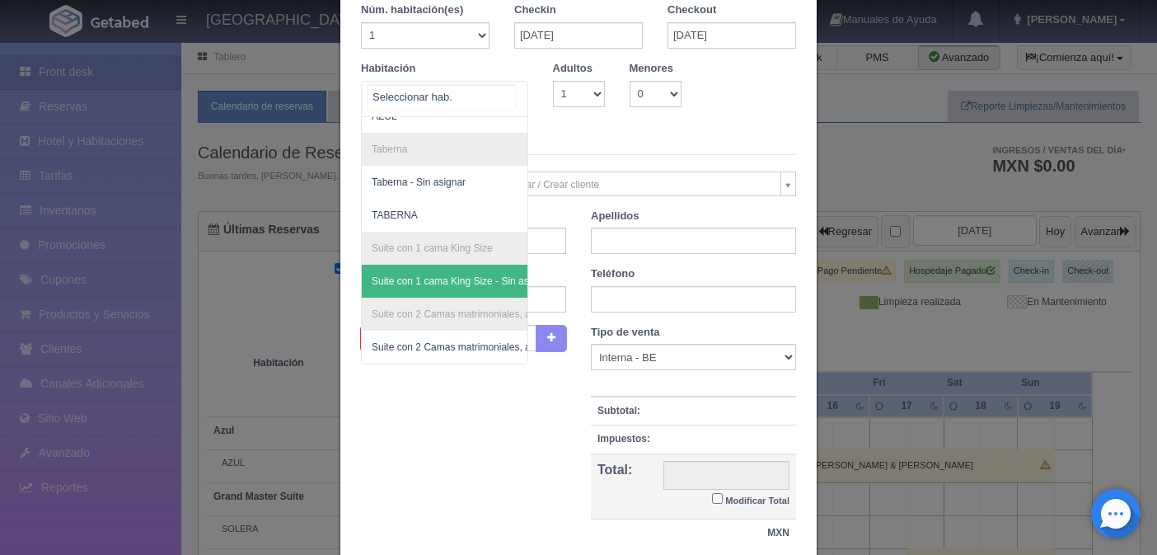
click at [421, 275] on span "Suite con 1 cama King Size - Sin asignar" at bounding box center [461, 281] width 179 height 12
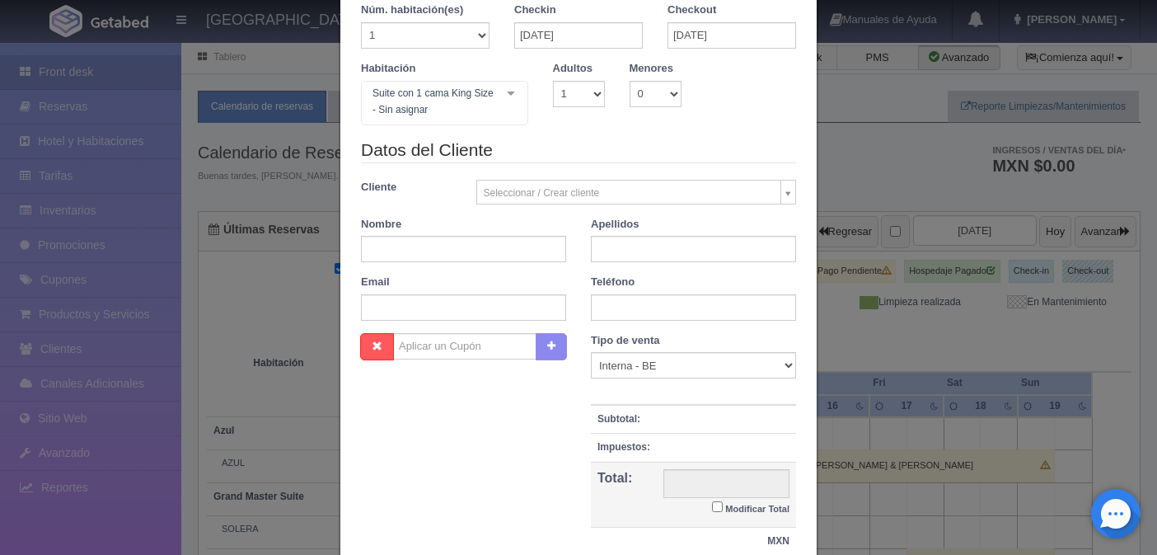
checkbox input "false"
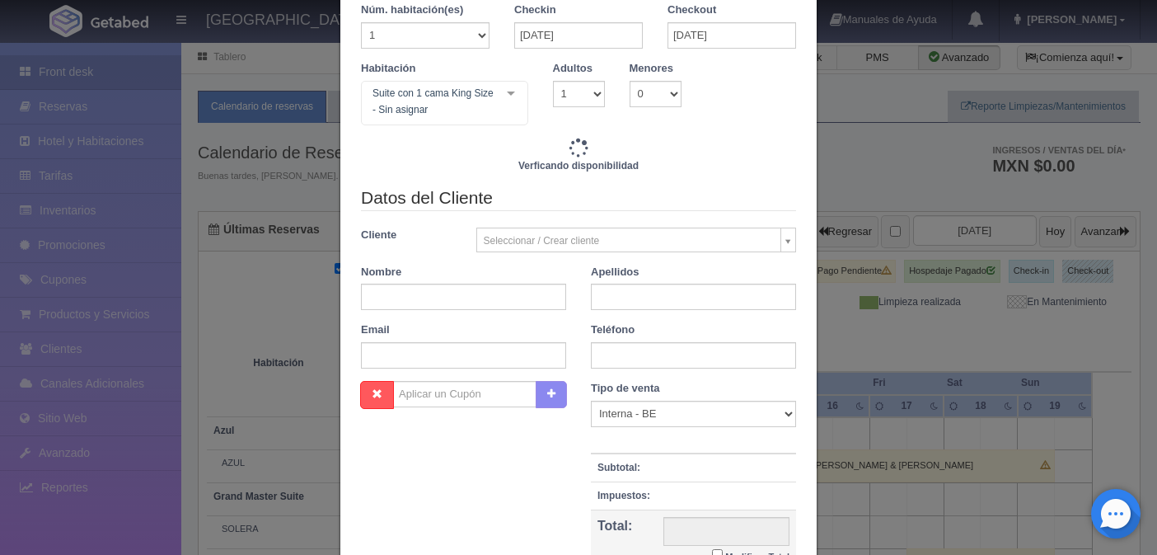
type input "9520.00"
checkbox input "false"
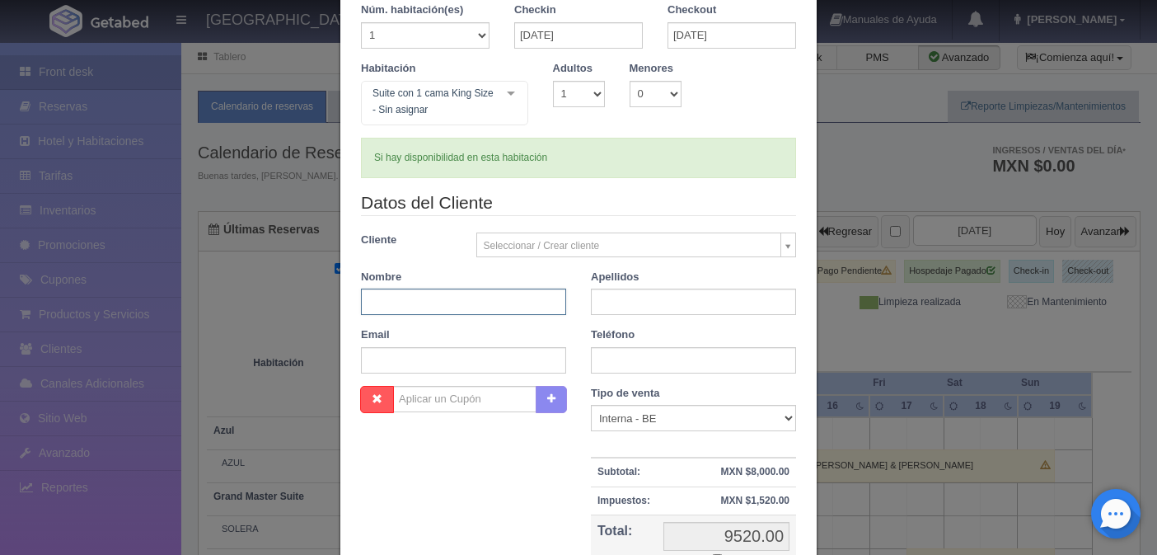
click at [443, 293] on input "text" at bounding box center [463, 302] width 205 height 26
type input "[PERSON_NAME]"
click at [586, 94] on select "1 2 3 4 5 6 7 8 9 10" at bounding box center [579, 94] width 52 height 26
select select "2"
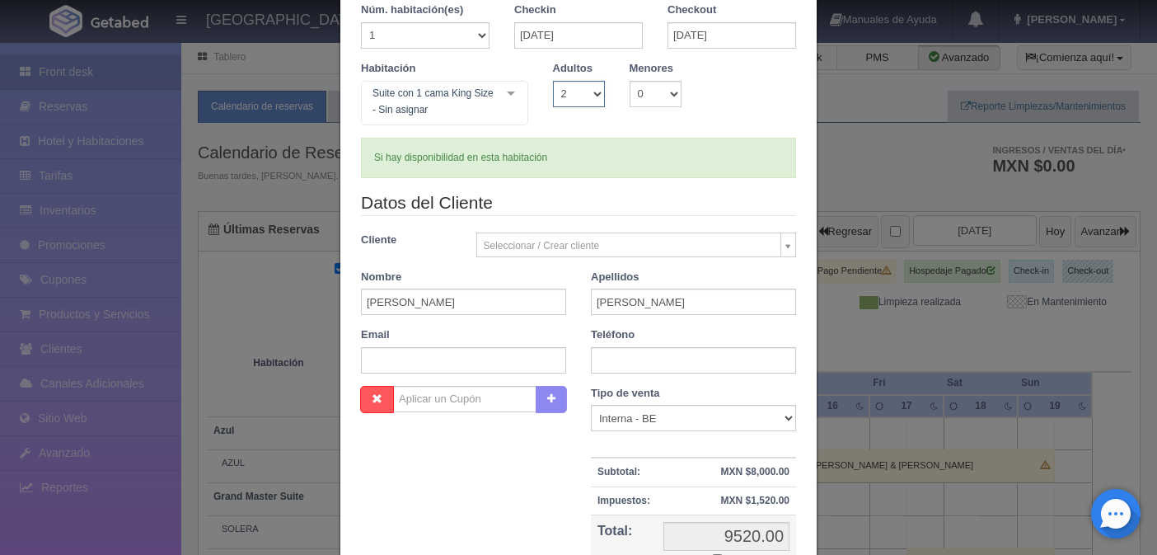
click at [553, 81] on select "1 2 3 4 5 6 7 8 9 10" at bounding box center [579, 94] width 52 height 26
checkbox input "false"
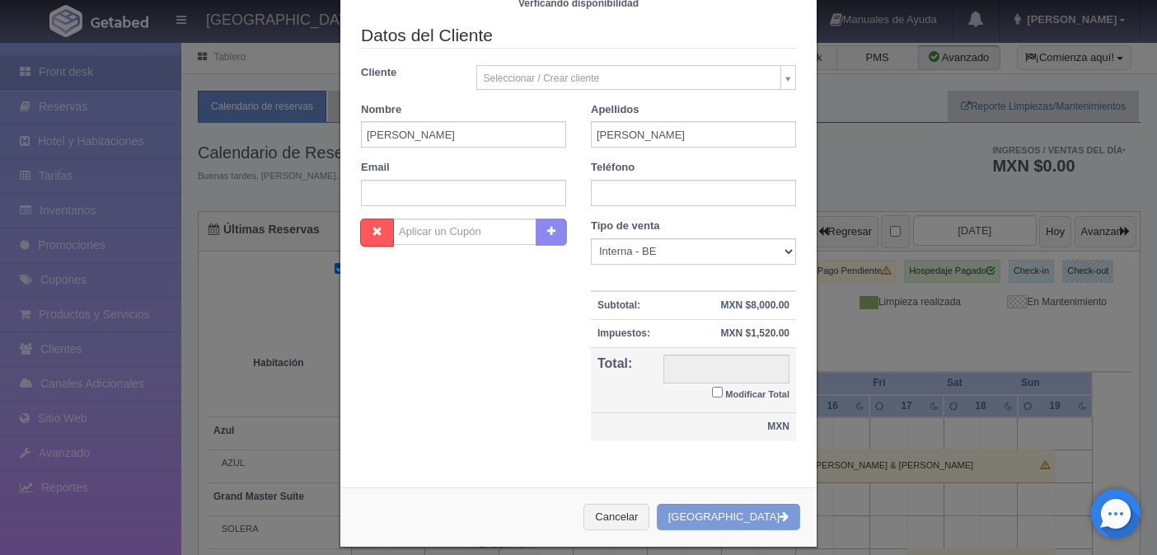
scroll to position [262, 0]
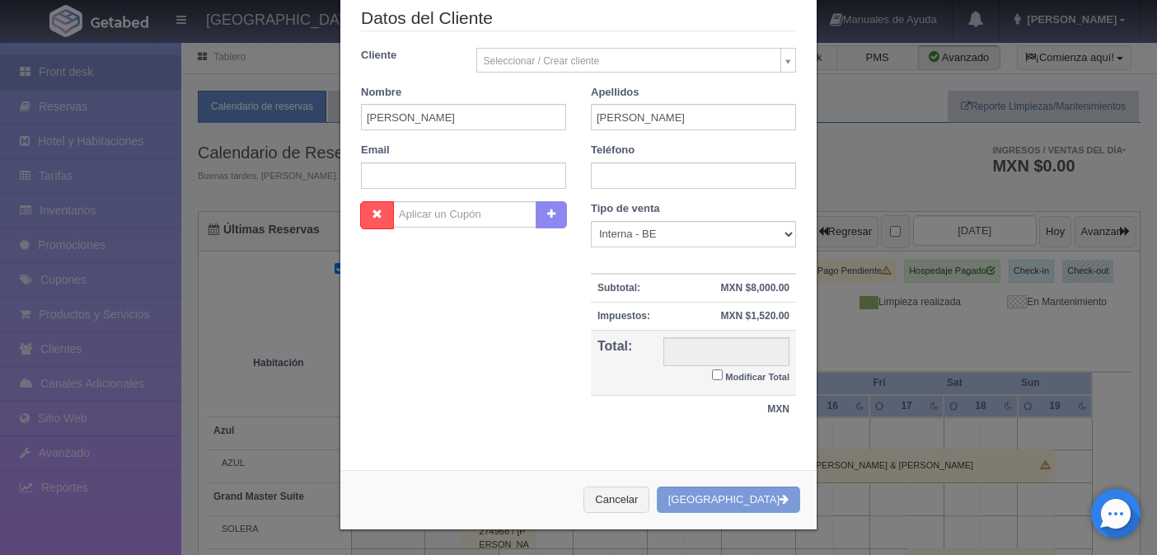
type input "9520.00"
checkbox input "false"
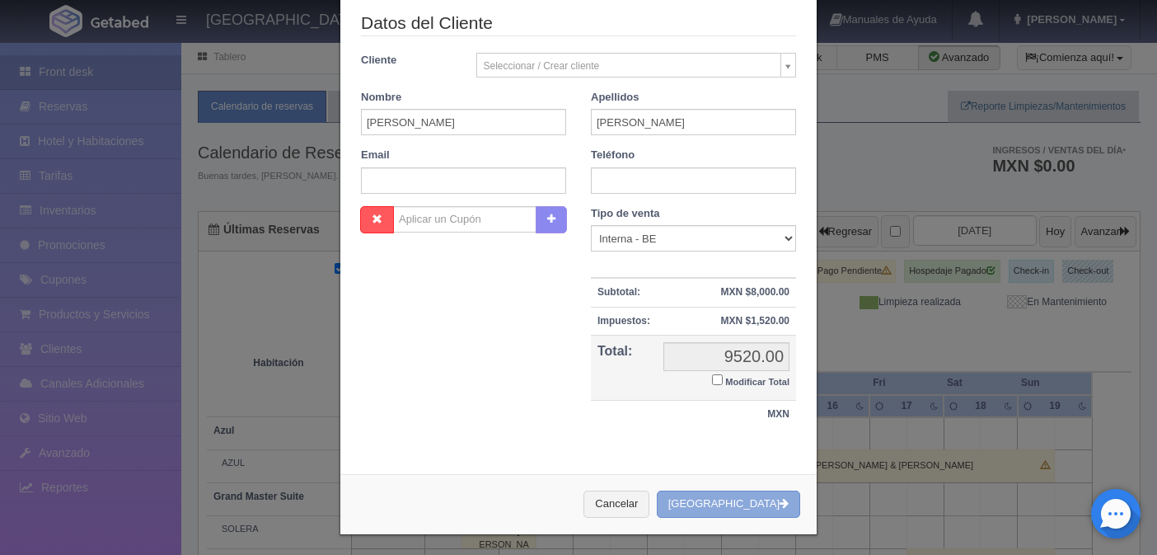
click at [725, 509] on button "[GEOGRAPHIC_DATA]" at bounding box center [728, 503] width 143 height 27
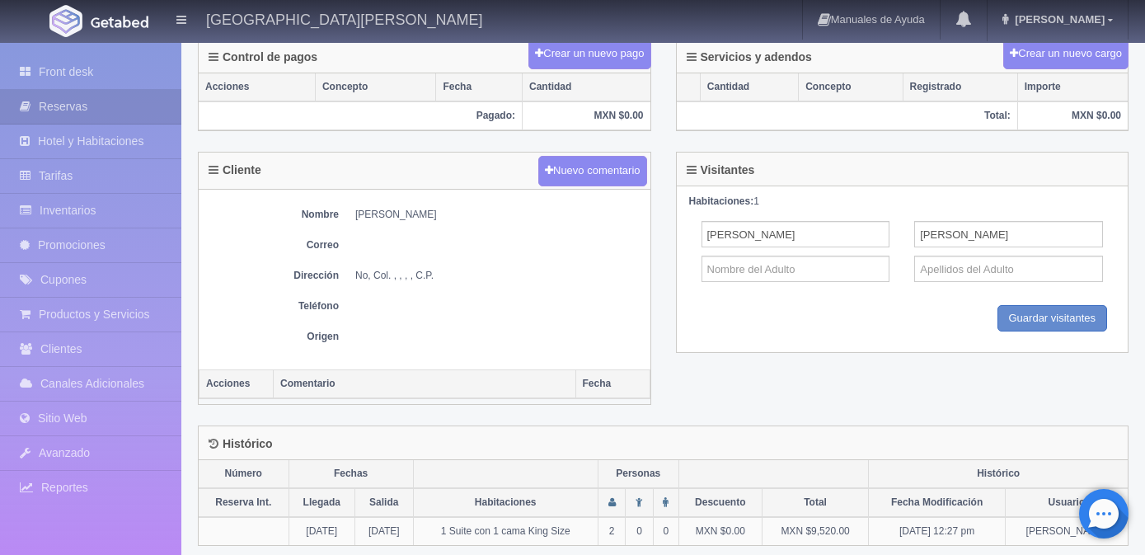
scroll to position [524, 0]
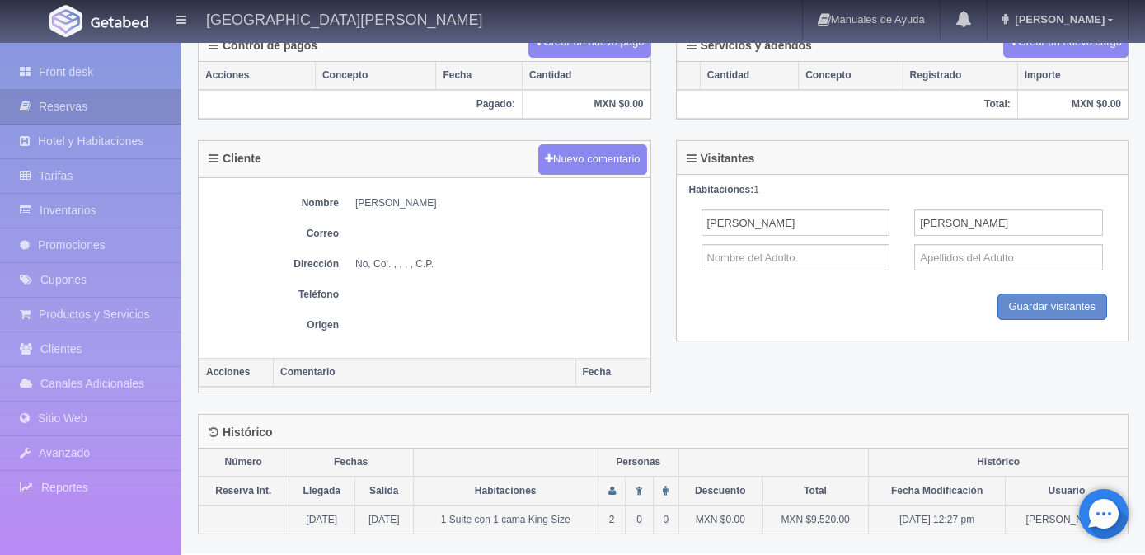
click at [585, 519] on td "1 Suite con 1 cama King Size" at bounding box center [505, 519] width 185 height 28
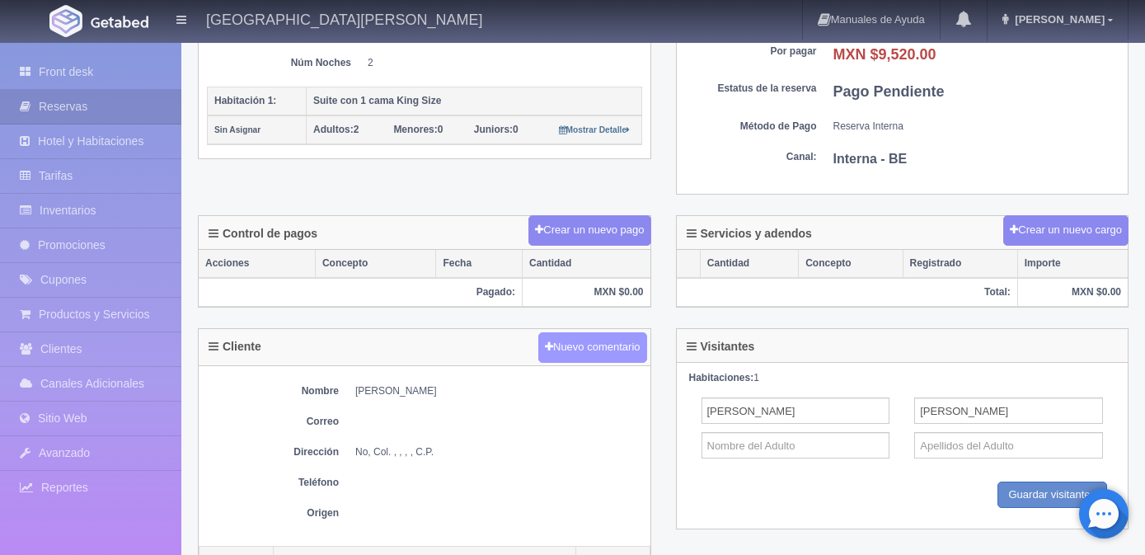
scroll to position [0, 0]
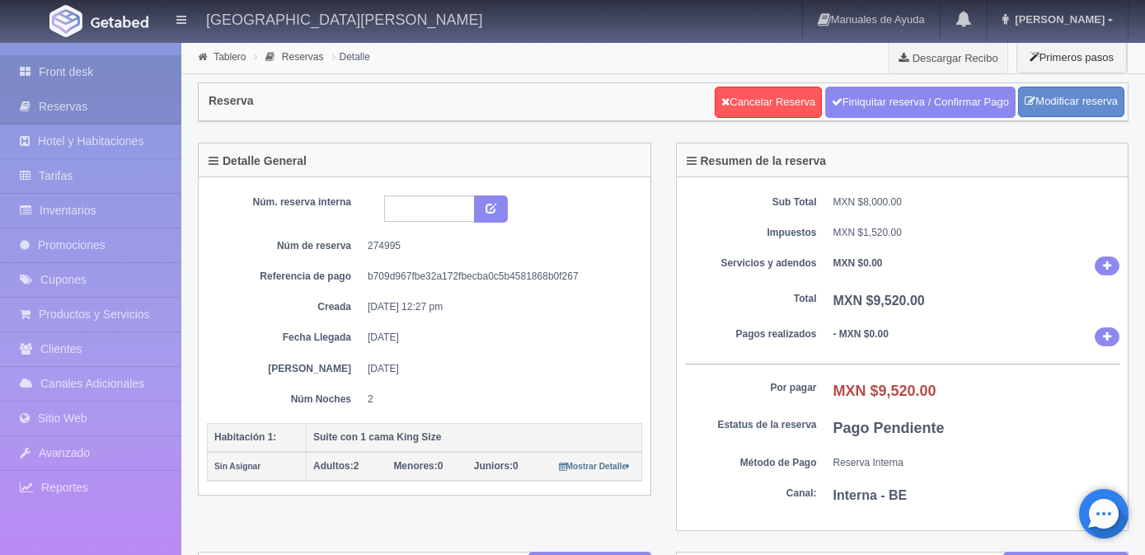
click at [97, 58] on link "Front desk" at bounding box center [90, 72] width 181 height 34
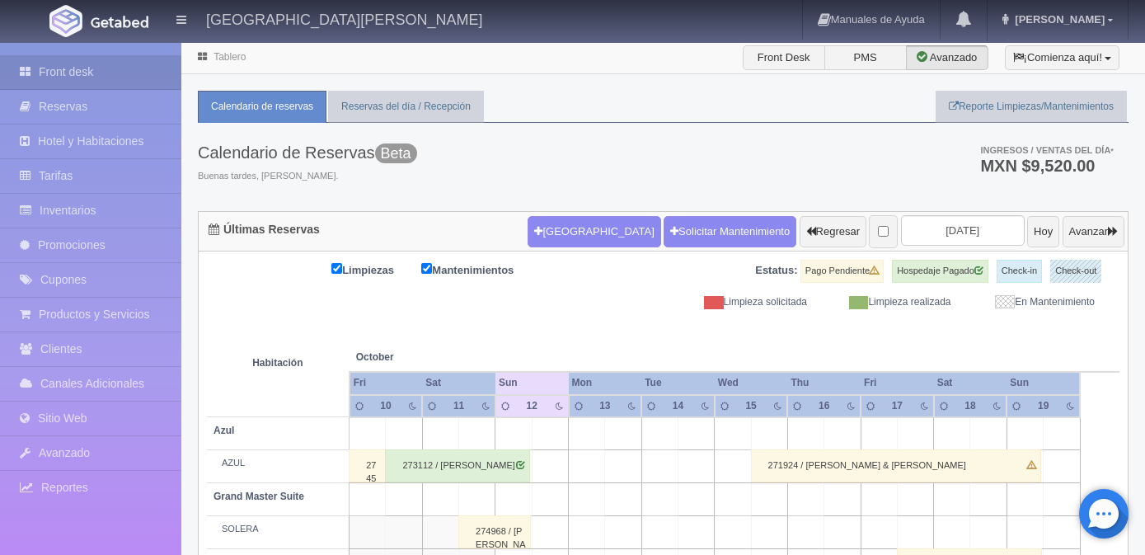
click at [929, 322] on th at bounding box center [879, 340] width 110 height 63
click at [961, 230] on input "[DATE]" at bounding box center [963, 230] width 124 height 30
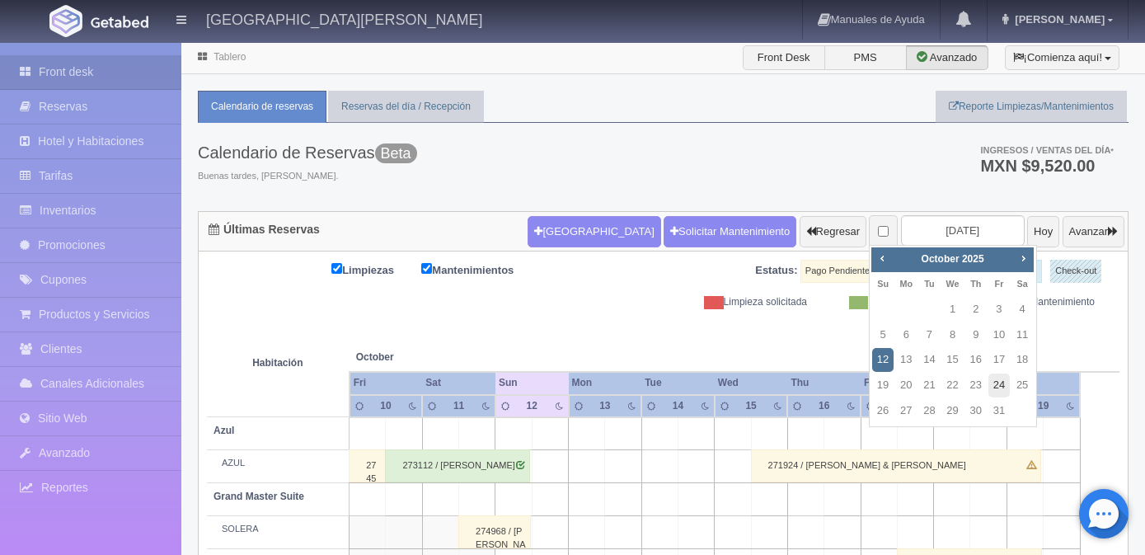
click at [998, 385] on link "24" at bounding box center [998, 385] width 21 height 24
type input "[DATE]"
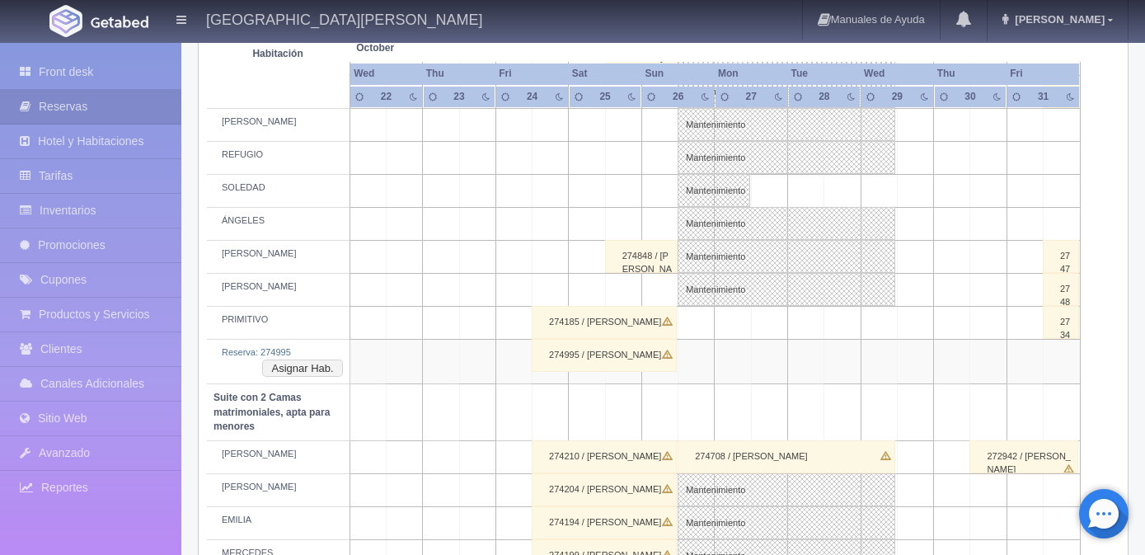
scroll to position [907, 0]
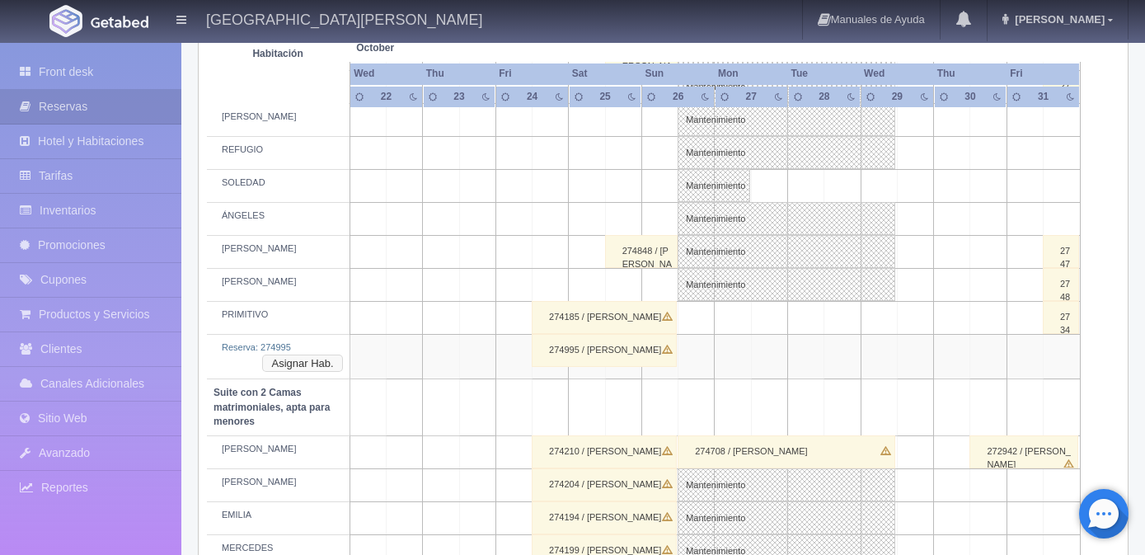
click at [318, 360] on button "Asignar Hab." at bounding box center [302, 363] width 80 height 18
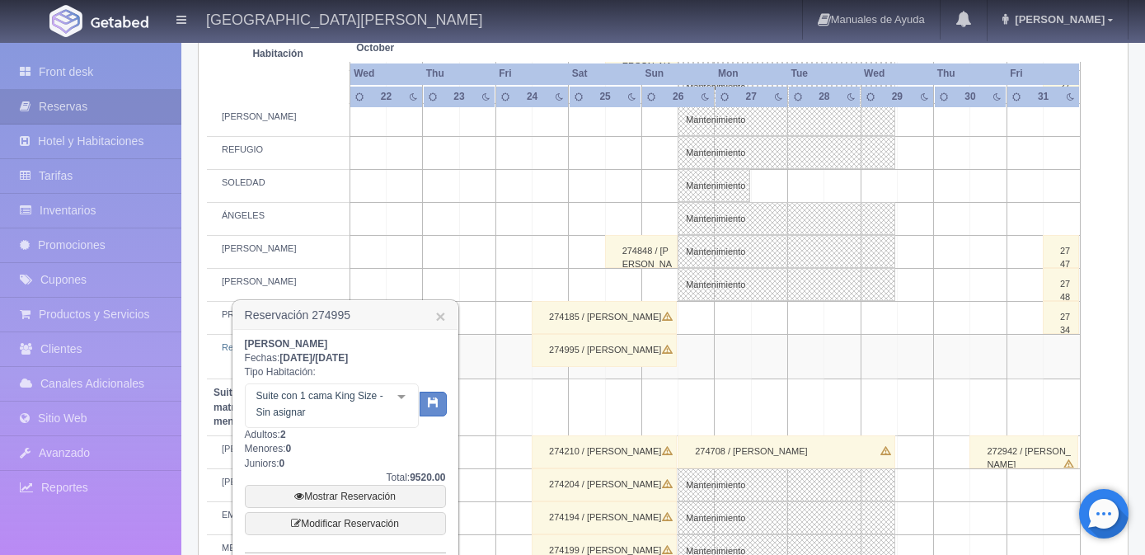
click at [394, 403] on div "Suite con 1 cama King Size - Sin asignar Suite con 1 cama King Size Suite con 1…" at bounding box center [332, 405] width 174 height 45
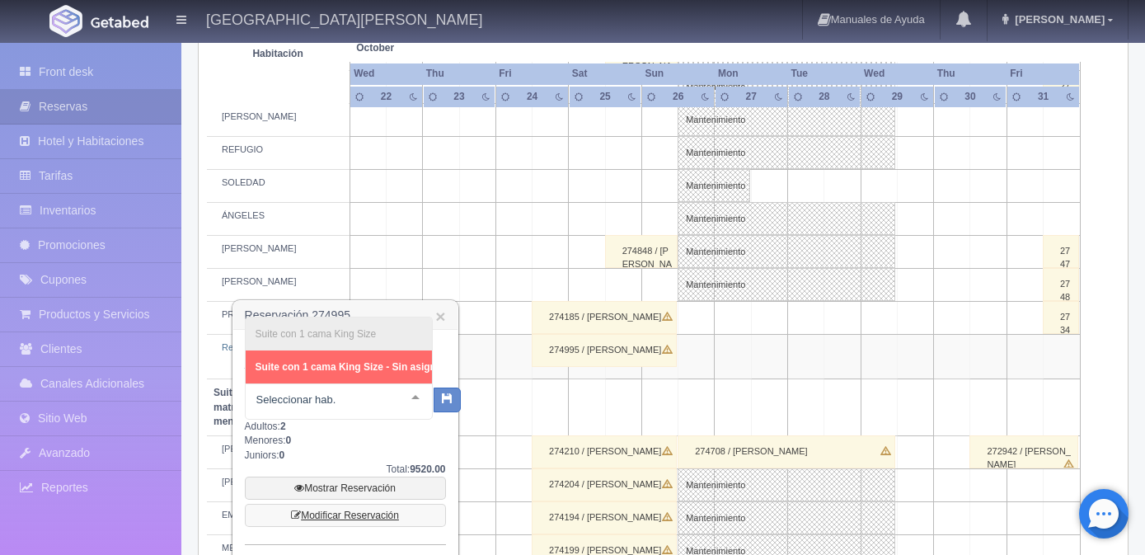
click at [346, 510] on div "Mostrar Reservación Modificar Reservación" at bounding box center [345, 501] width 201 height 50
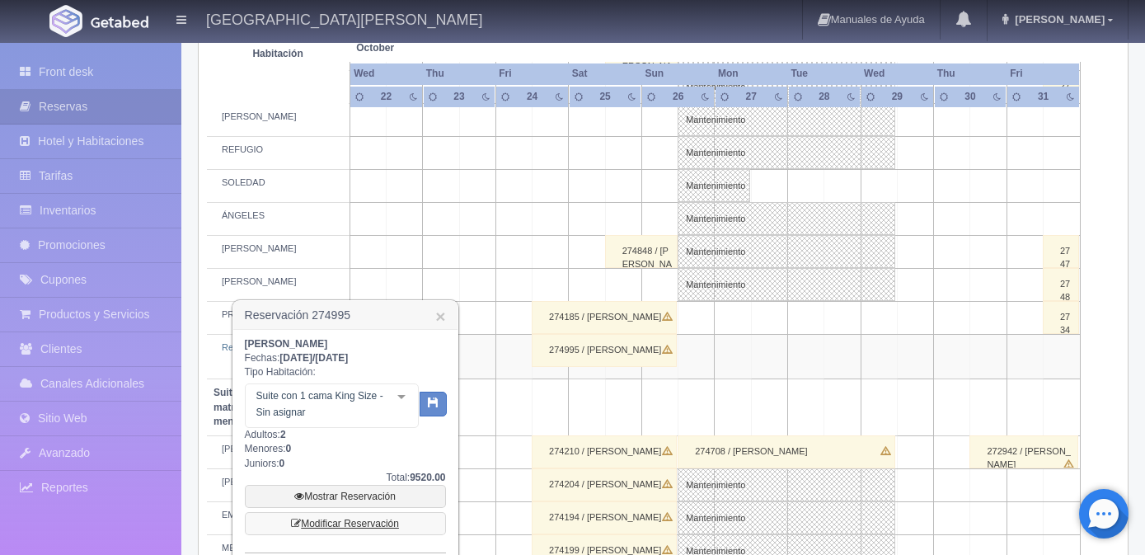
click at [337, 521] on link "Modificar Reservación" at bounding box center [345, 523] width 201 height 23
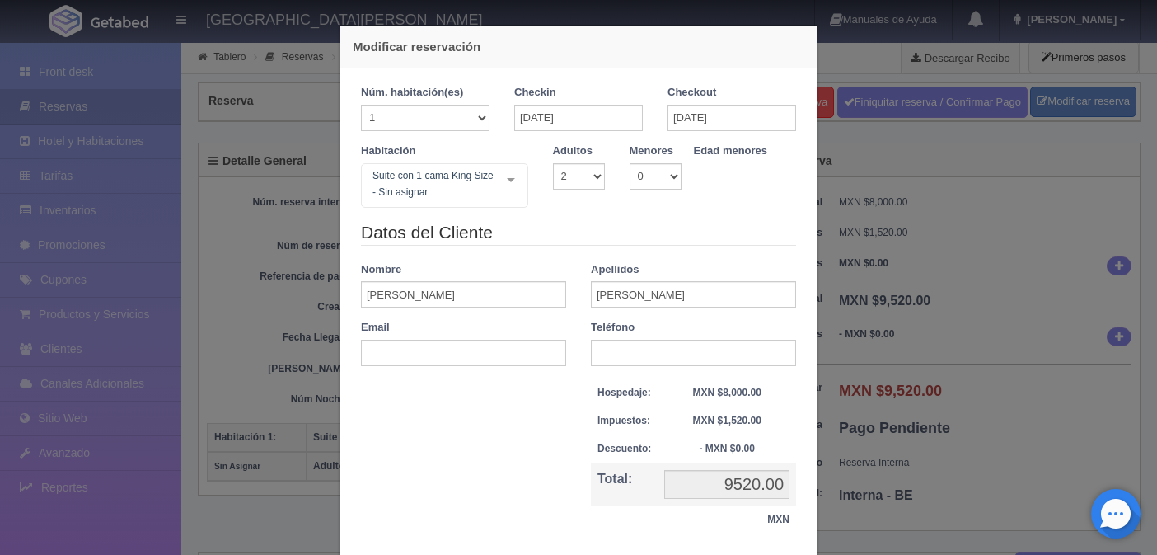
select select "2"
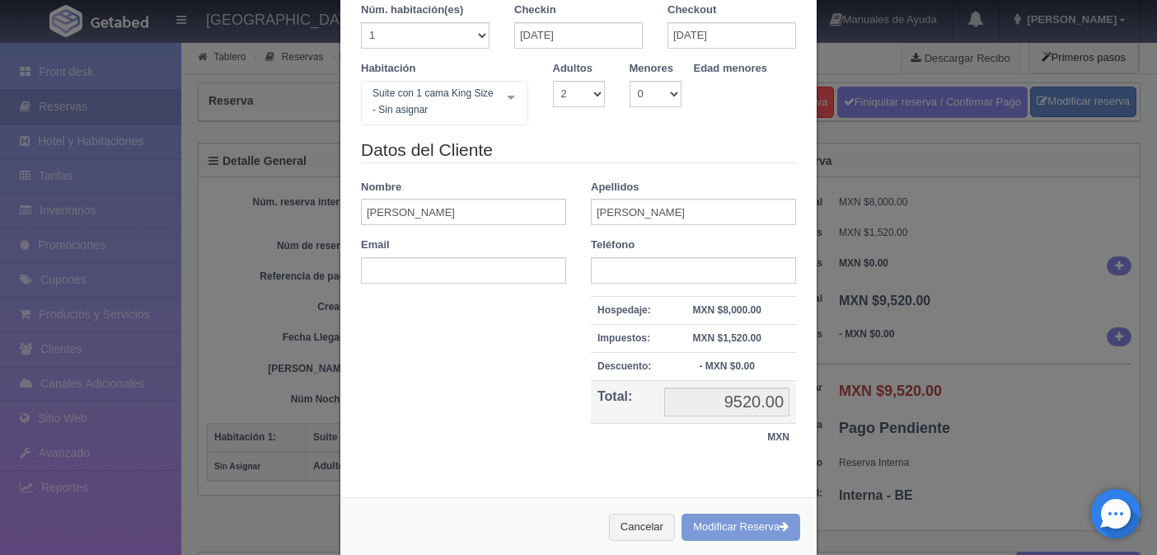
scroll to position [110, 0]
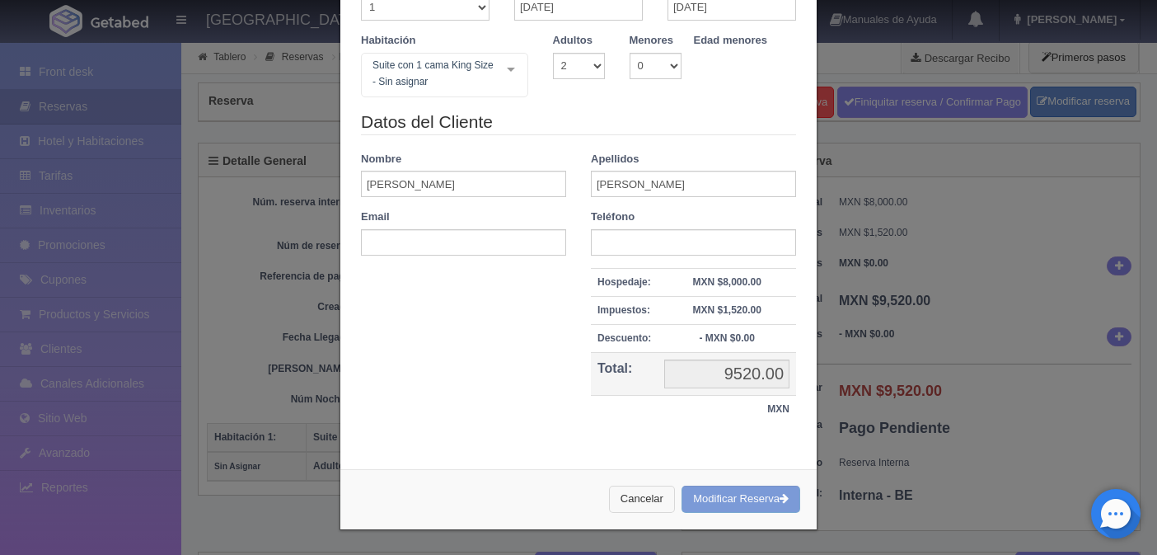
click at [636, 498] on button "Cancelar" at bounding box center [642, 499] width 66 height 27
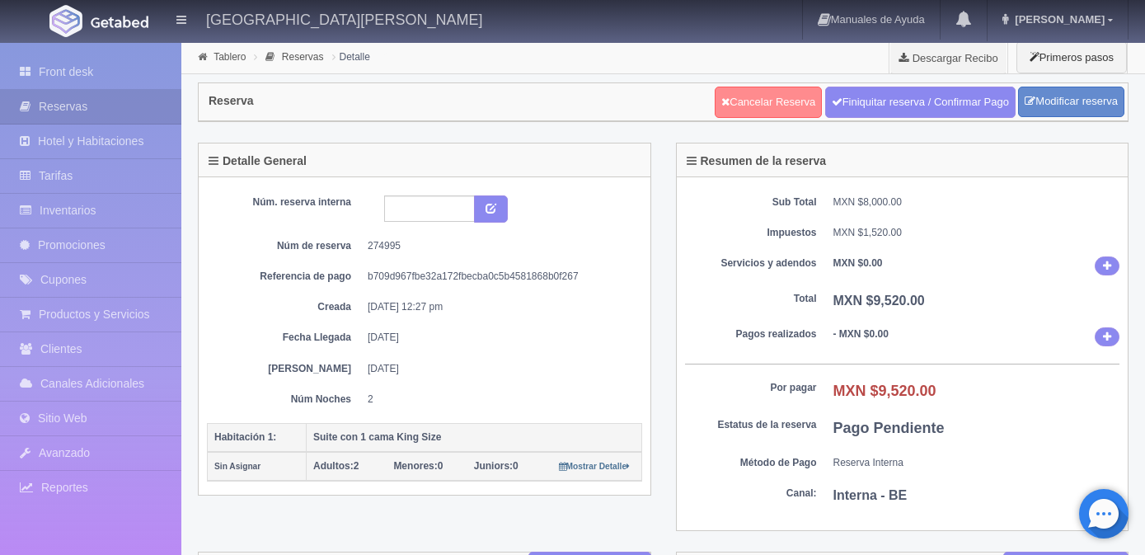
click at [789, 95] on link "Cancelar Reserva" at bounding box center [768, 102] width 107 height 31
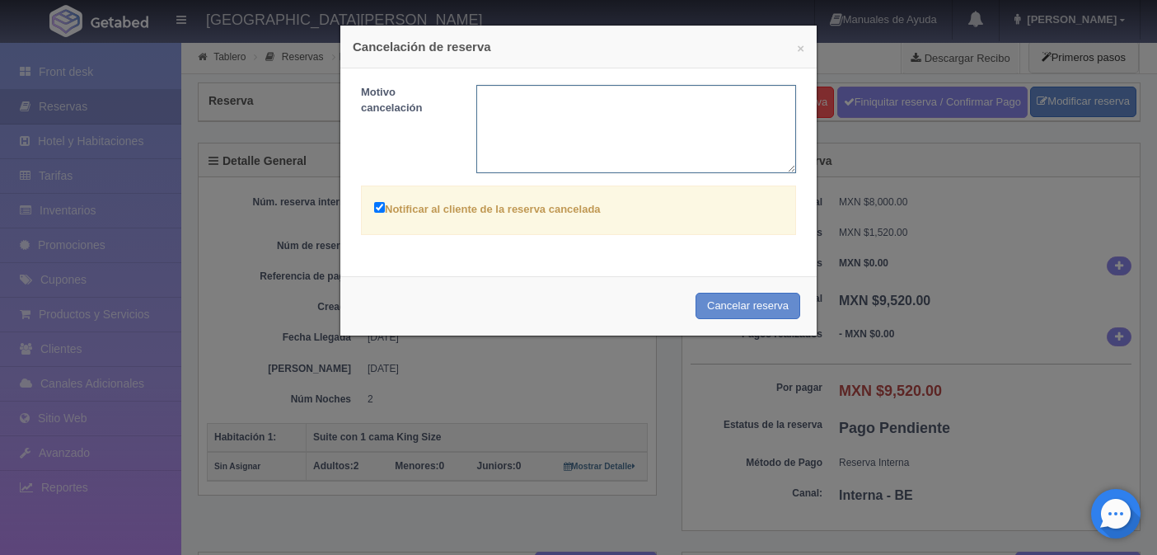
click at [587, 127] on textarea at bounding box center [636, 129] width 321 height 88
paste textarea "LIBRE"
type textarea "LIBRE"
click at [750, 304] on button "Cancelar reserva" at bounding box center [748, 306] width 105 height 27
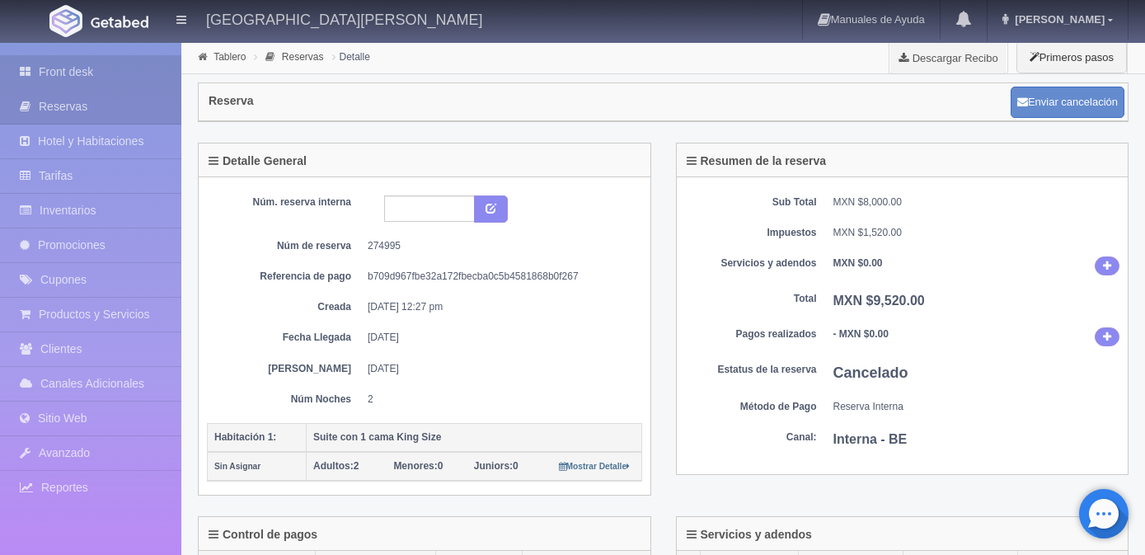
click at [70, 72] on link "Front desk" at bounding box center [90, 72] width 181 height 34
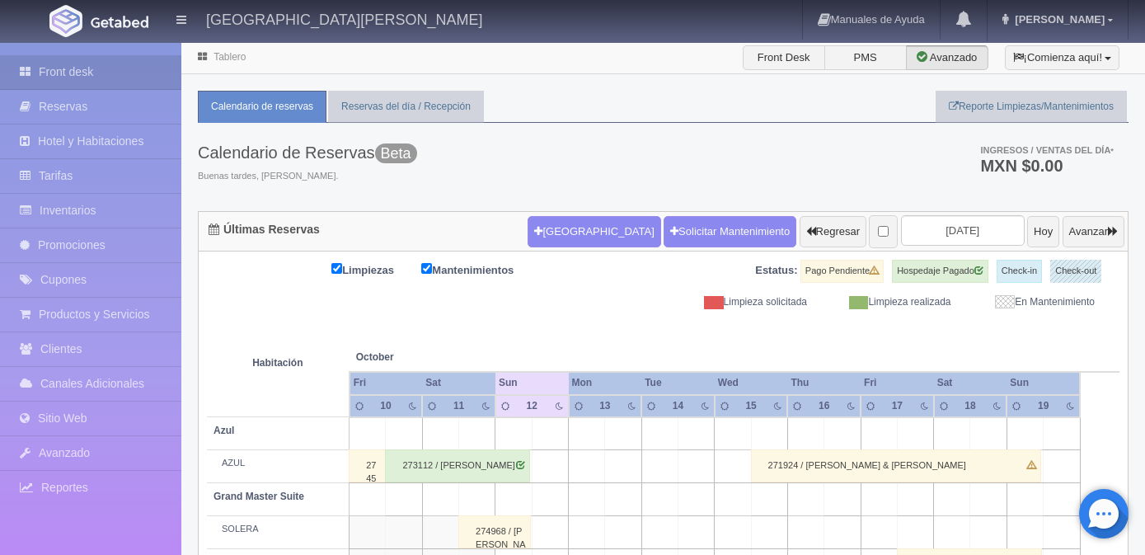
click at [968, 228] on input "[DATE]" at bounding box center [963, 230] width 124 height 30
click at [962, 344] on th at bounding box center [989, 340] width 110 height 63
click at [949, 223] on input "2025-10-12" at bounding box center [963, 230] width 124 height 30
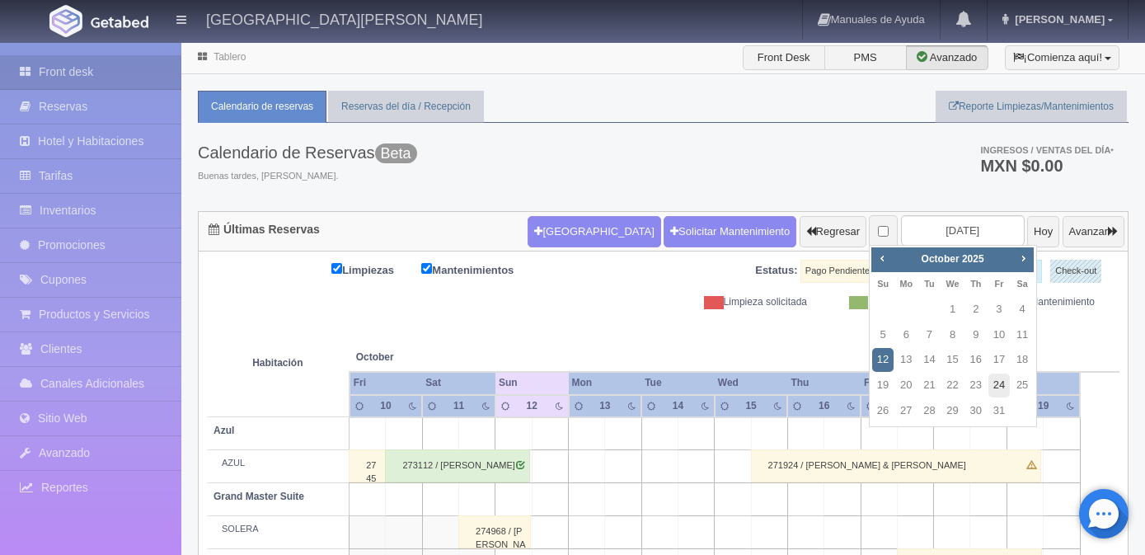
click at [993, 387] on link "24" at bounding box center [998, 385] width 21 height 24
type input "[DATE]"
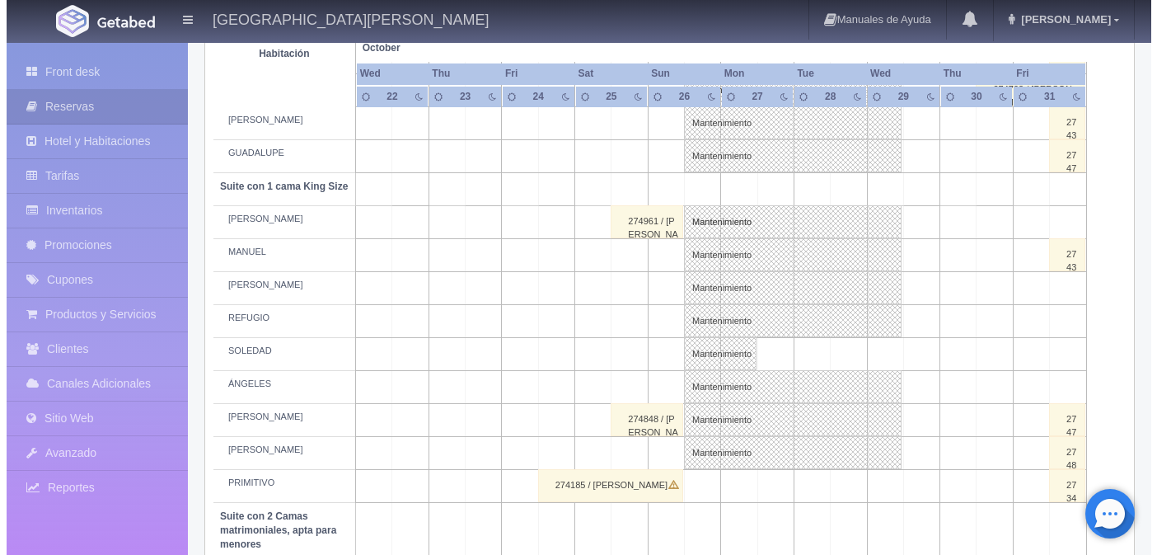
scroll to position [742, 0]
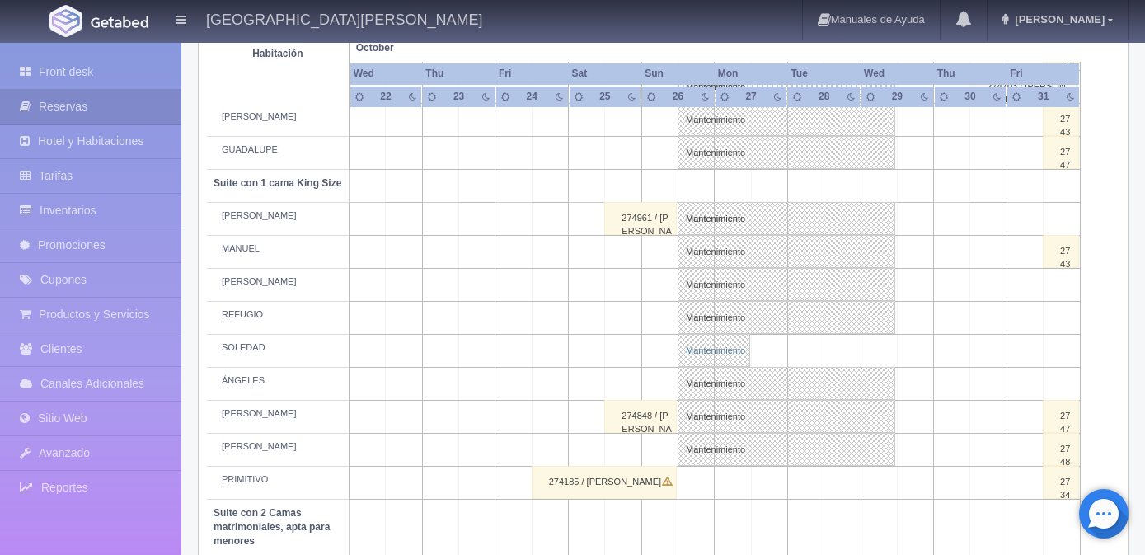
click at [706, 360] on link "Mantenimiento" at bounding box center [714, 350] width 73 height 33
select select "Mantenimiento"
select select "1921_SOLEDAD"
type input "[DATE]"
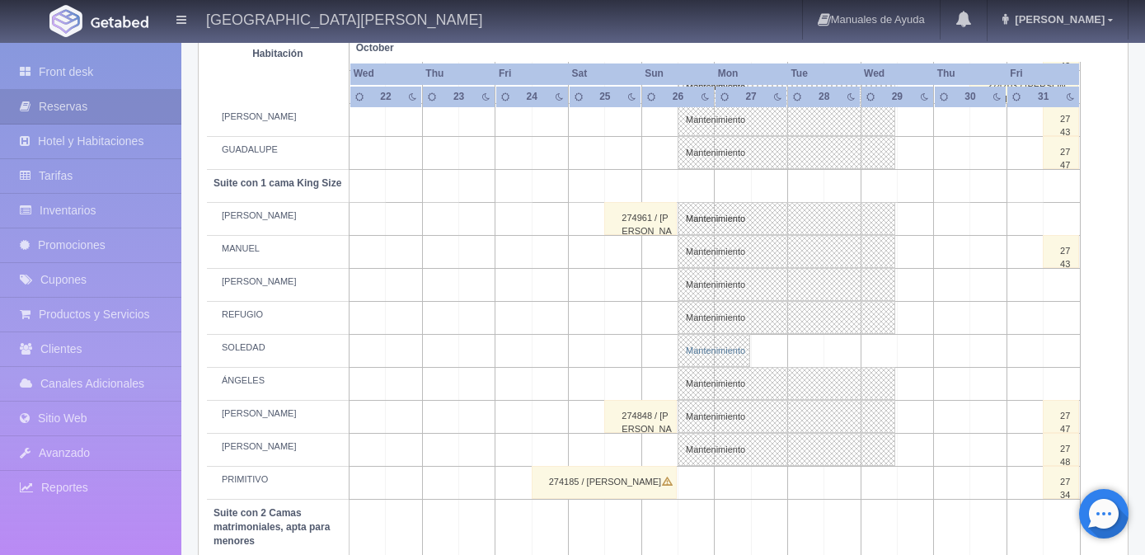
type textarea "BLOQUEO BAR"
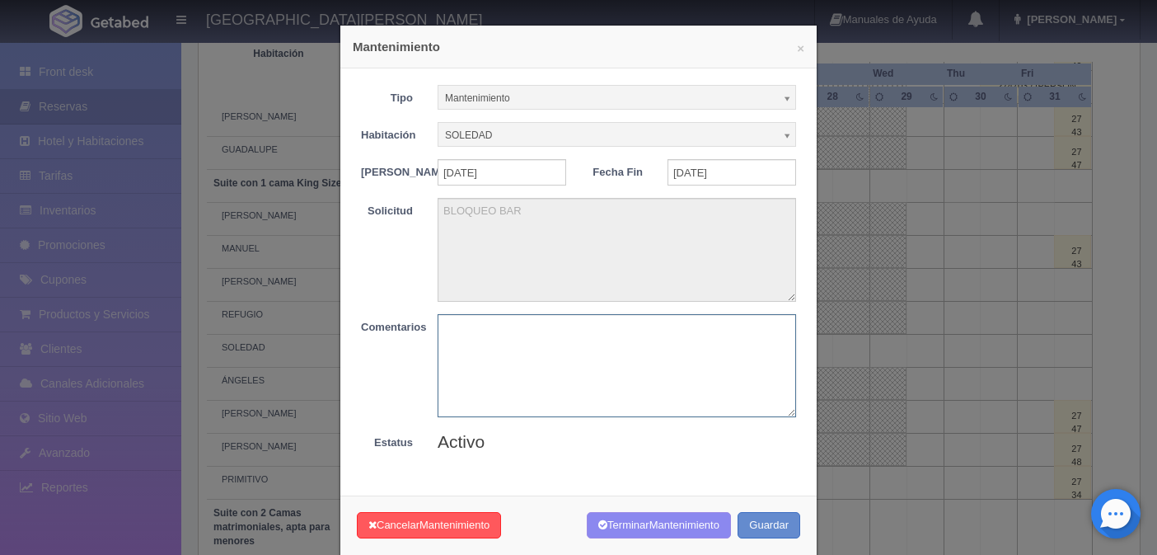
click at [470, 373] on textarea at bounding box center [617, 365] width 359 height 103
click at [421, 529] on span "Mantenimiento" at bounding box center [455, 524] width 70 height 12
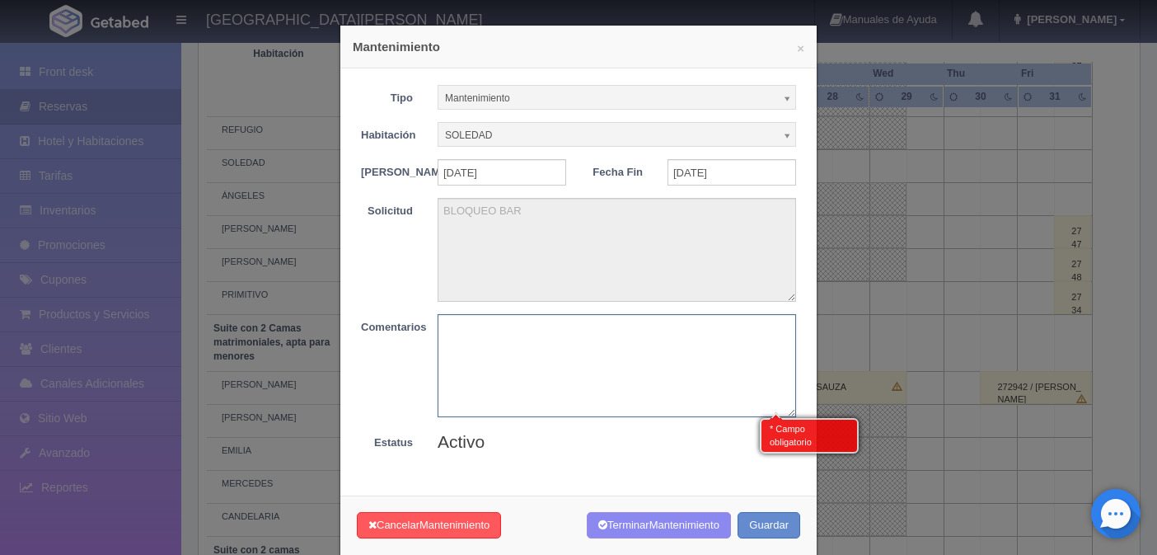
click at [466, 368] on textarea at bounding box center [617, 365] width 359 height 103
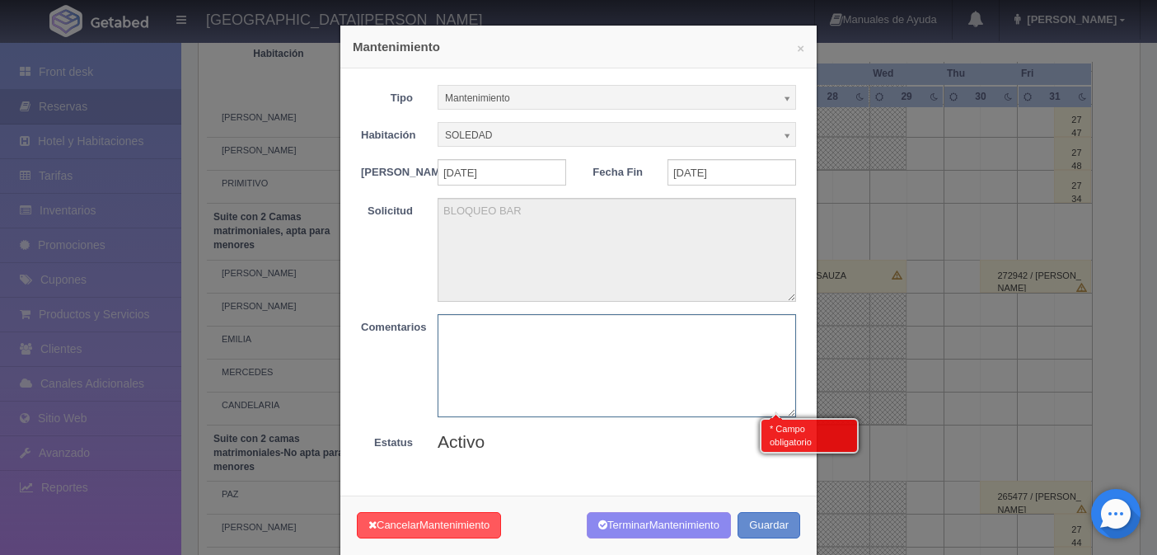
scroll to position [1066, 0]
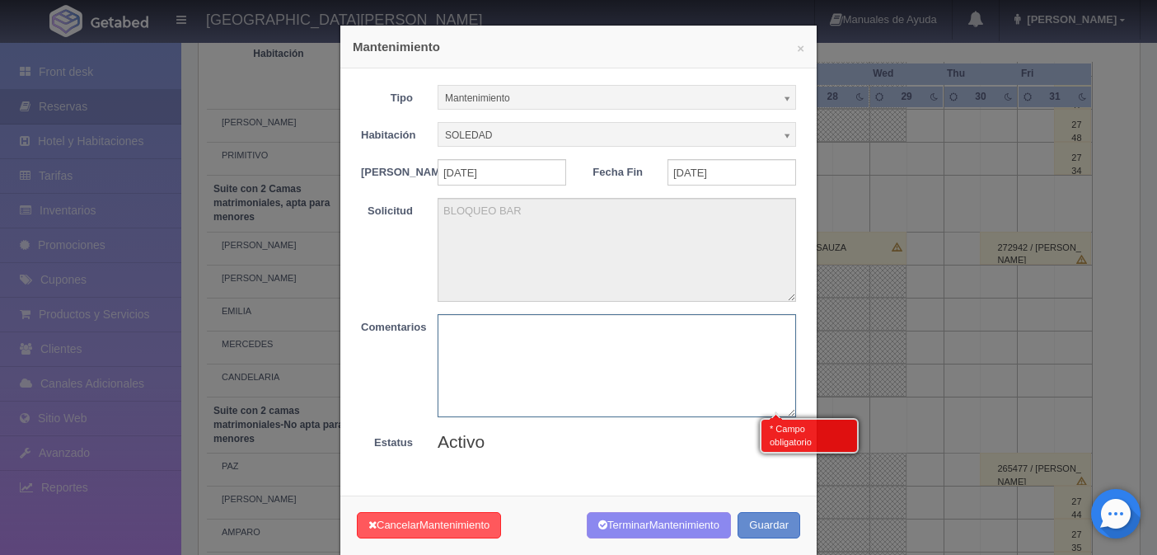
click at [499, 369] on textarea at bounding box center [617, 365] width 359 height 103
paste textarea "LIBRE"
type textarea "LIBRE"
click at [486, 526] on button "Cancelar Mantenimiento" at bounding box center [429, 525] width 144 height 27
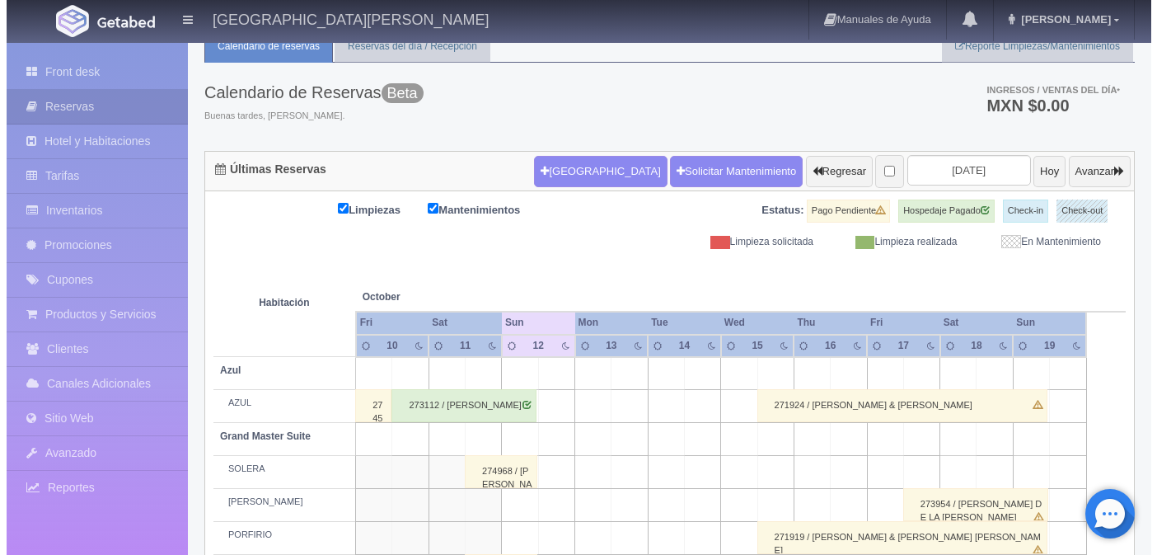
scroll to position [40, 0]
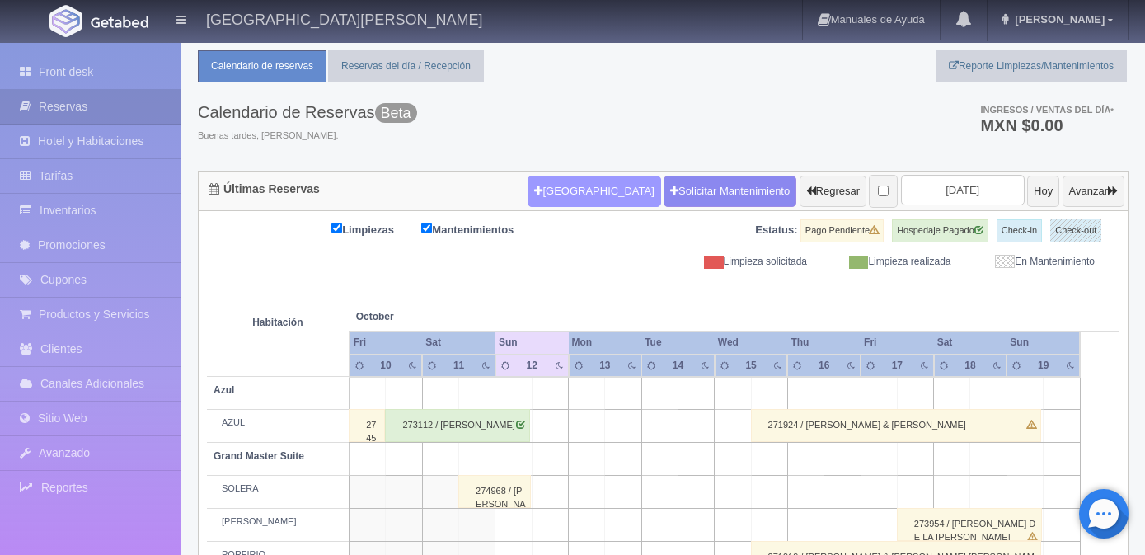
click at [533, 186] on button "[GEOGRAPHIC_DATA]" at bounding box center [594, 191] width 133 height 31
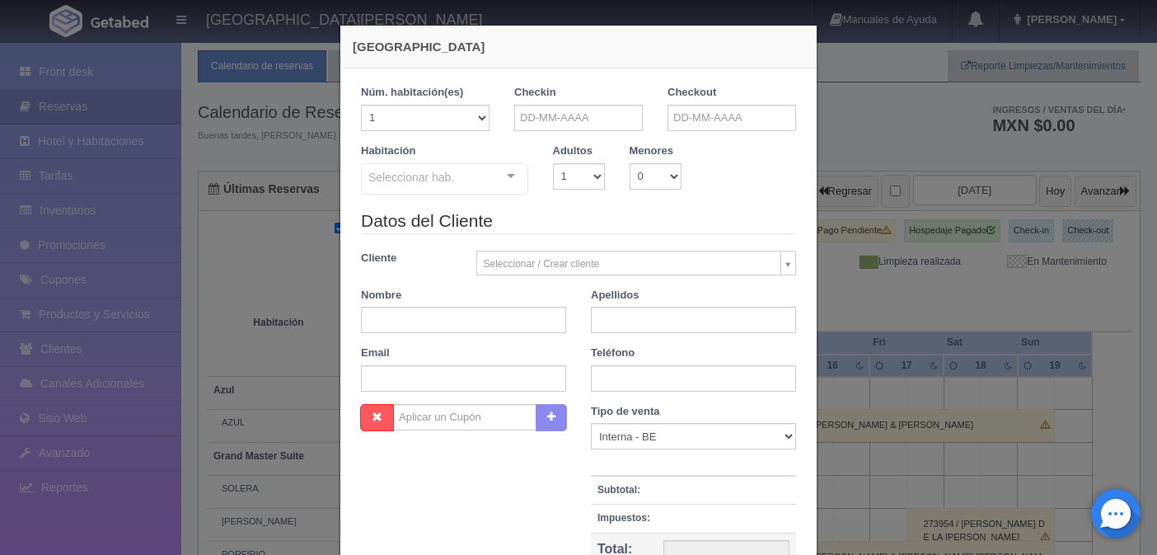
checkbox input "false"
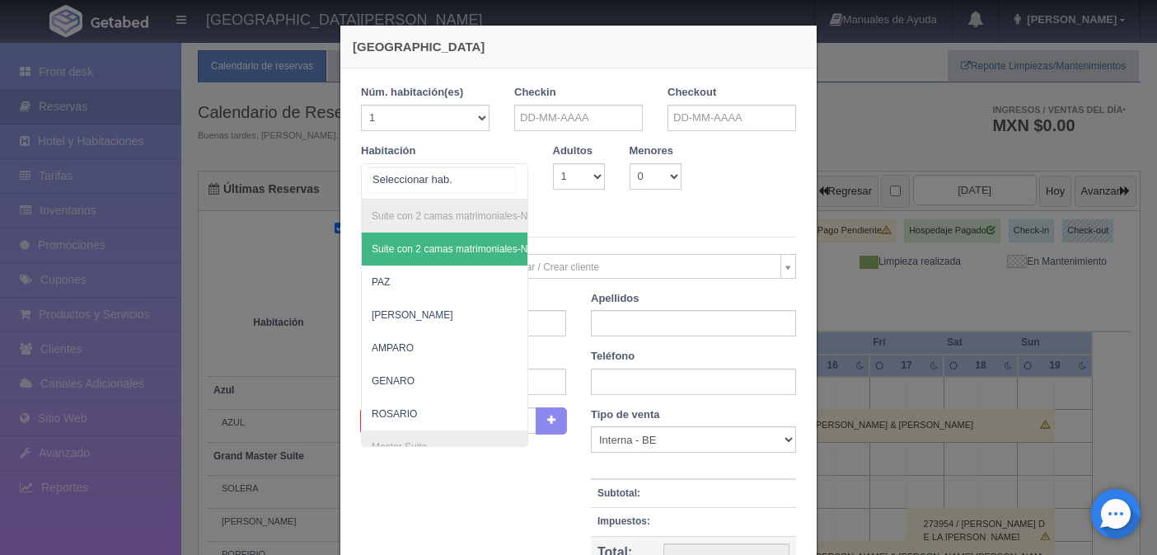
click at [504, 185] on div "Suite con 2 camas matrimoniales-No apta para menores Suite con 2 camas matrimon…" at bounding box center [444, 181] width 167 height 36
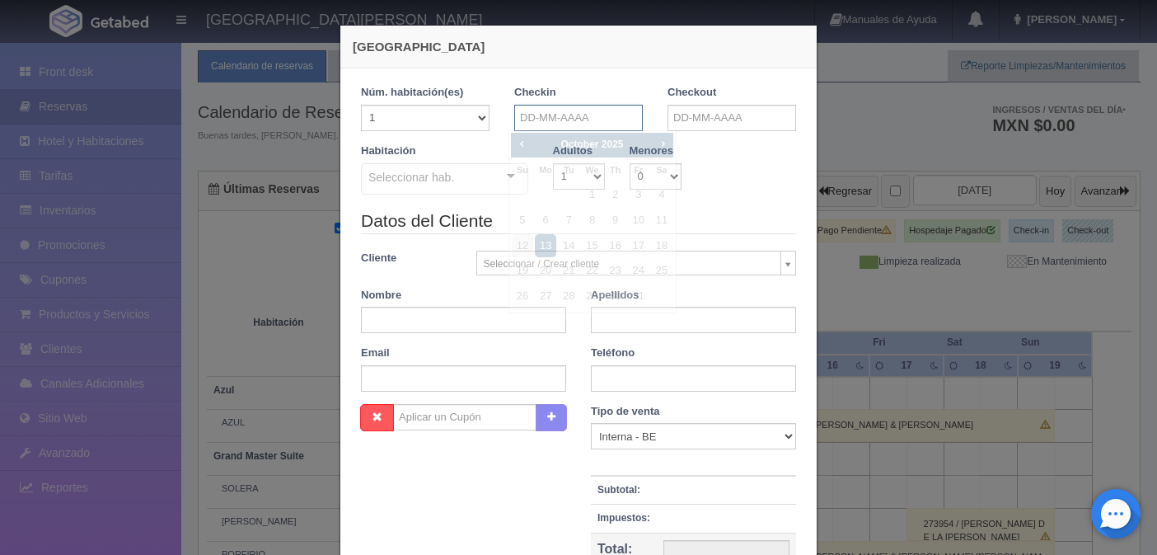
click at [561, 107] on input "text" at bounding box center [578, 118] width 129 height 26
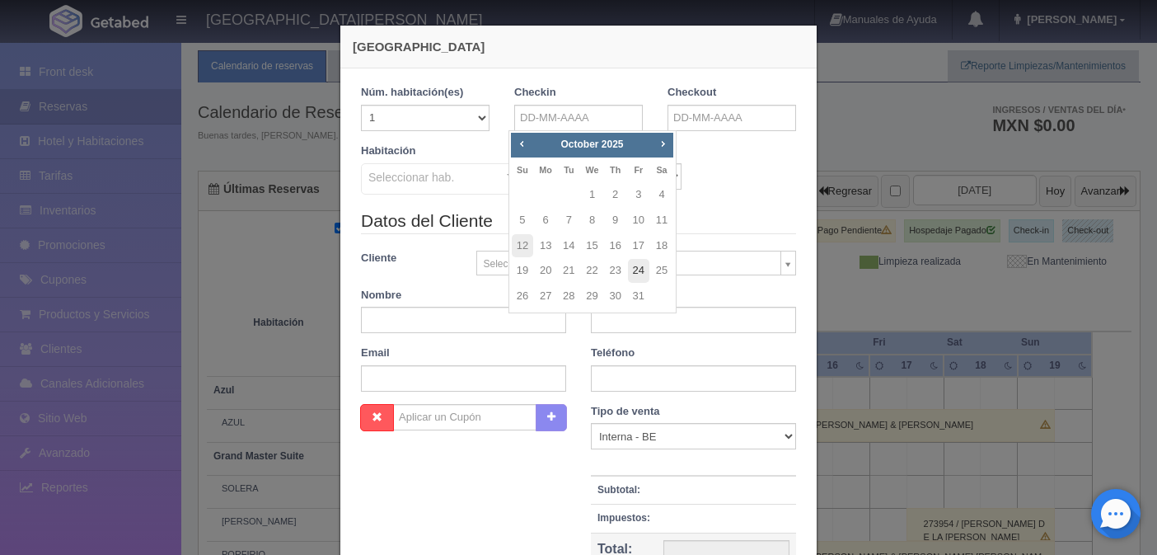
click at [633, 268] on link "24" at bounding box center [638, 271] width 21 height 24
type input "[DATE]"
checkbox input "false"
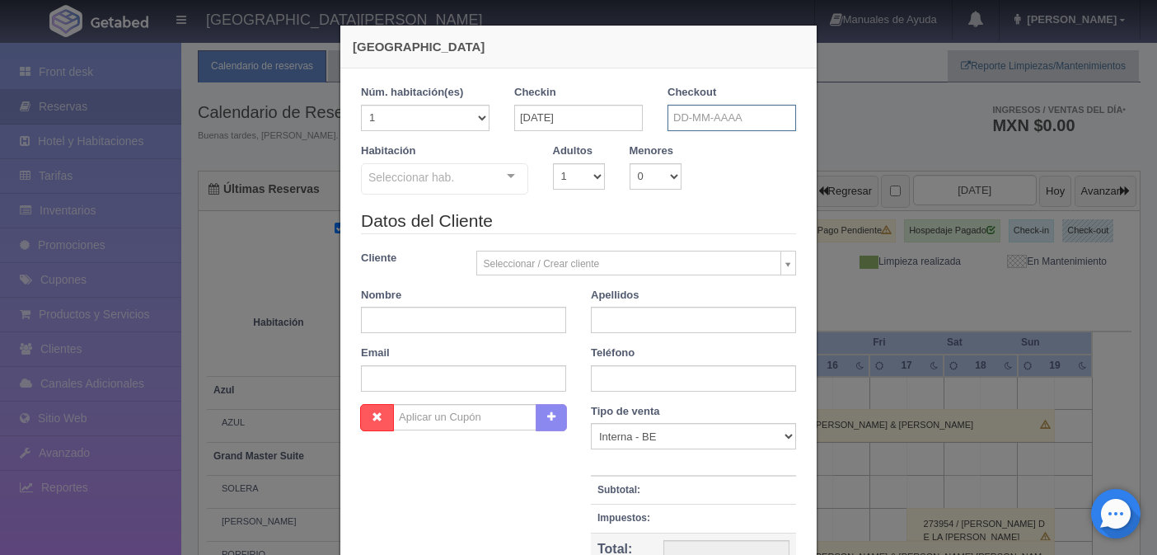
click at [683, 121] on input "text" at bounding box center [732, 118] width 129 height 26
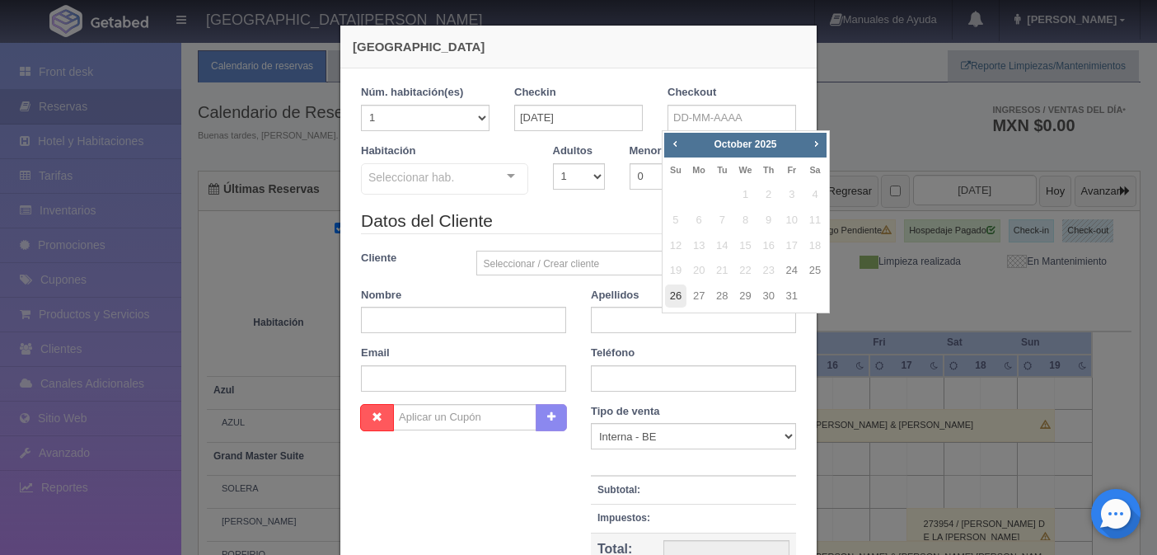
click at [679, 294] on link "26" at bounding box center [675, 296] width 21 height 24
type input "26-10-2025"
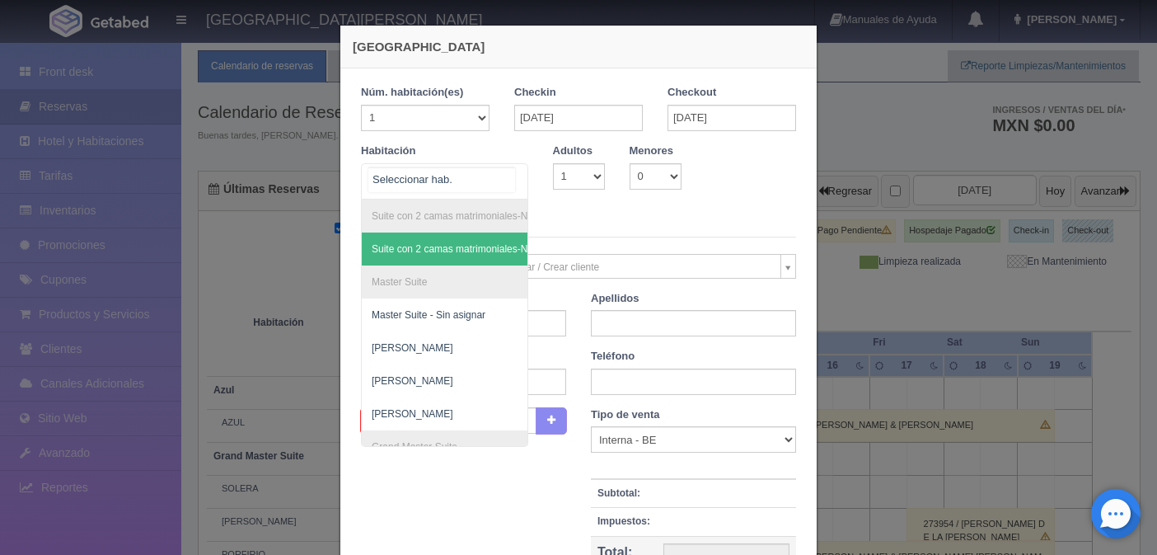
click at [467, 176] on div at bounding box center [444, 181] width 167 height 36
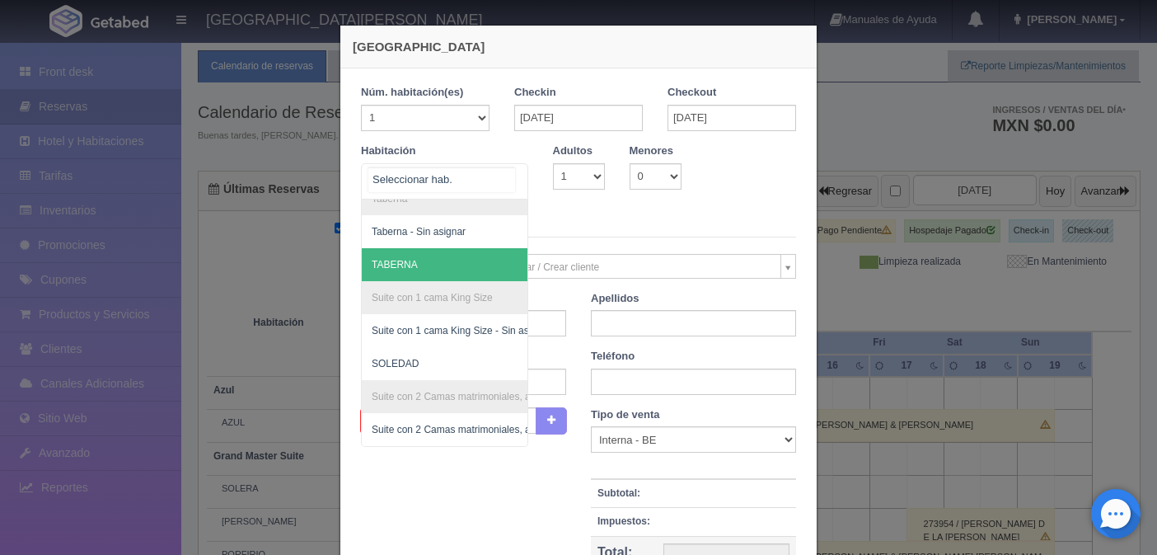
scroll to position [590, 0]
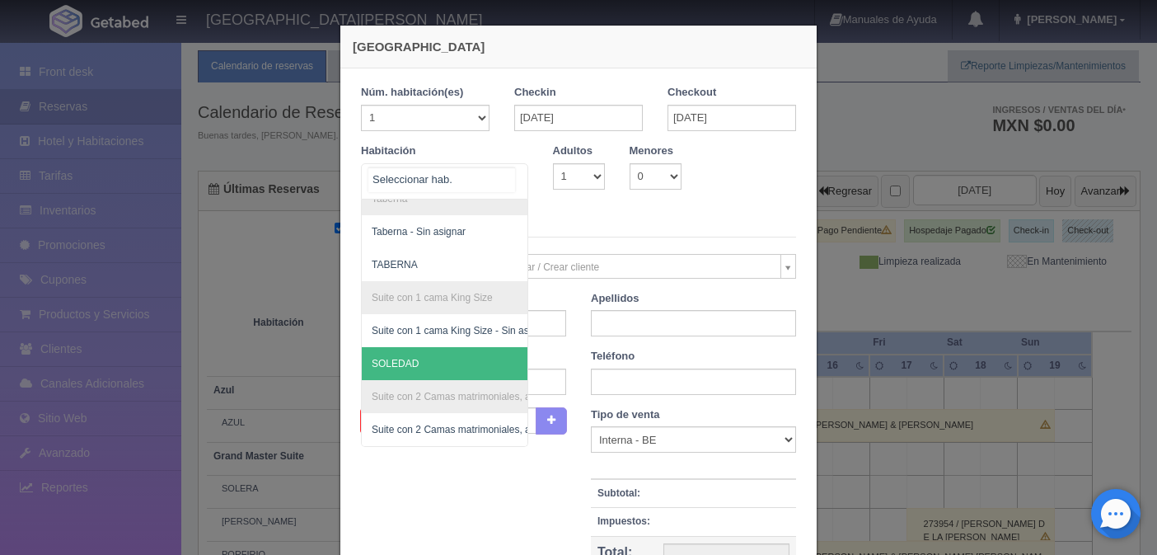
click at [415, 354] on span "SOLEDAD" at bounding box center [525, 363] width 326 height 33
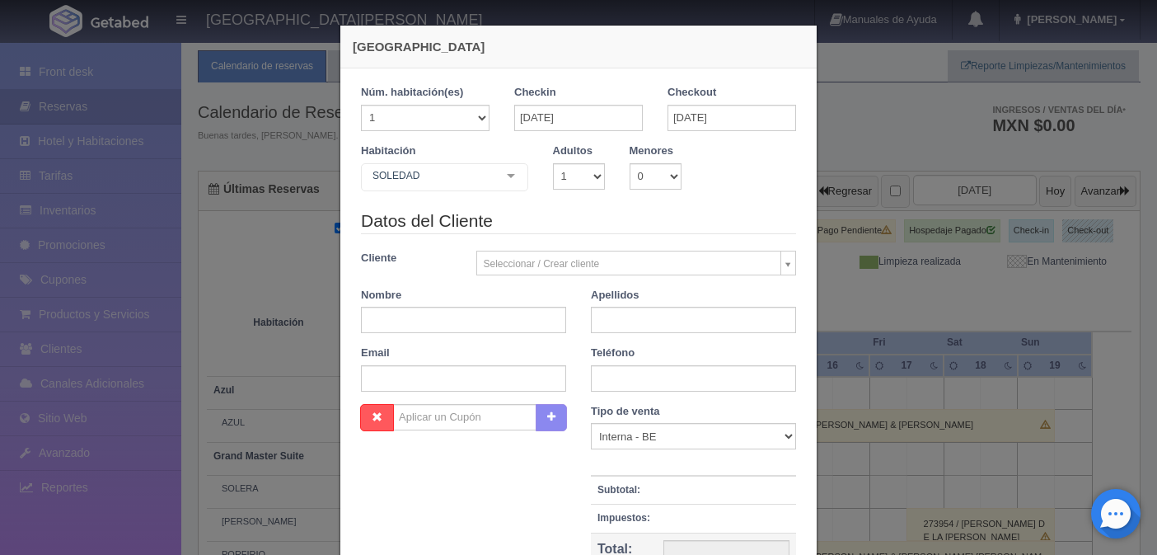
checkbox input "false"
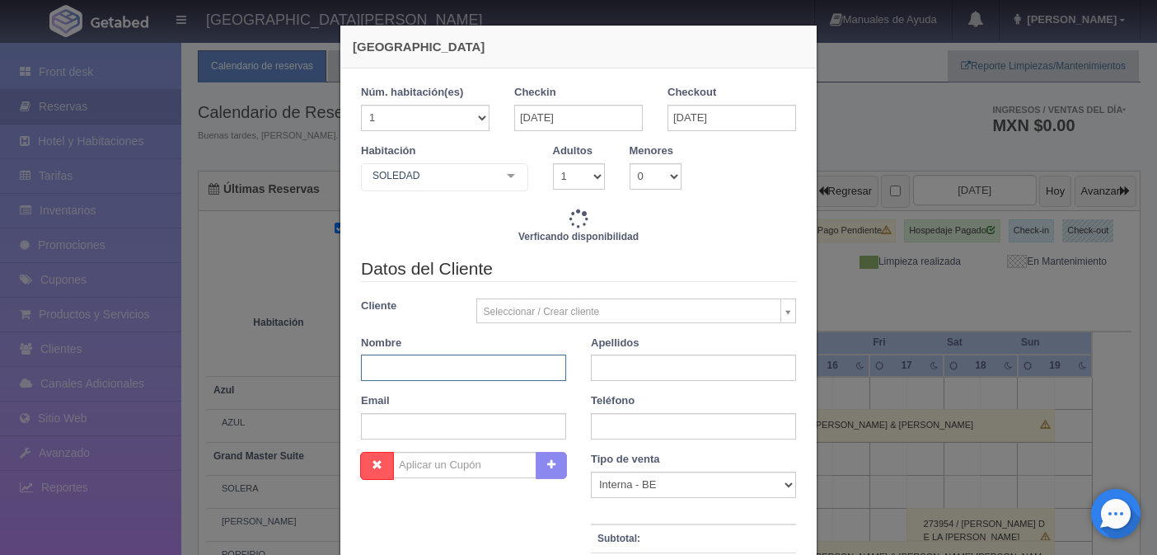
click at [492, 369] on input "text" at bounding box center [463, 367] width 205 height 26
type input "9520.00"
checkbox input "false"
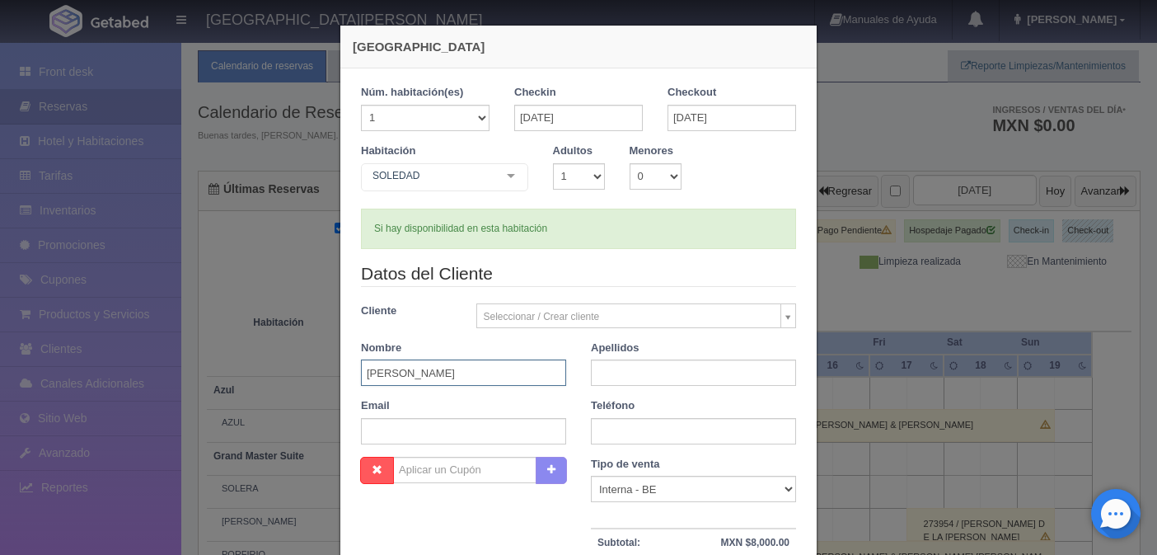
type input "OZIEL"
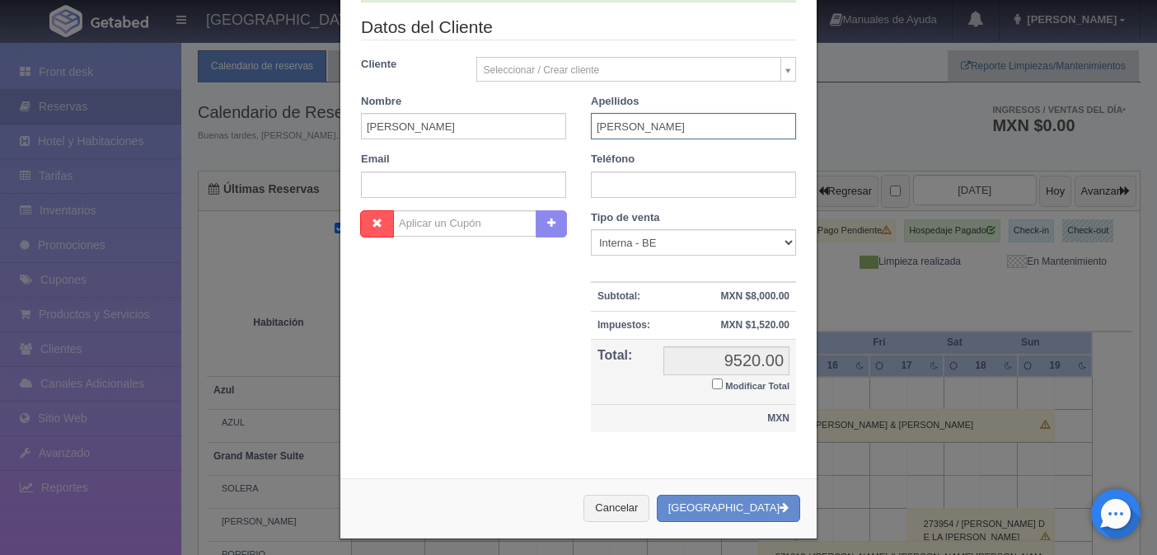
scroll to position [256, 0]
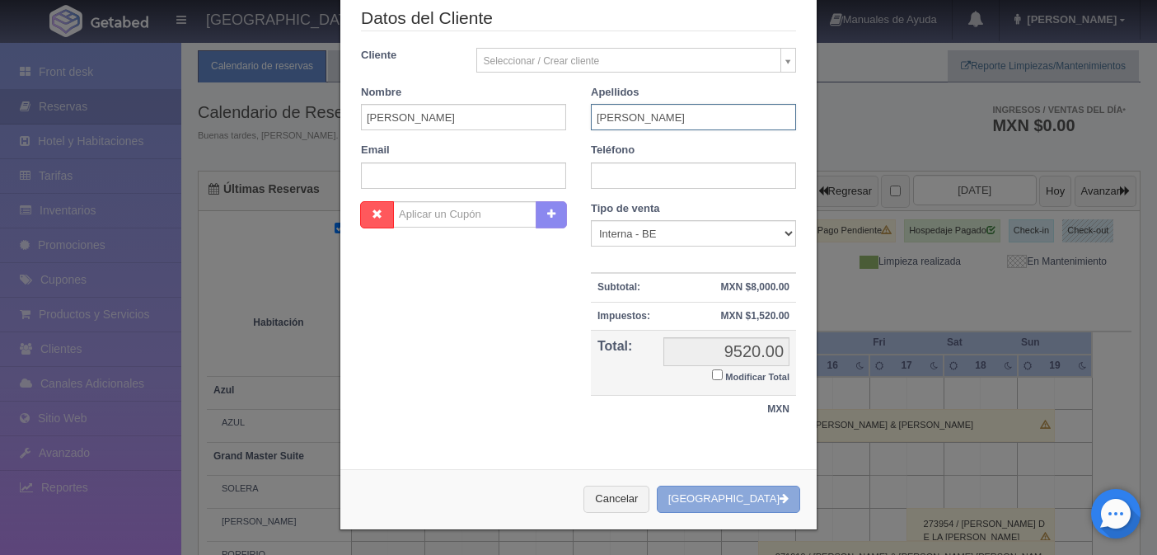
type input "ARIZPE"
click at [730, 506] on button "[GEOGRAPHIC_DATA]" at bounding box center [728, 499] width 143 height 27
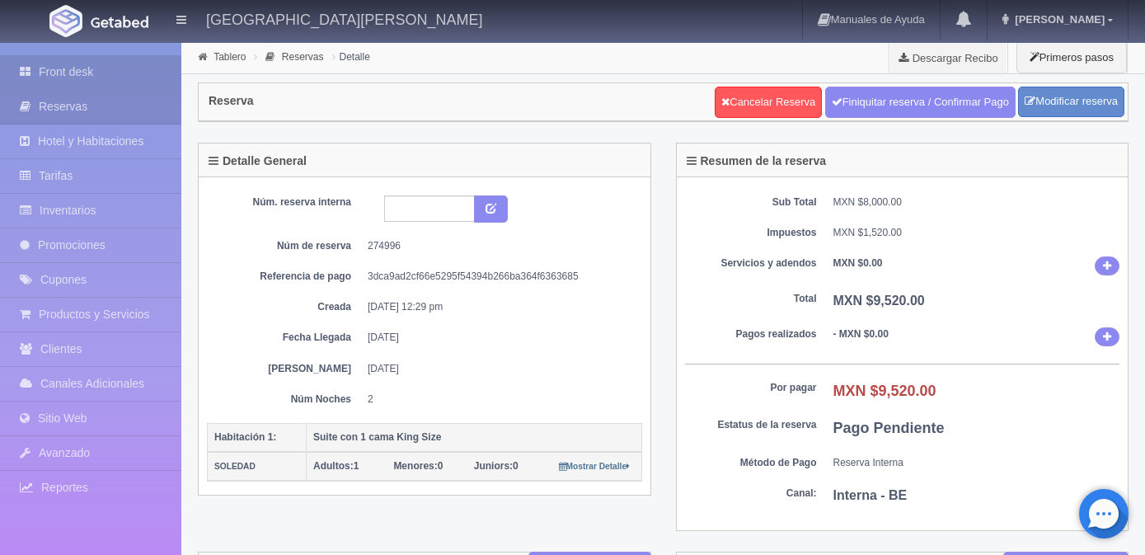
click at [55, 69] on link "Front desk" at bounding box center [90, 72] width 181 height 34
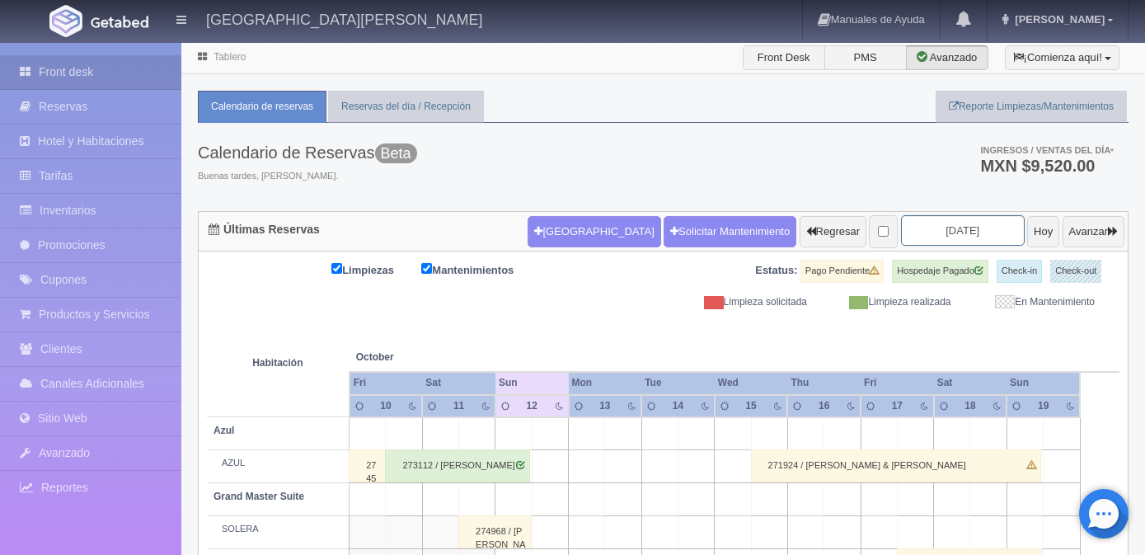
click at [935, 230] on input "2025-10-12" at bounding box center [963, 230] width 124 height 30
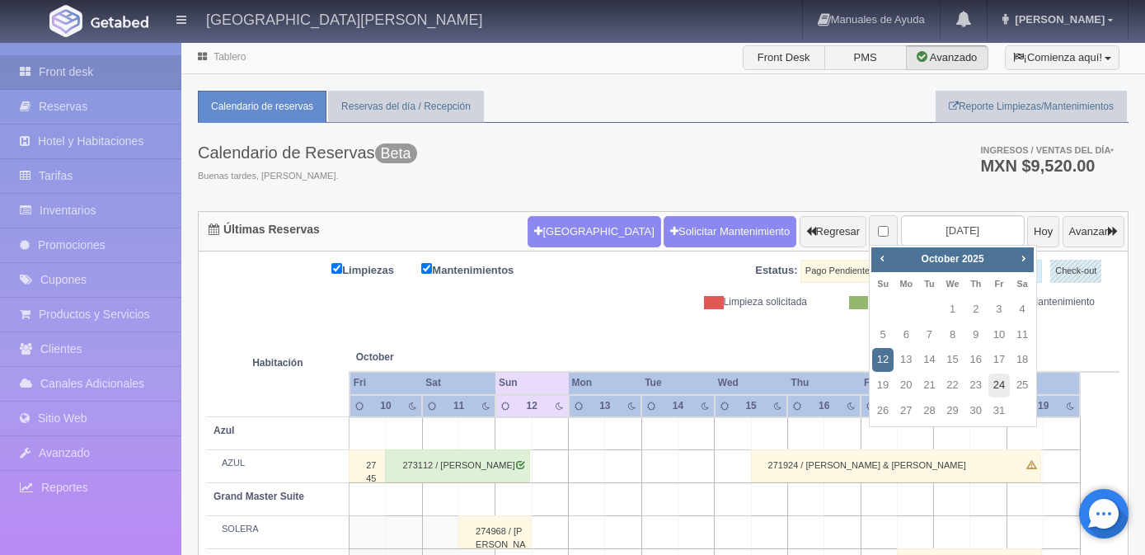
click at [994, 392] on link "24" at bounding box center [998, 385] width 21 height 24
type input "[DATE]"
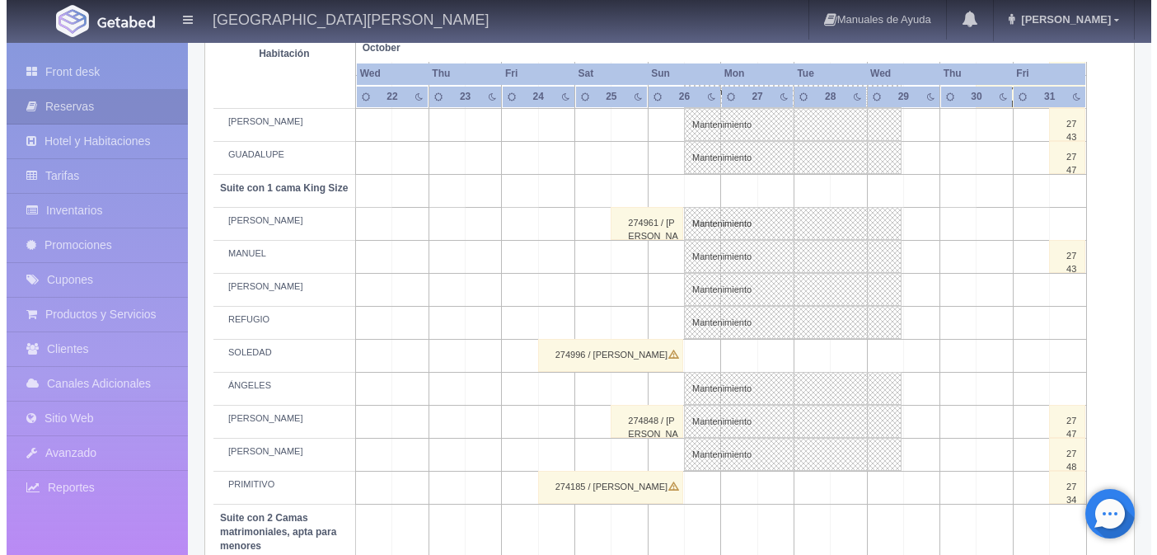
scroll to position [824, 0]
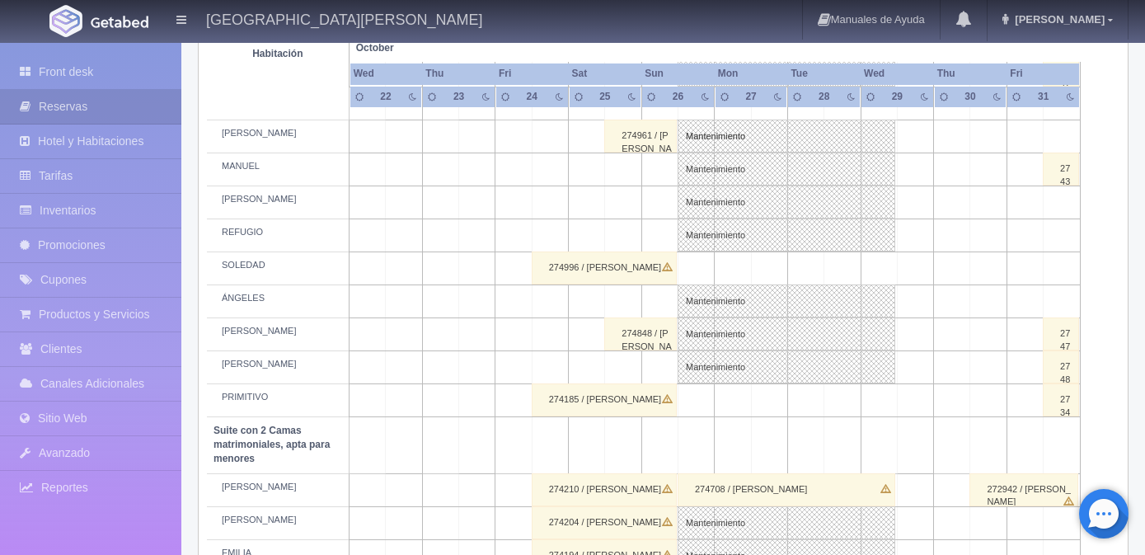
click at [709, 277] on td at bounding box center [696, 268] width 36 height 33
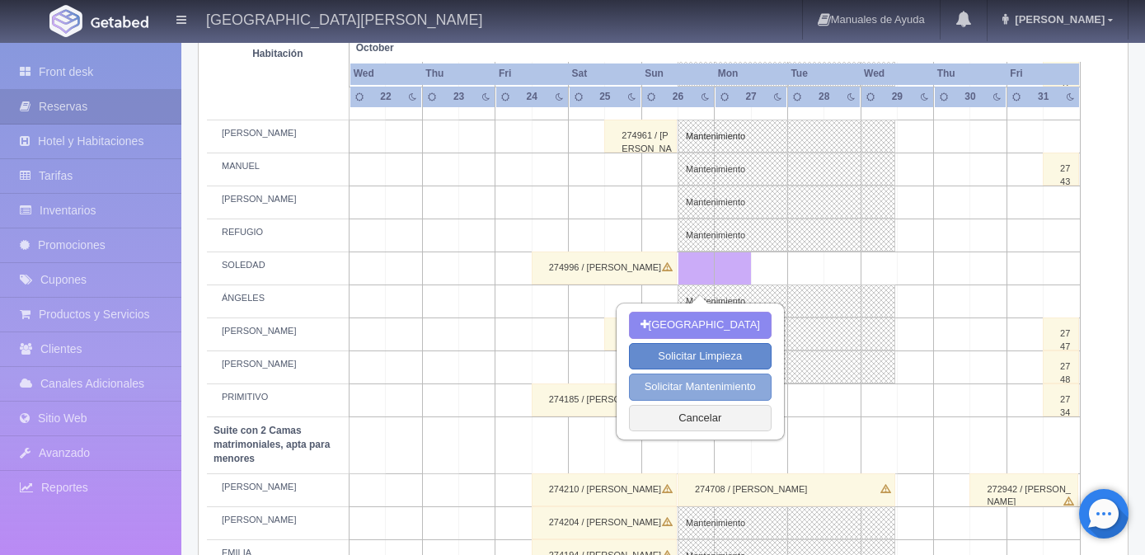
click at [693, 387] on button "Solicitar Mantenimiento" at bounding box center [700, 386] width 143 height 27
select select "Mantenimiento"
type input "[DATE]"
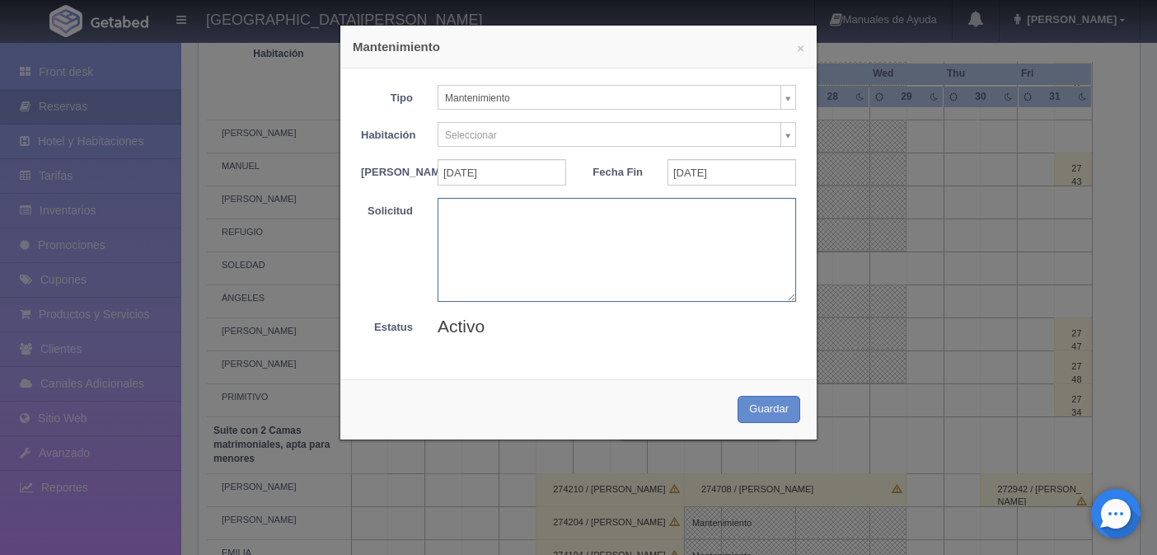
click at [477, 241] on textarea at bounding box center [617, 249] width 359 height 103
type textarea "BARTENDERS"
click at [772, 423] on button "Guardar" at bounding box center [769, 409] width 63 height 27
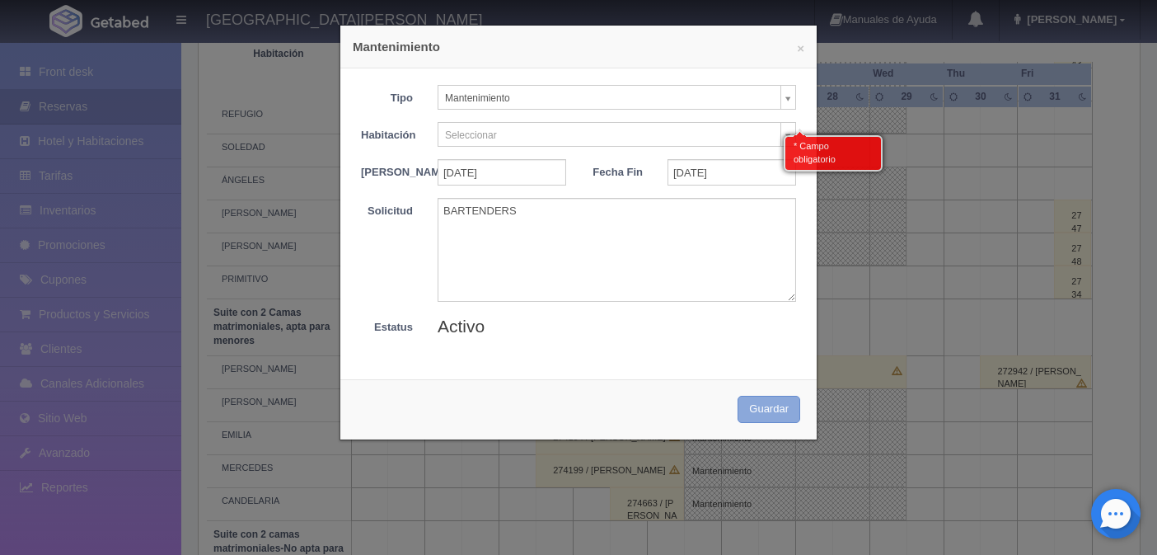
scroll to position [946, 0]
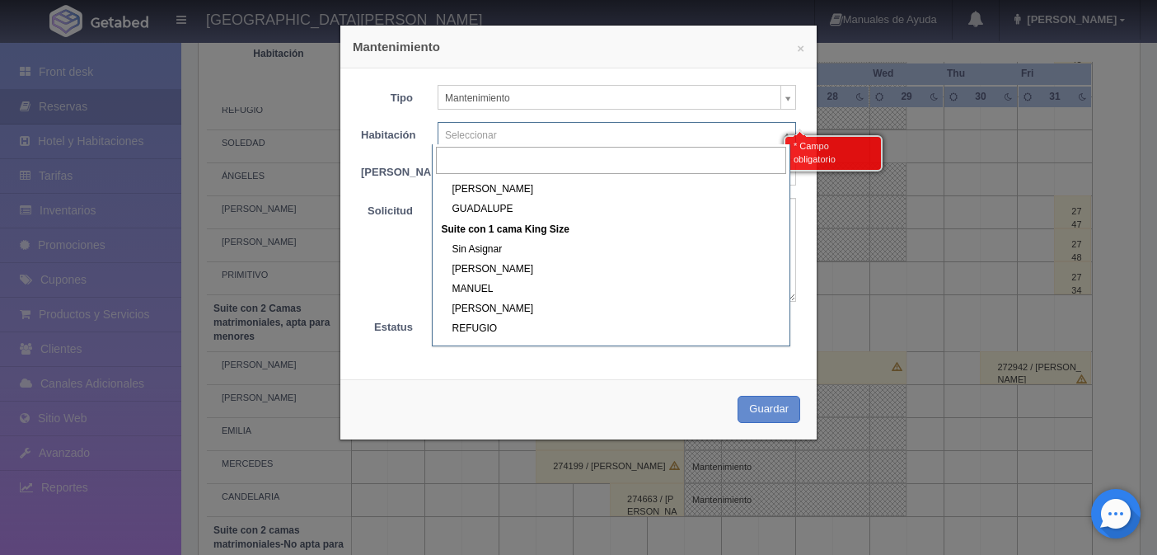
scroll to position [330, 0]
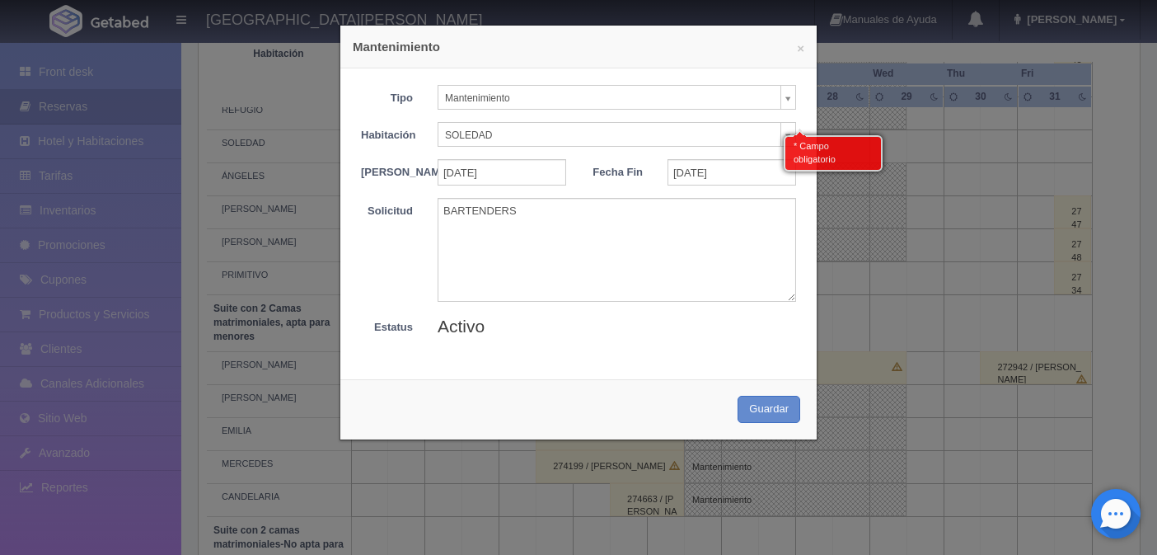
select select "1921_SOLEDAD"
click at [776, 415] on button "Guardar" at bounding box center [769, 409] width 63 height 27
click at [771, 418] on button "Guardar" at bounding box center [769, 409] width 63 height 27
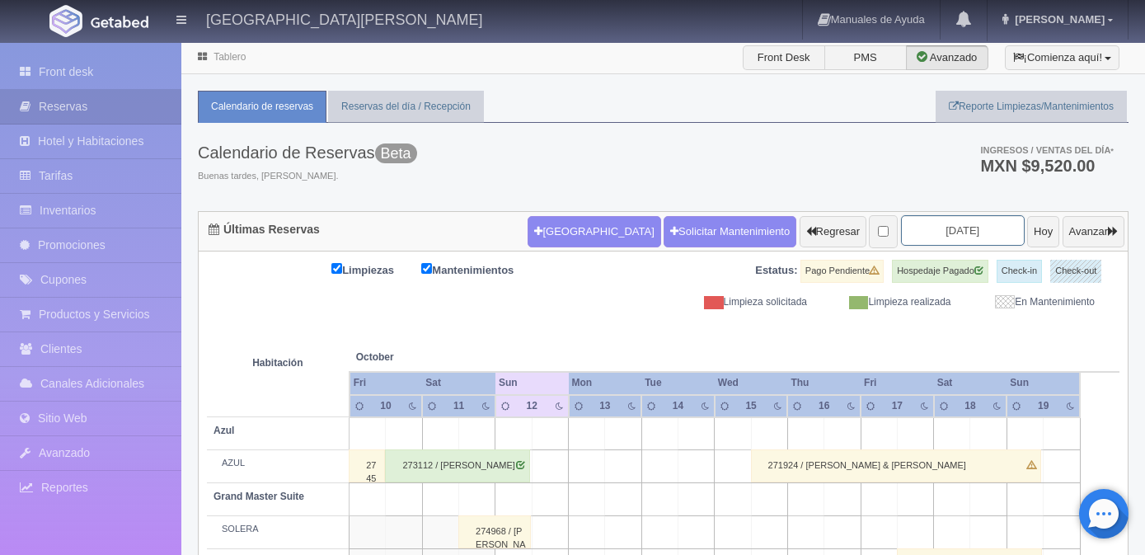
click at [963, 226] on input "[DATE]" at bounding box center [963, 230] width 124 height 30
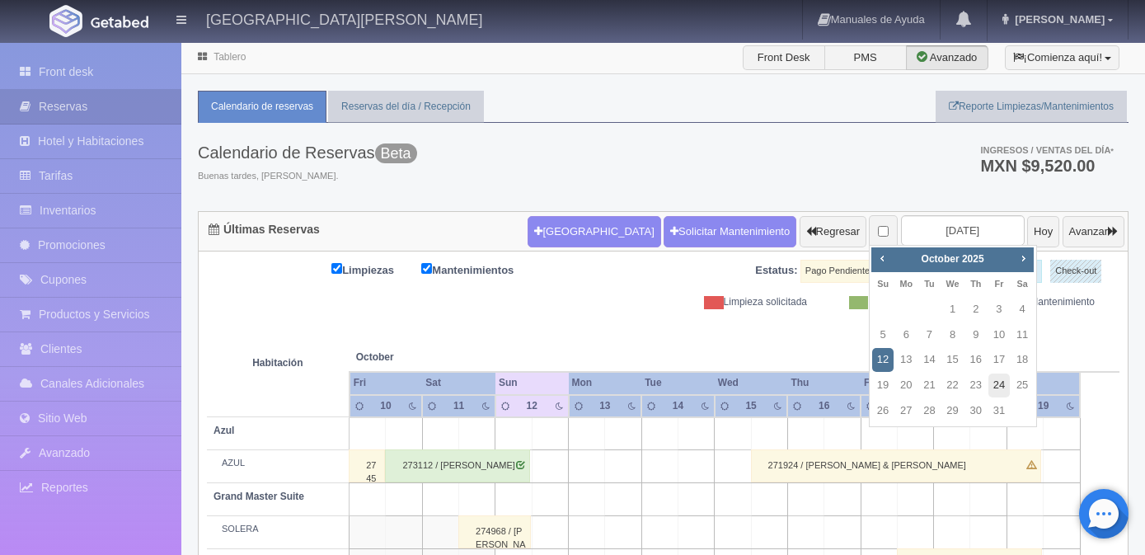
click at [1003, 387] on link "24" at bounding box center [998, 385] width 21 height 24
type input "[DATE]"
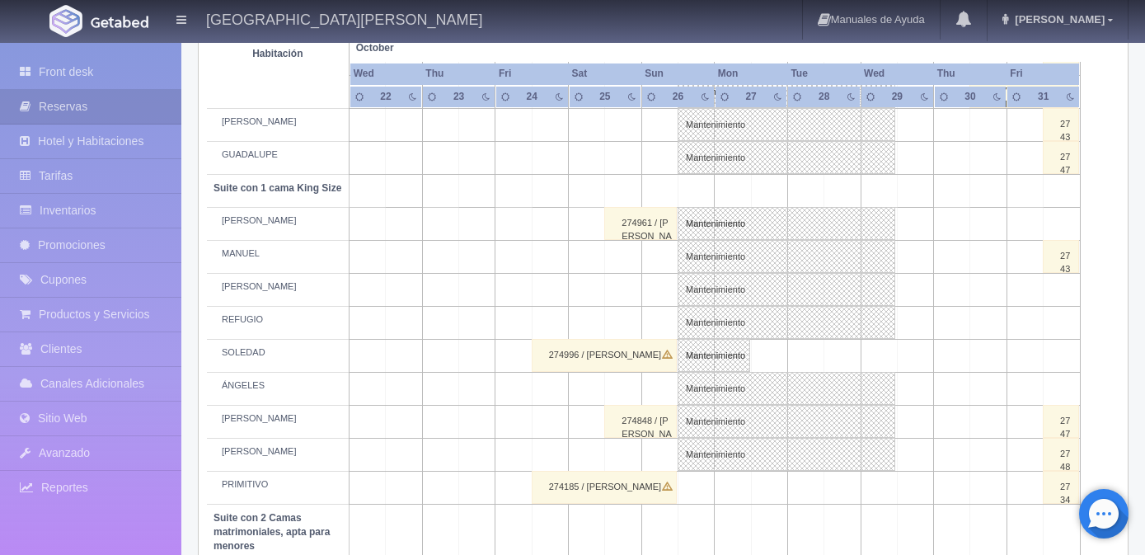
scroll to position [742, 0]
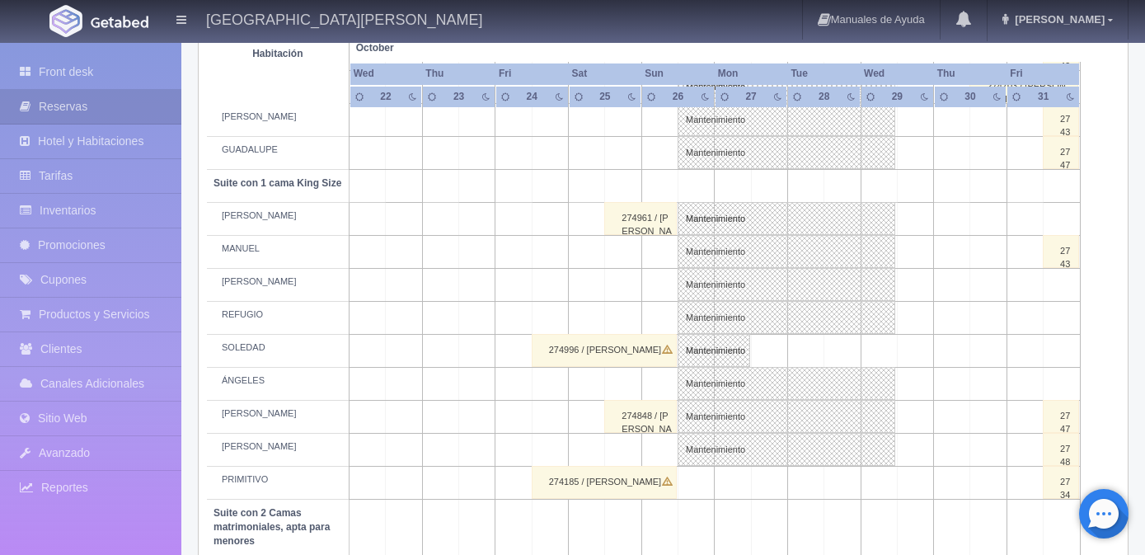
drag, startPoint x: 490, startPoint y: 454, endPoint x: 523, endPoint y: 439, distance: 37.2
click at [523, 439] on tbody "[PERSON_NAME] Grand Master Suite [PERSON_NAME] 274870 / [PERSON_NAME] [PERSON_N…" at bounding box center [663, 341] width 913 height 1333
click at [483, 412] on td at bounding box center [477, 417] width 36 height 33
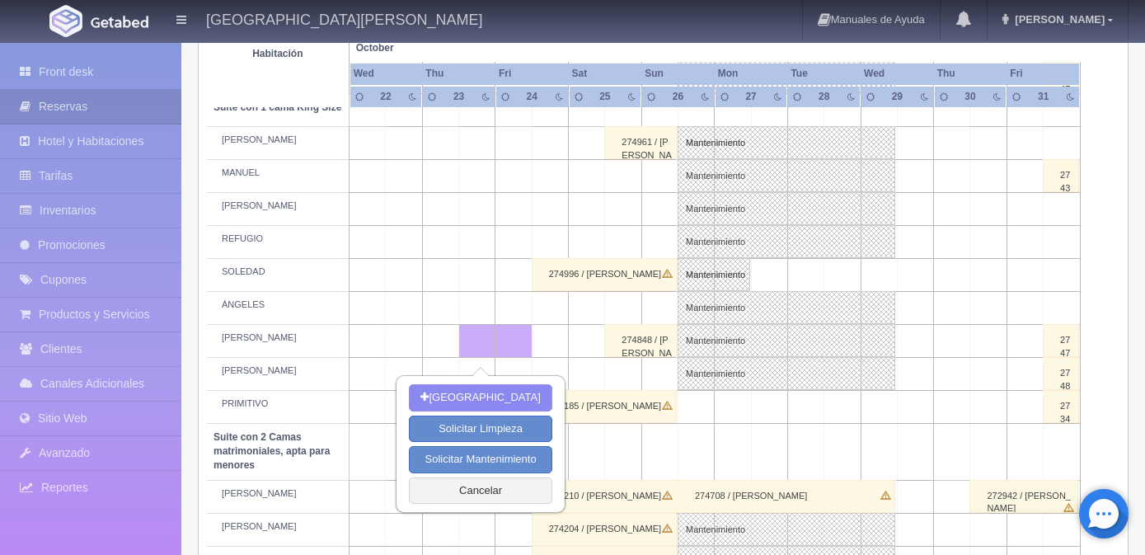
scroll to position [907, 0]
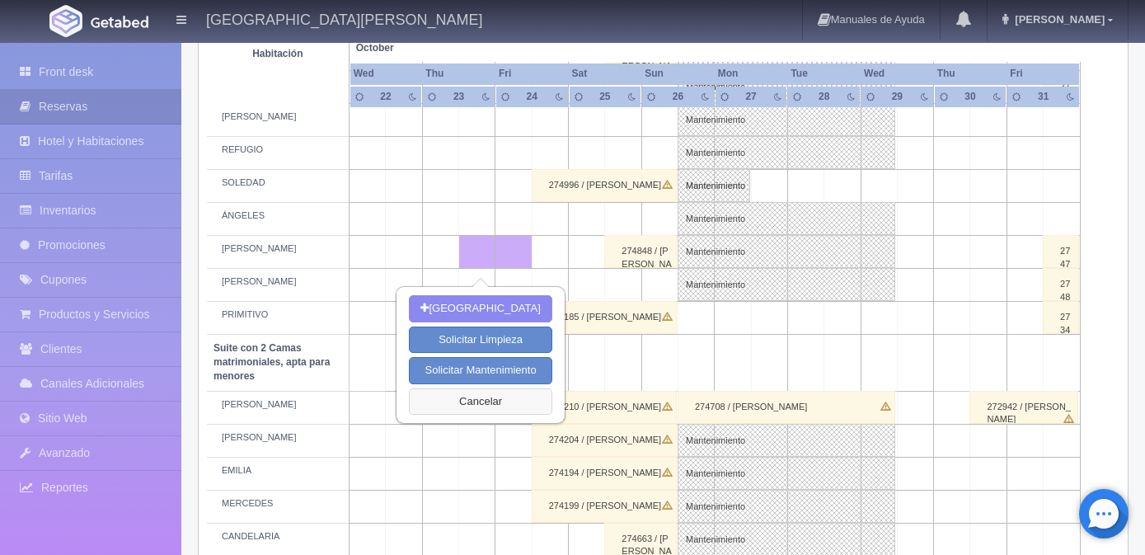
click at [460, 405] on button "Cancelar" at bounding box center [480, 401] width 143 height 27
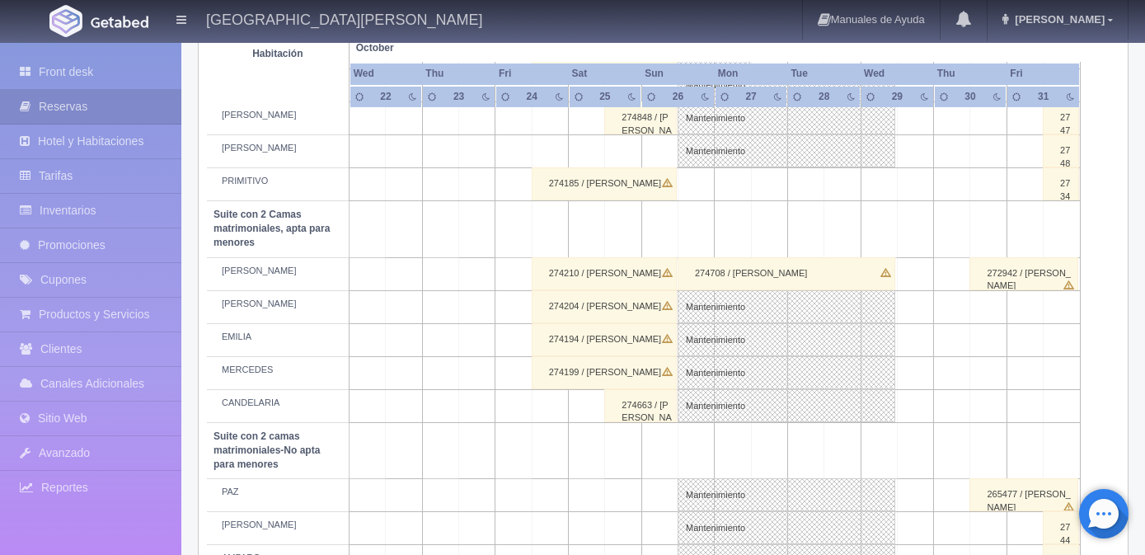
scroll to position [744, 0]
